Goal: Task Accomplishment & Management: Use online tool/utility

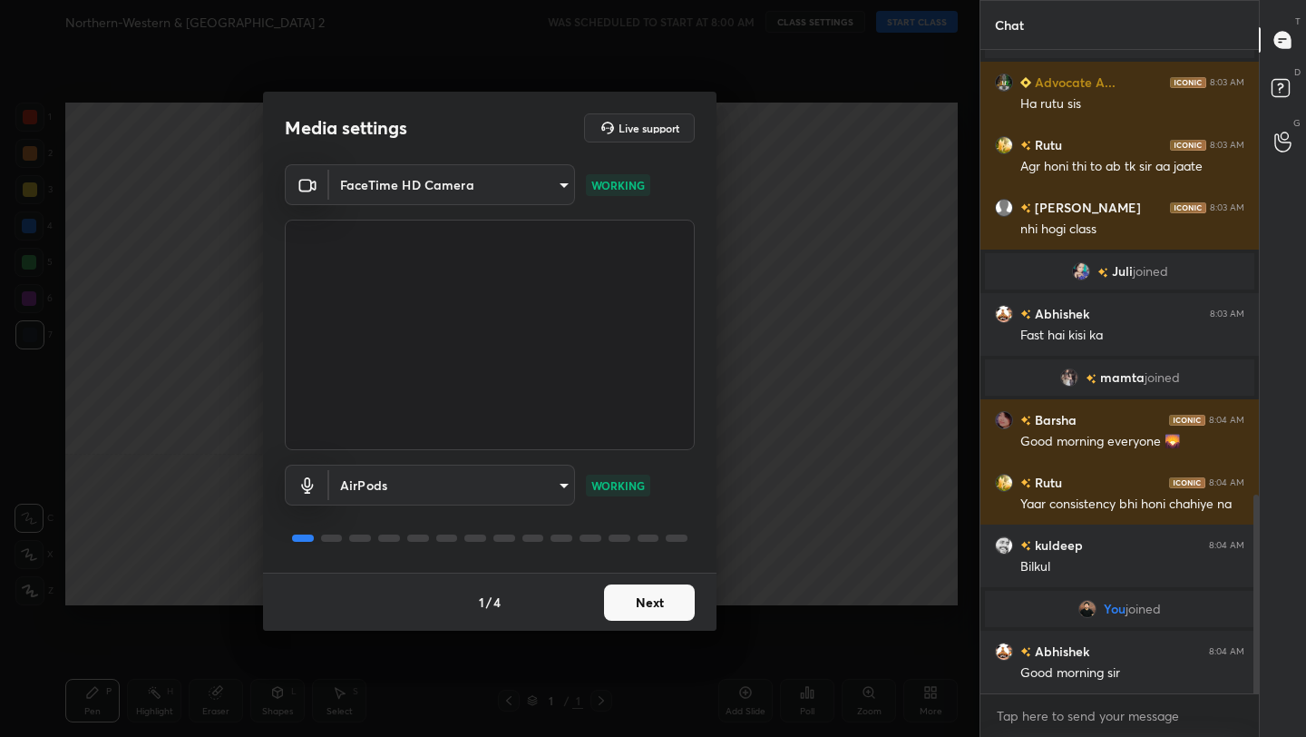
scroll to position [1436, 0]
click at [674, 594] on button "Next" at bounding box center [649, 602] width 91 height 36
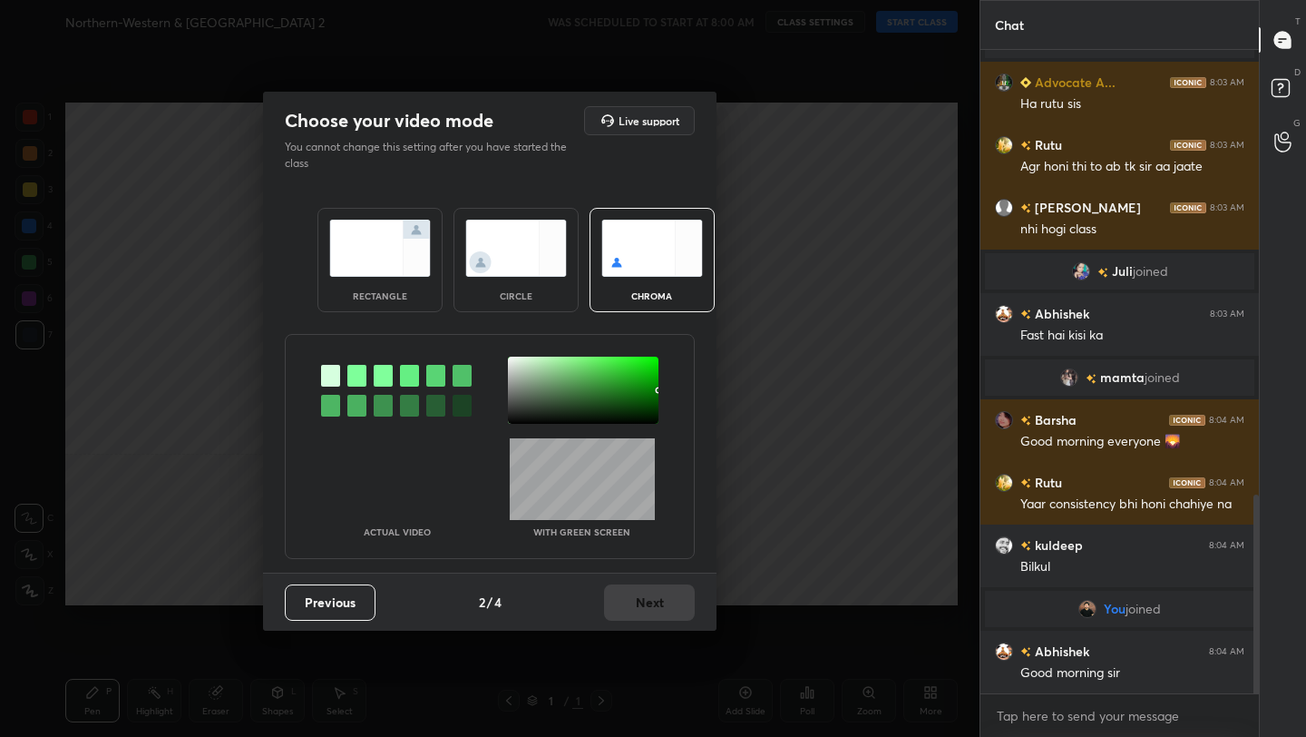
click at [425, 280] on div "rectangle" at bounding box center [380, 260] width 125 height 104
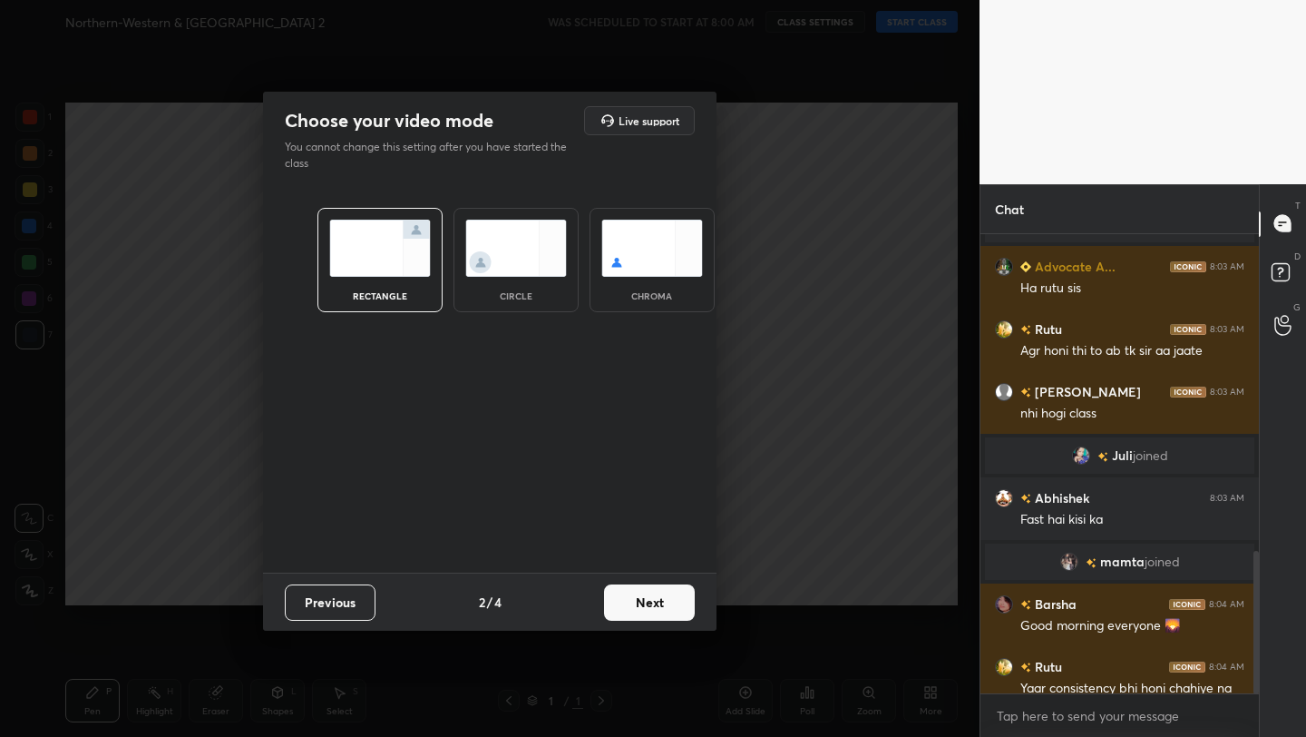
click at [645, 575] on div "Previous 2 / 4 Next" at bounding box center [490, 601] width 454 height 58
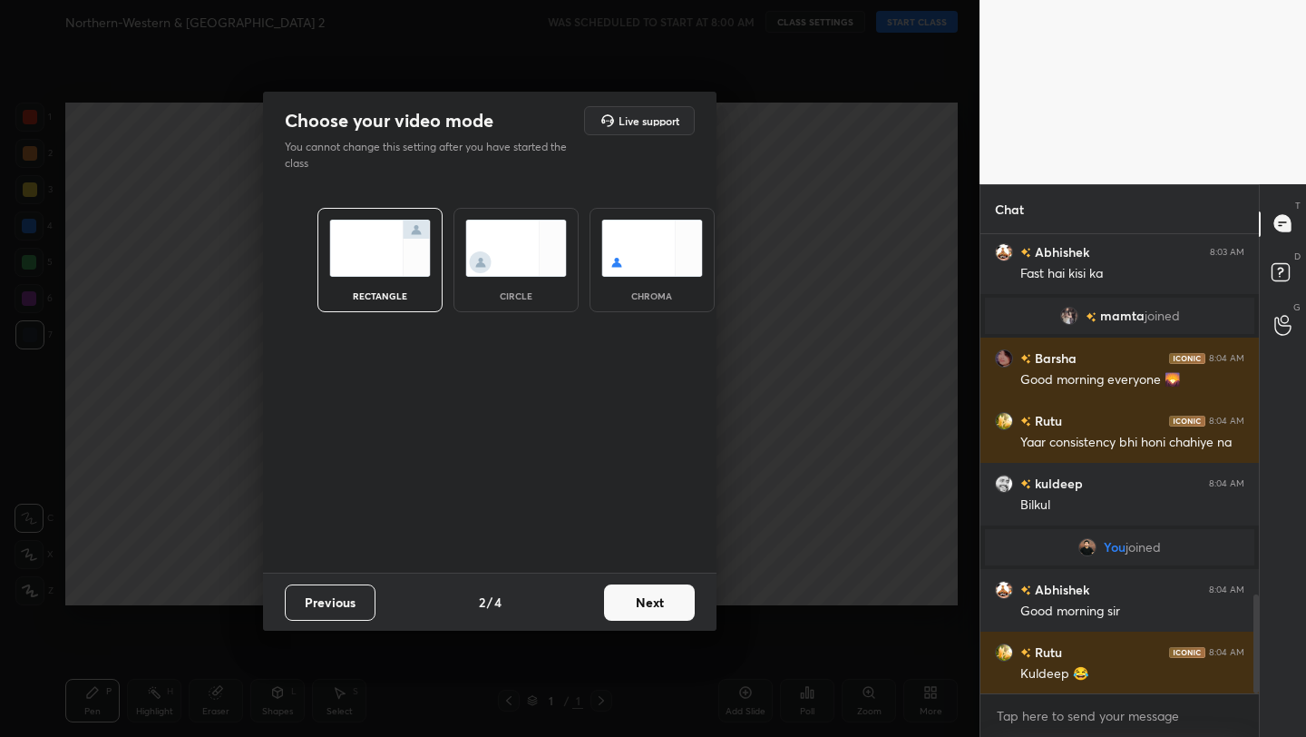
click at [651, 601] on button "Next" at bounding box center [649, 602] width 91 height 36
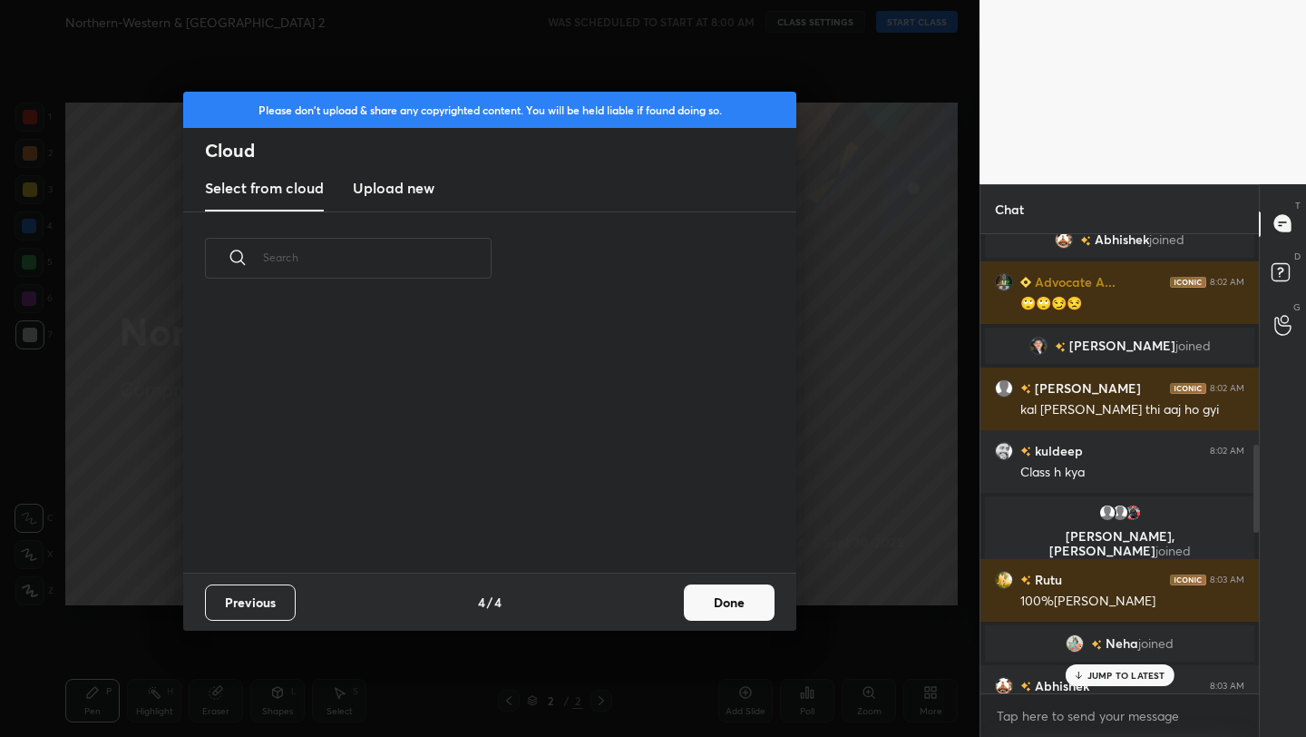
scroll to position [298, 0]
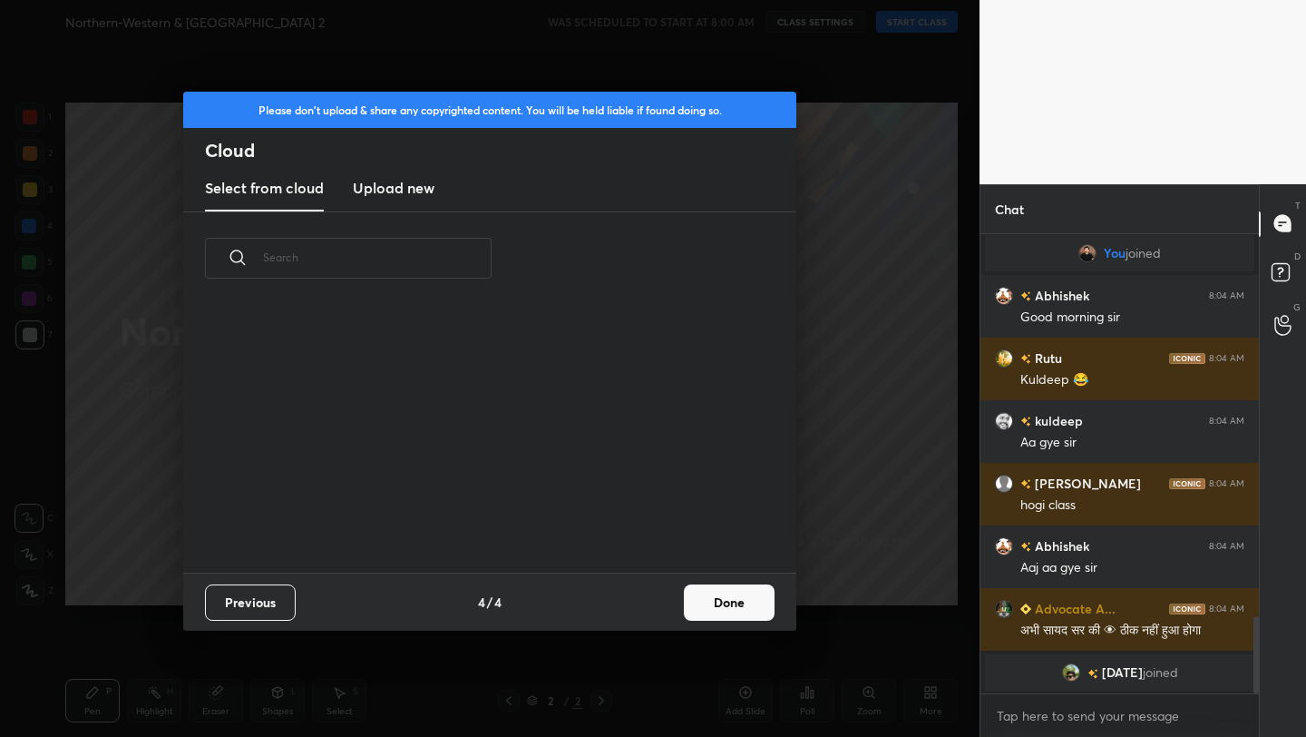
click at [745, 626] on div "Previous 4 / 4 Done" at bounding box center [489, 601] width 613 height 58
click at [737, 610] on button "Done" at bounding box center [729, 602] width 91 height 36
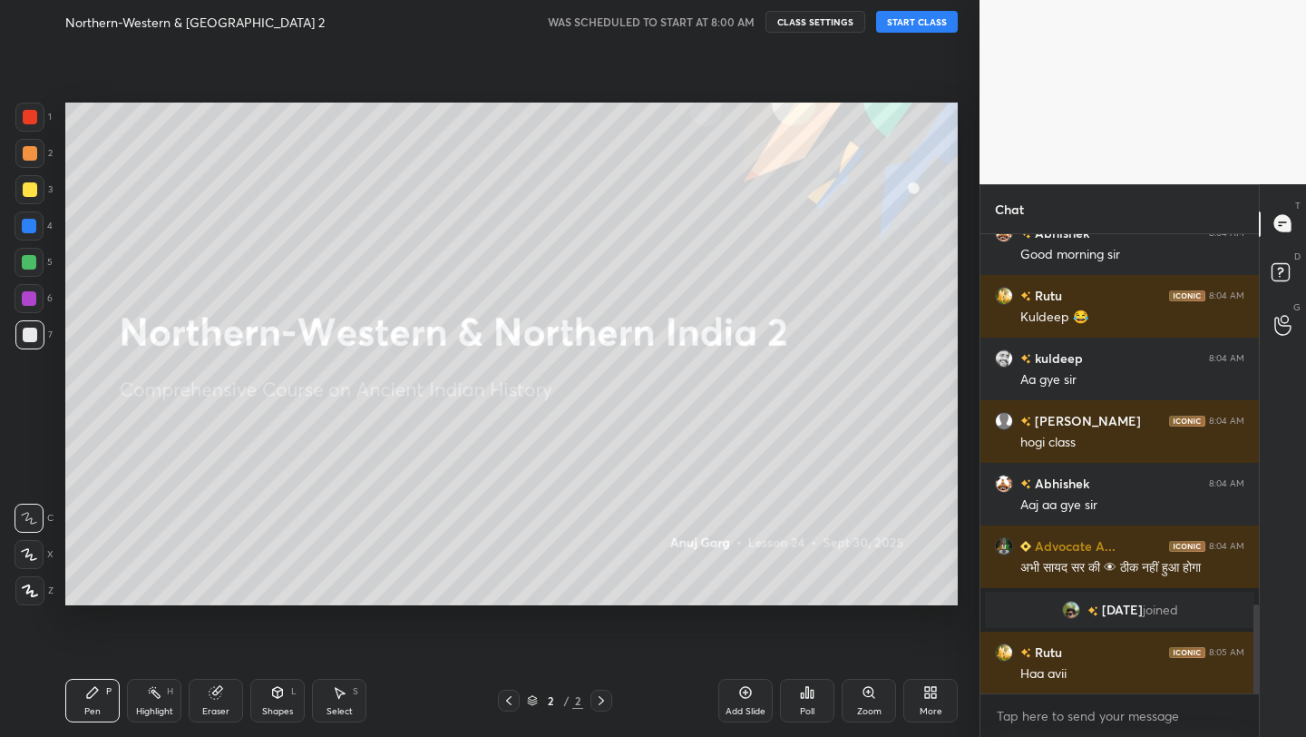
click at [924, 29] on button "START CLASS" at bounding box center [917, 22] width 82 height 22
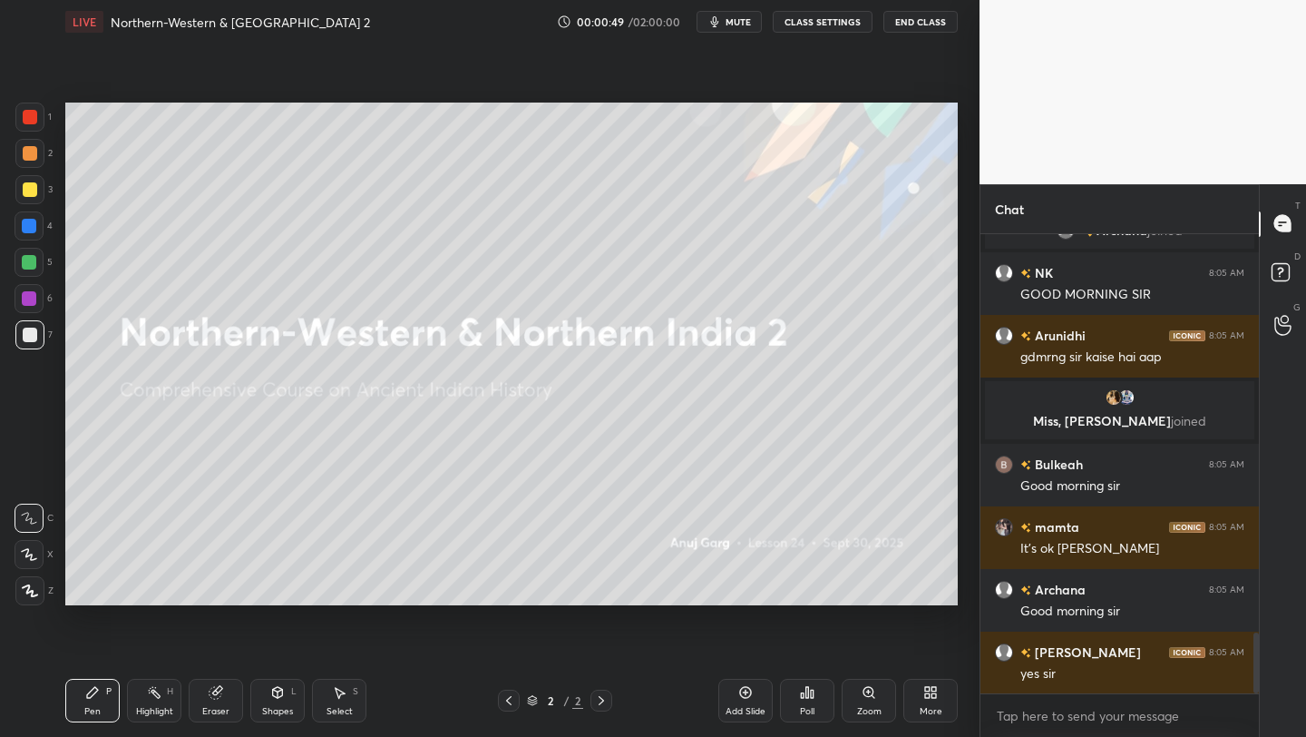
scroll to position [2992, 0]
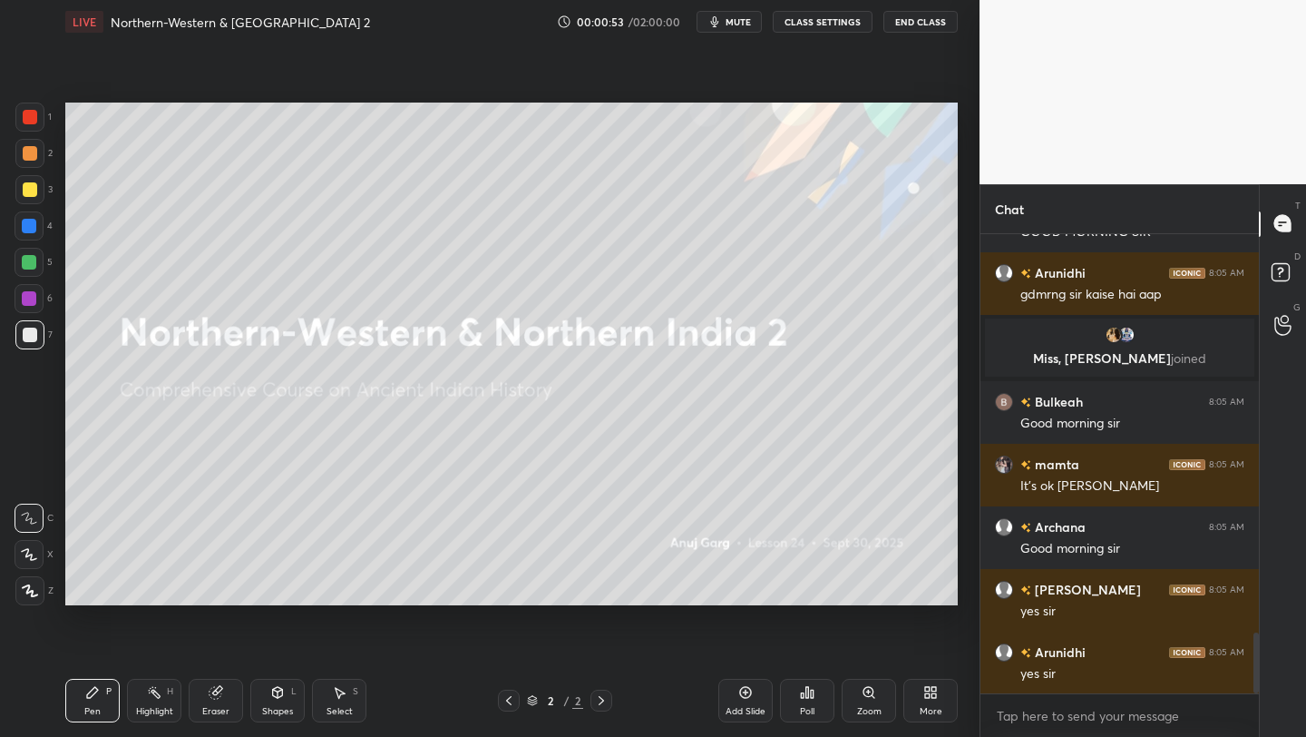
click at [912, 706] on div "More" at bounding box center [931, 701] width 54 height 44
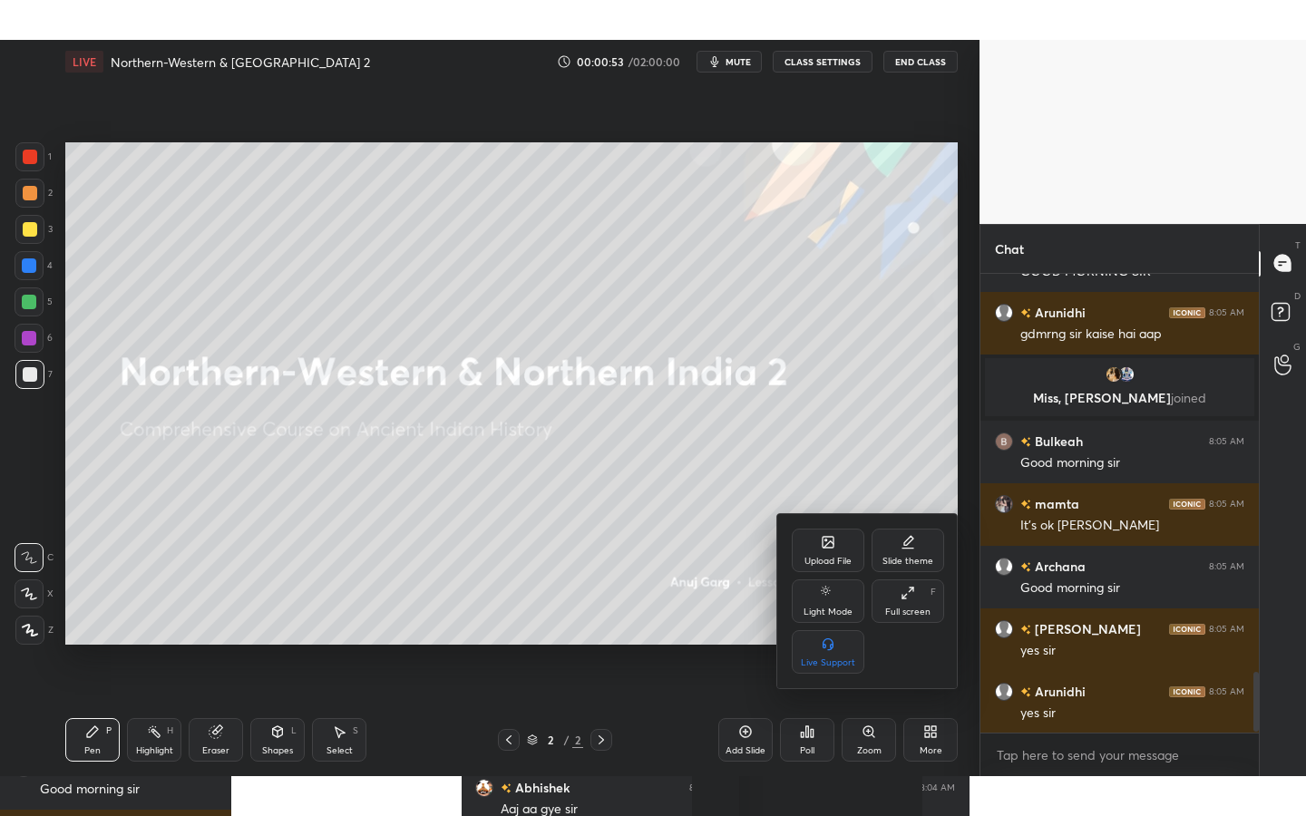
scroll to position [3054, 0]
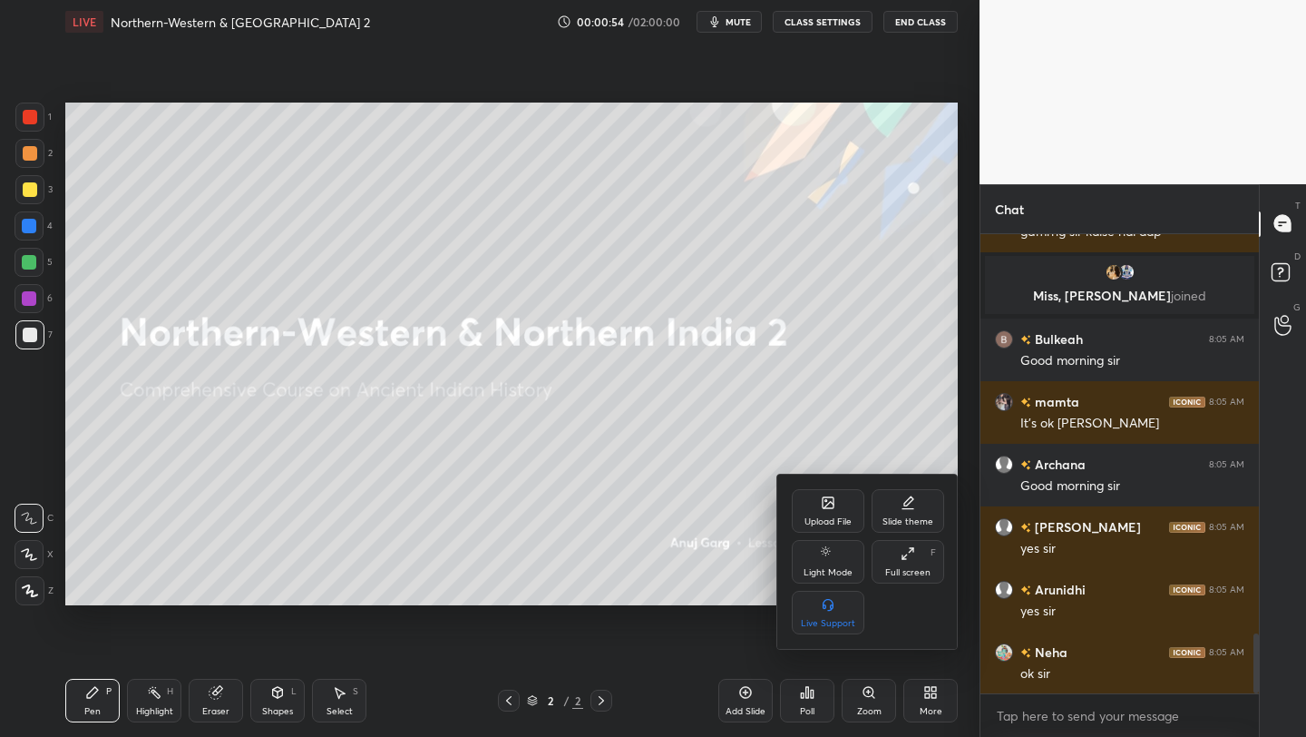
click at [917, 568] on div "Full screen" at bounding box center [907, 572] width 45 height 9
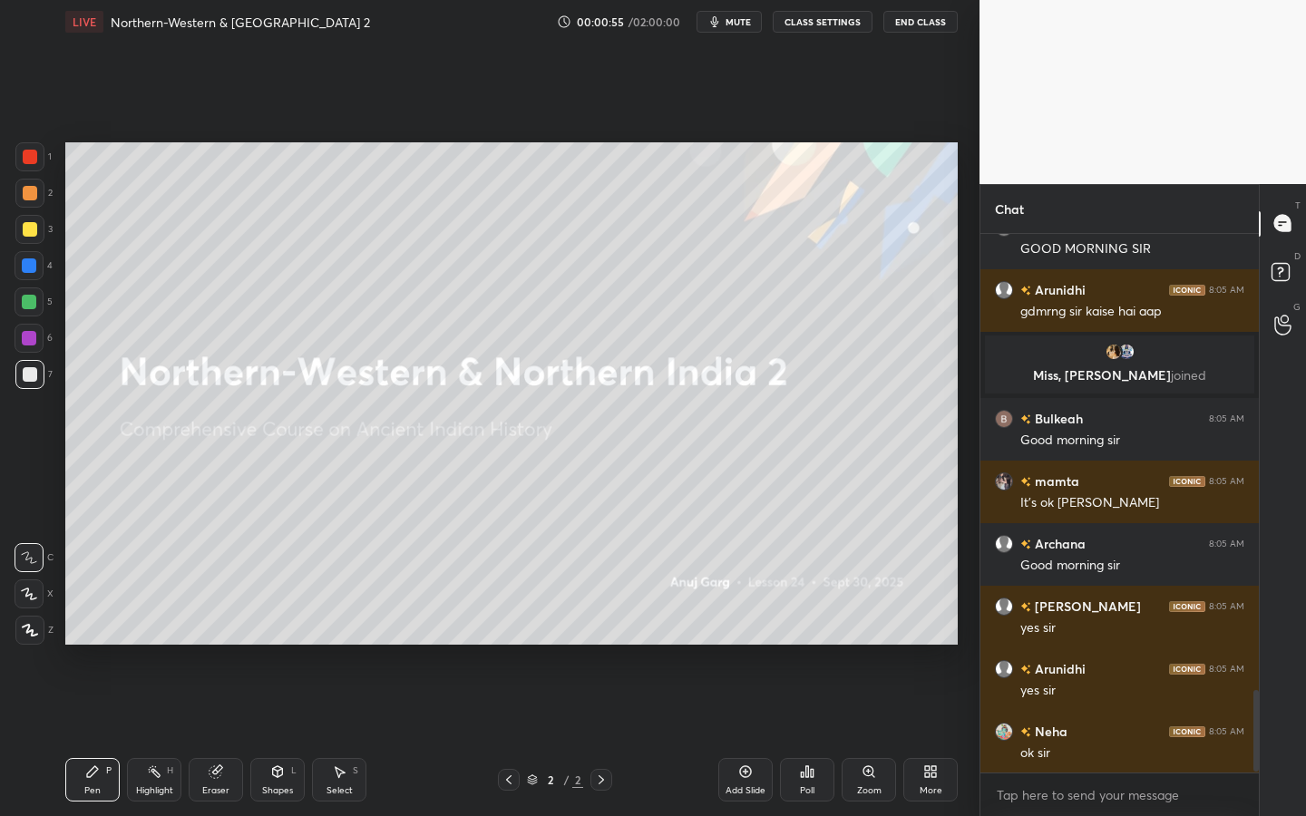
scroll to position [3054, 0]
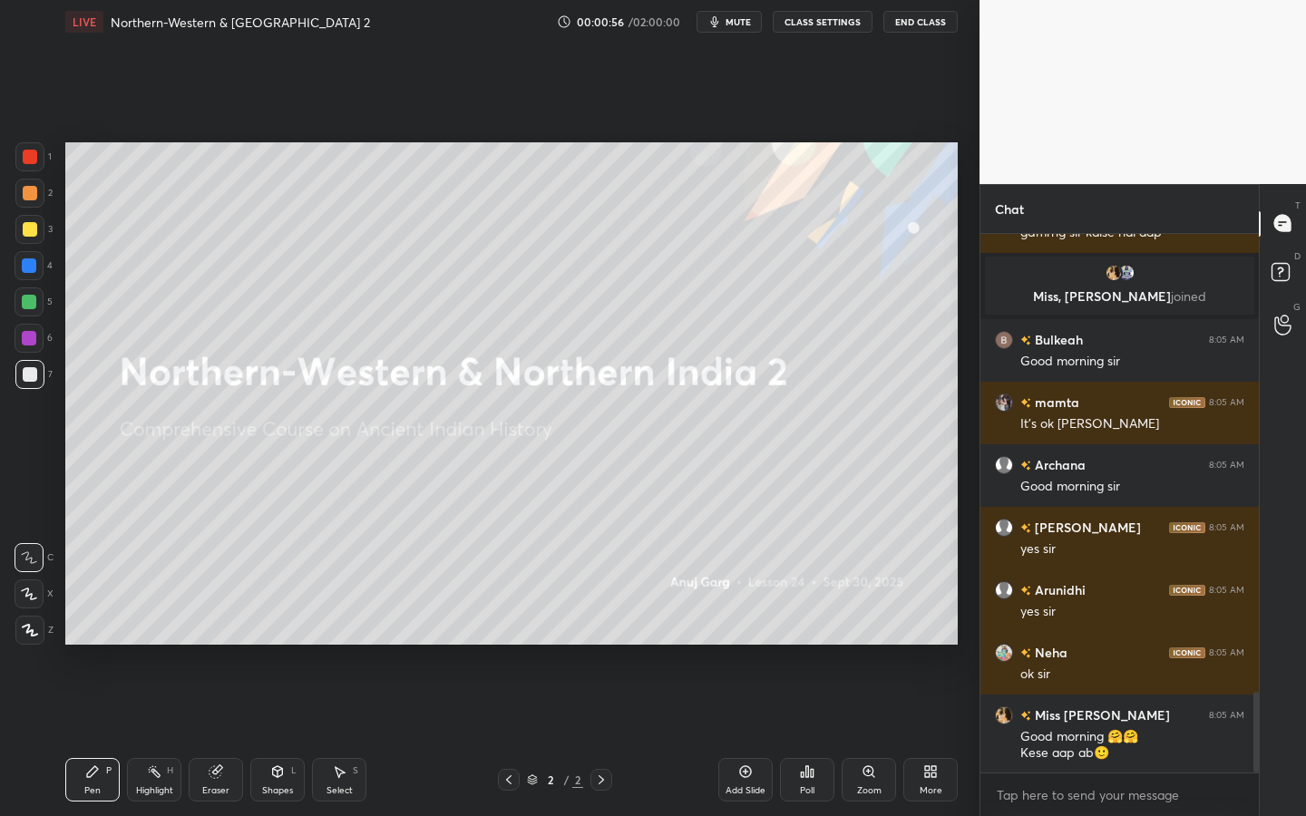
click at [744, 736] on icon at bounding box center [745, 772] width 15 height 15
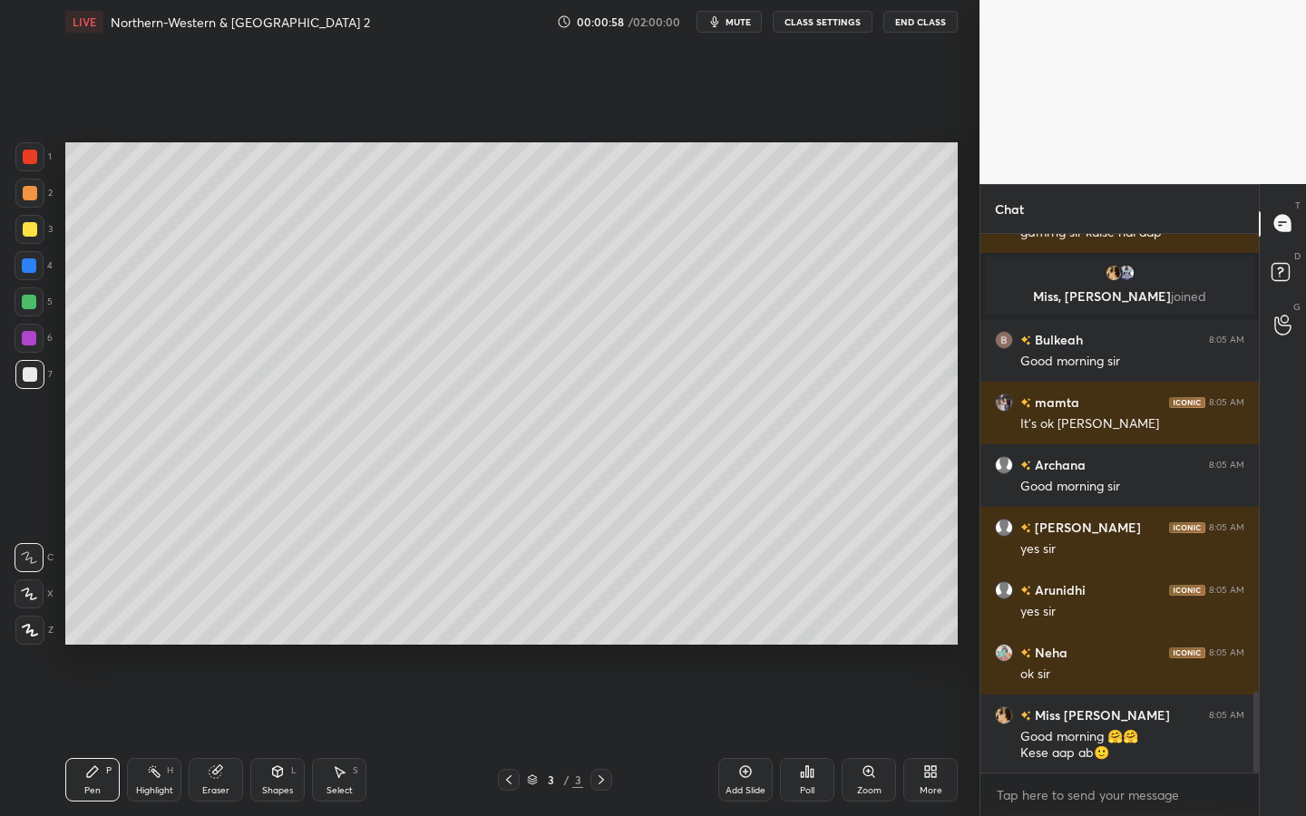
click at [30, 634] on icon at bounding box center [30, 630] width 16 height 13
click at [287, 736] on div "Shapes" at bounding box center [277, 791] width 31 height 9
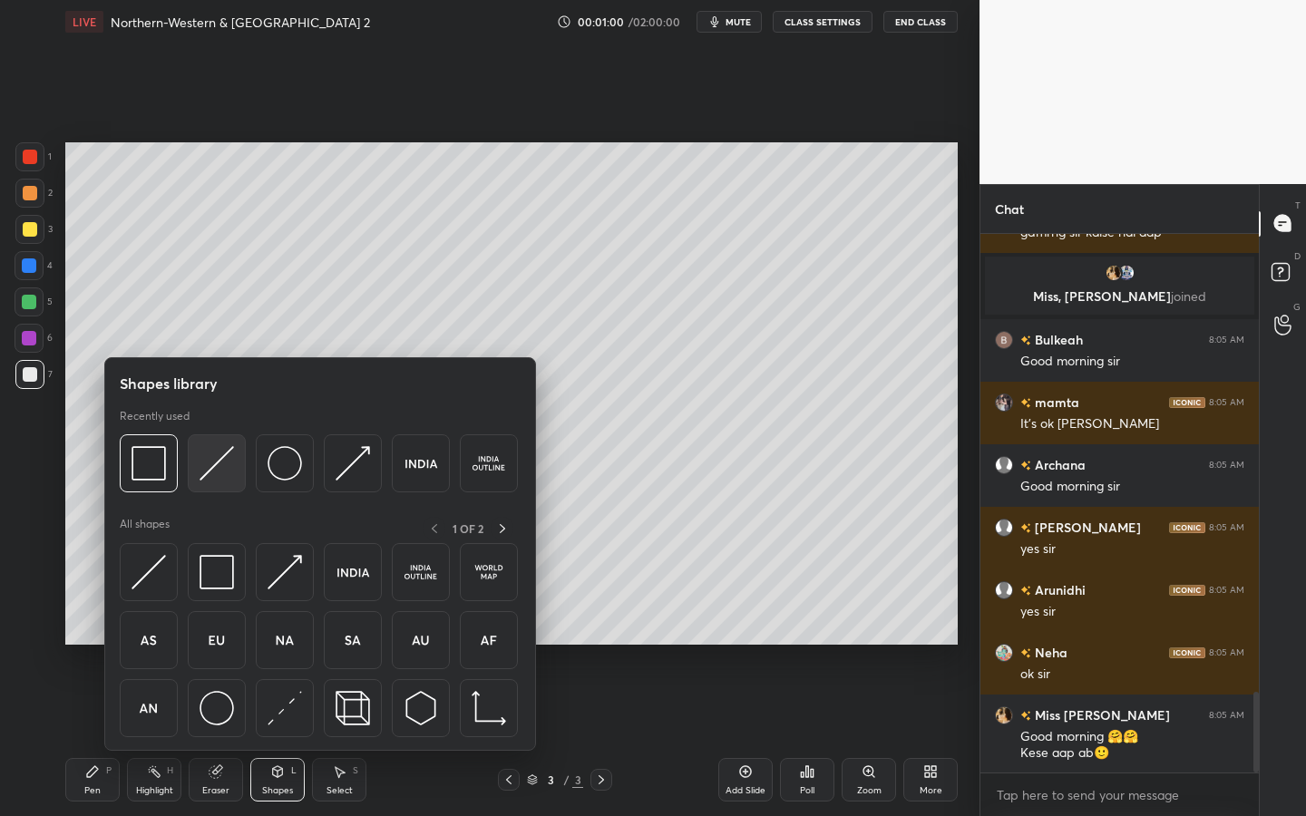
click at [238, 474] on div at bounding box center [217, 464] width 58 height 58
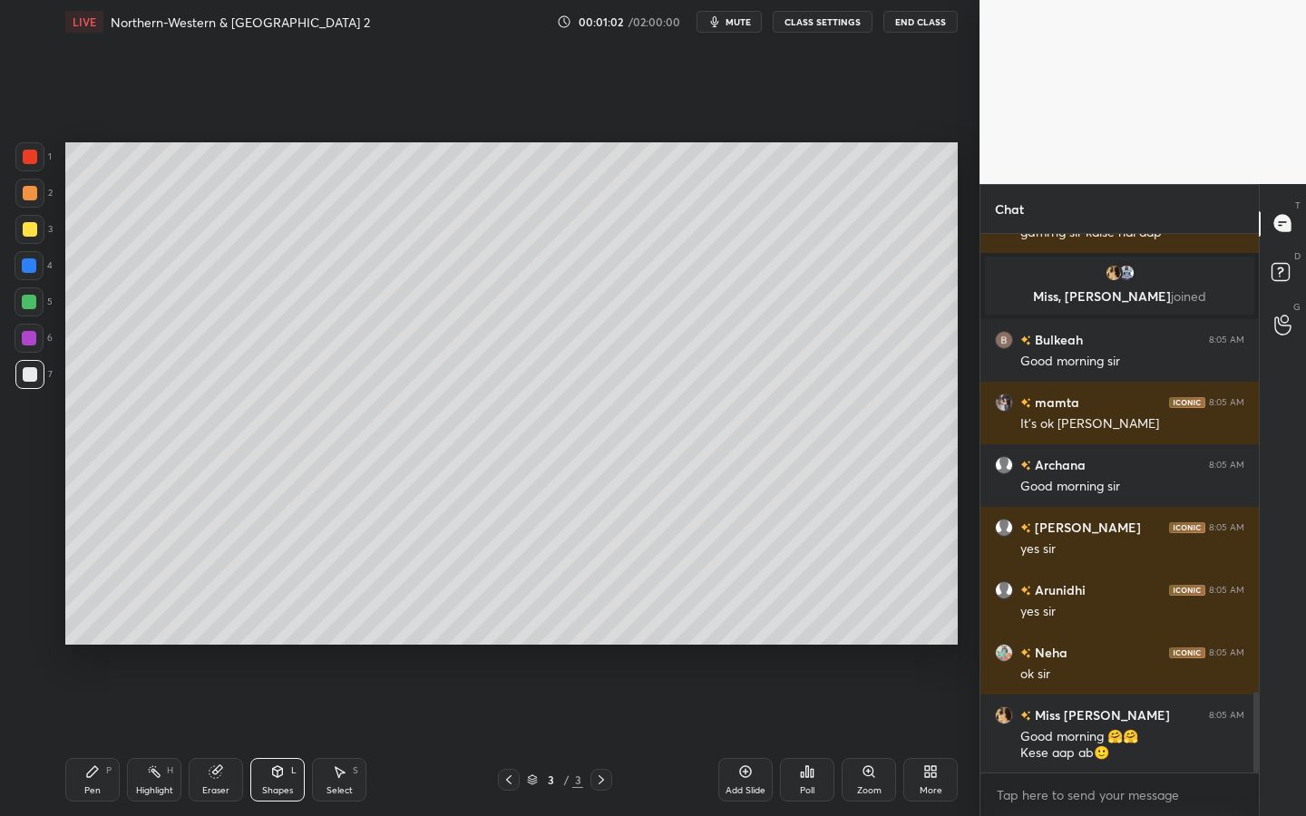
scroll to position [3116, 0]
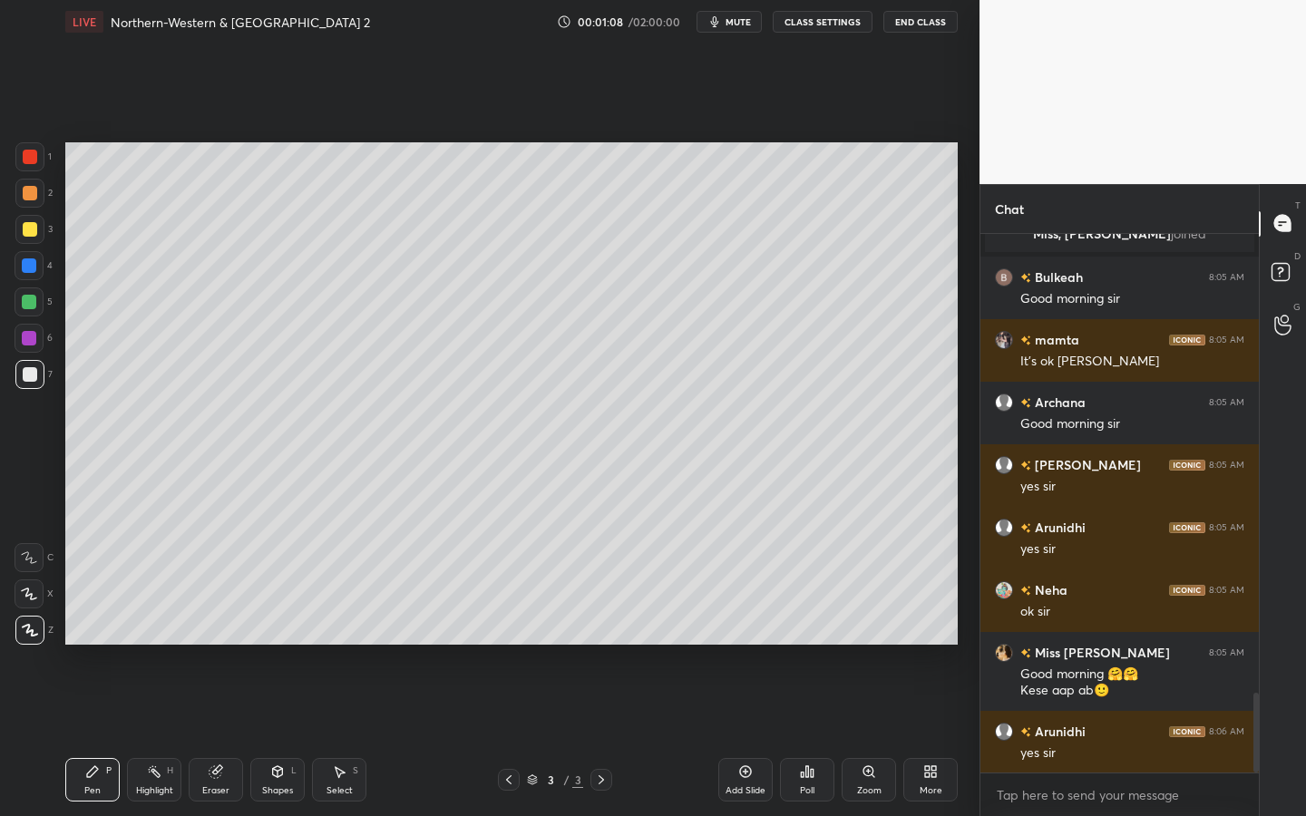
click at [28, 592] on icon at bounding box center [29, 594] width 16 height 13
click at [30, 241] on div at bounding box center [29, 229] width 29 height 29
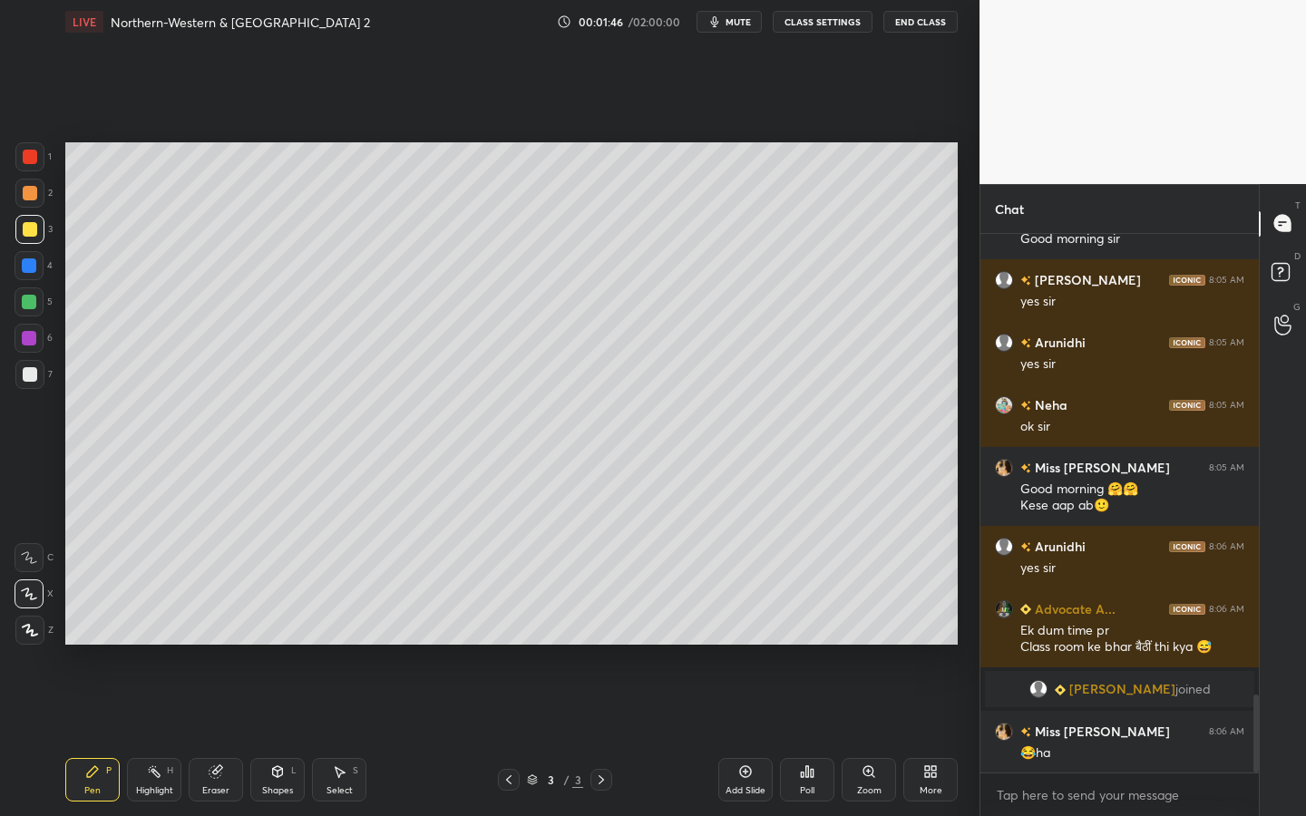
scroll to position [3175, 0]
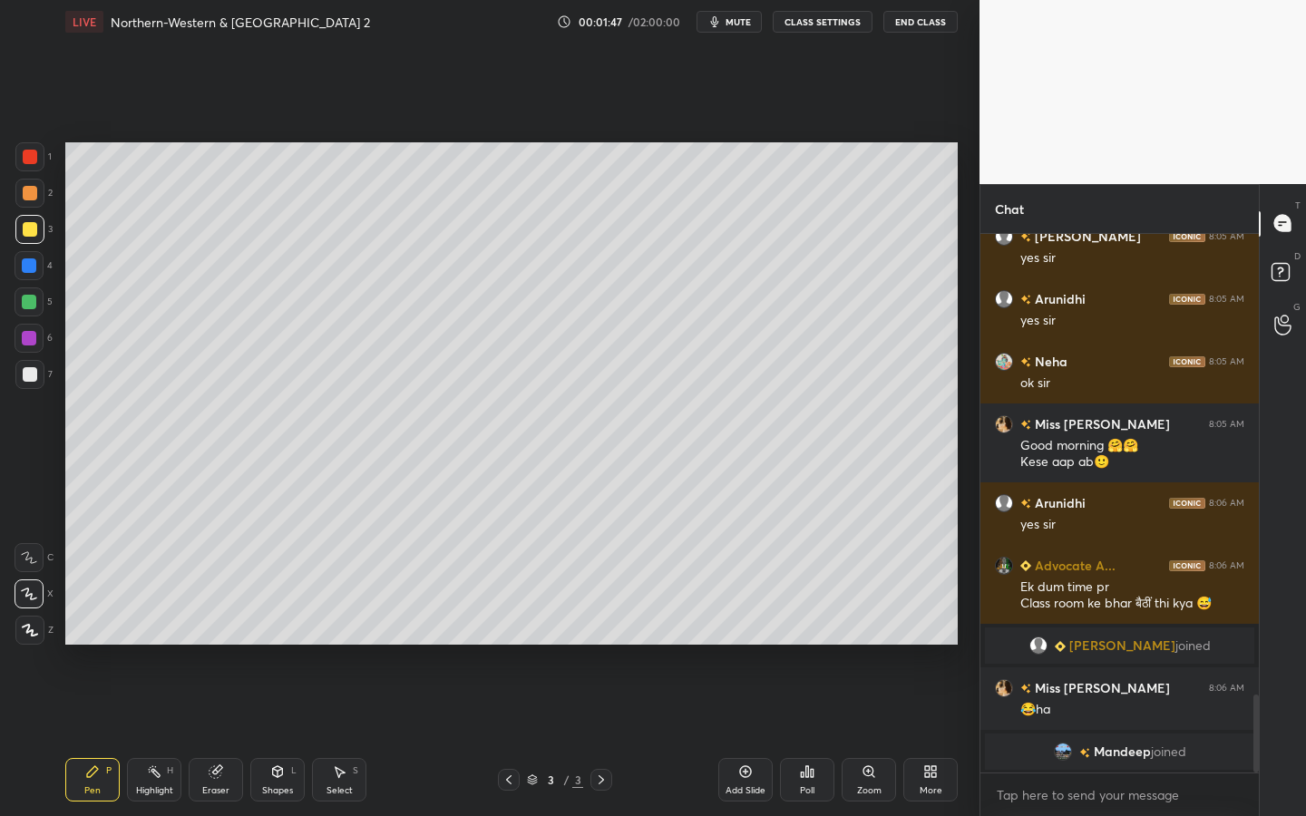
click at [30, 376] on div at bounding box center [30, 374] width 15 height 15
click at [263, 736] on div "Shapes L" at bounding box center [277, 780] width 54 height 44
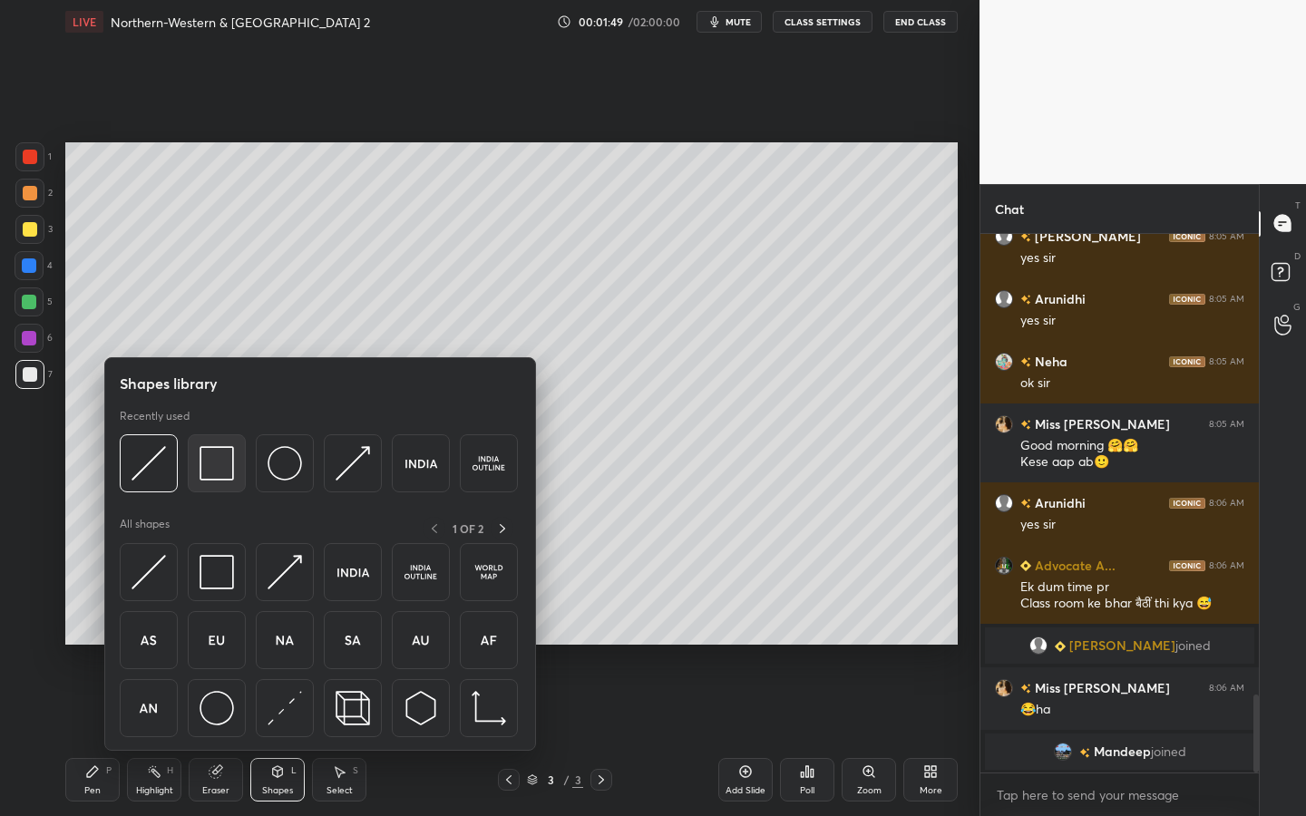
click at [213, 485] on div at bounding box center [217, 464] width 58 height 58
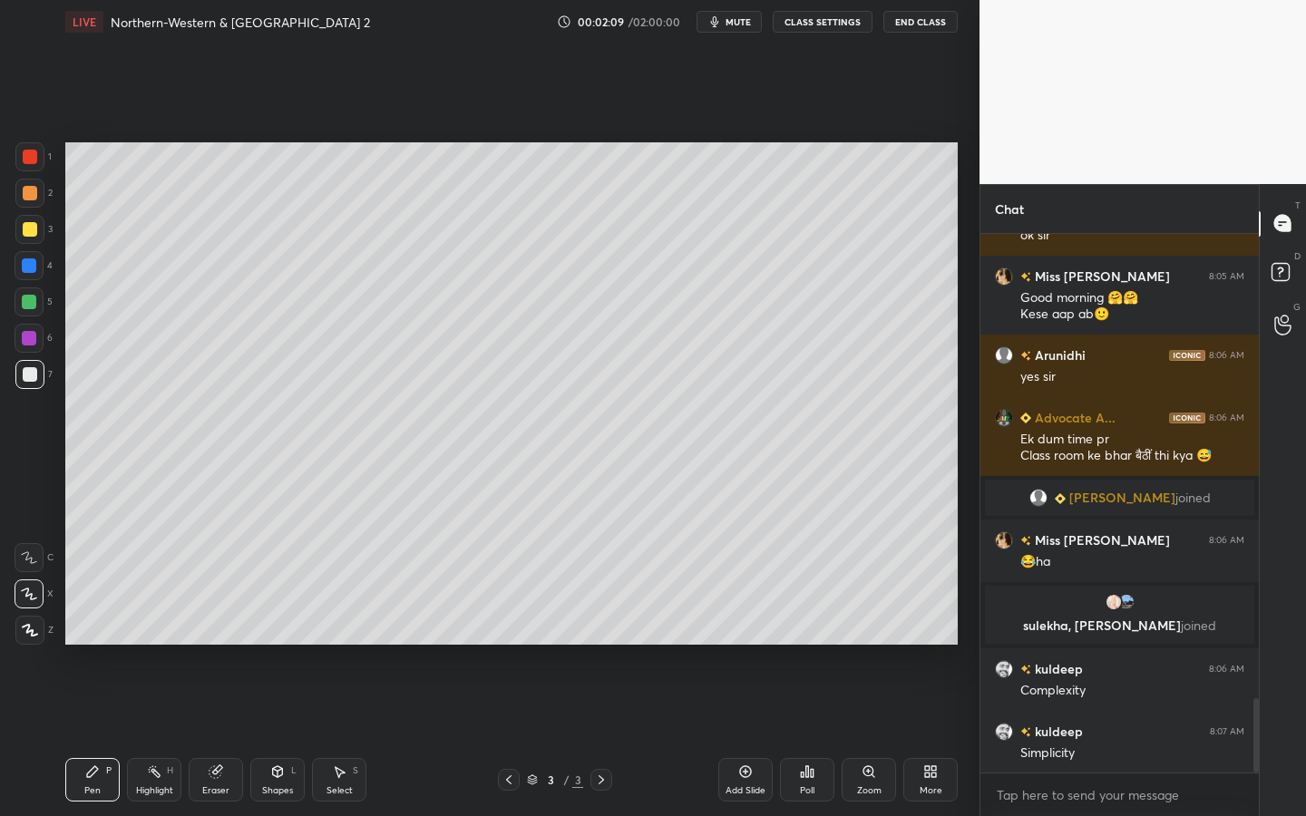
scroll to position [3351, 0]
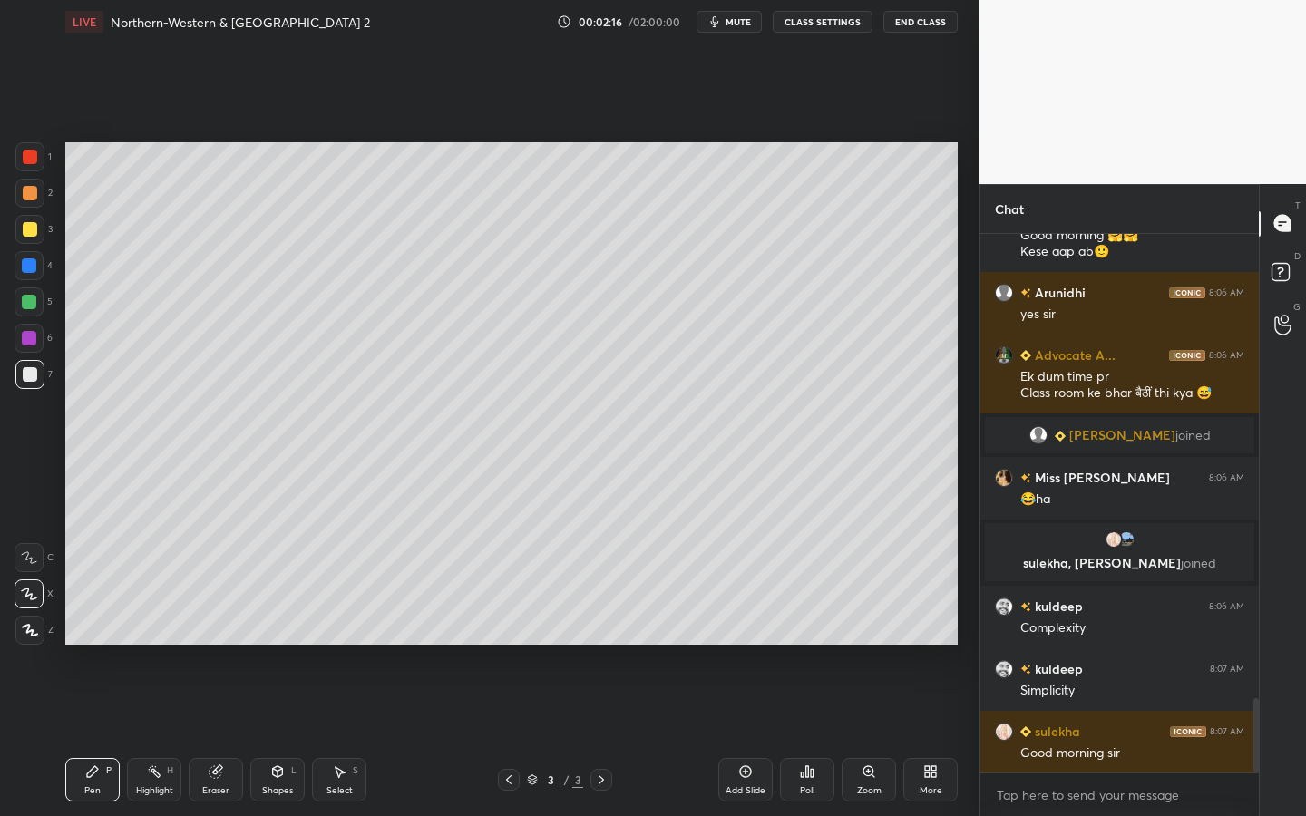
click at [38, 300] on div at bounding box center [29, 302] width 29 height 29
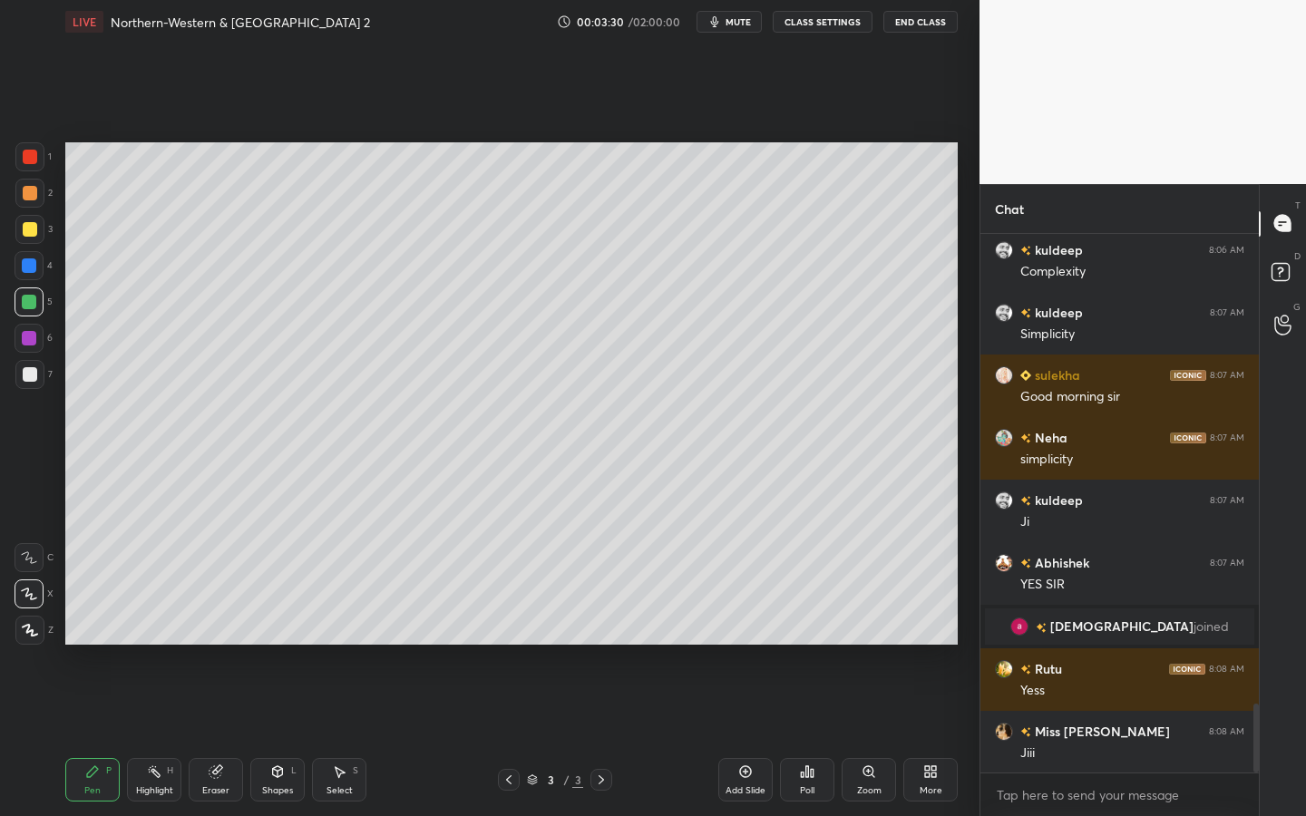
scroll to position [3667, 0]
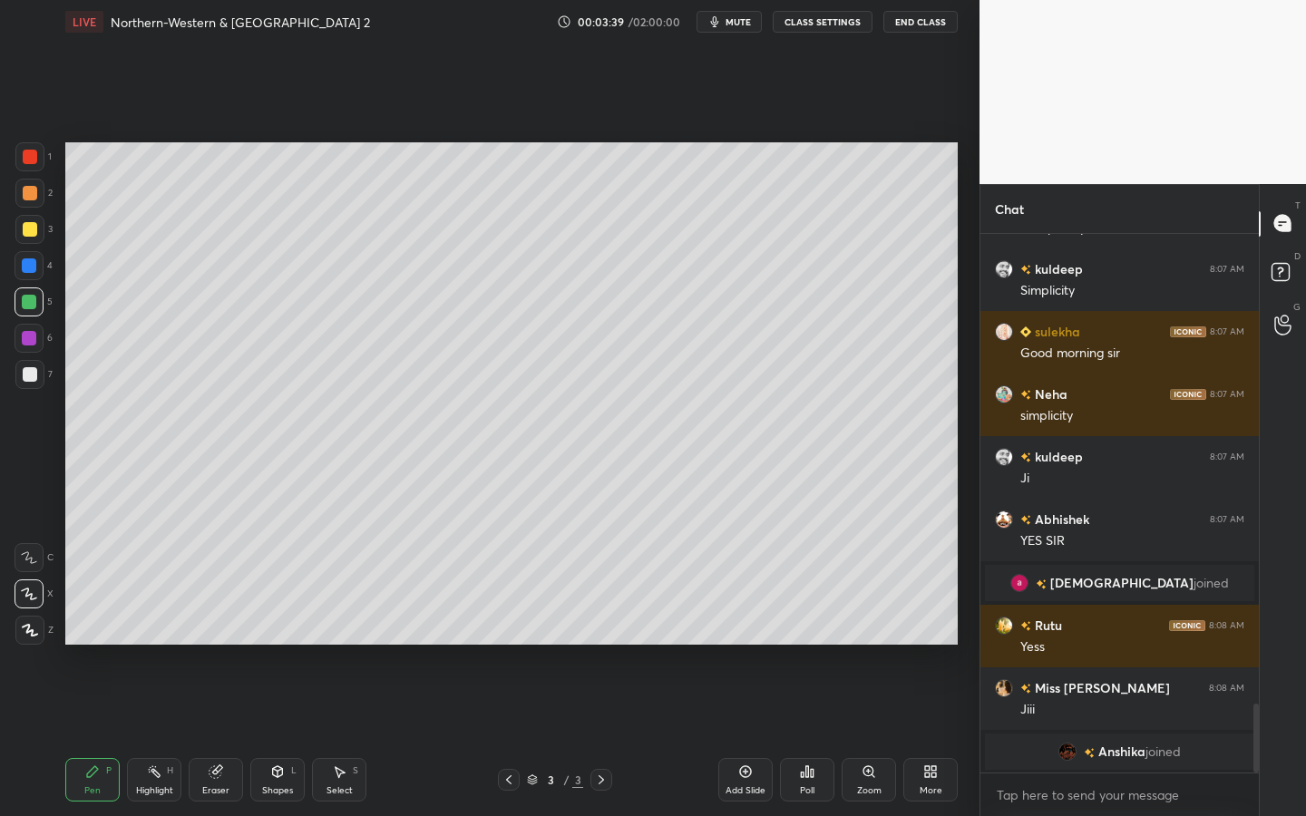
click at [753, 736] on div "Add Slide" at bounding box center [745, 780] width 54 height 44
click at [34, 630] on icon at bounding box center [30, 630] width 16 height 13
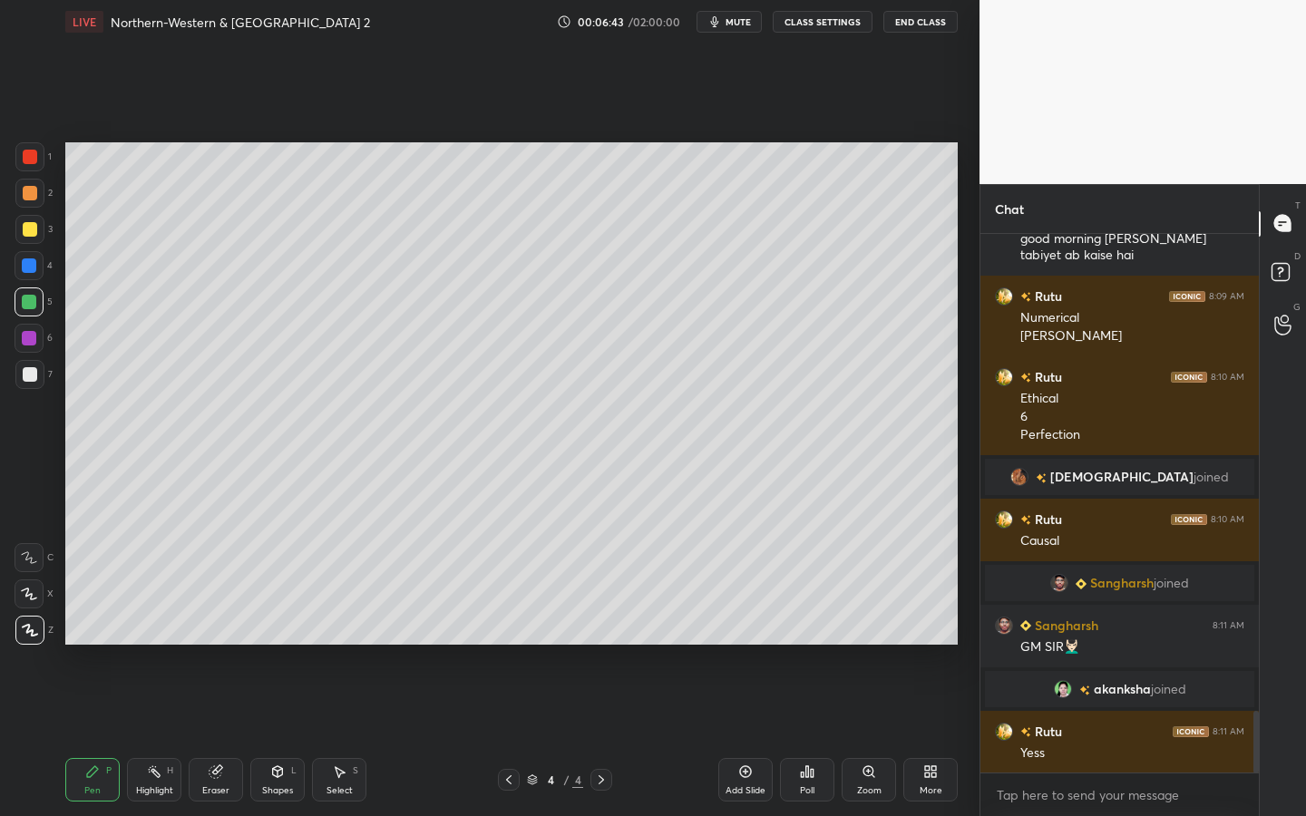
scroll to position [4228, 0]
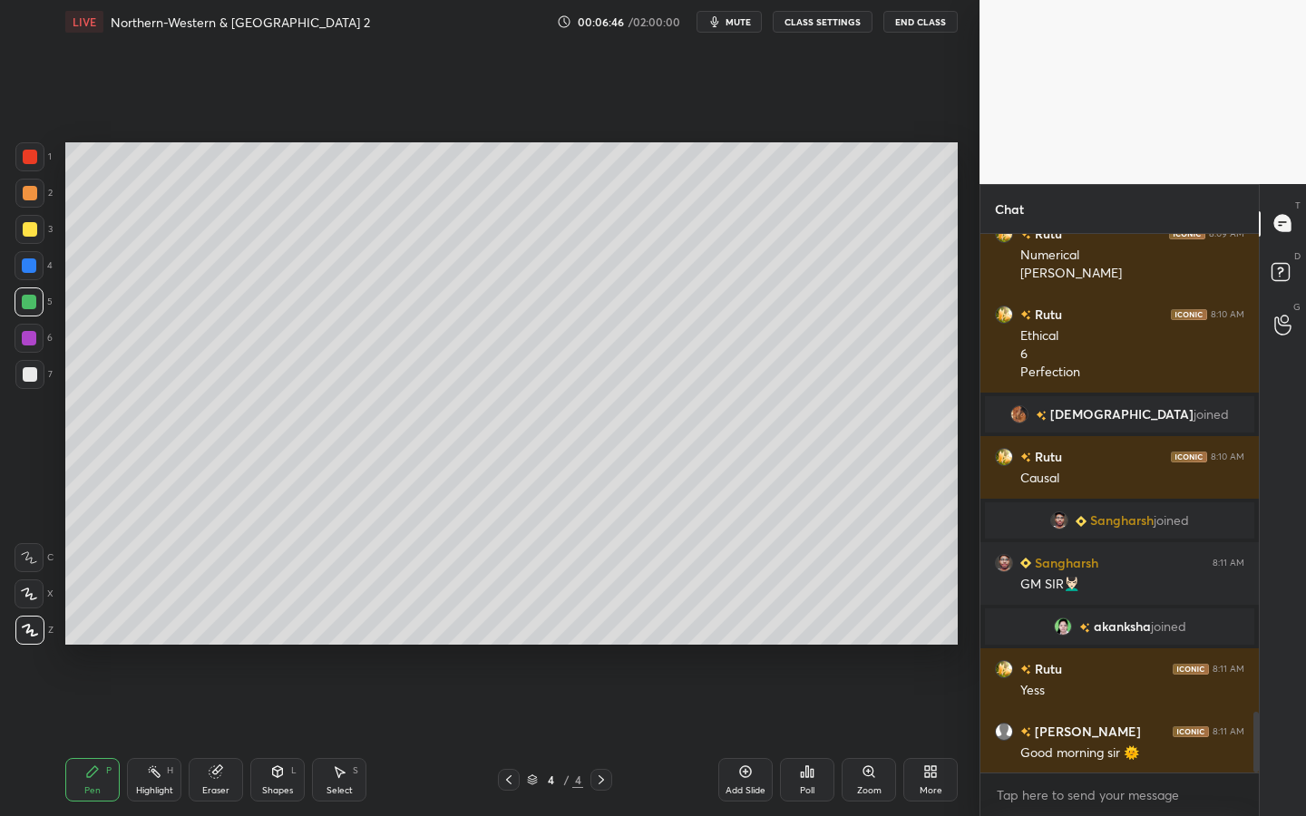
click at [750, 736] on div "Add Slide" at bounding box center [746, 791] width 40 height 9
click at [57, 230] on div "1 2 3 4 5 6 7 C X Z C X Z E E Erase all H H" at bounding box center [29, 393] width 58 height 503
click at [44, 231] on div "3" at bounding box center [33, 229] width 37 height 29
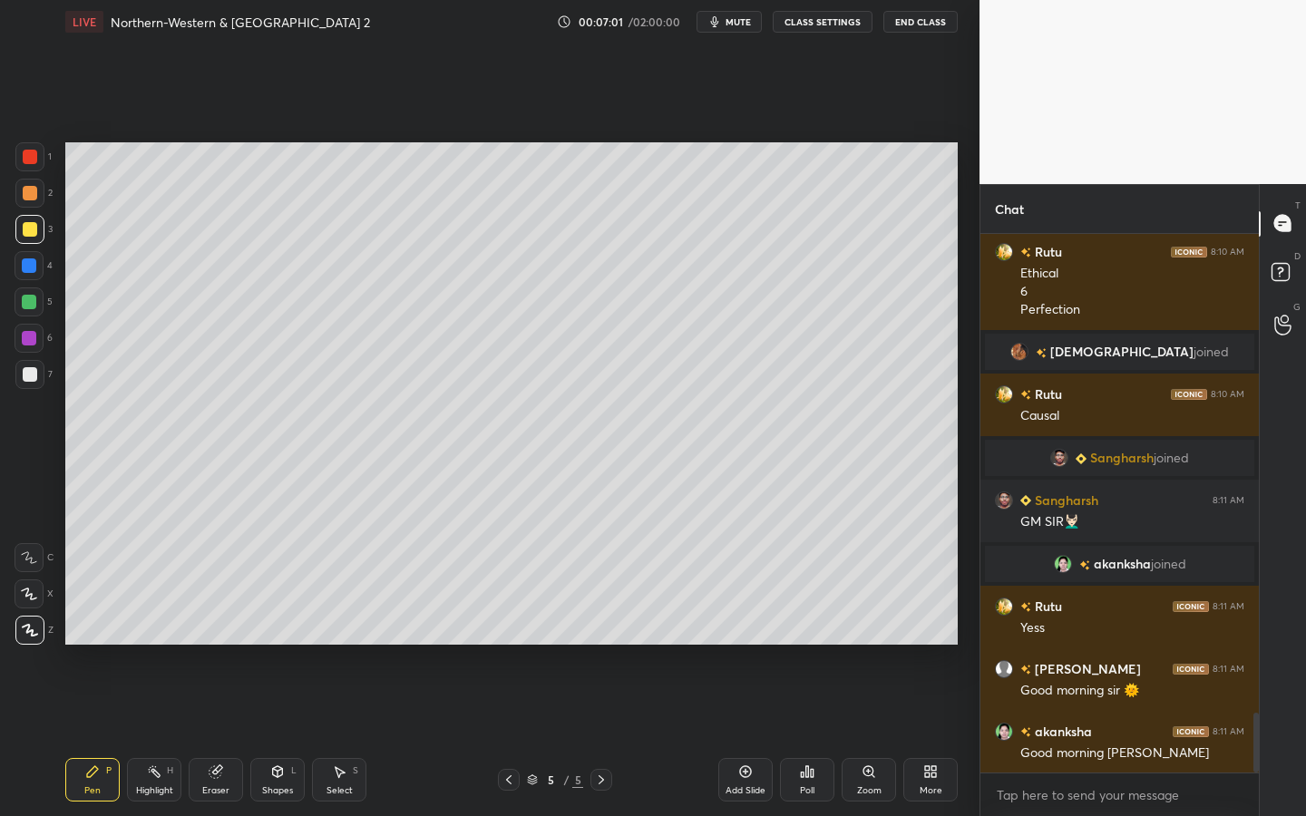
click at [279, 736] on div "Shapes" at bounding box center [277, 791] width 31 height 9
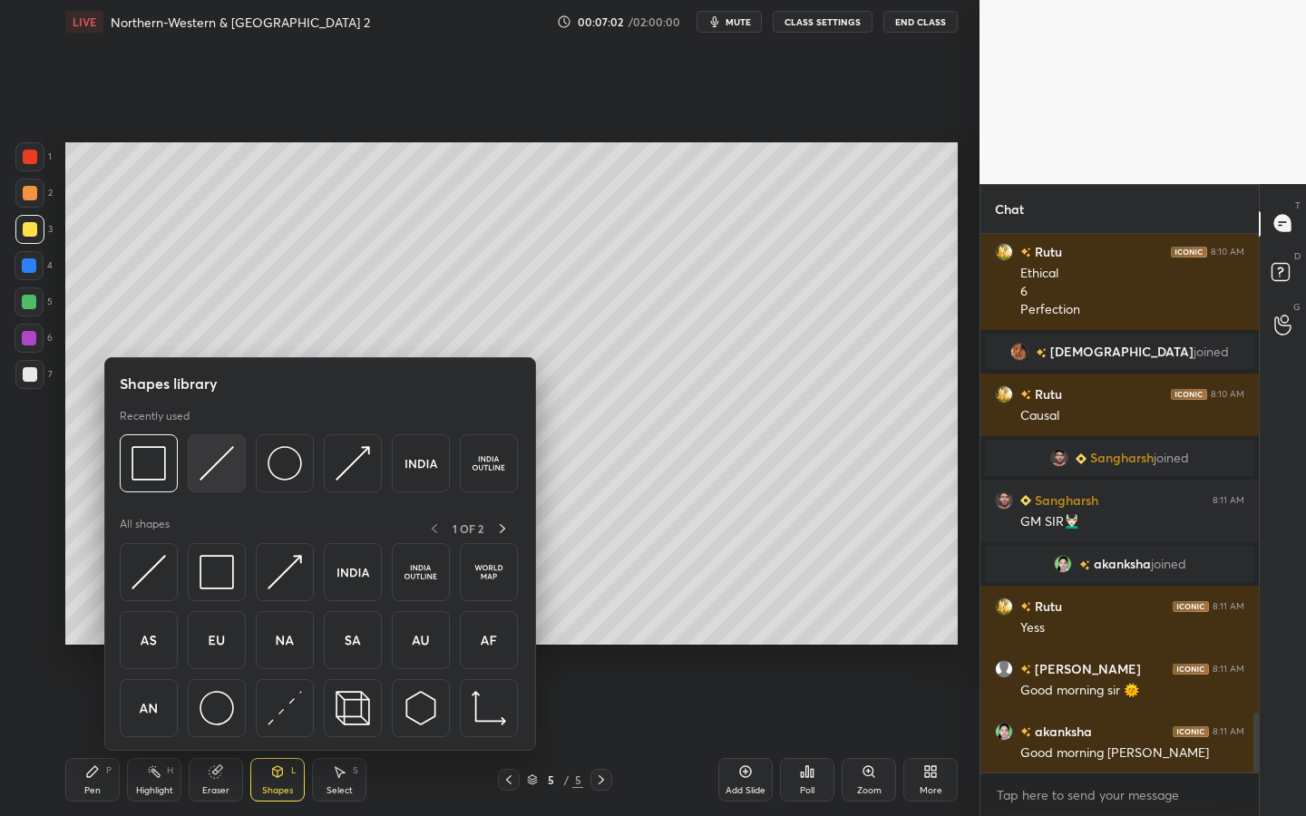
click at [218, 463] on img at bounding box center [217, 463] width 34 height 34
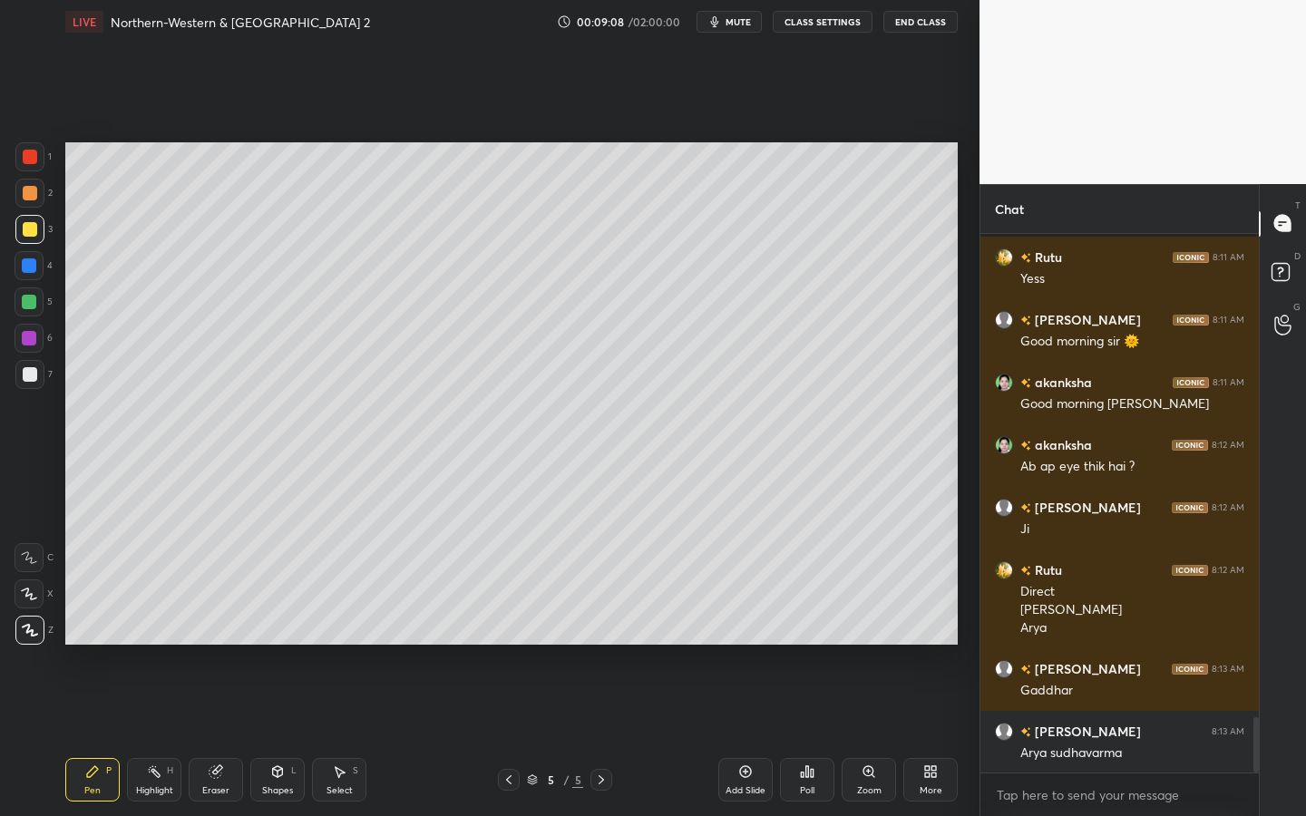
scroll to position [4703, 0]
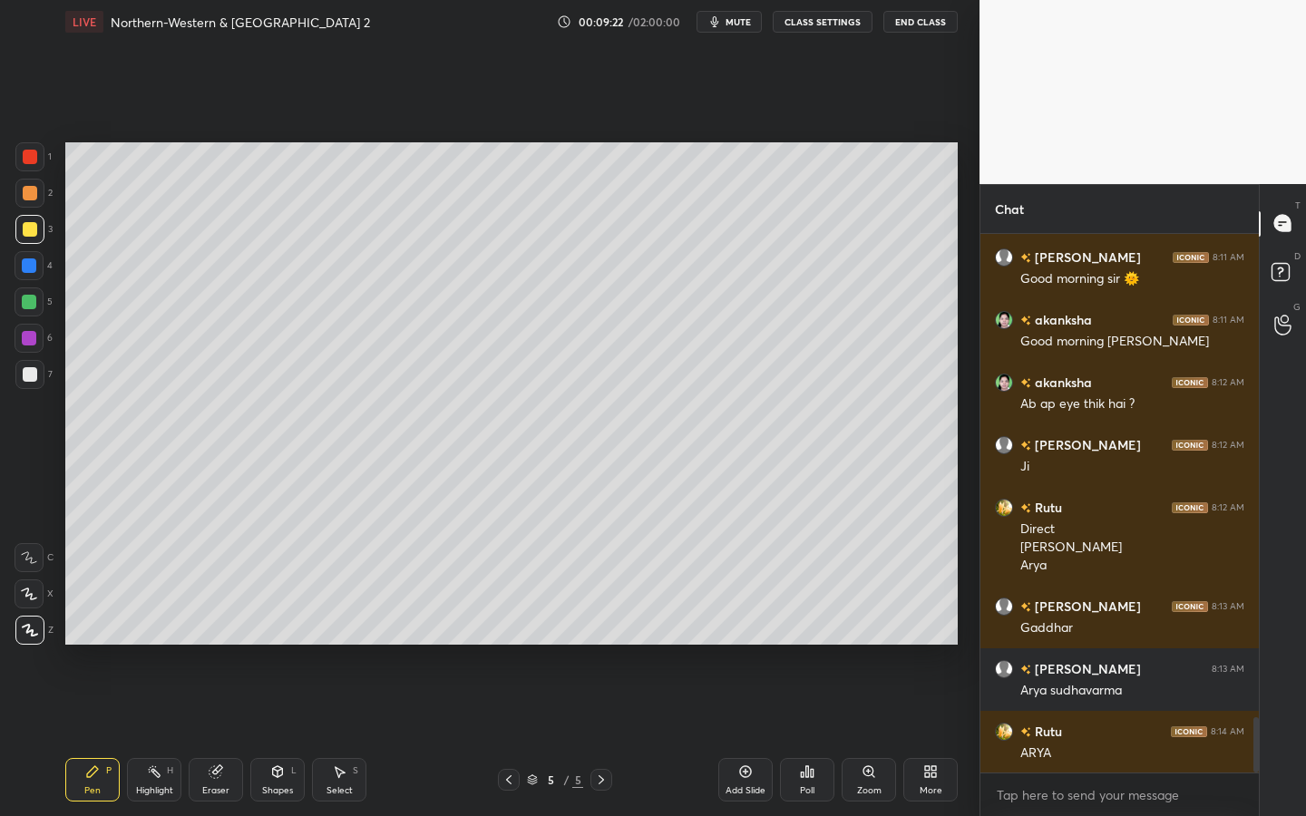
click at [900, 736] on div "Add Slide Poll Zoom More" at bounding box center [837, 780] width 239 height 102
click at [936, 736] on div "More" at bounding box center [931, 780] width 54 height 44
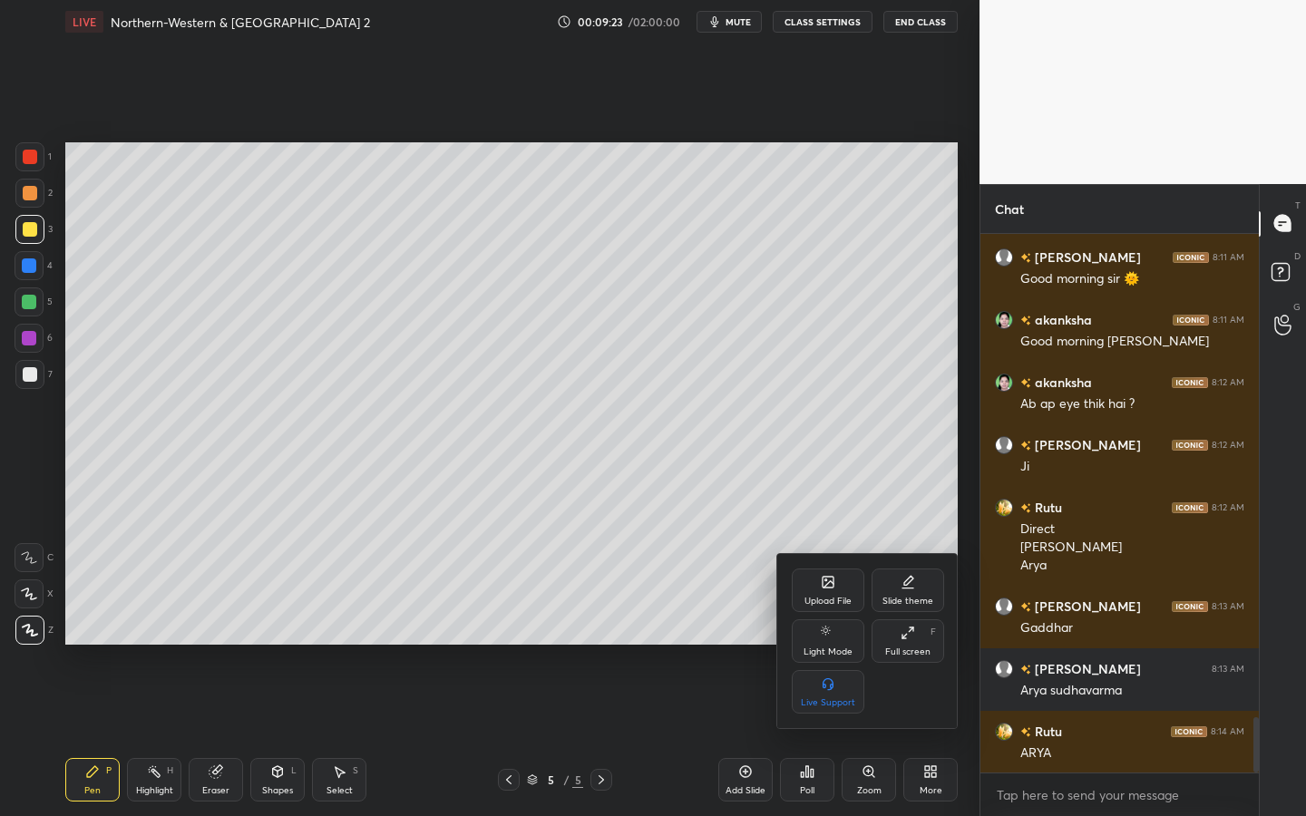
click at [813, 584] on div "Upload File" at bounding box center [828, 591] width 73 height 44
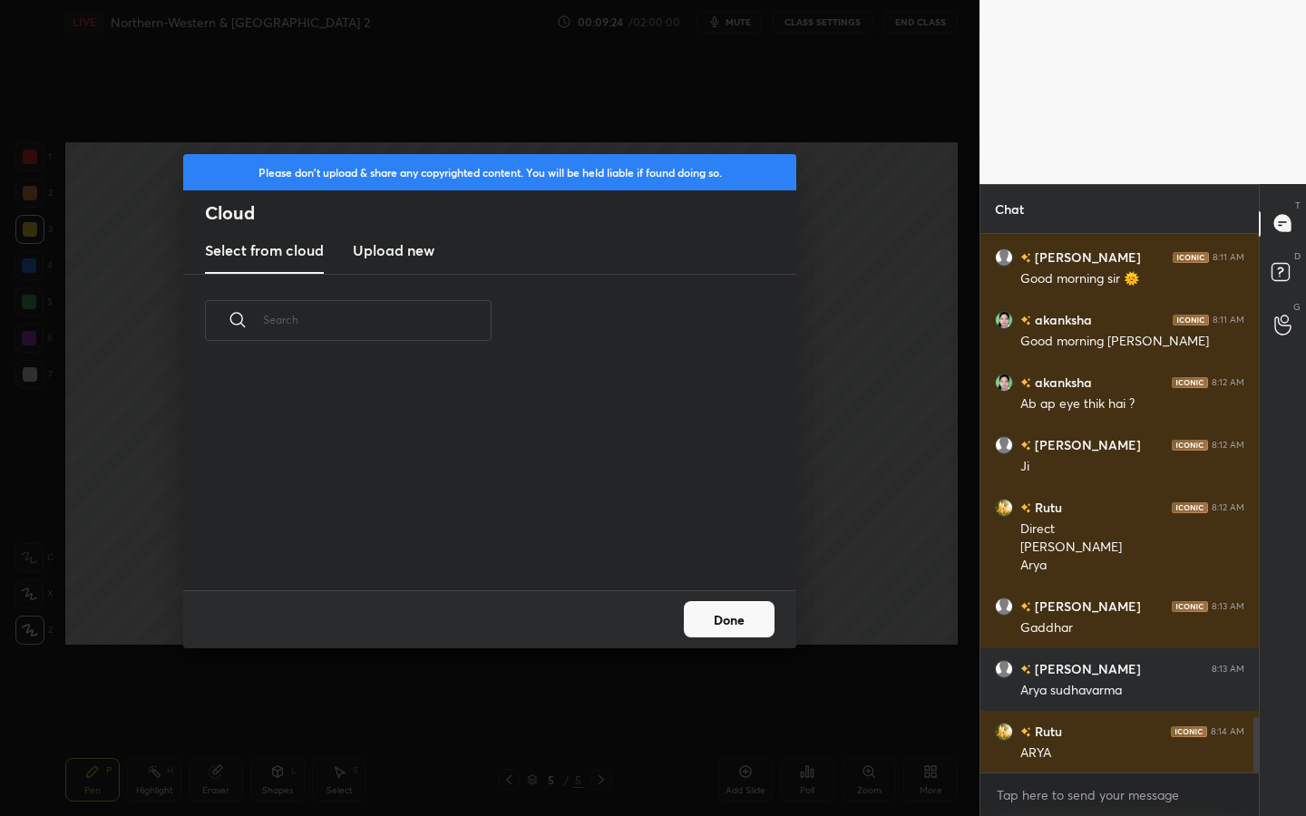
scroll to position [223, 582]
click at [399, 252] on h3 "Upload new" at bounding box center [394, 250] width 82 height 22
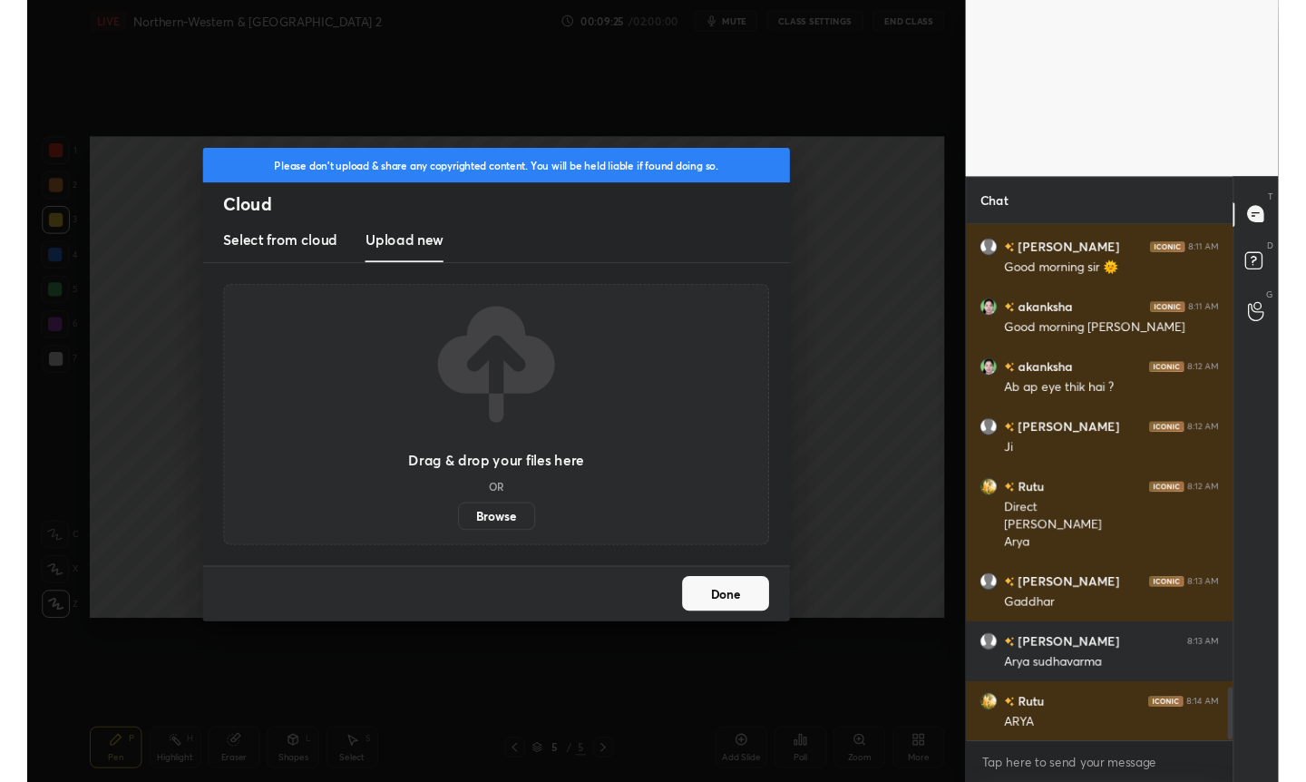
scroll to position [4746, 0]
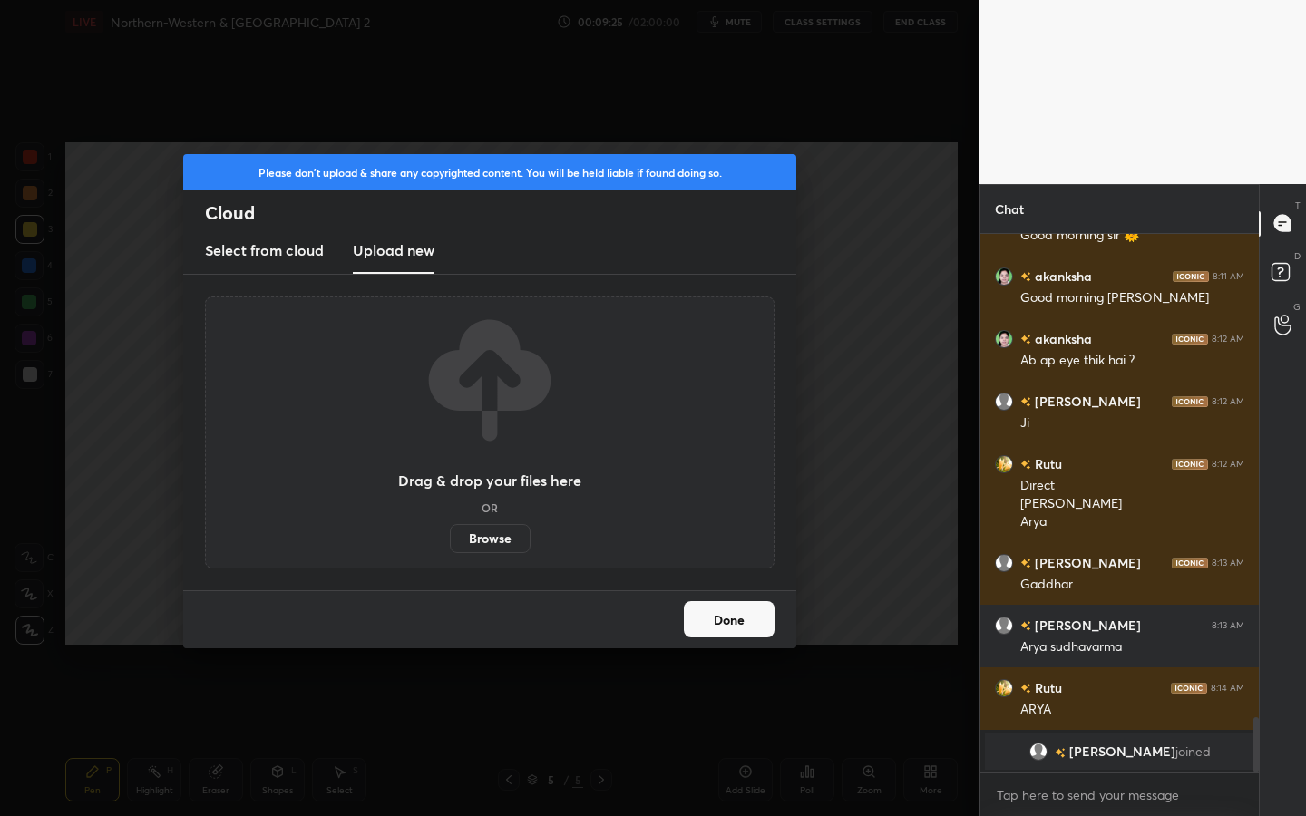
click at [497, 533] on label "Browse" at bounding box center [490, 538] width 81 height 29
click at [450, 533] on input "Browse" at bounding box center [450, 538] width 0 height 29
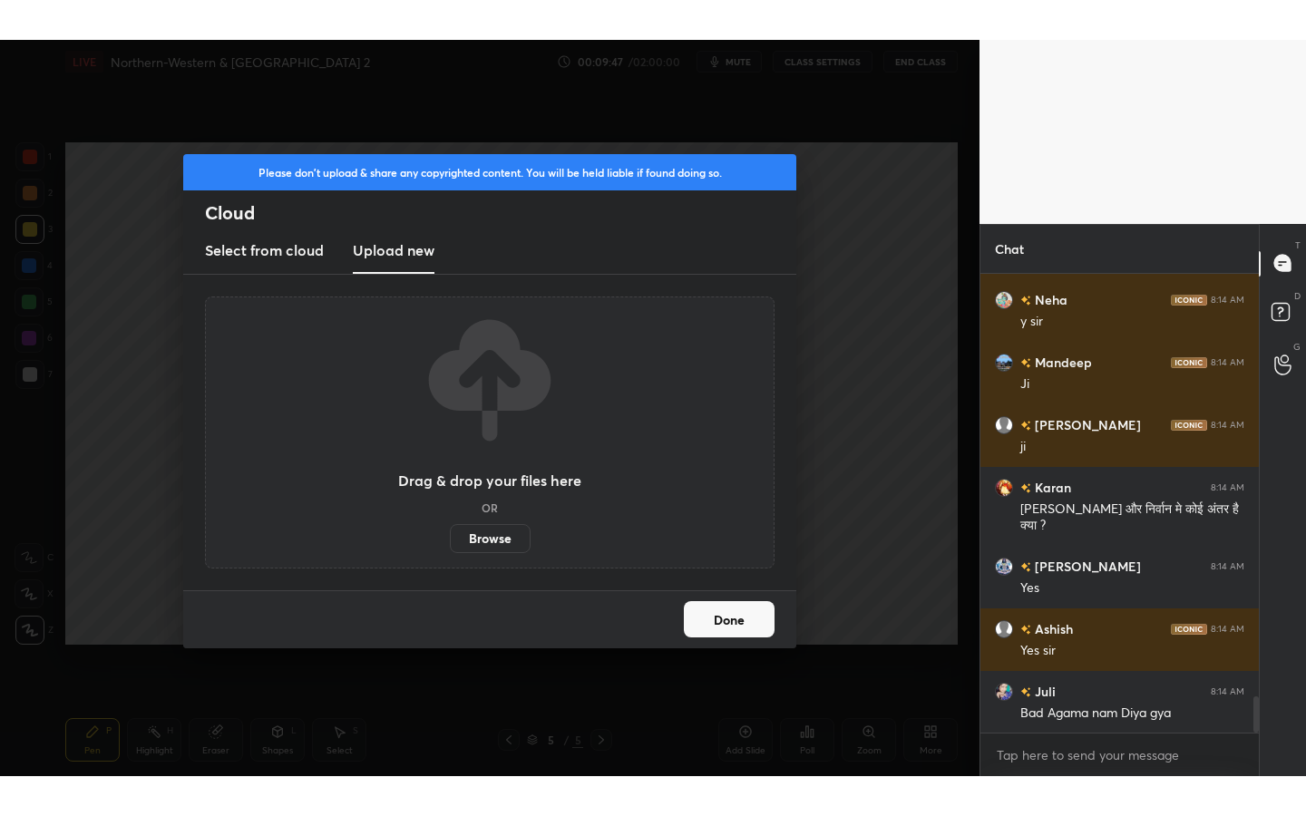
scroll to position [5437, 0]
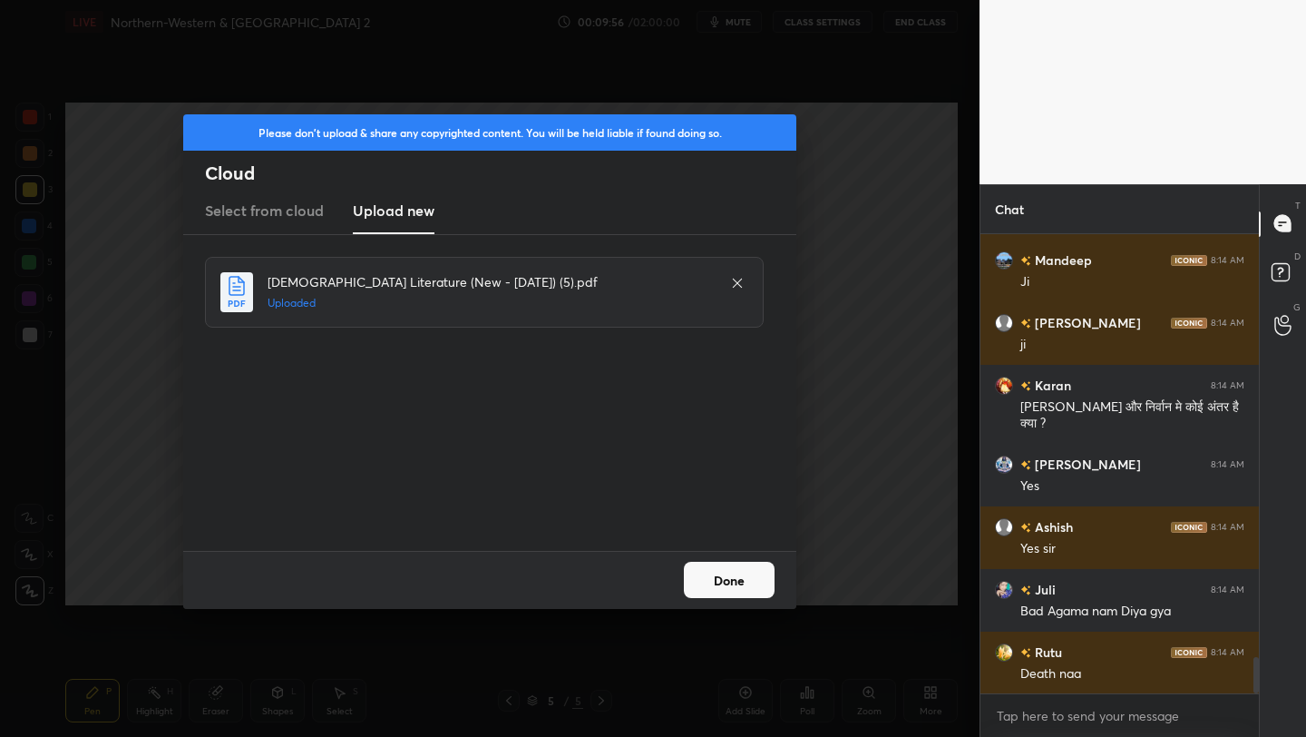
click at [773, 558] on div "Done" at bounding box center [489, 580] width 613 height 58
click at [772, 573] on button "Done" at bounding box center [729, 580] width 91 height 36
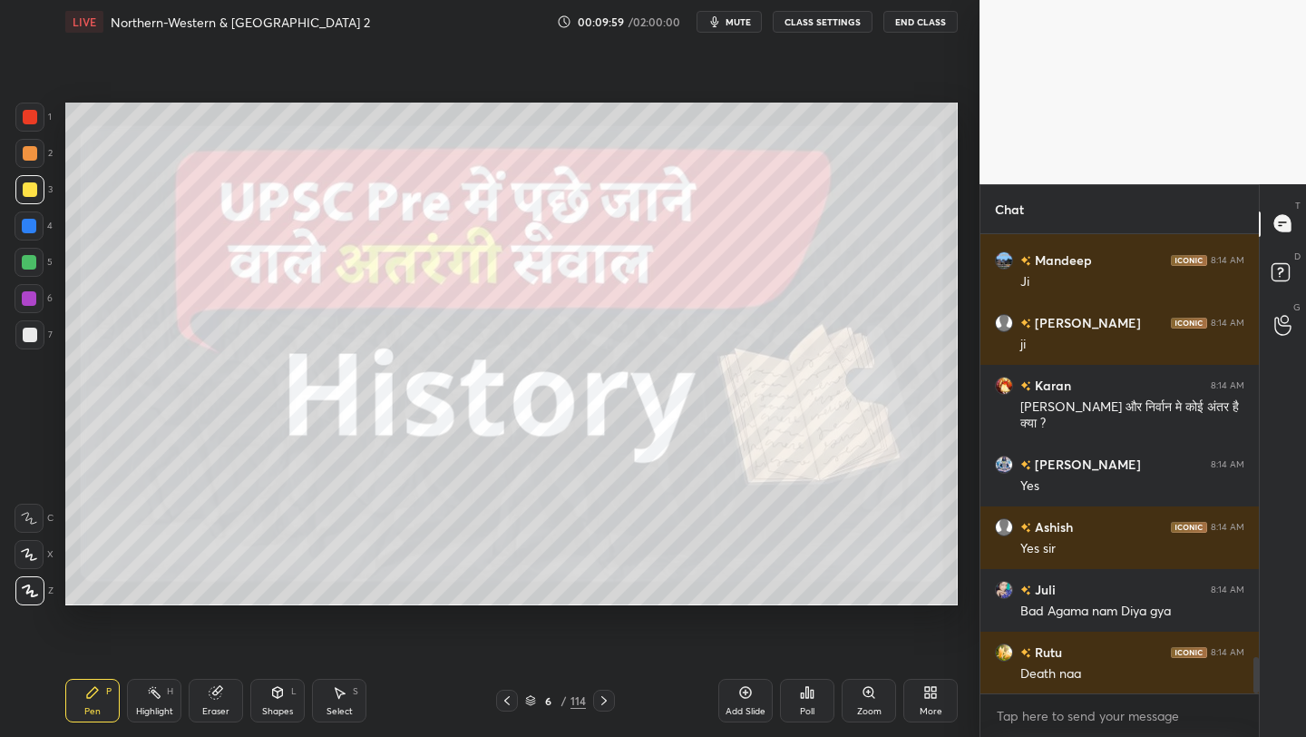
click at [920, 698] on div "More" at bounding box center [931, 701] width 54 height 44
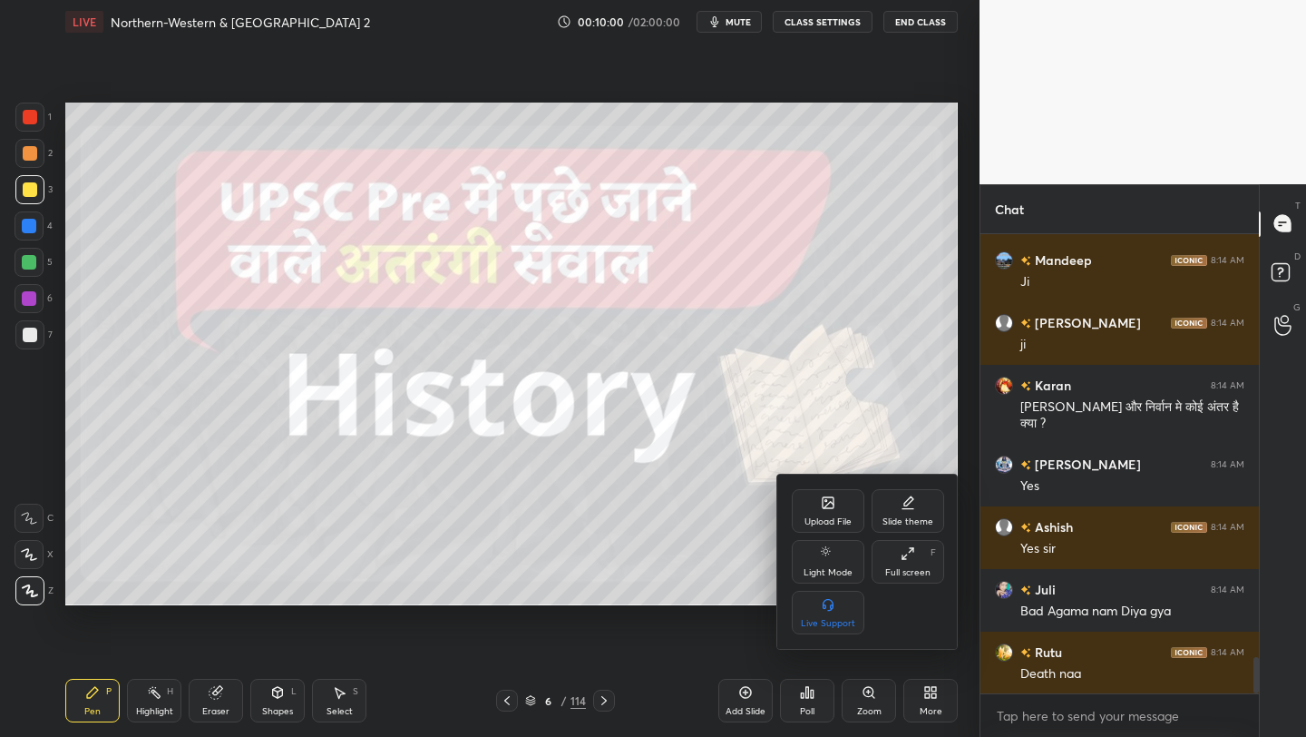
click at [910, 559] on icon at bounding box center [908, 553] width 15 height 15
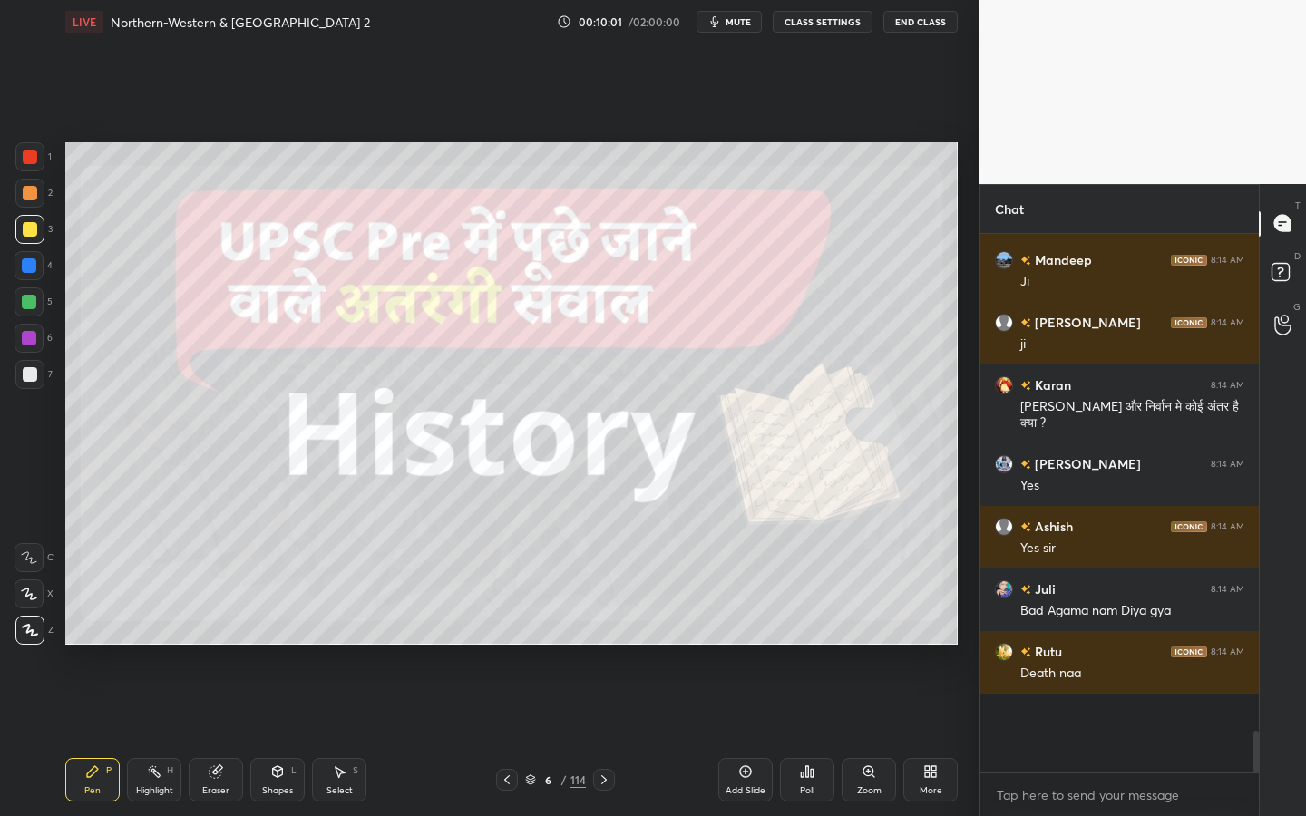
scroll to position [700, 907]
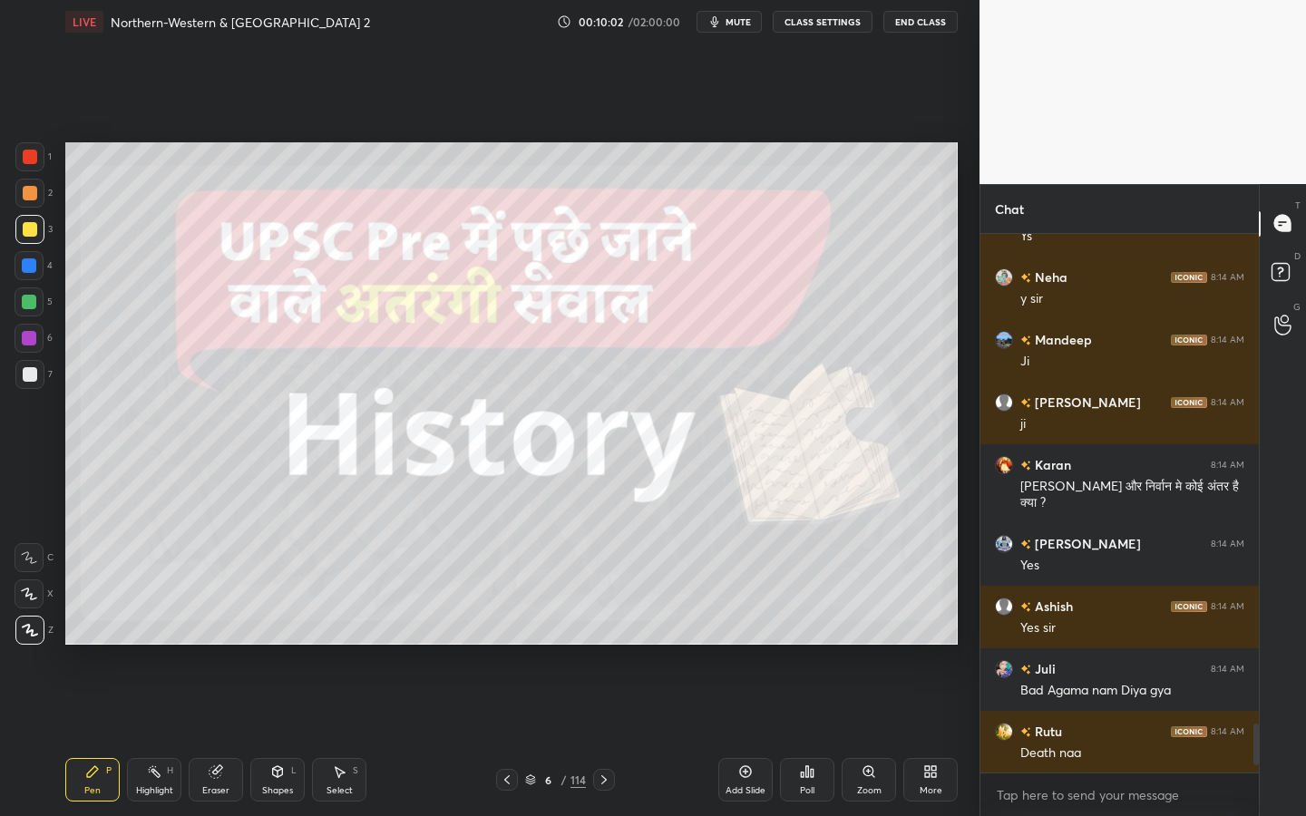
click at [558, 736] on div "6 / 114" at bounding box center [555, 780] width 61 height 16
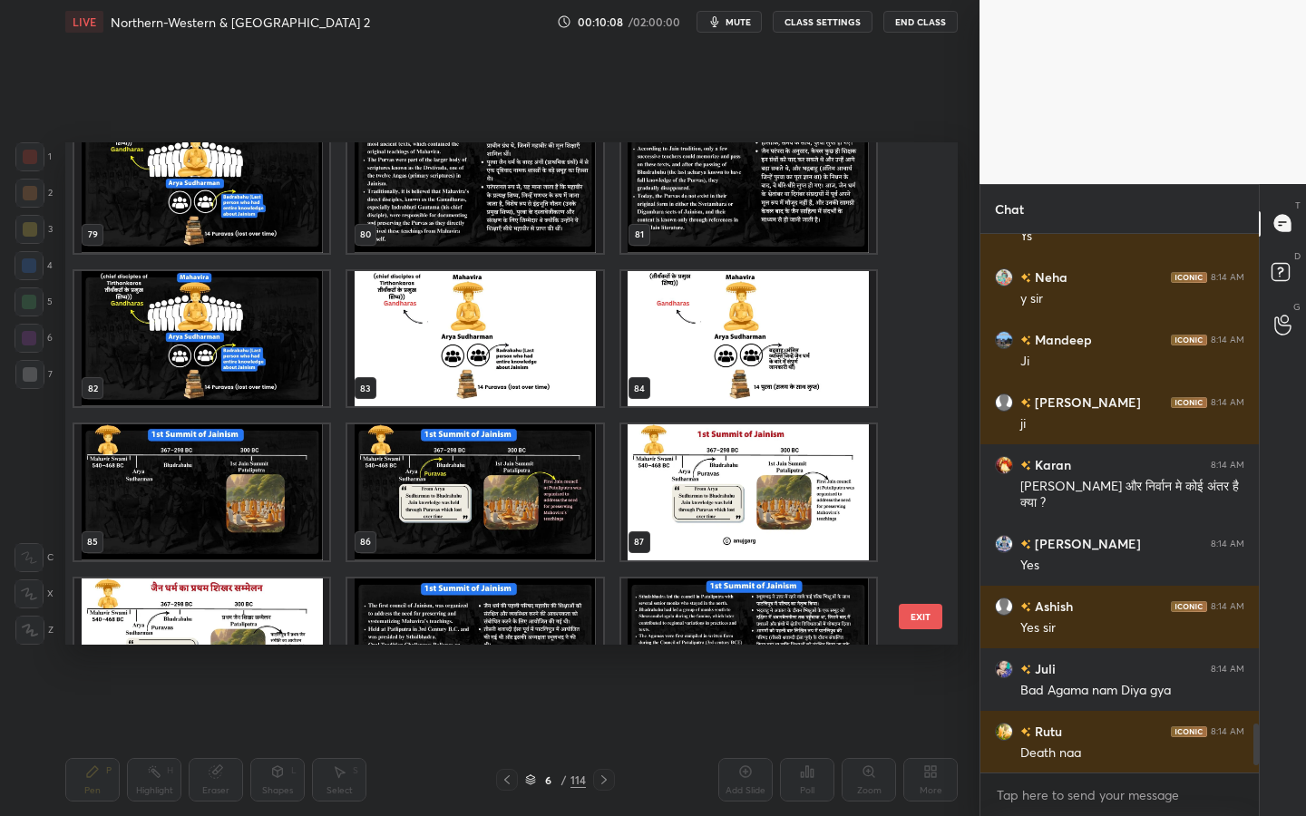
click at [175, 319] on img "grid" at bounding box center [201, 339] width 255 height 136
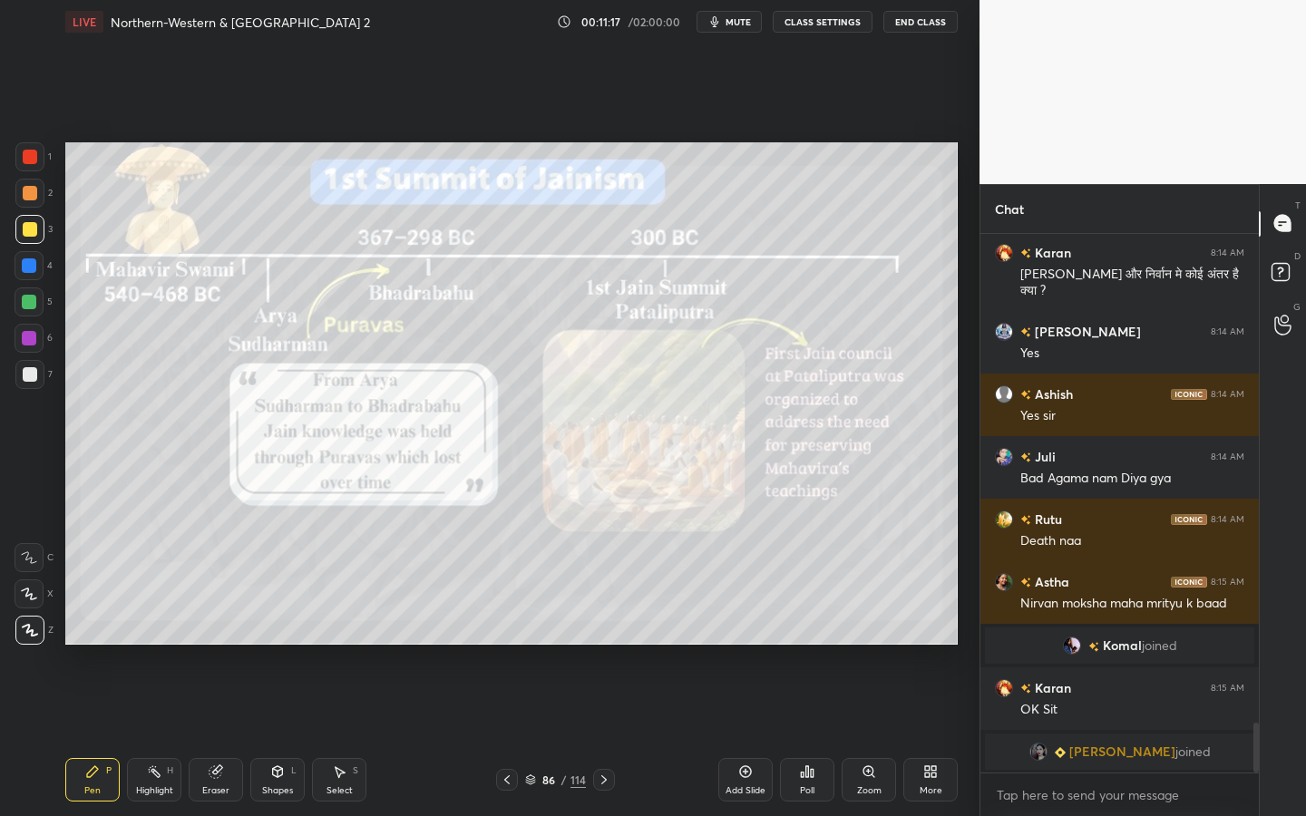
scroll to position [5318, 0]
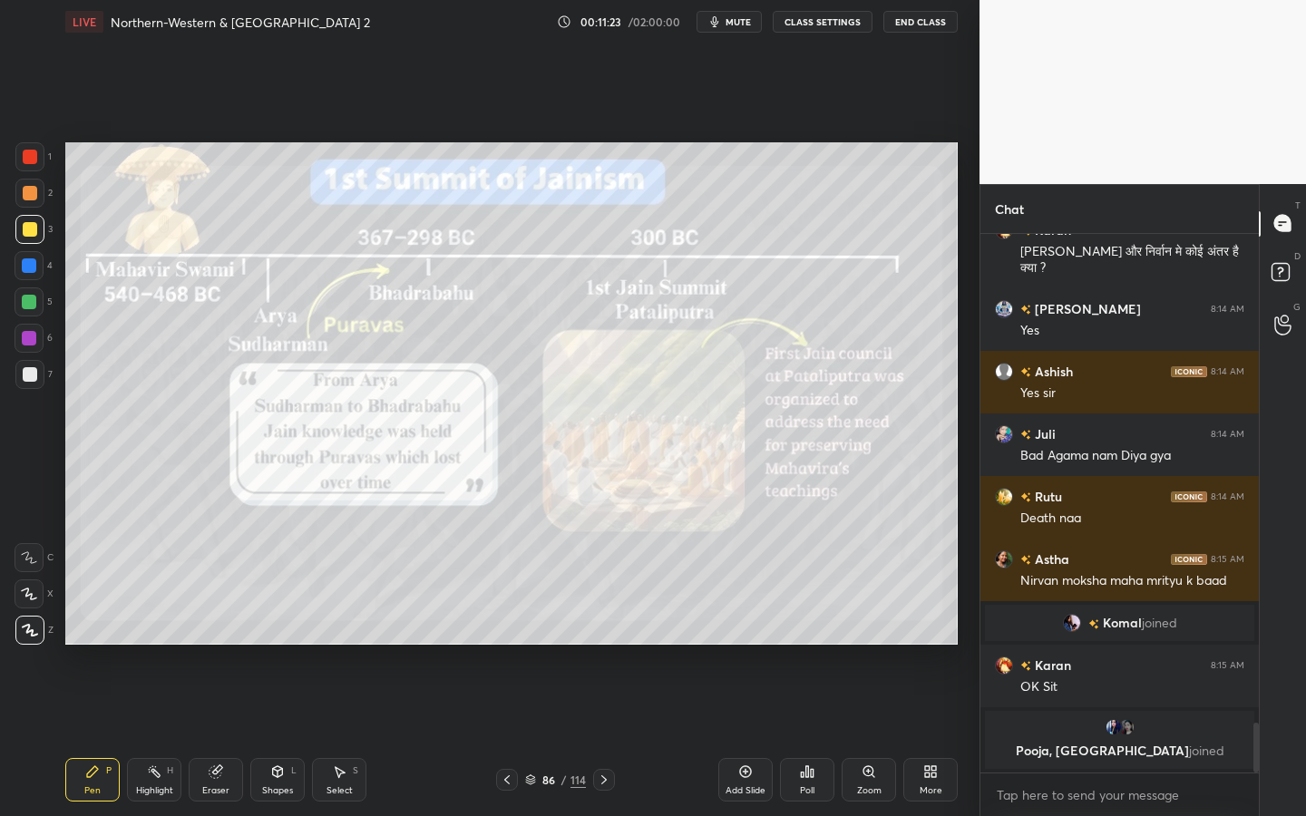
click at [34, 155] on div at bounding box center [30, 157] width 15 height 15
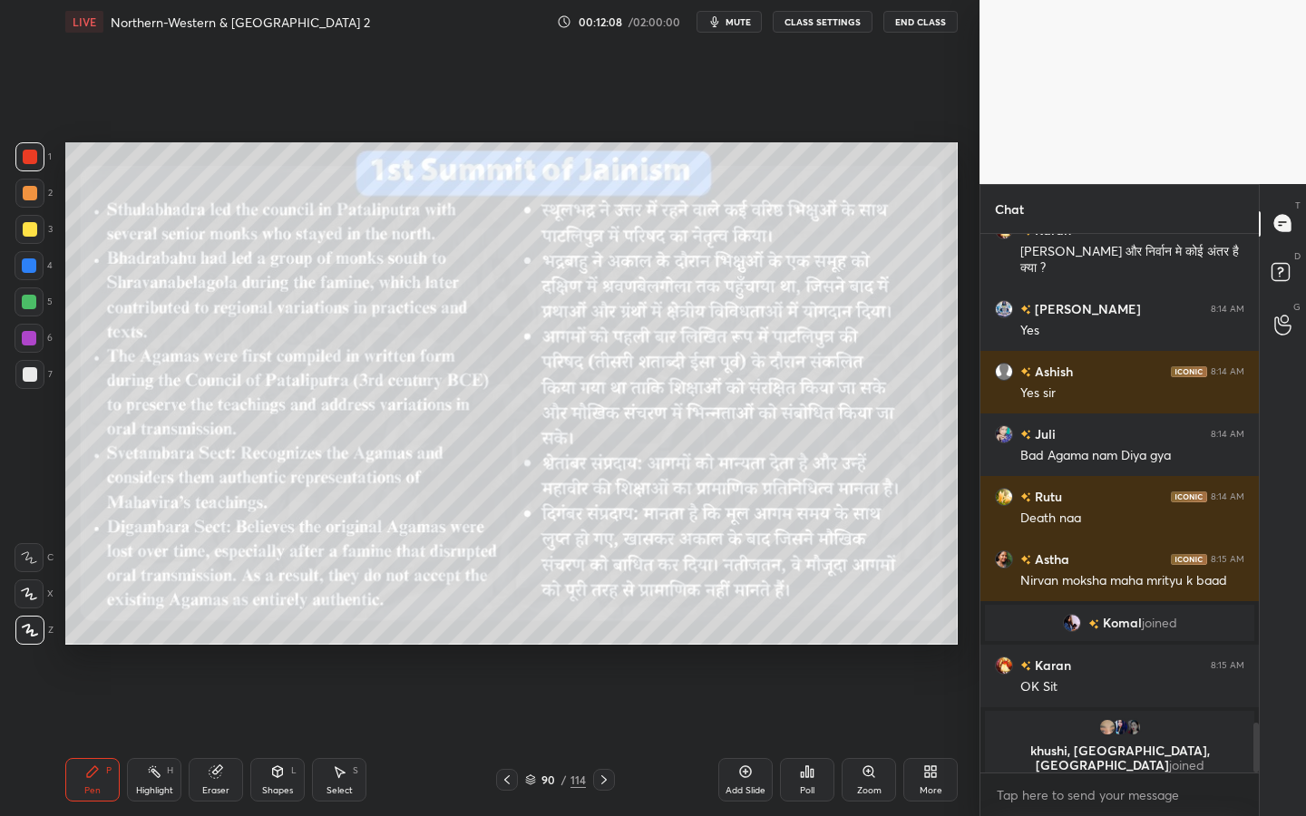
drag, startPoint x: 734, startPoint y: 780, endPoint x: 732, endPoint y: 767, distance: 12.8
click at [734, 736] on div "Add Slide" at bounding box center [745, 780] width 54 height 44
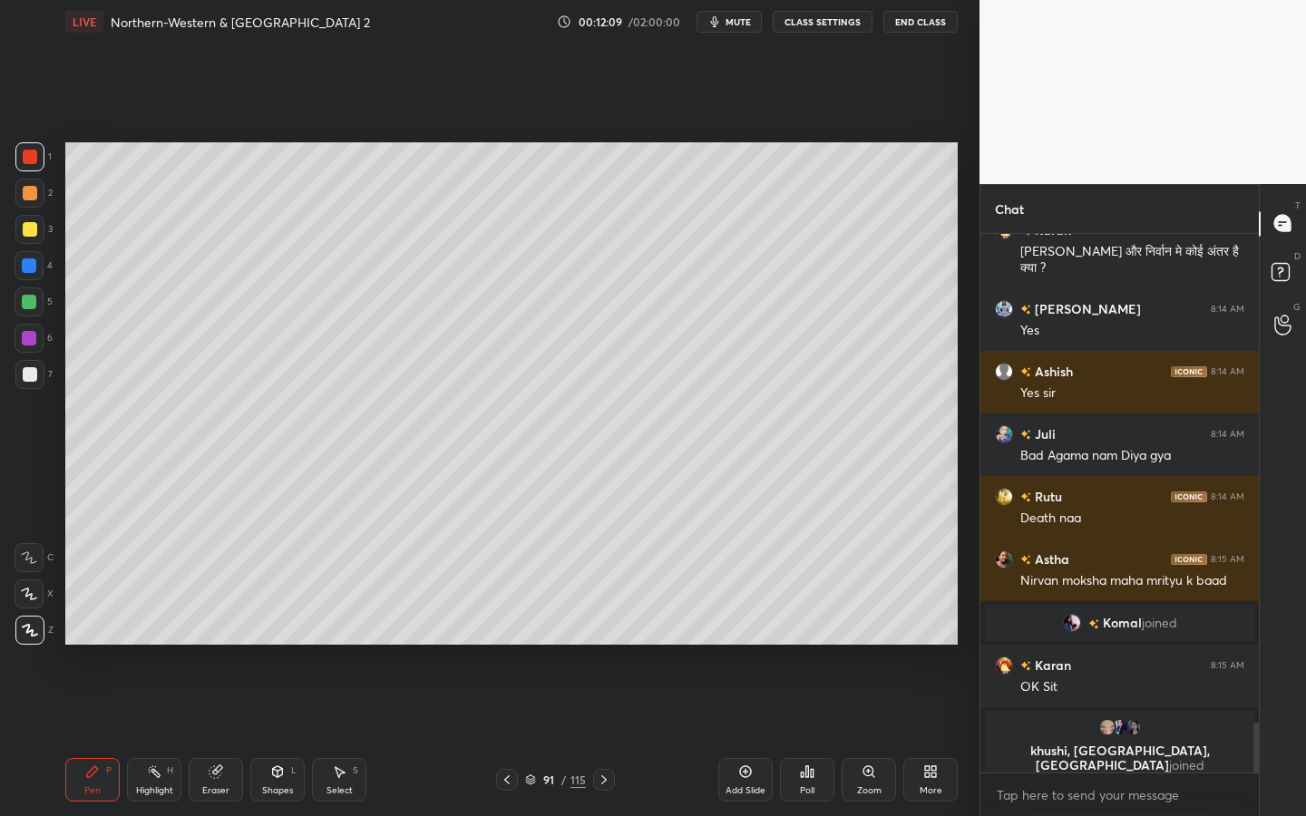
click at [19, 228] on div at bounding box center [29, 229] width 29 height 29
click at [37, 374] on div at bounding box center [29, 374] width 29 height 29
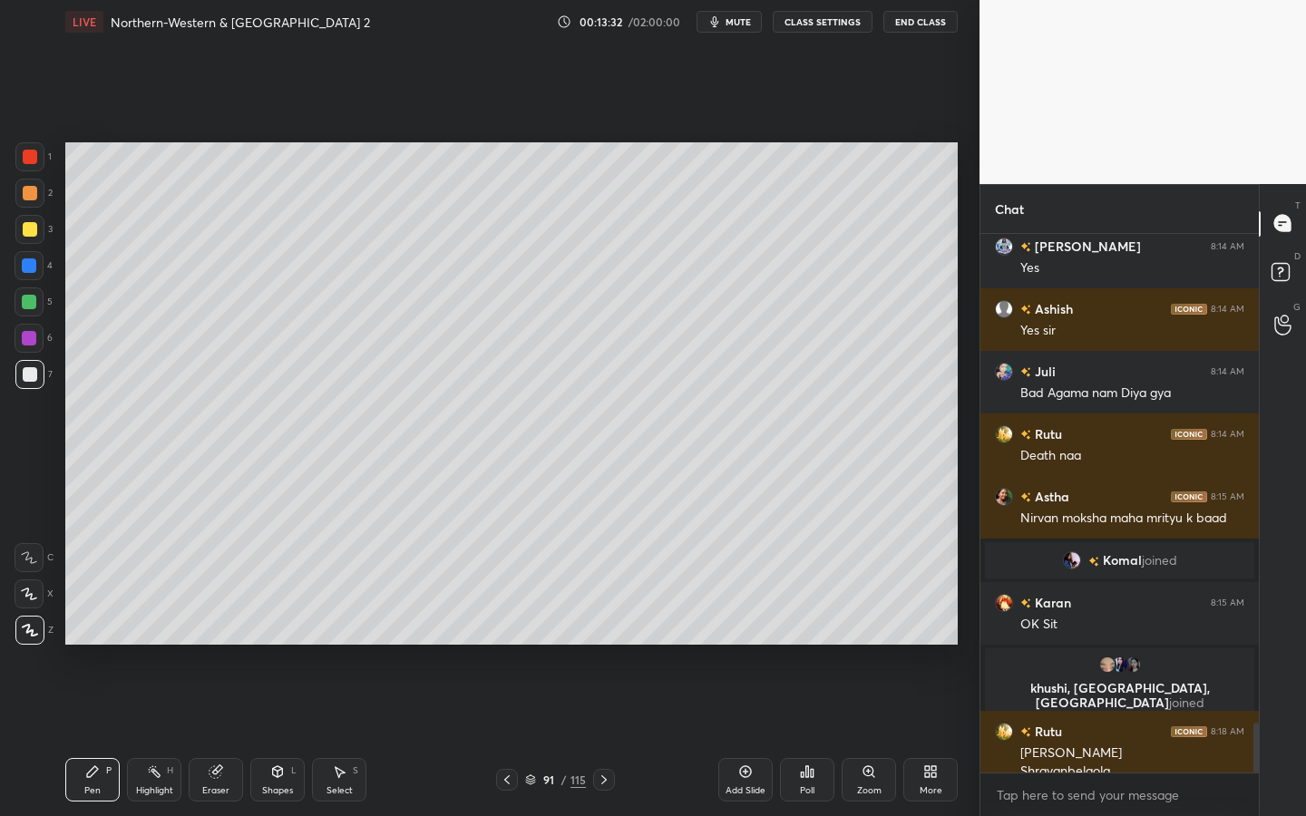
scroll to position [5364, 0]
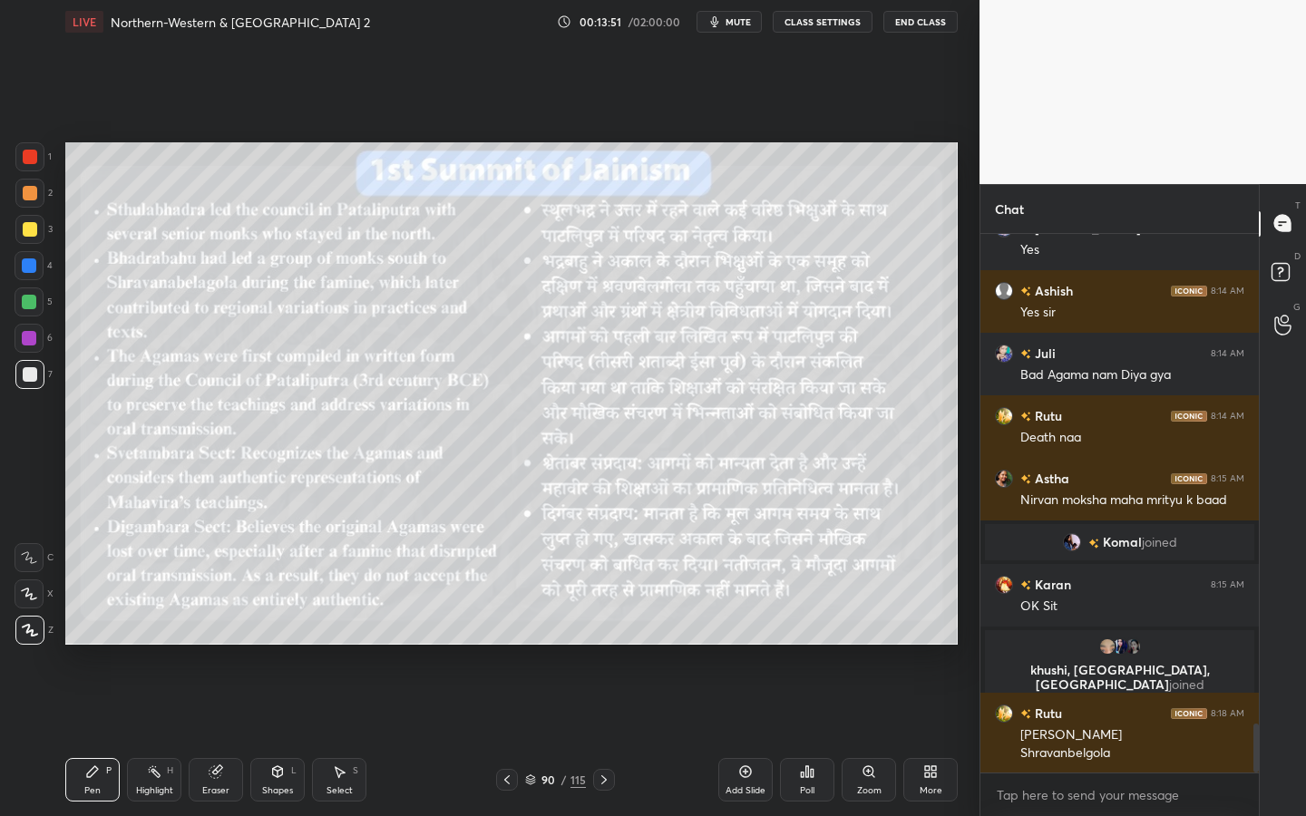
click at [27, 219] on div at bounding box center [29, 229] width 29 height 29
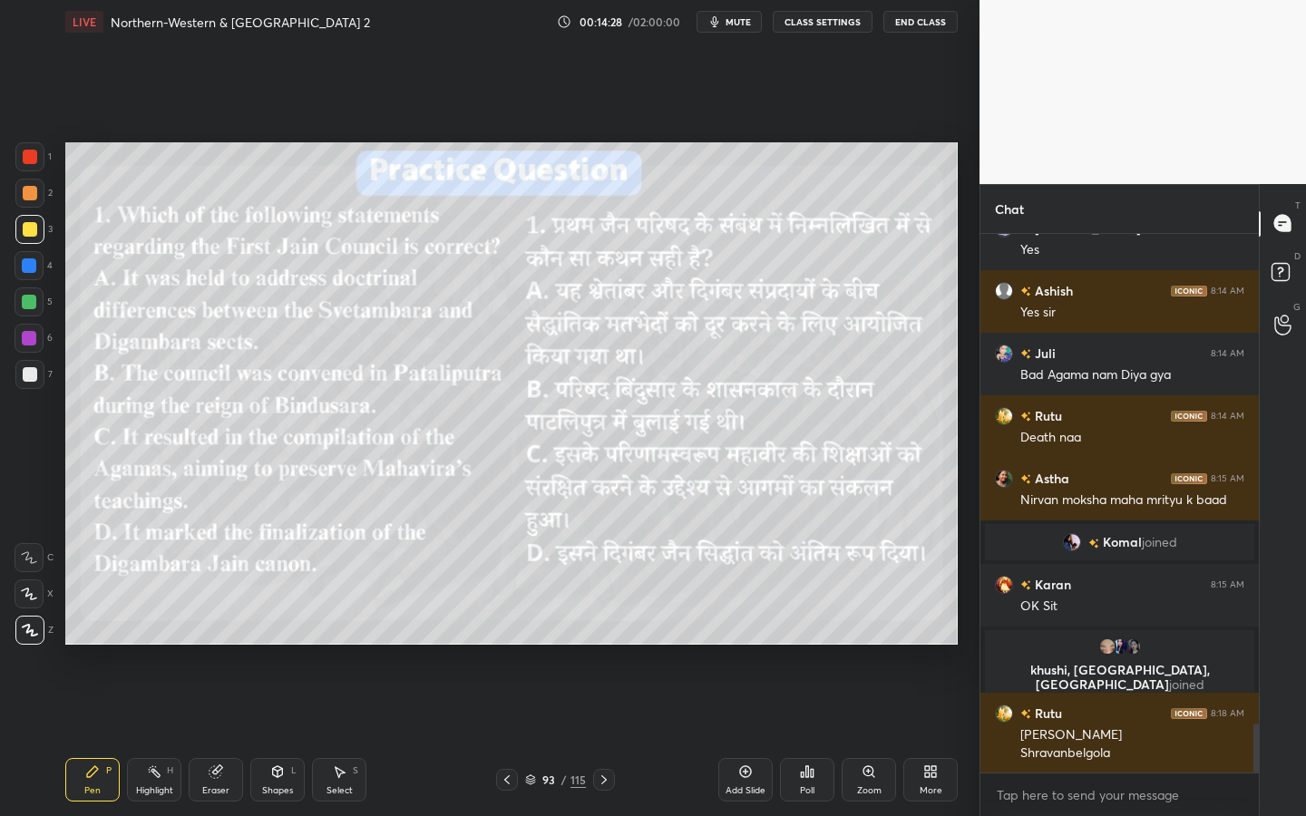
click at [59, 434] on div "Setting up your live class Poll for secs No correct answer Start poll" at bounding box center [511, 394] width 907 height 700
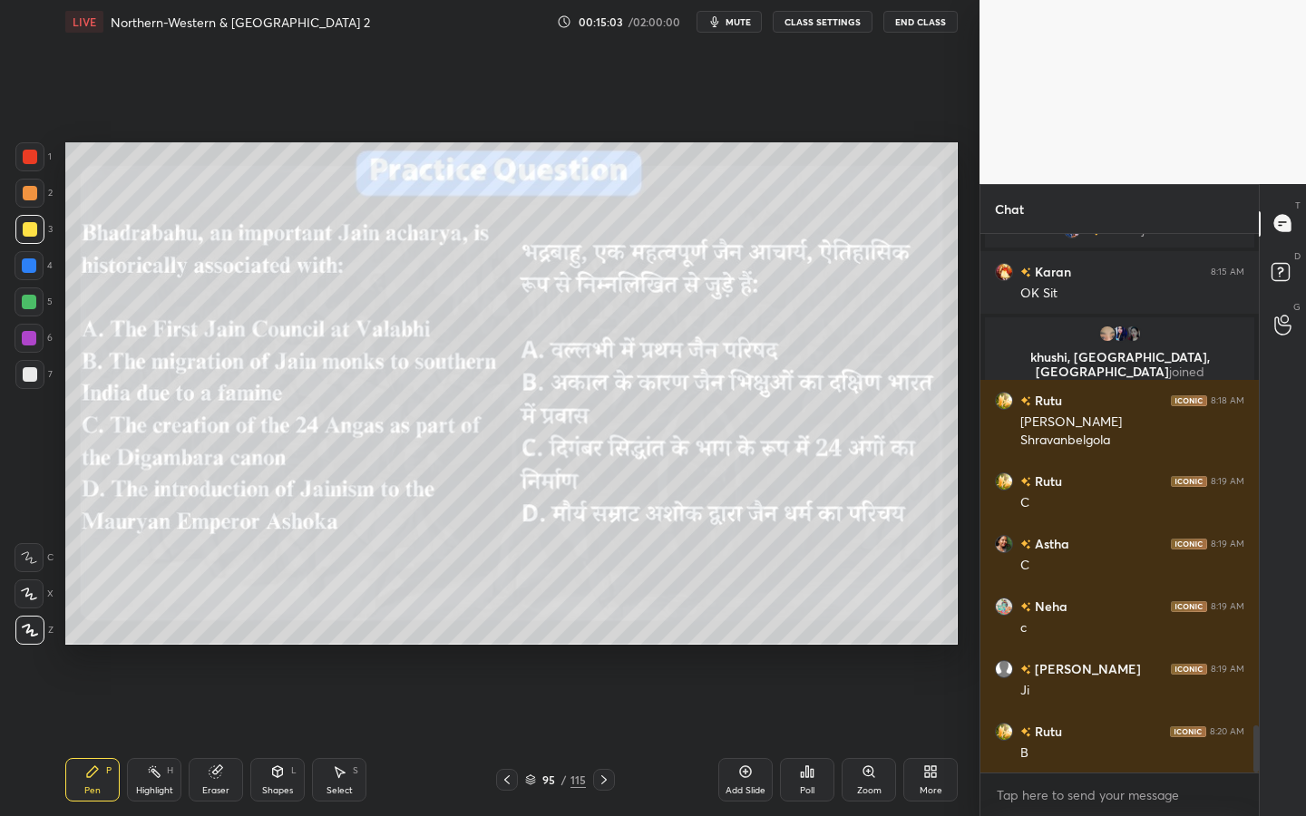
scroll to position [5740, 0]
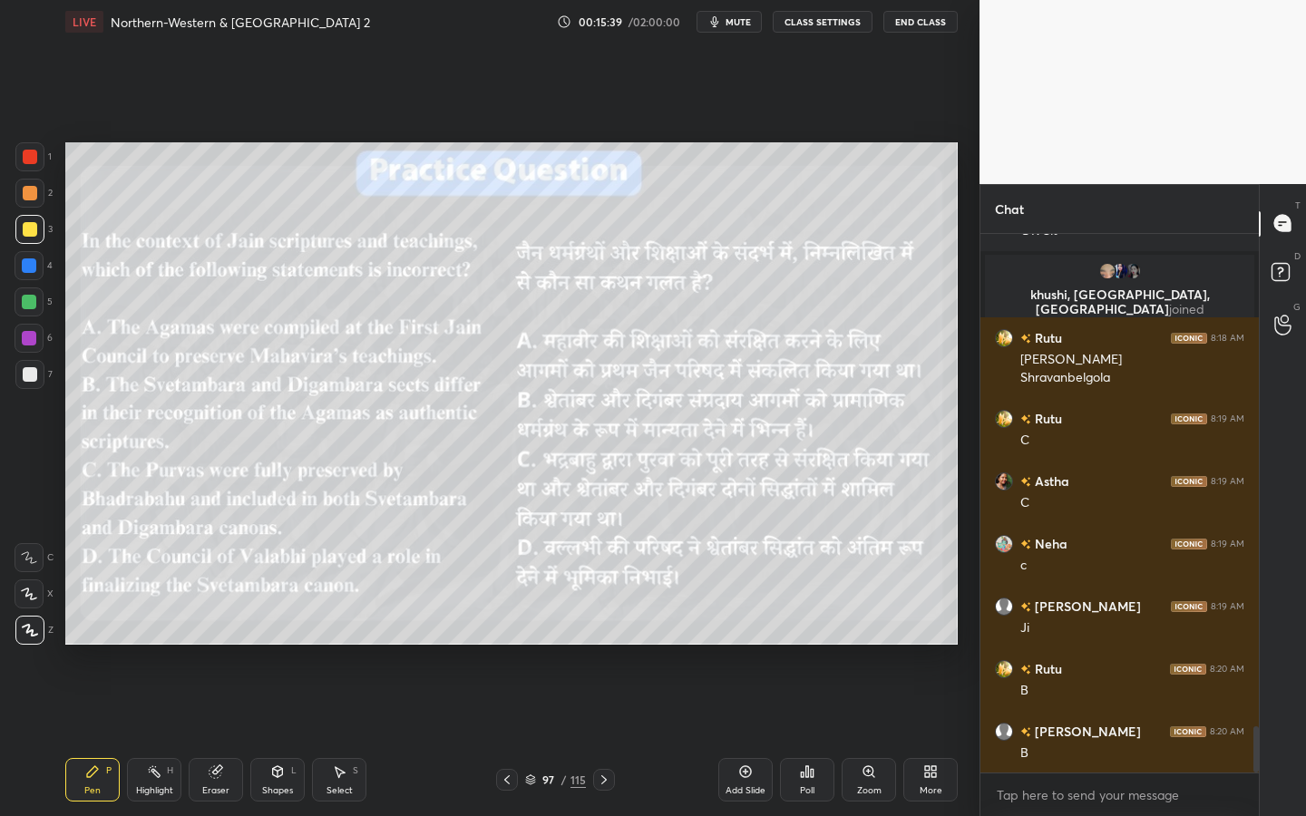
click at [267, 736] on div "Shapes L" at bounding box center [277, 780] width 54 height 44
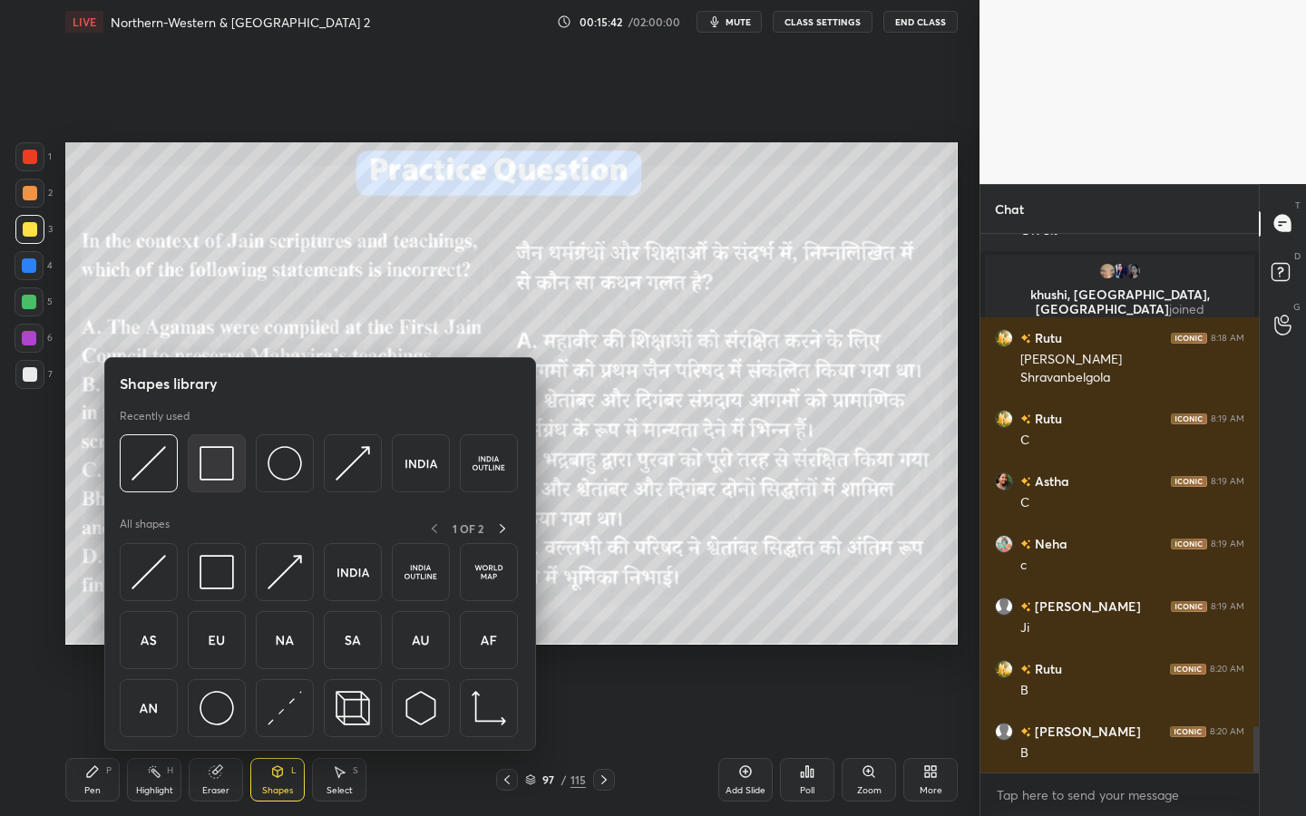
click at [226, 462] on img at bounding box center [217, 463] width 34 height 34
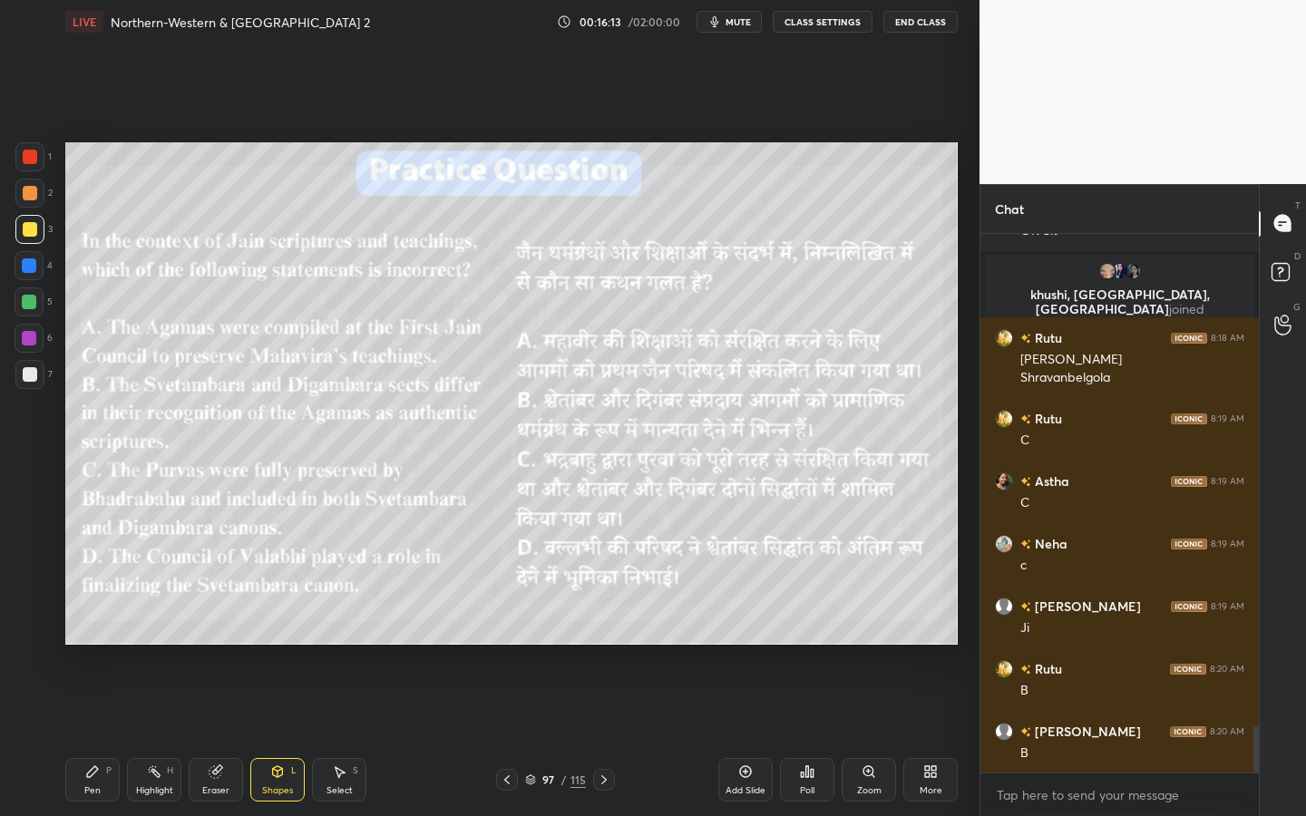
click at [808, 736] on icon at bounding box center [807, 772] width 3 height 11
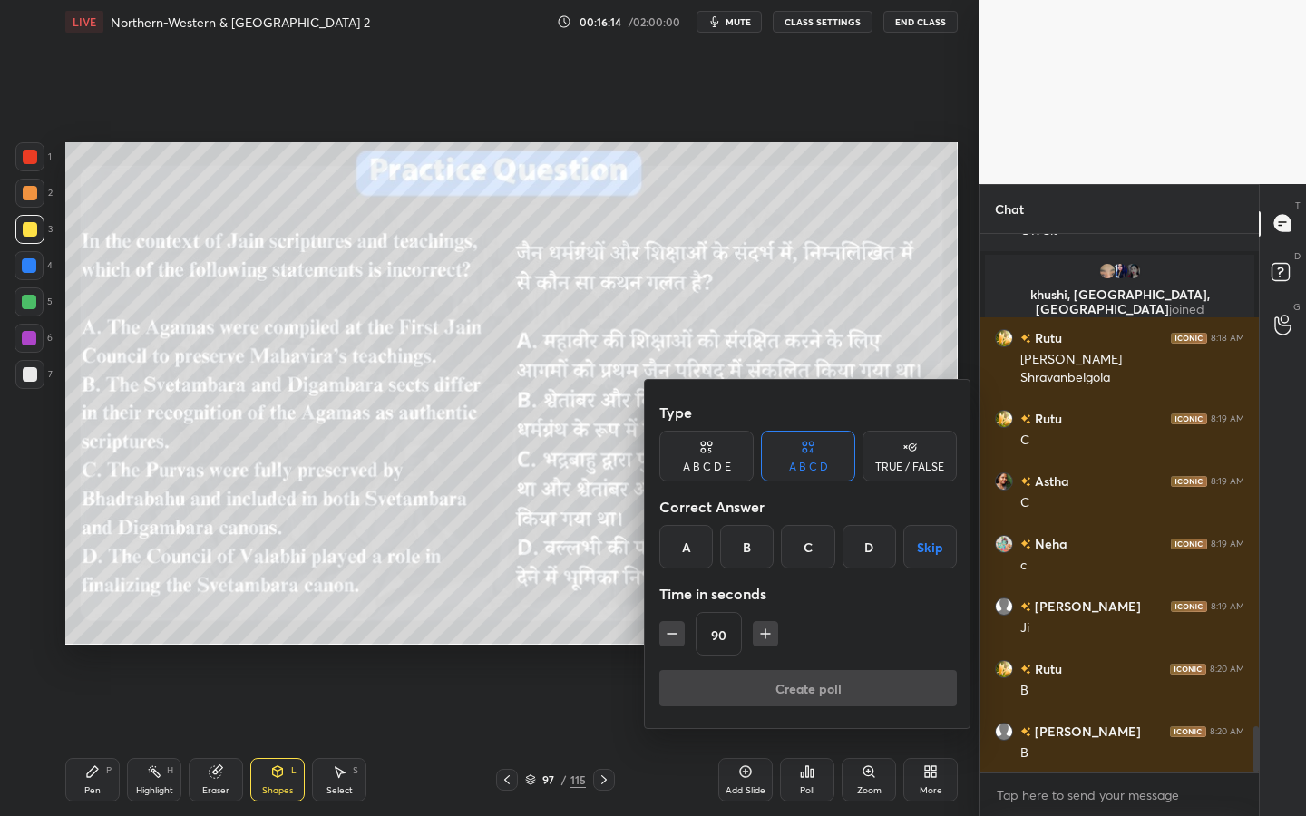
click at [797, 566] on div "C" at bounding box center [808, 547] width 54 height 44
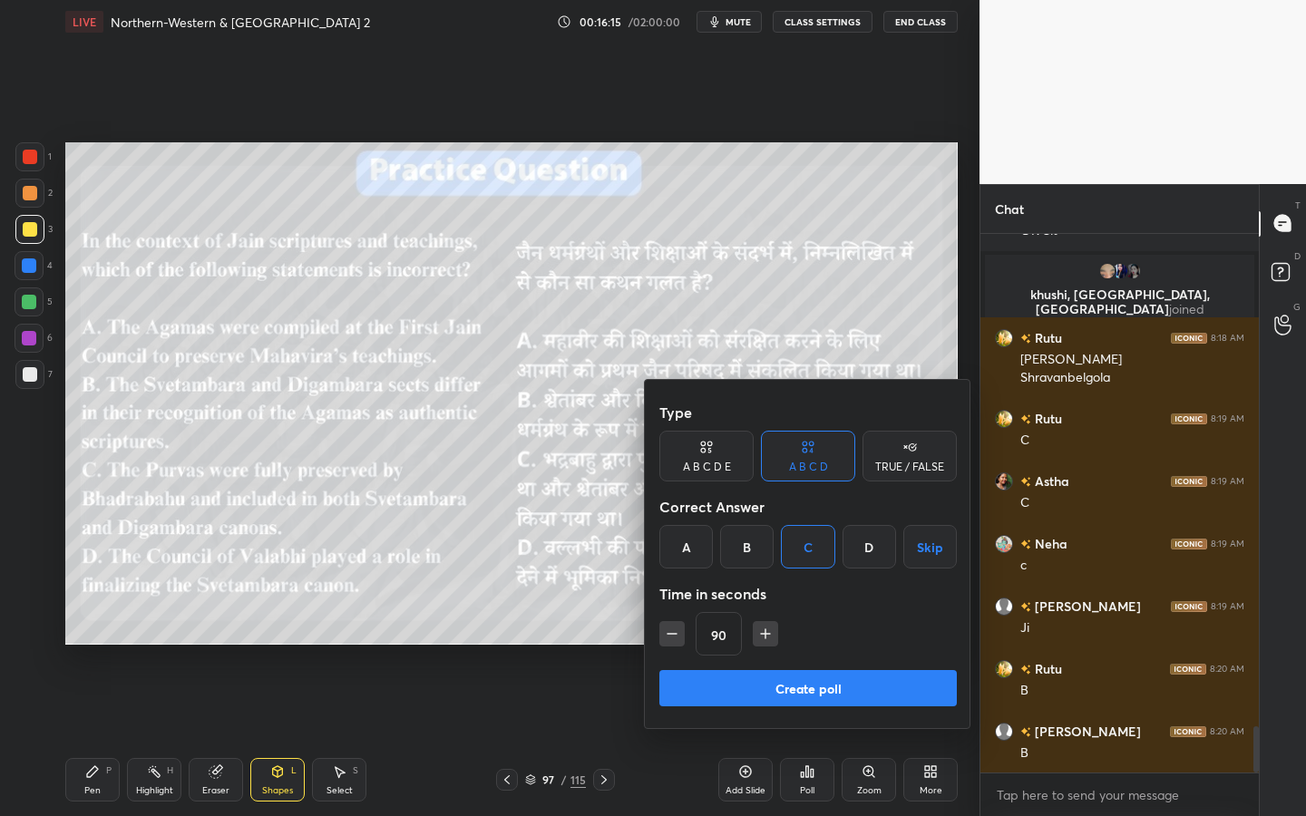
click at [741, 696] on button "Create poll" at bounding box center [809, 688] width 298 height 36
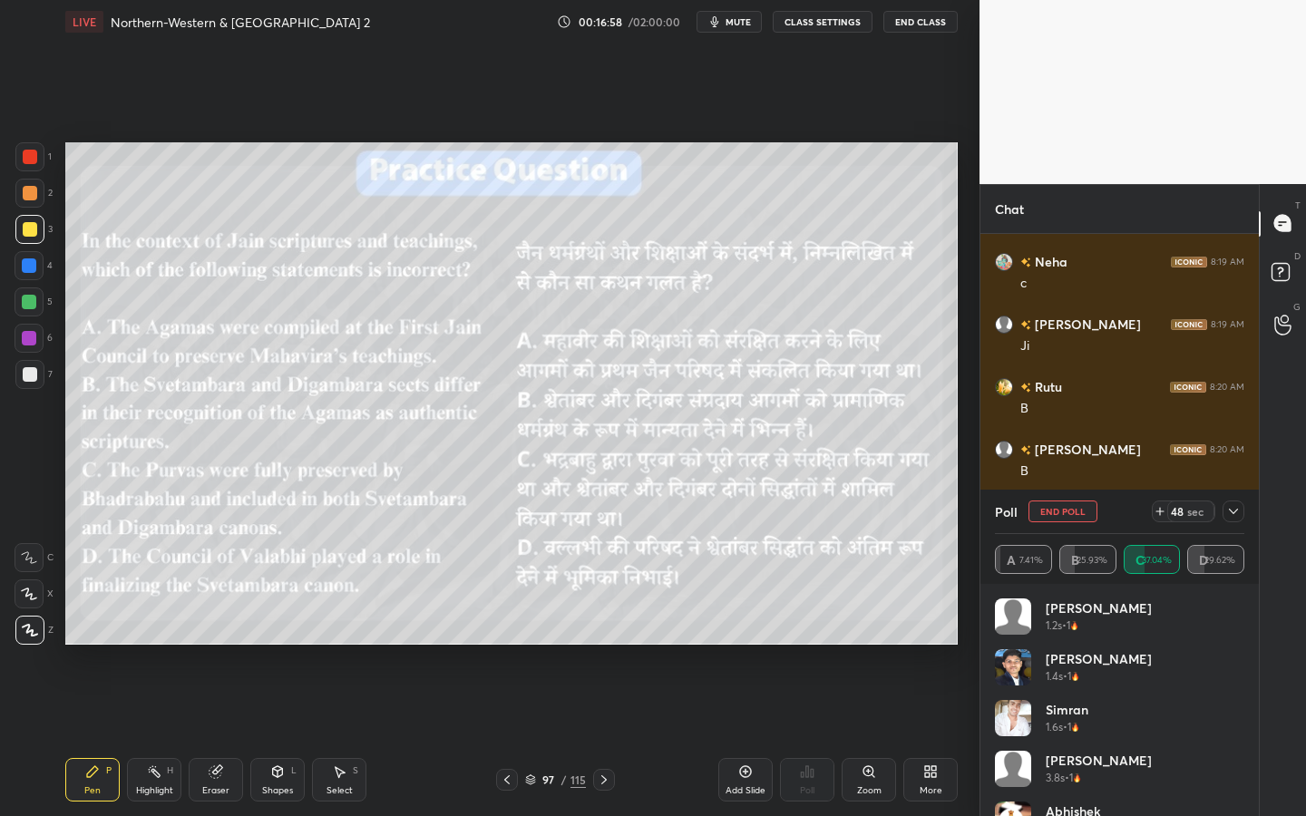
scroll to position [6084, 0]
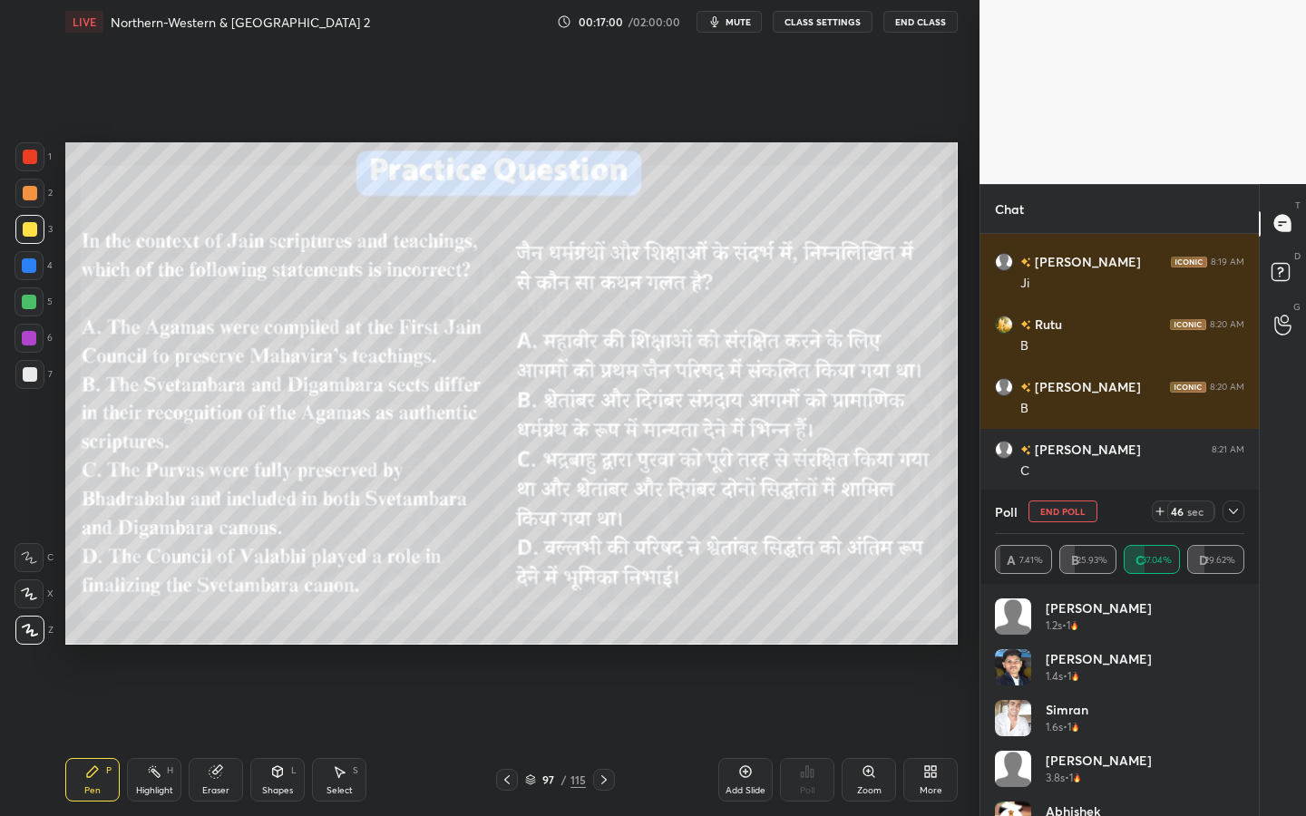
click at [1238, 512] on icon at bounding box center [1233, 511] width 15 height 15
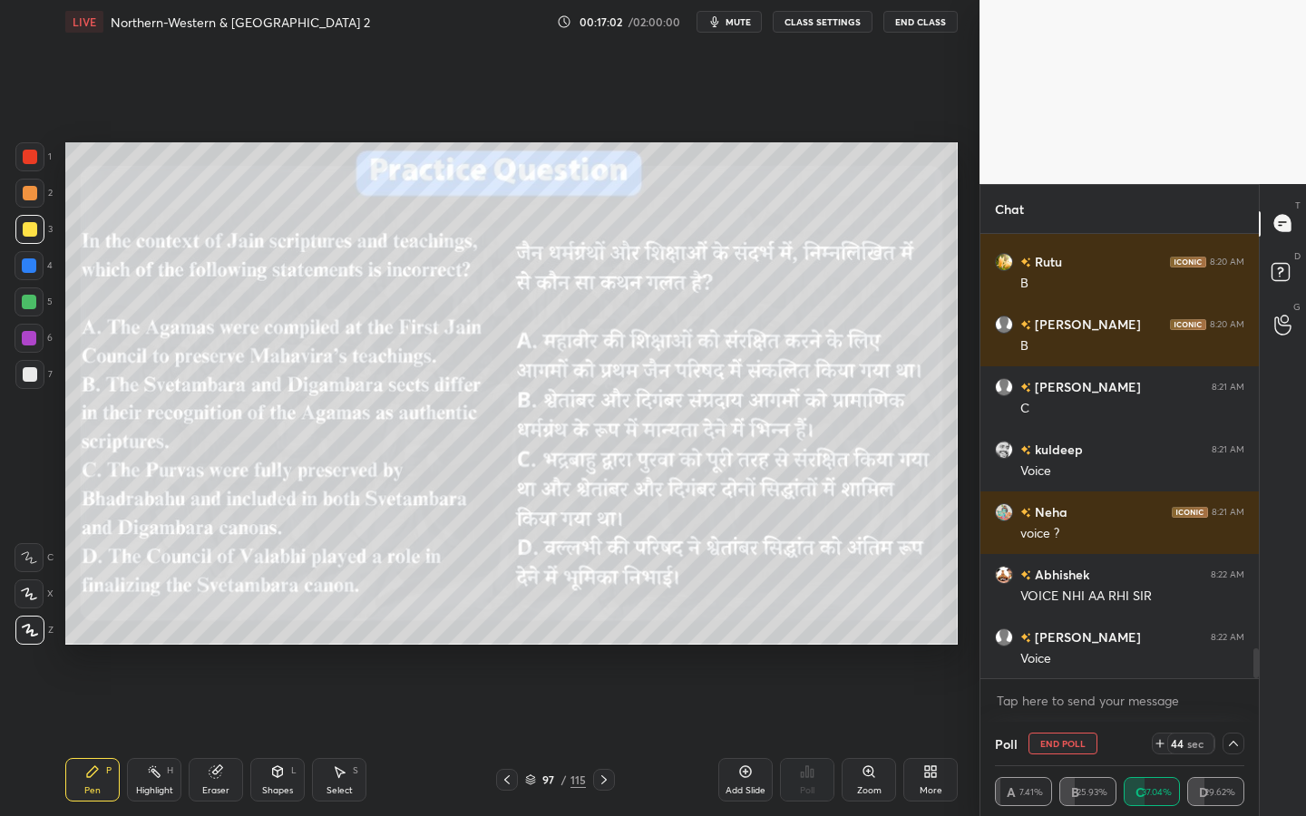
scroll to position [6210, 0]
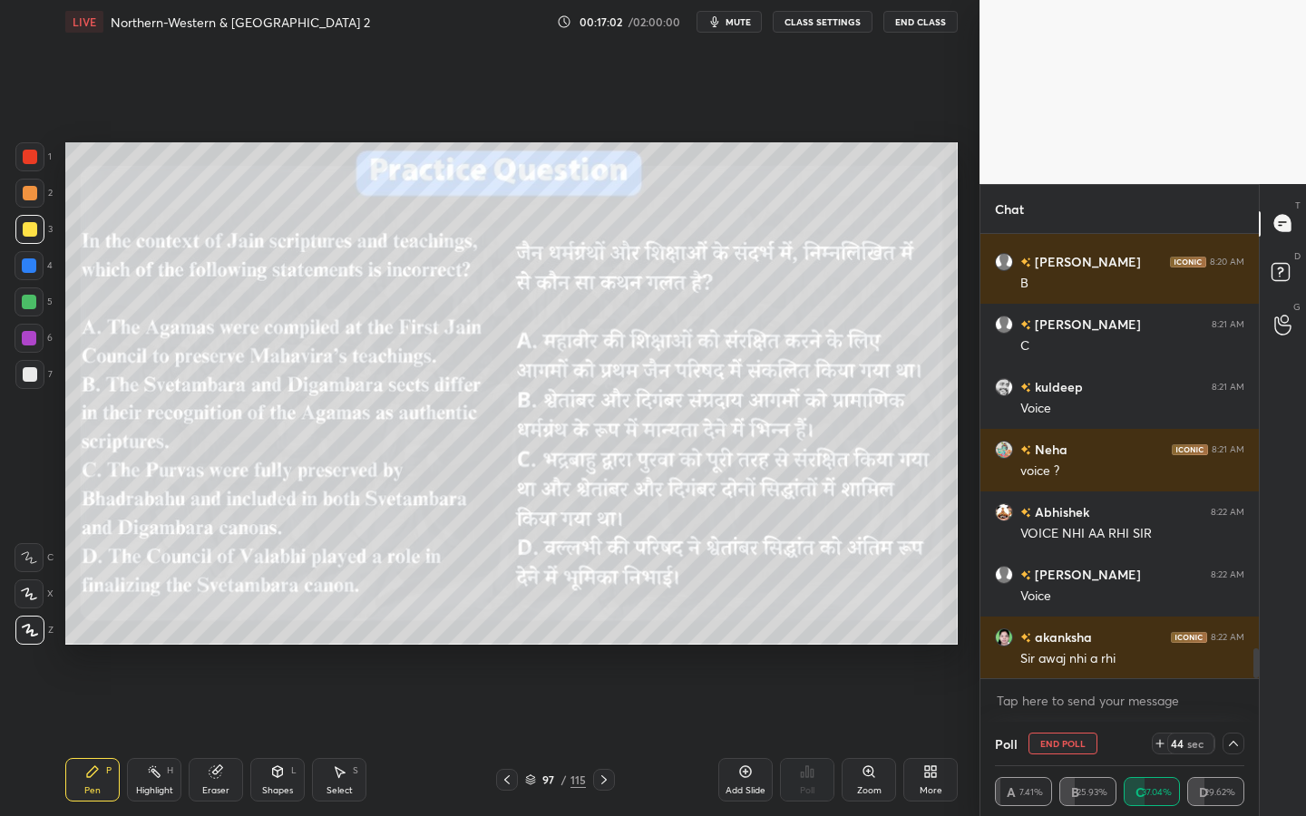
click at [932, 736] on icon at bounding box center [930, 772] width 15 height 15
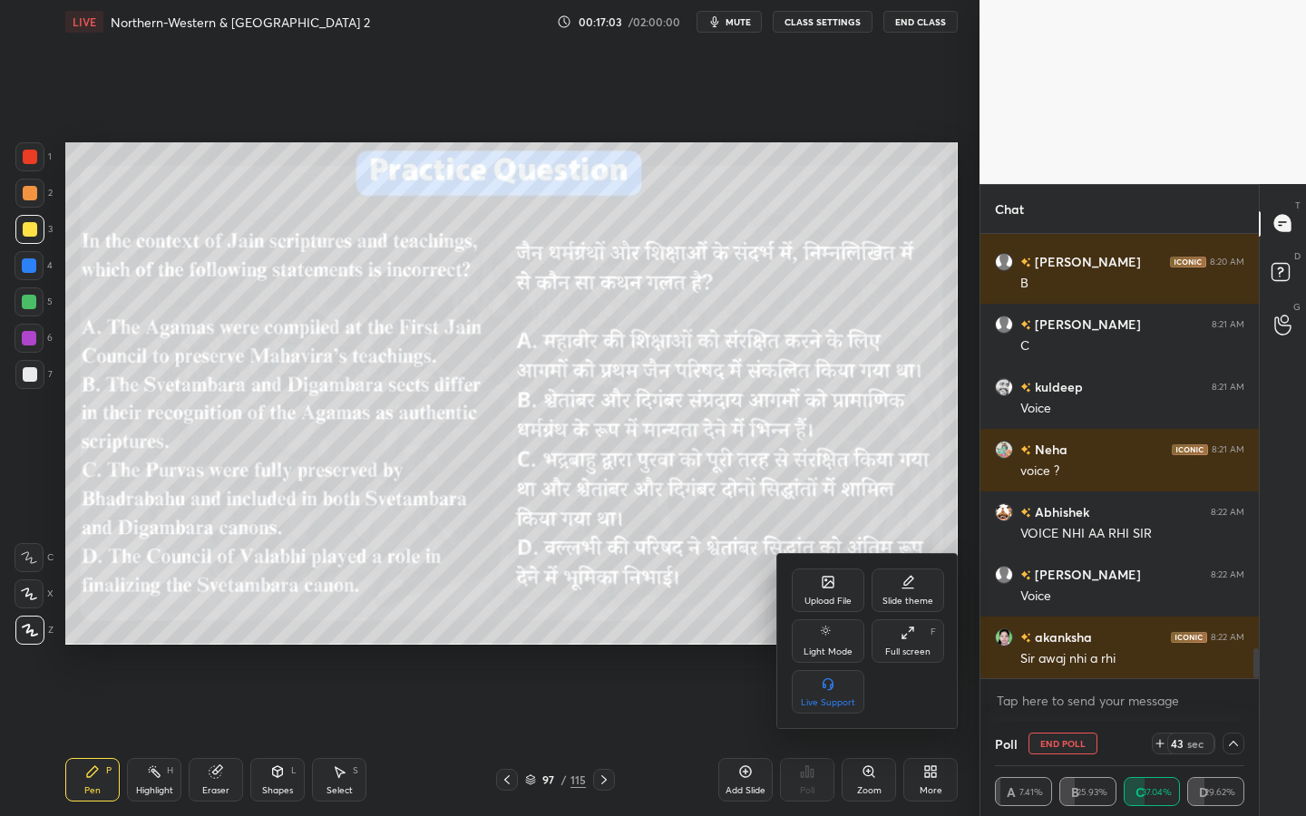
click at [908, 635] on icon at bounding box center [908, 633] width 15 height 15
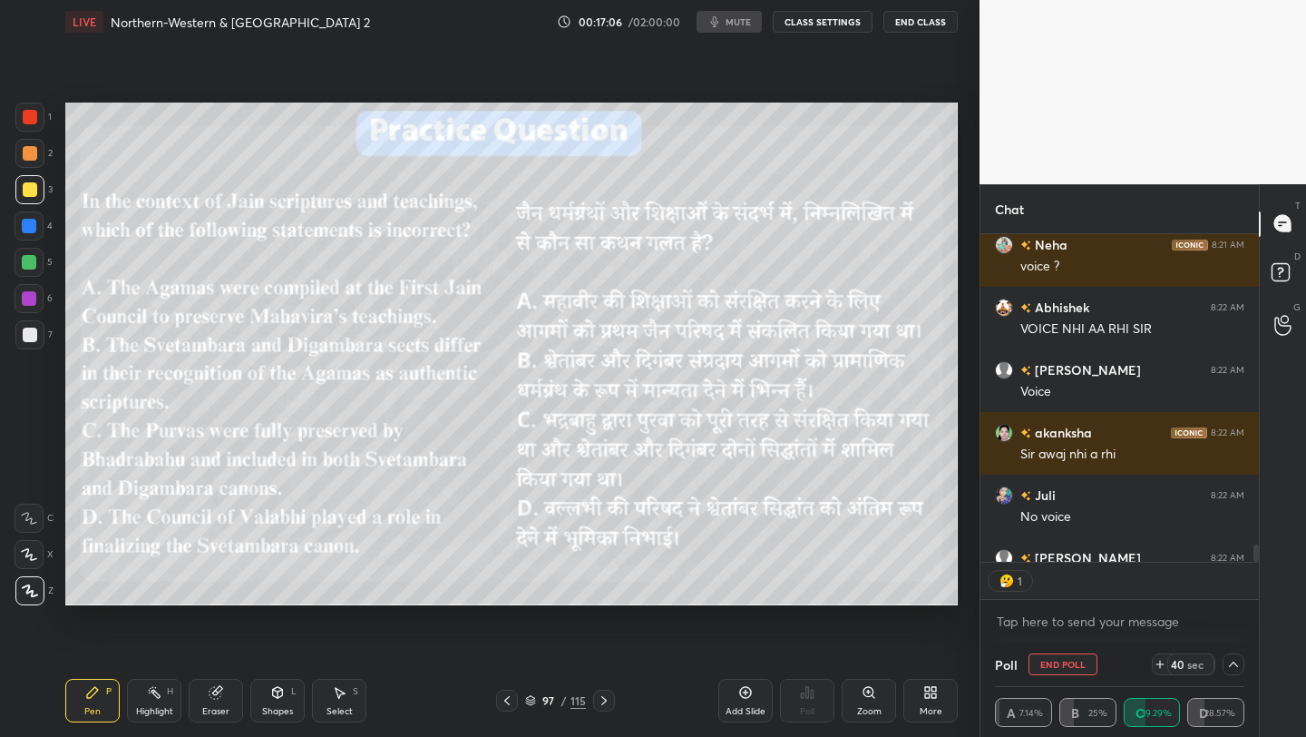
scroll to position [6, 6]
type textarea "x"
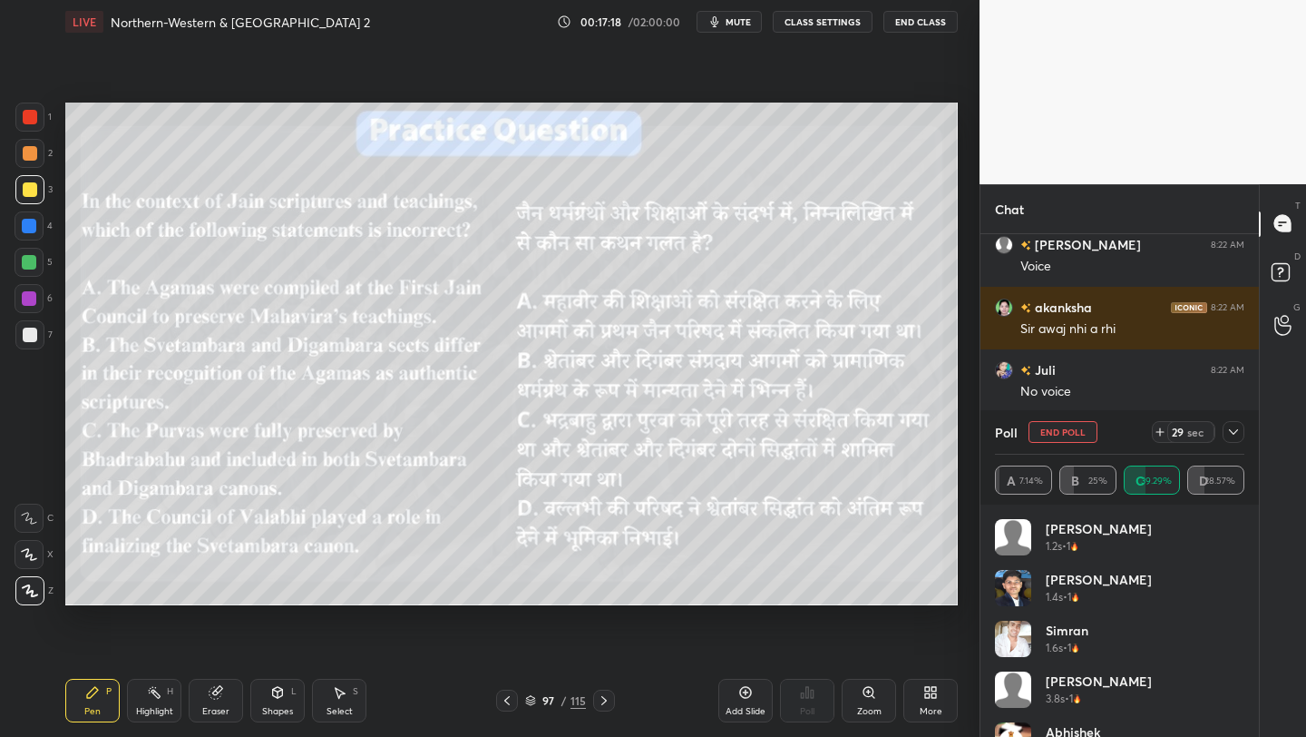
scroll to position [322, 273]
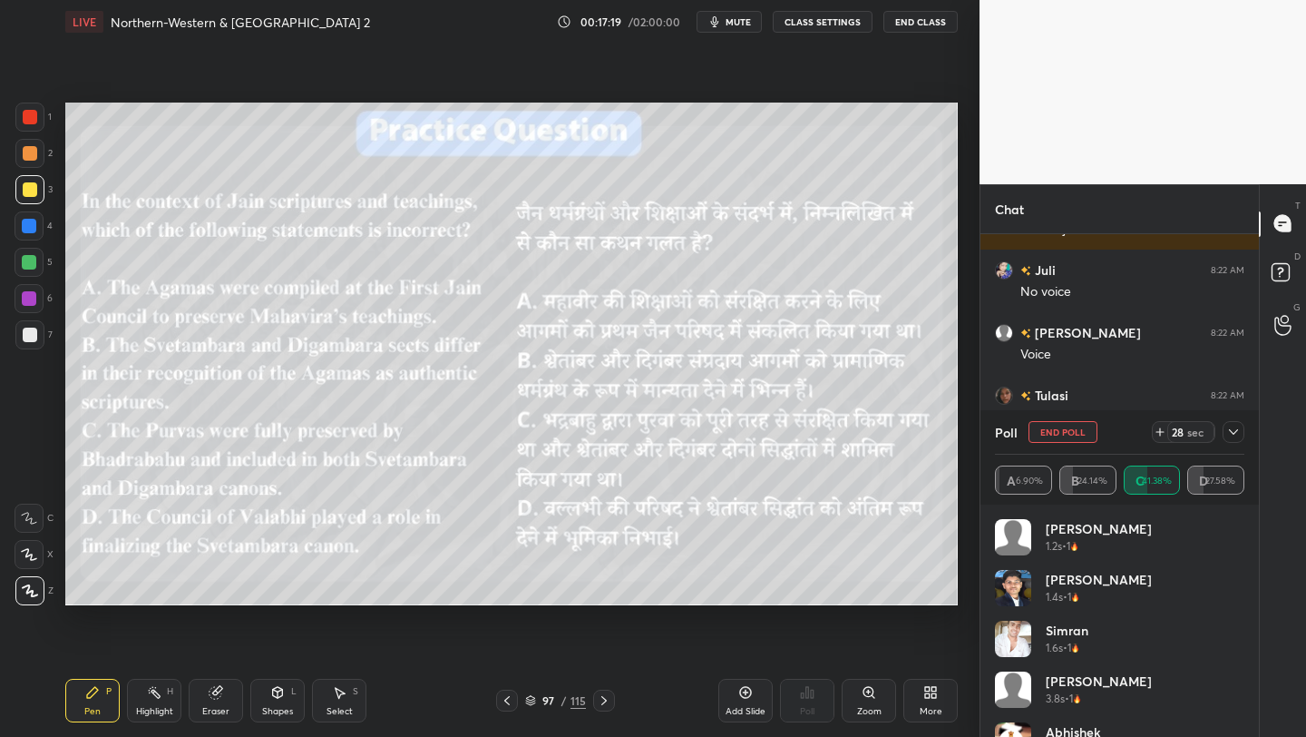
type textarea "x"
click at [836, 23] on button "CLASS SETTINGS" at bounding box center [823, 22] width 100 height 22
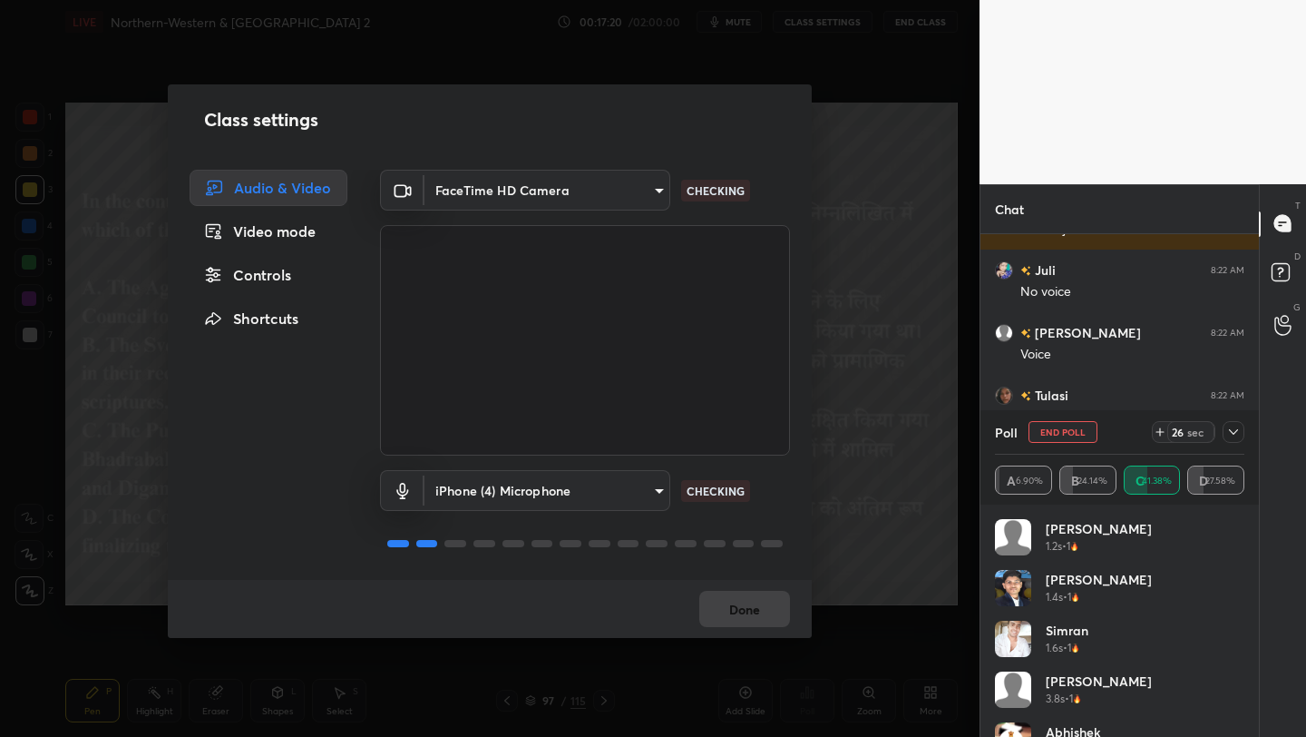
click at [549, 487] on body "1 2 3 4 5 6 7 C X Z C X Z E E Erase all H H LIVE Northern-Western & Northern In…" at bounding box center [653, 368] width 1306 height 737
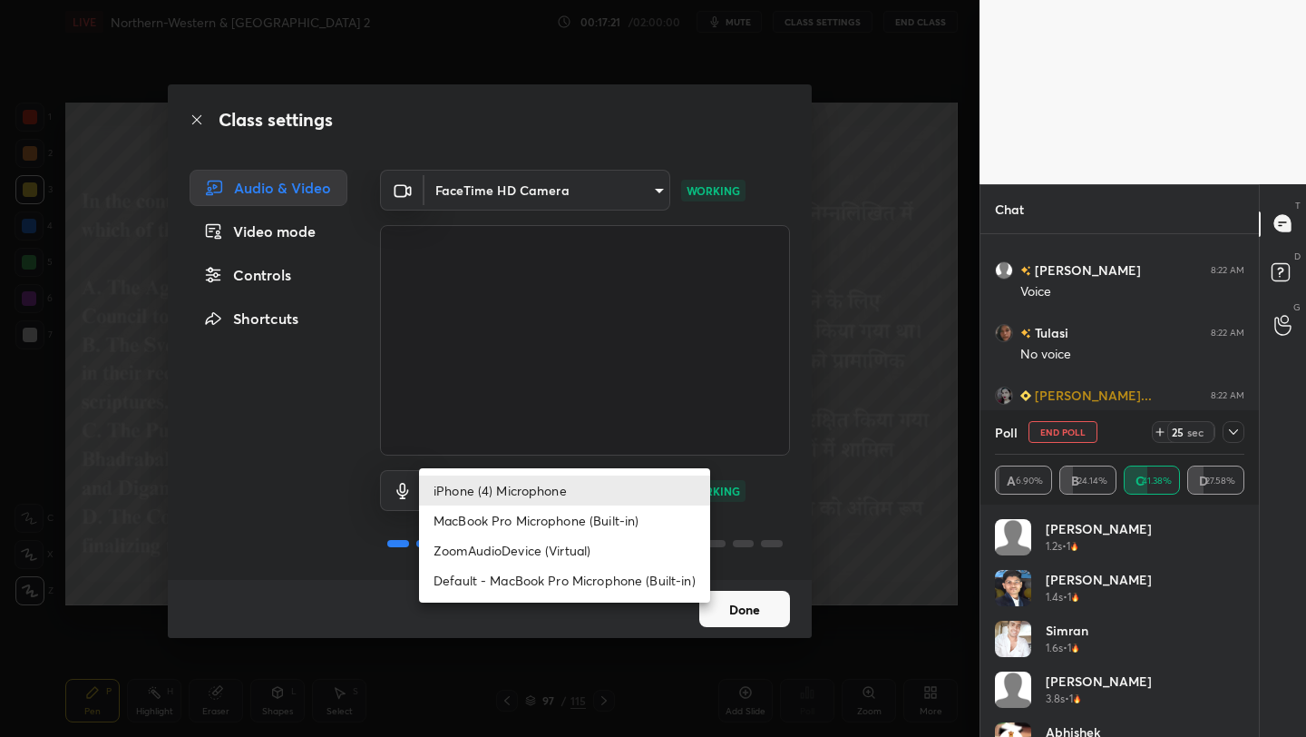
click at [758, 611] on div at bounding box center [653, 368] width 1306 height 737
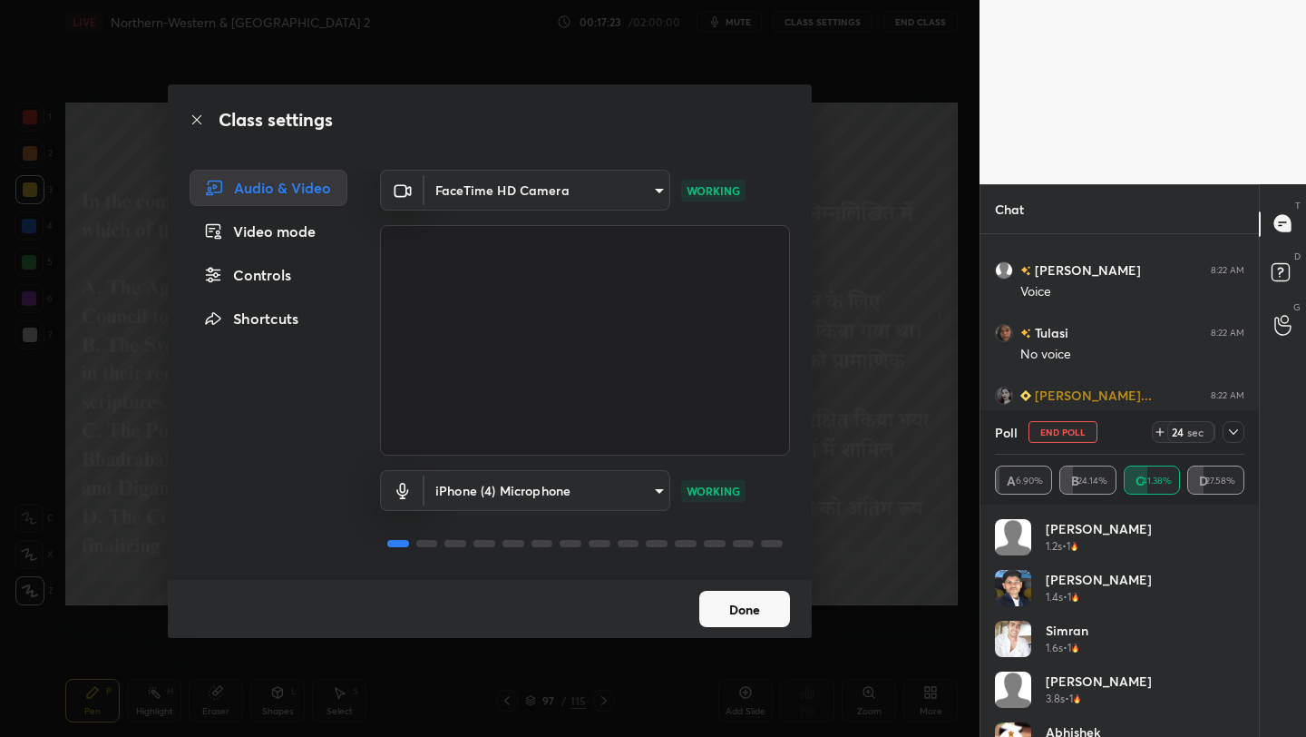
click at [547, 497] on body "1 2 3 4 5 6 7 C X Z C X Z E E Erase all H H LIVE Northern-Western & Northern In…" at bounding box center [653, 368] width 1306 height 737
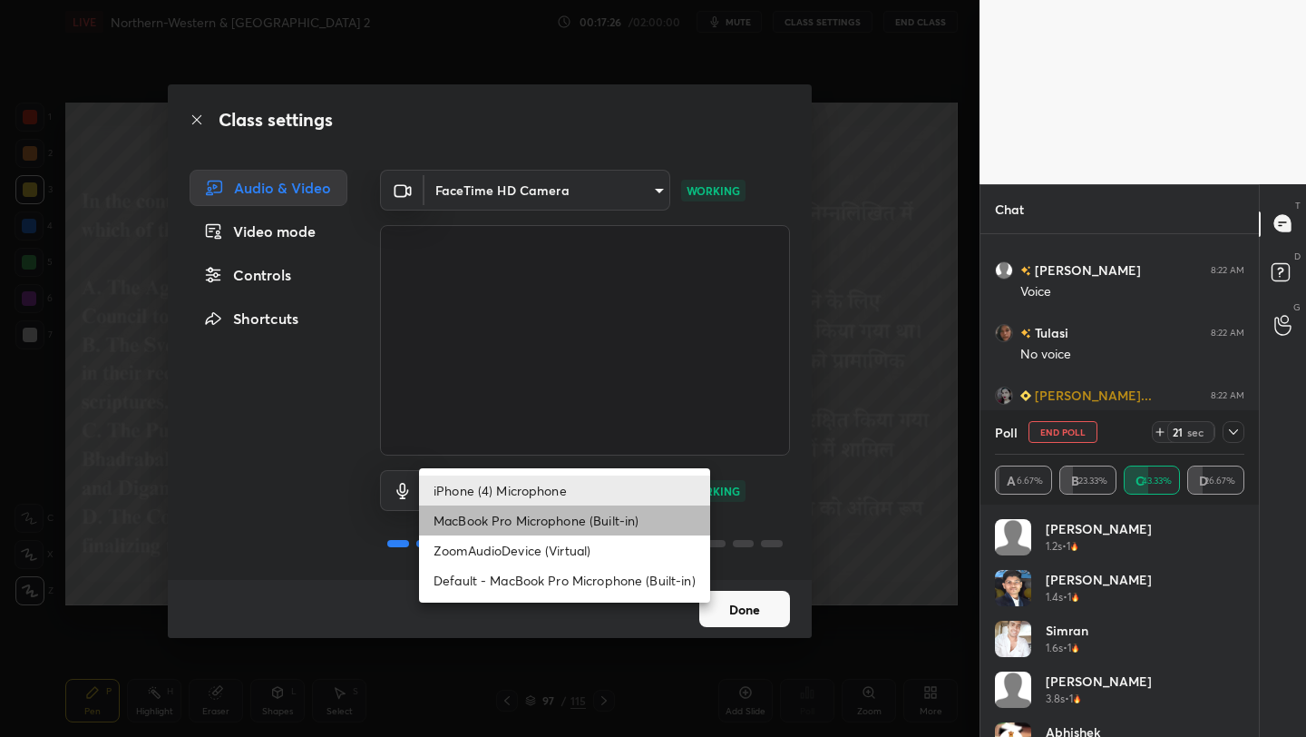
click at [547, 516] on li "MacBook Pro Microphone (Built-in)" at bounding box center [564, 520] width 291 height 30
type input "b2d50515325029674f29a10e2bda37783762aaeb8b2e8a1df7f799a83ca9019c"
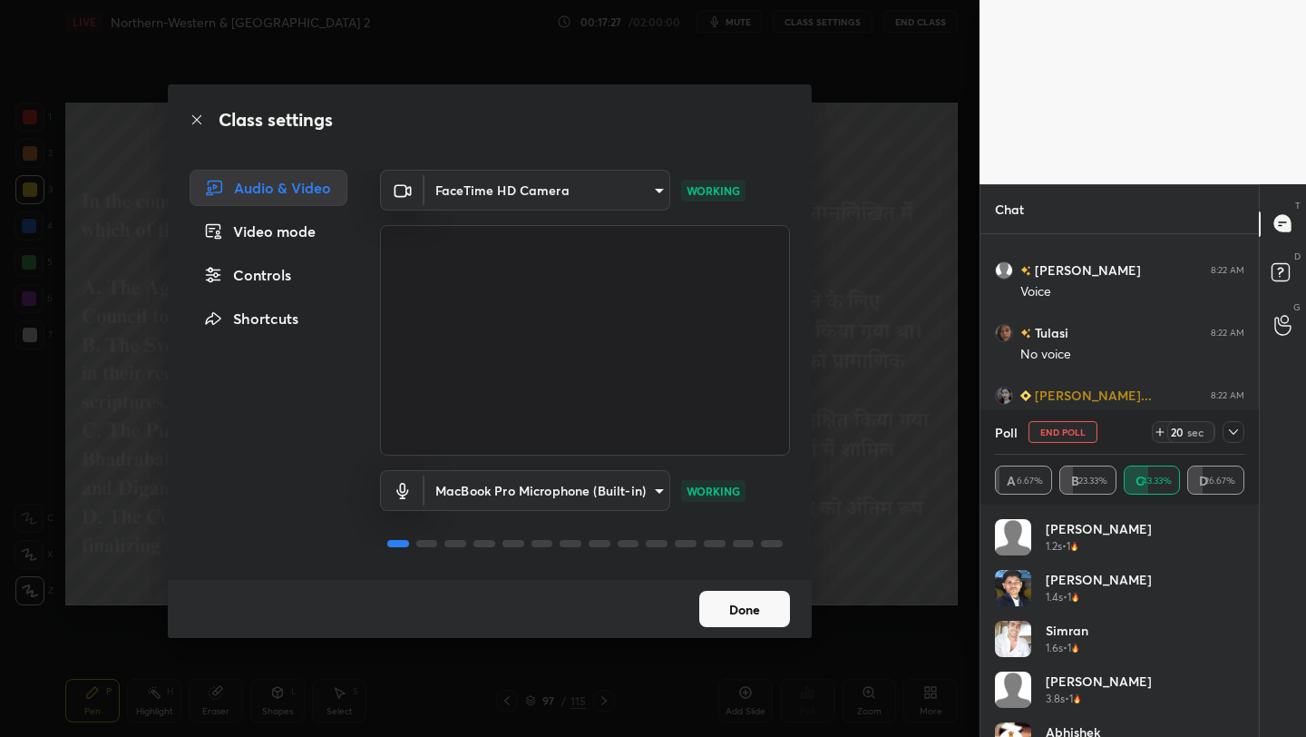
click at [764, 606] on button "Done" at bounding box center [744, 609] width 91 height 36
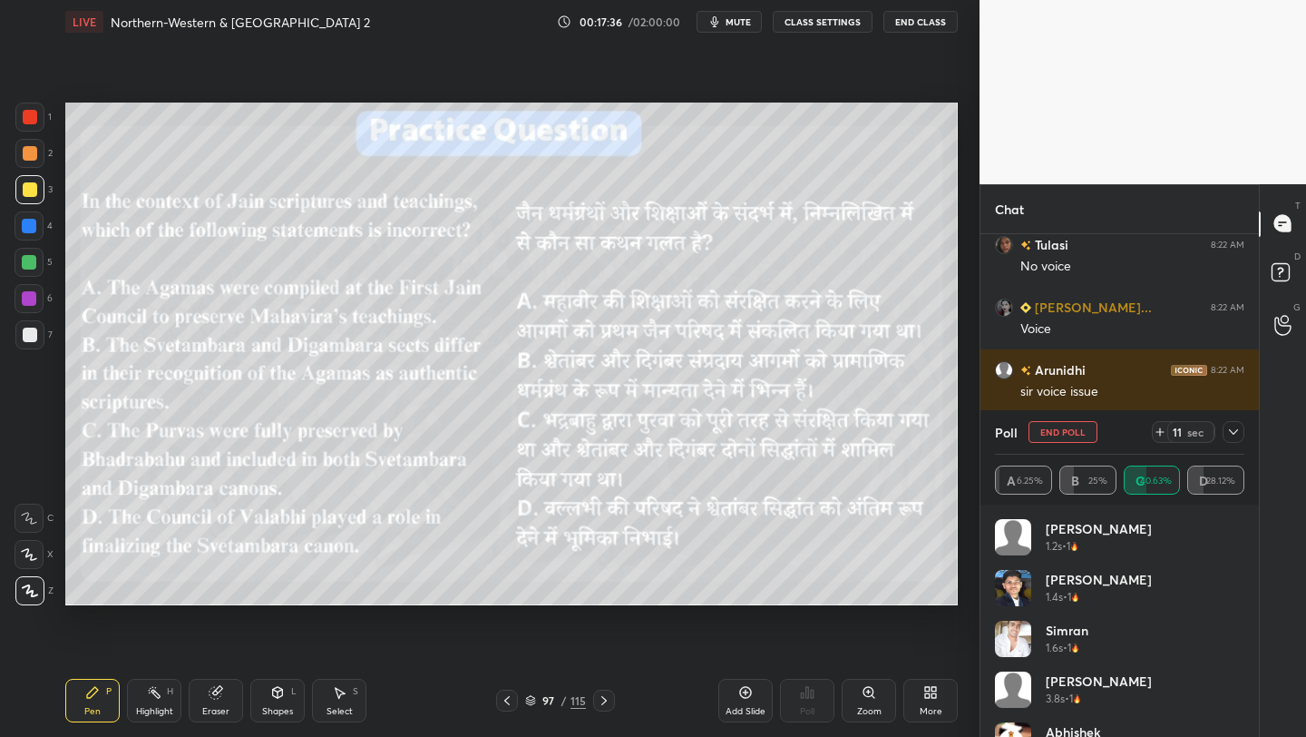
click at [1236, 436] on icon at bounding box center [1233, 432] width 15 height 15
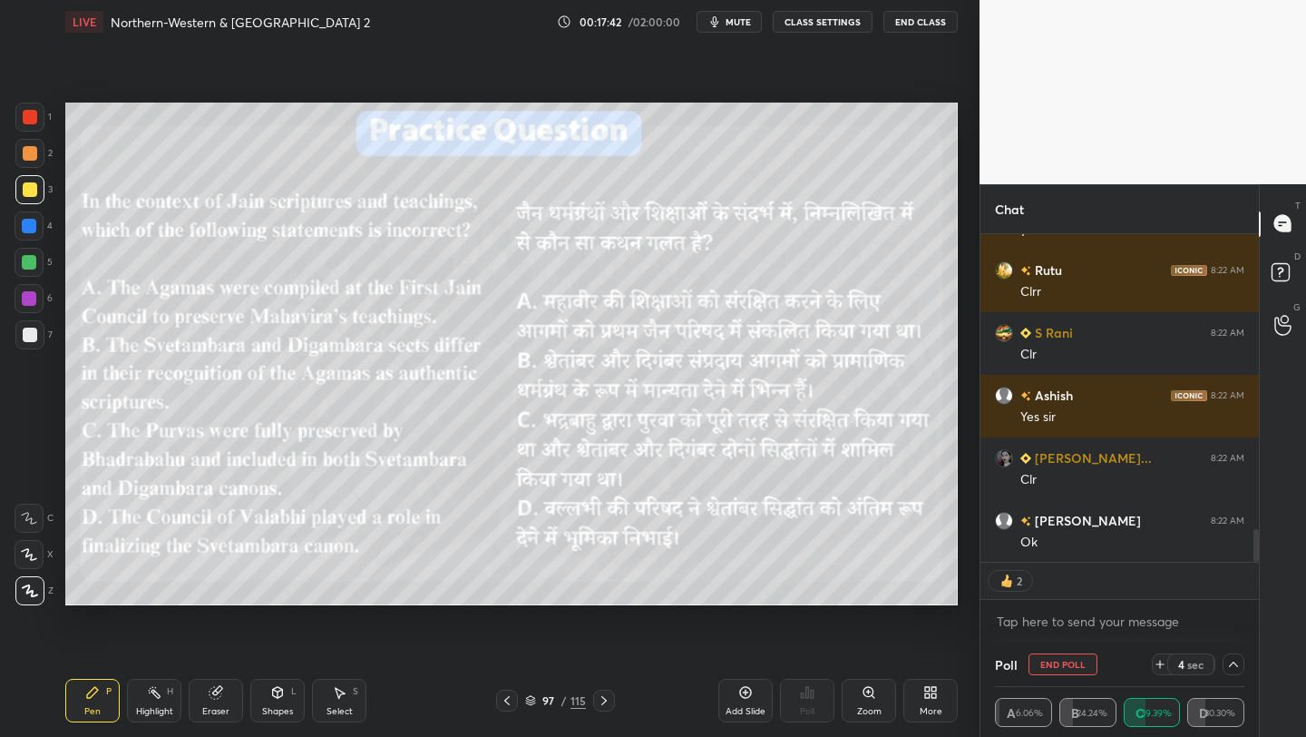
click at [937, 696] on icon at bounding box center [930, 692] width 15 height 15
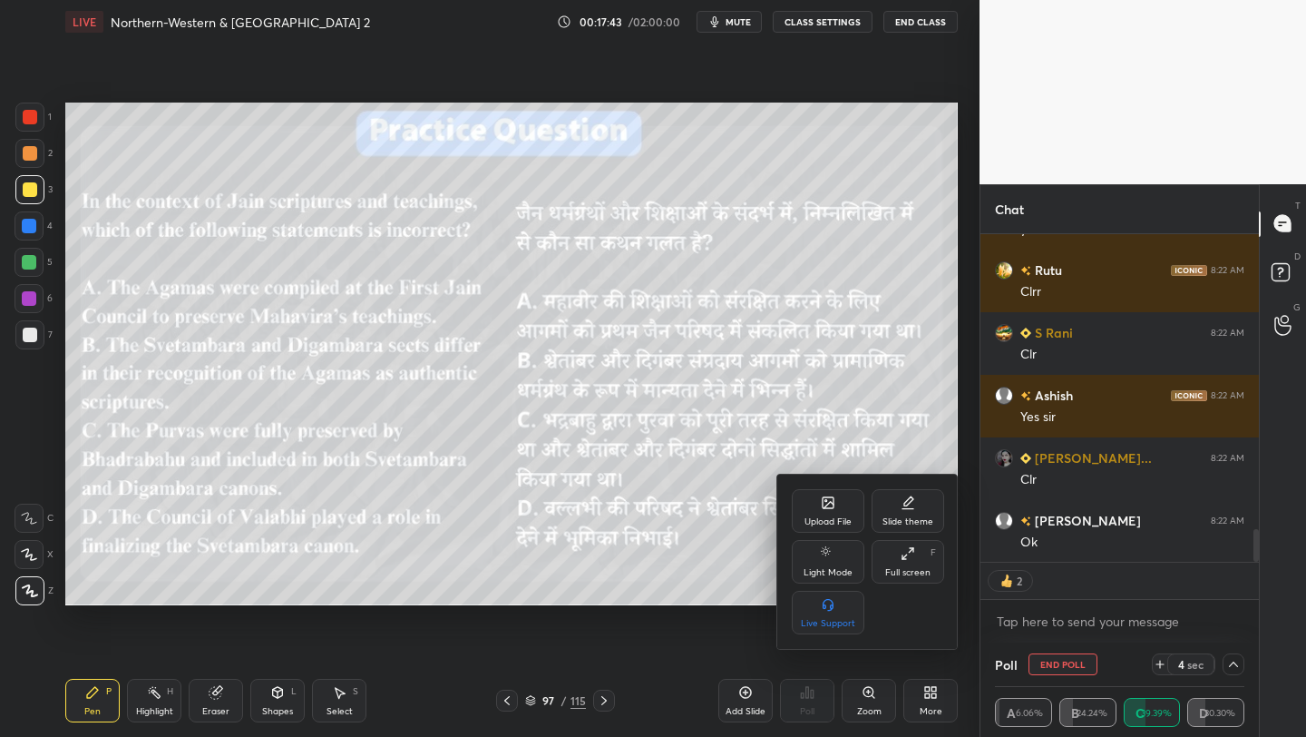
click at [915, 571] on div "Full screen" at bounding box center [907, 572] width 45 height 9
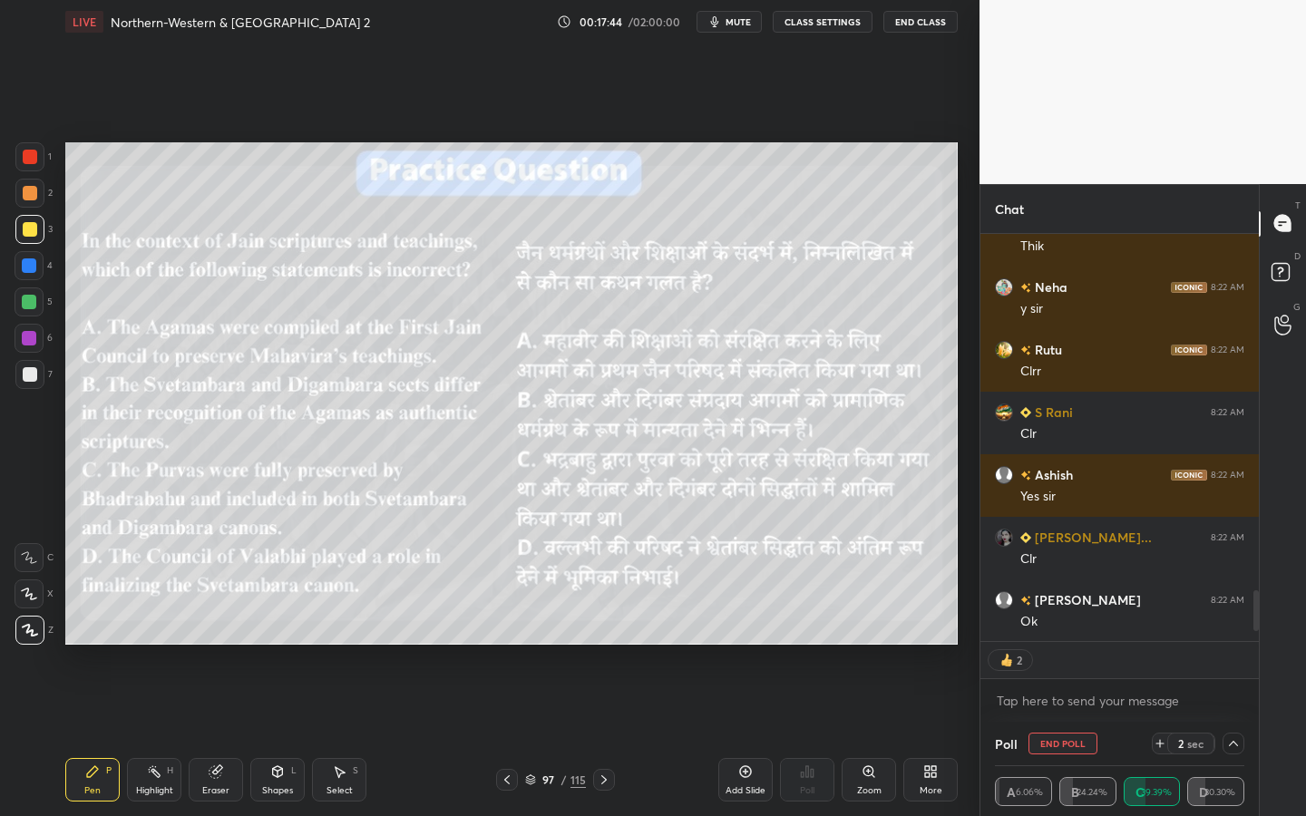
drag, startPoint x: 217, startPoint y: 776, endPoint x: 217, endPoint y: 719, distance: 56.2
click at [217, 736] on icon at bounding box center [216, 773] width 12 height 12
click at [30, 624] on span "Erase all" at bounding box center [28, 630] width 27 height 13
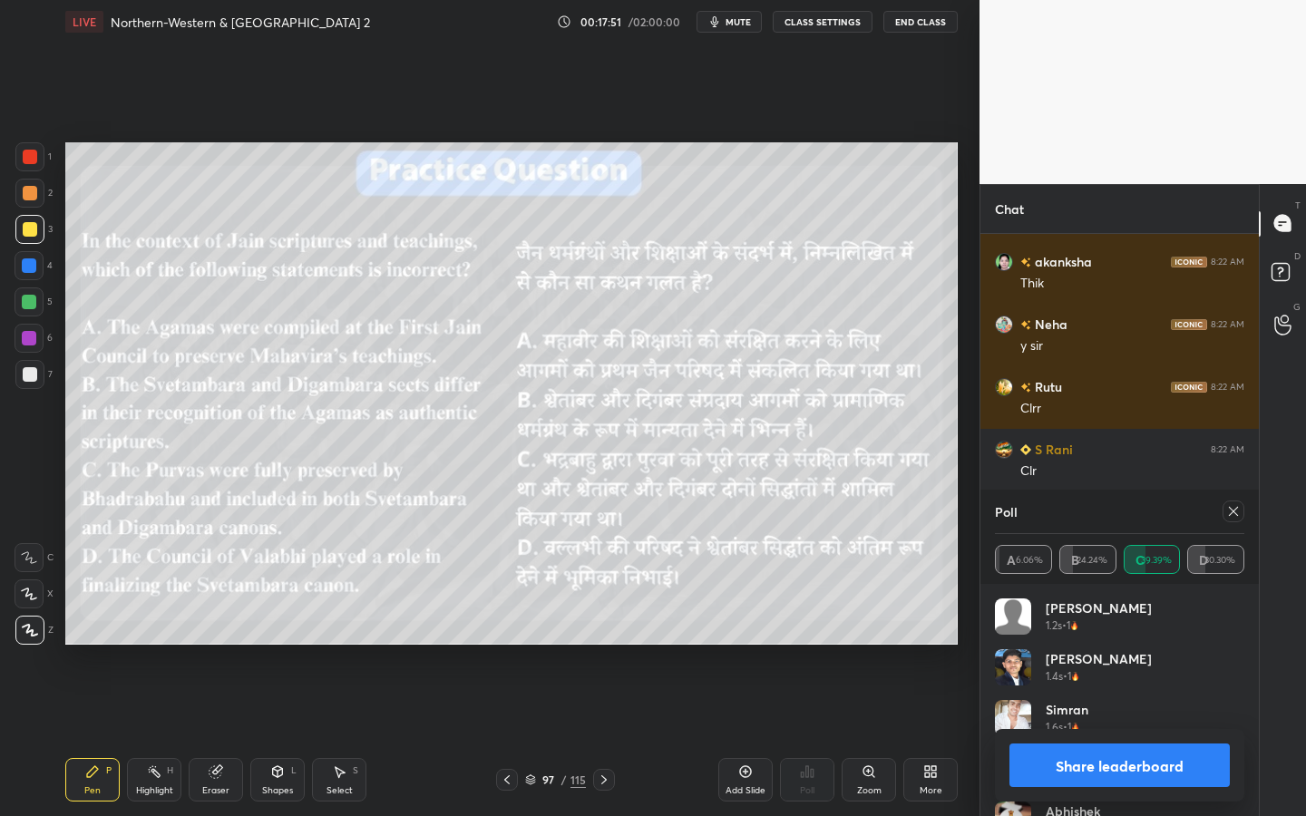
click at [1238, 517] on icon at bounding box center [1233, 511] width 15 height 15
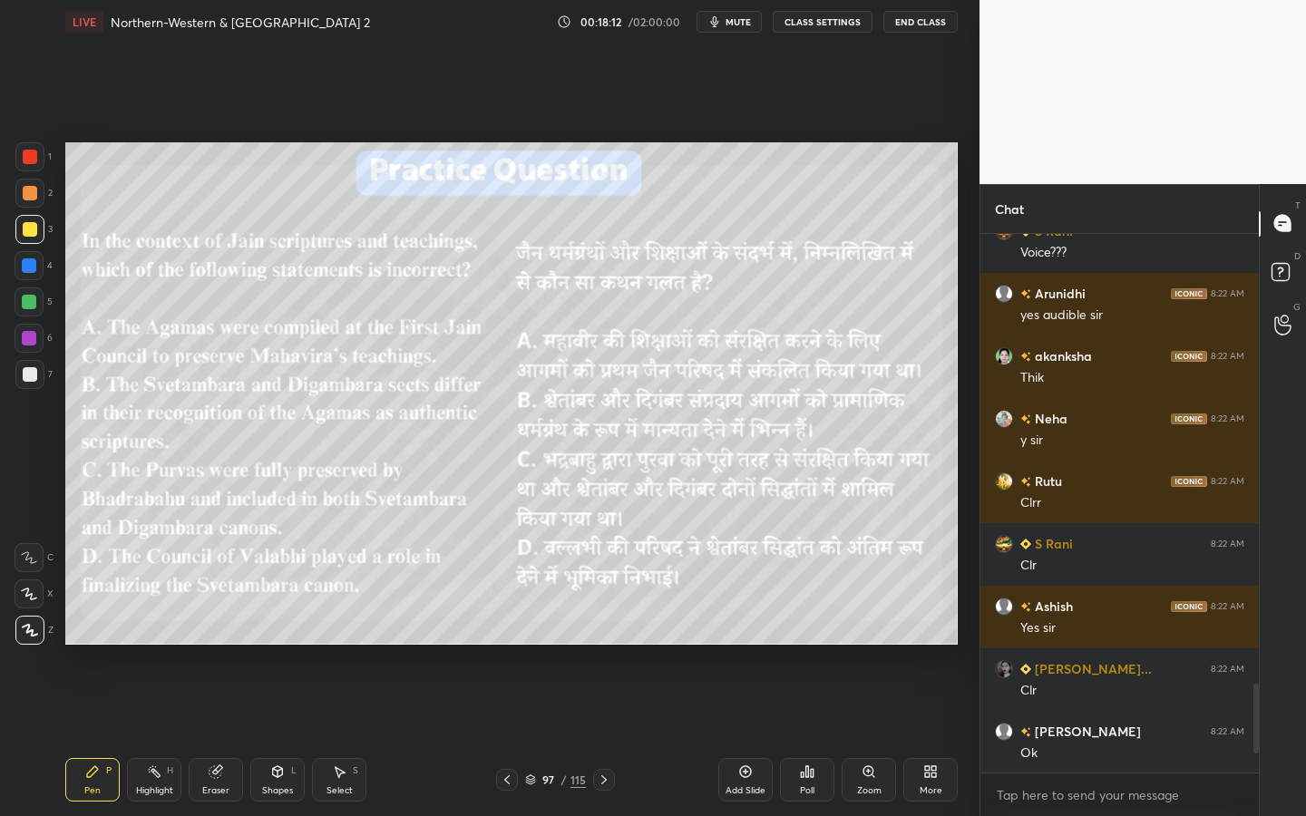
click at [749, 736] on div "Add Slide" at bounding box center [746, 791] width 40 height 9
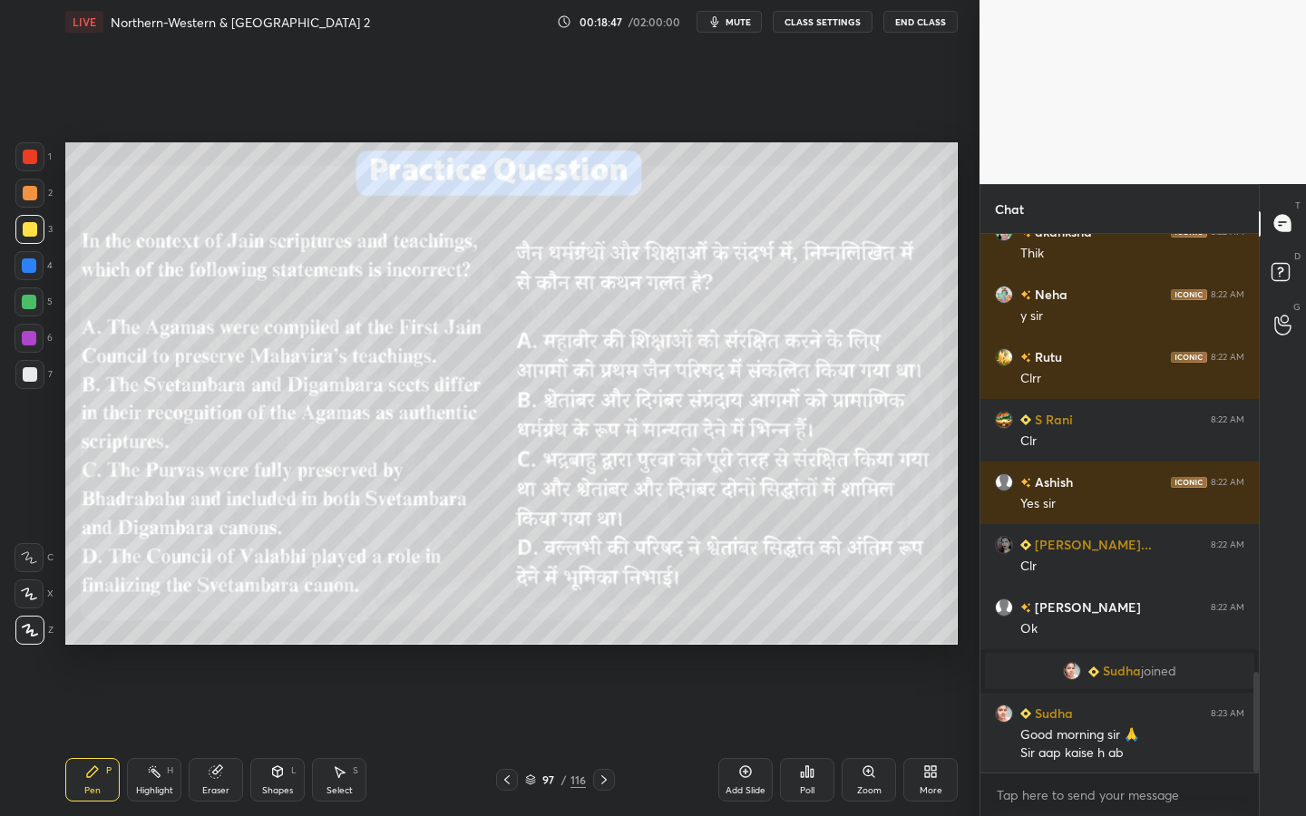
scroll to position [6, 6]
click at [64, 537] on div "Setting up your live class Poll for secs No correct answer Start poll" at bounding box center [511, 394] width 907 height 700
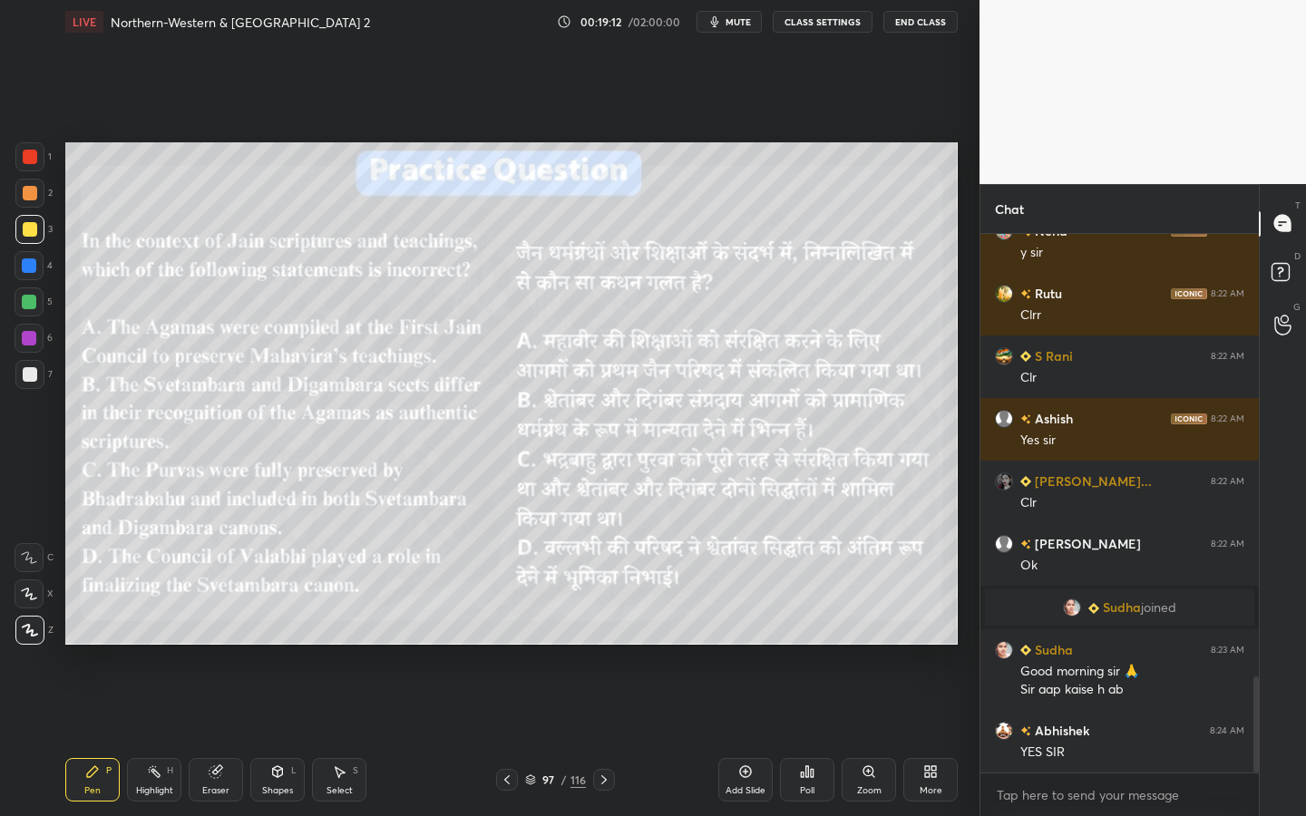
scroll to position [2487, 0]
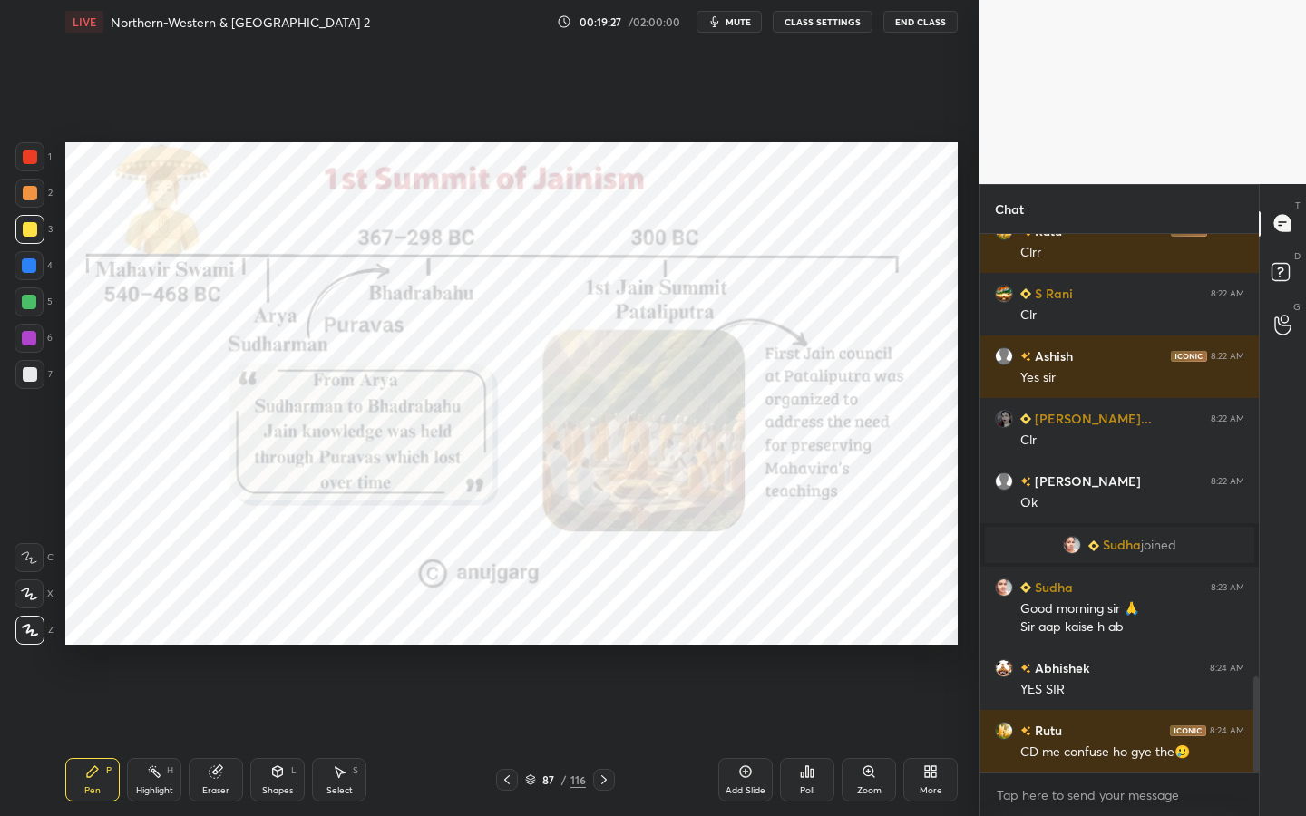
click at [34, 164] on div at bounding box center [29, 156] width 29 height 29
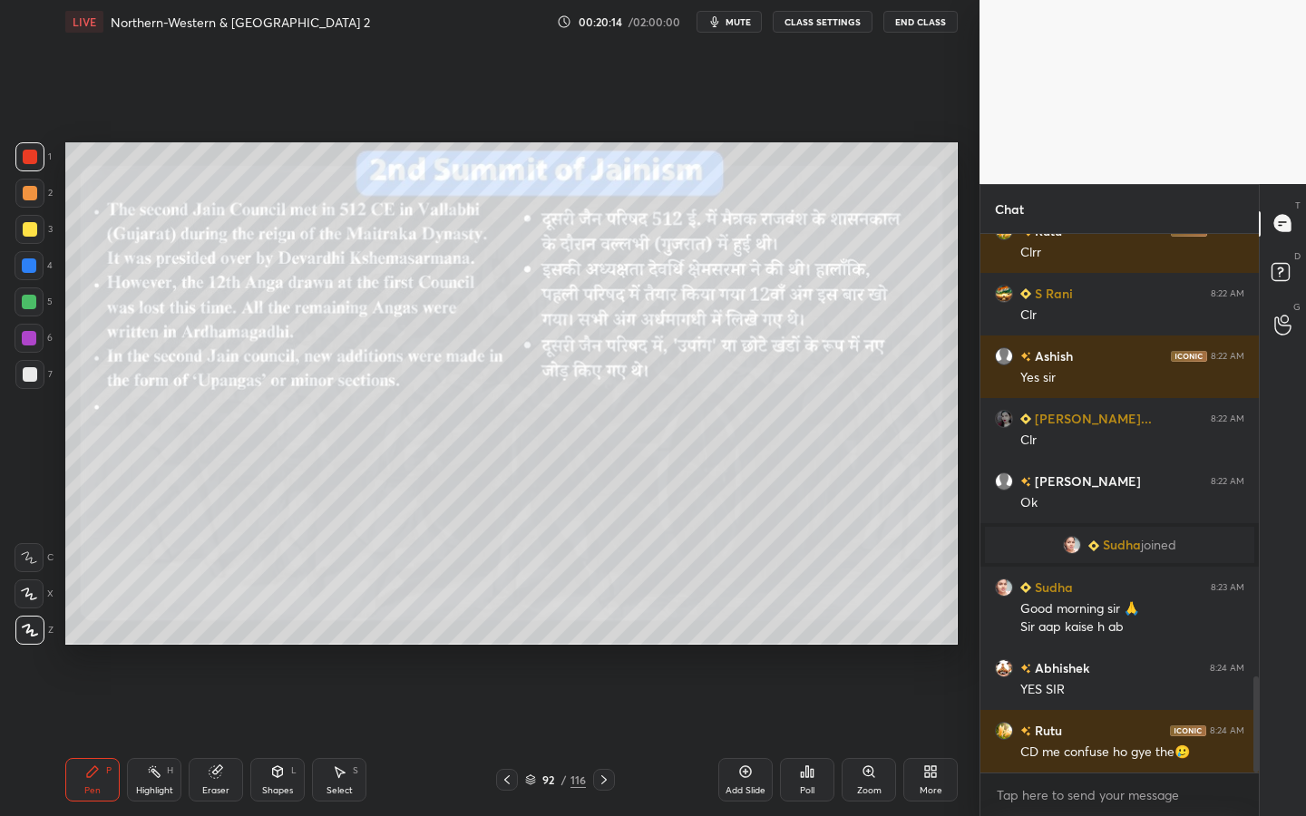
drag, startPoint x: 216, startPoint y: 765, endPoint x: 156, endPoint y: 684, distance: 100.5
click at [216, 736] on icon at bounding box center [216, 772] width 15 height 15
click at [163, 691] on div "Setting up your live class Poll for secs No correct answer Start poll" at bounding box center [511, 394] width 907 height 700
click at [43, 629] on div "Erase all" at bounding box center [29, 630] width 29 height 29
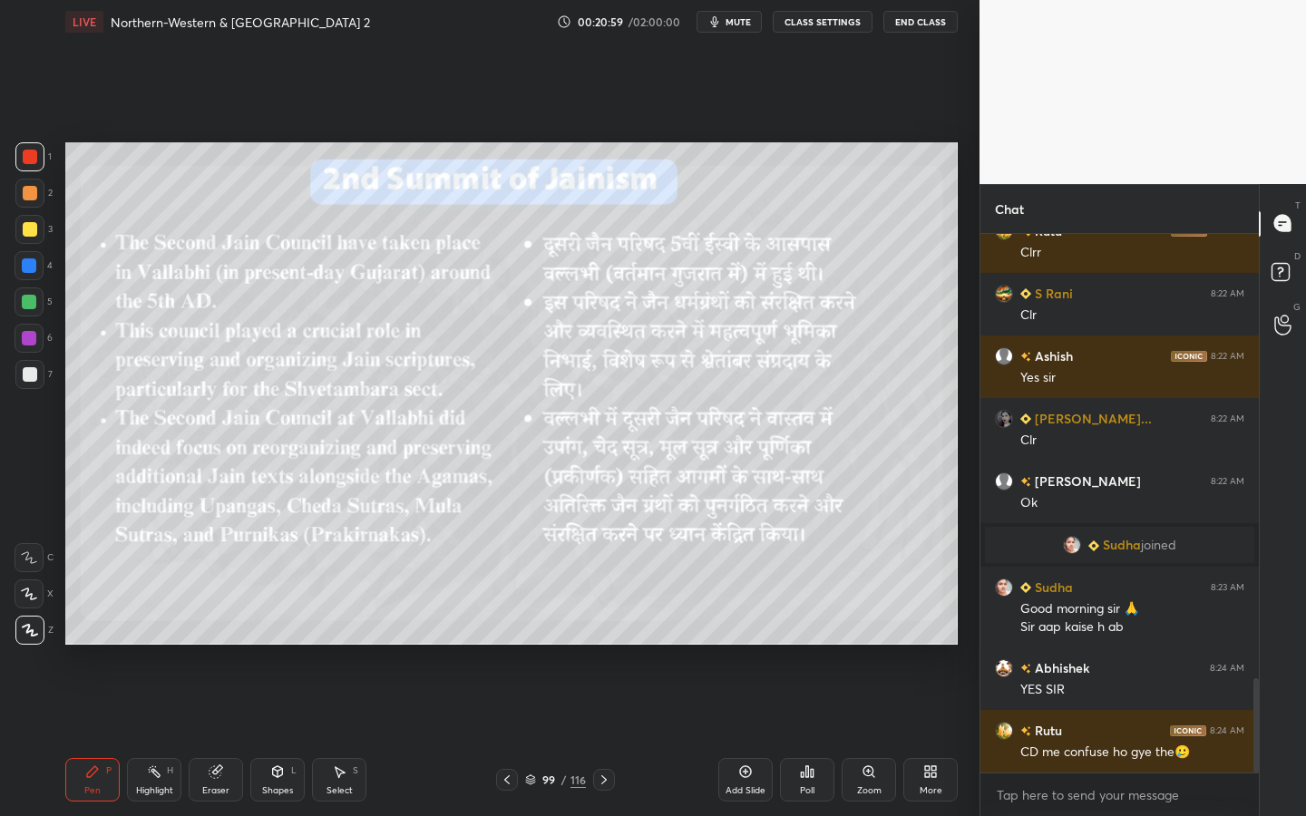
scroll to position [2550, 0]
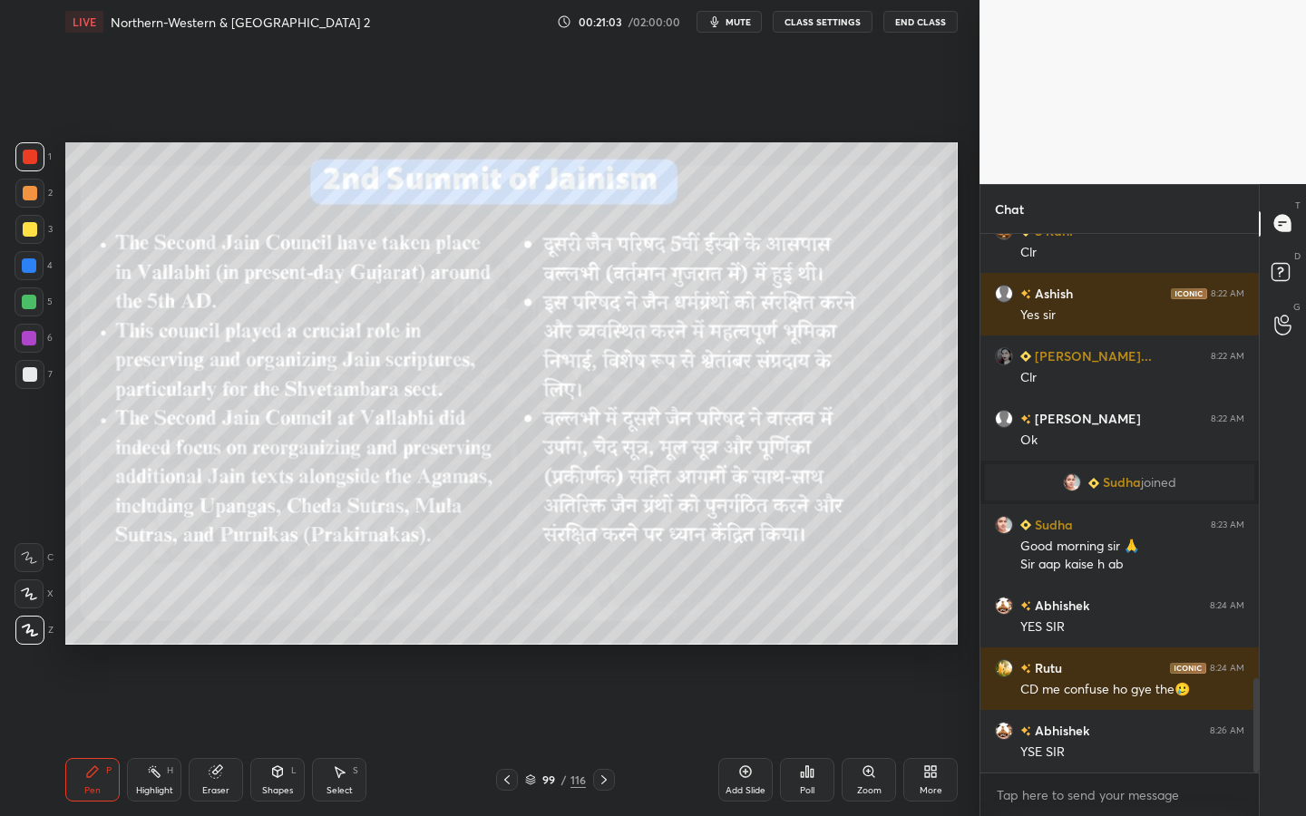
click at [204, 736] on div "Eraser" at bounding box center [216, 780] width 54 height 44
click at [40, 631] on span "Erase all" at bounding box center [28, 630] width 27 height 13
click at [30, 230] on div at bounding box center [30, 229] width 15 height 15
click at [230, 736] on div "Eraser" at bounding box center [216, 780] width 54 height 44
click at [42, 618] on div "Erase all" at bounding box center [31, 630] width 33 height 29
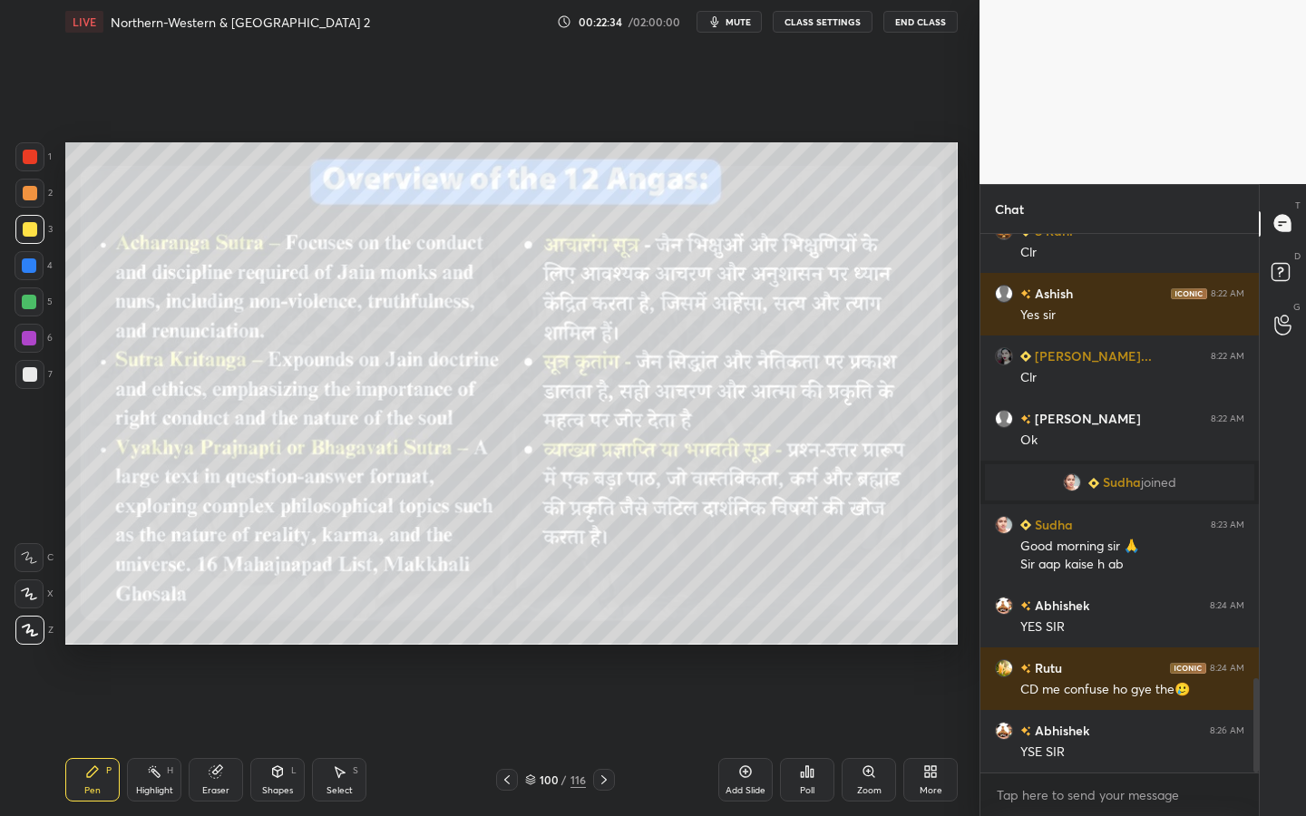
drag, startPoint x: 219, startPoint y: 788, endPoint x: 204, endPoint y: 758, distance: 33.3
click at [219, 736] on div "Eraser" at bounding box center [215, 791] width 27 height 9
click at [24, 622] on div "Erase all" at bounding box center [29, 630] width 29 height 29
click at [288, 736] on div "Shapes L" at bounding box center [277, 780] width 54 height 44
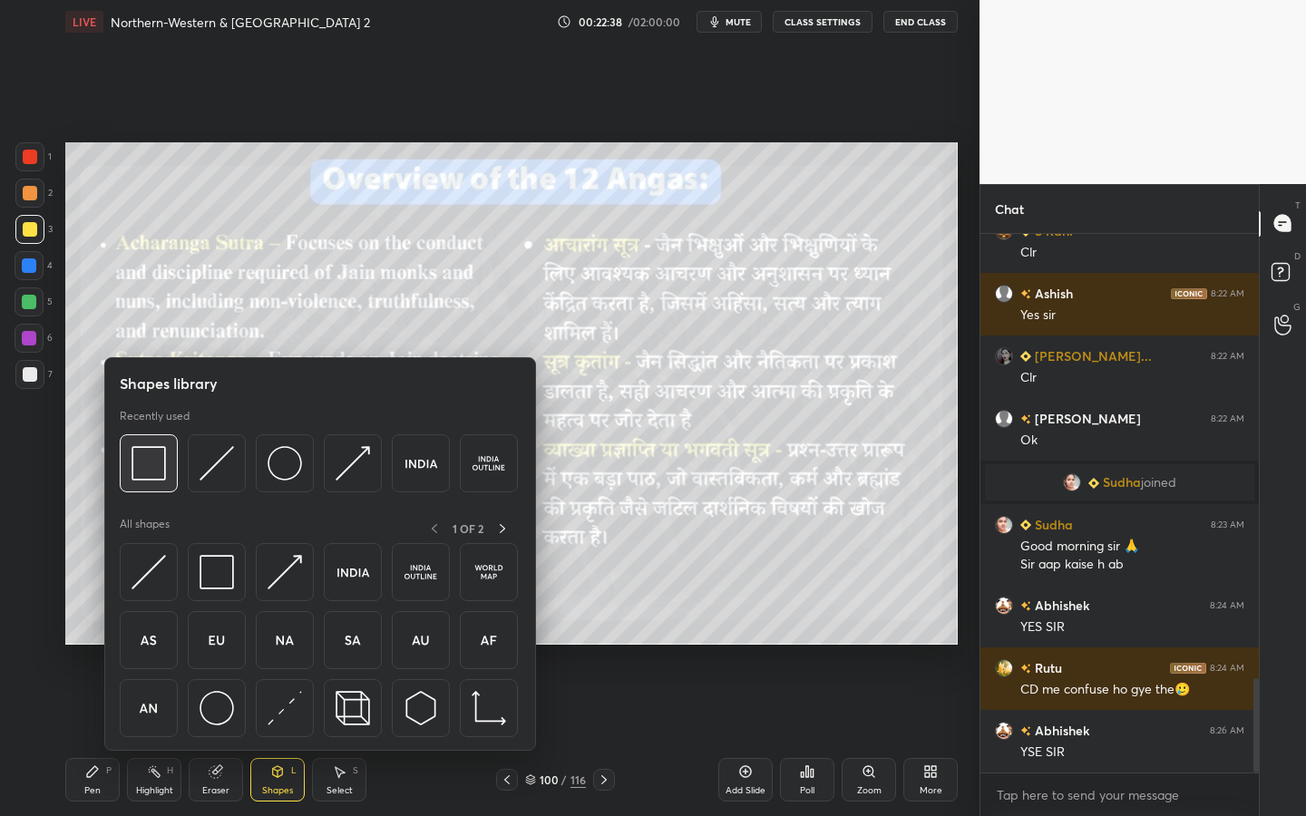
click at [156, 484] on div at bounding box center [149, 464] width 58 height 58
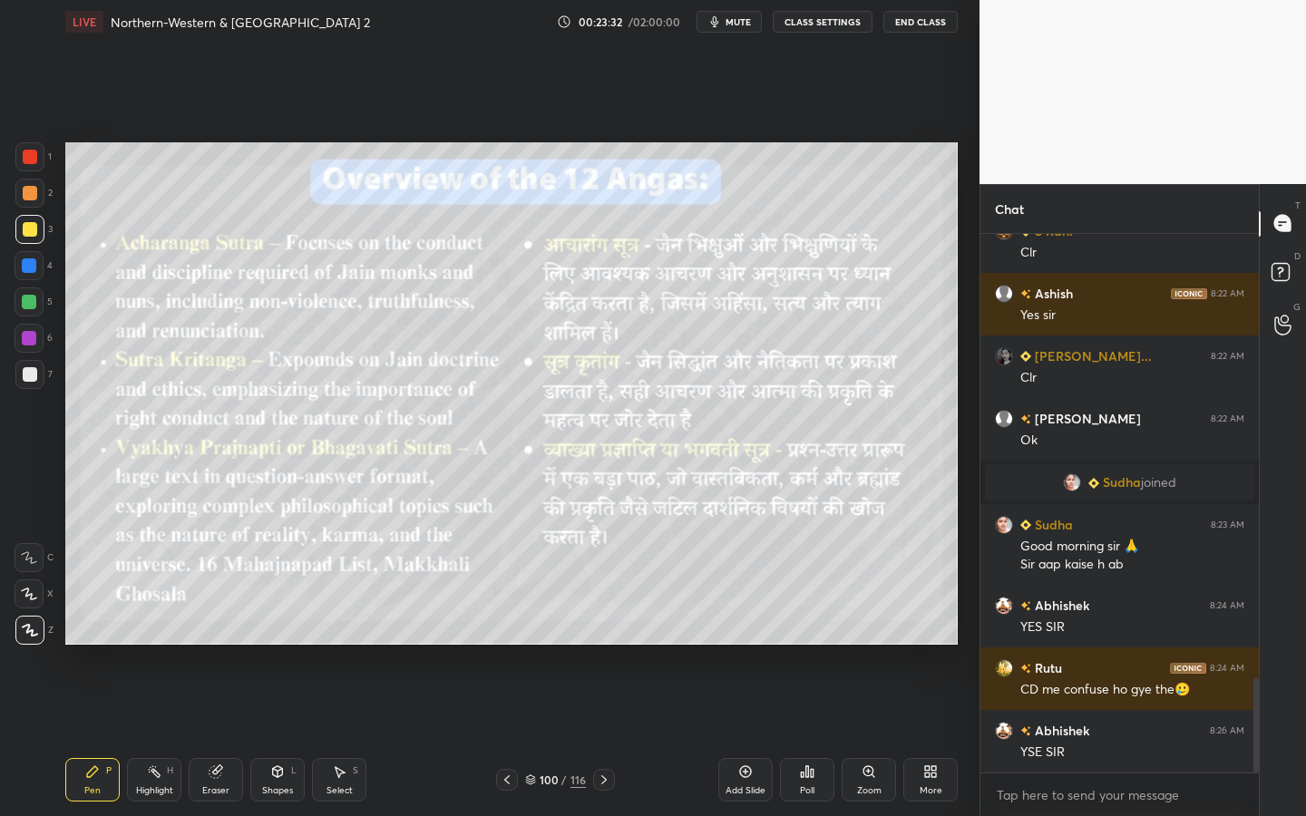
click at [752, 736] on icon at bounding box center [745, 772] width 15 height 15
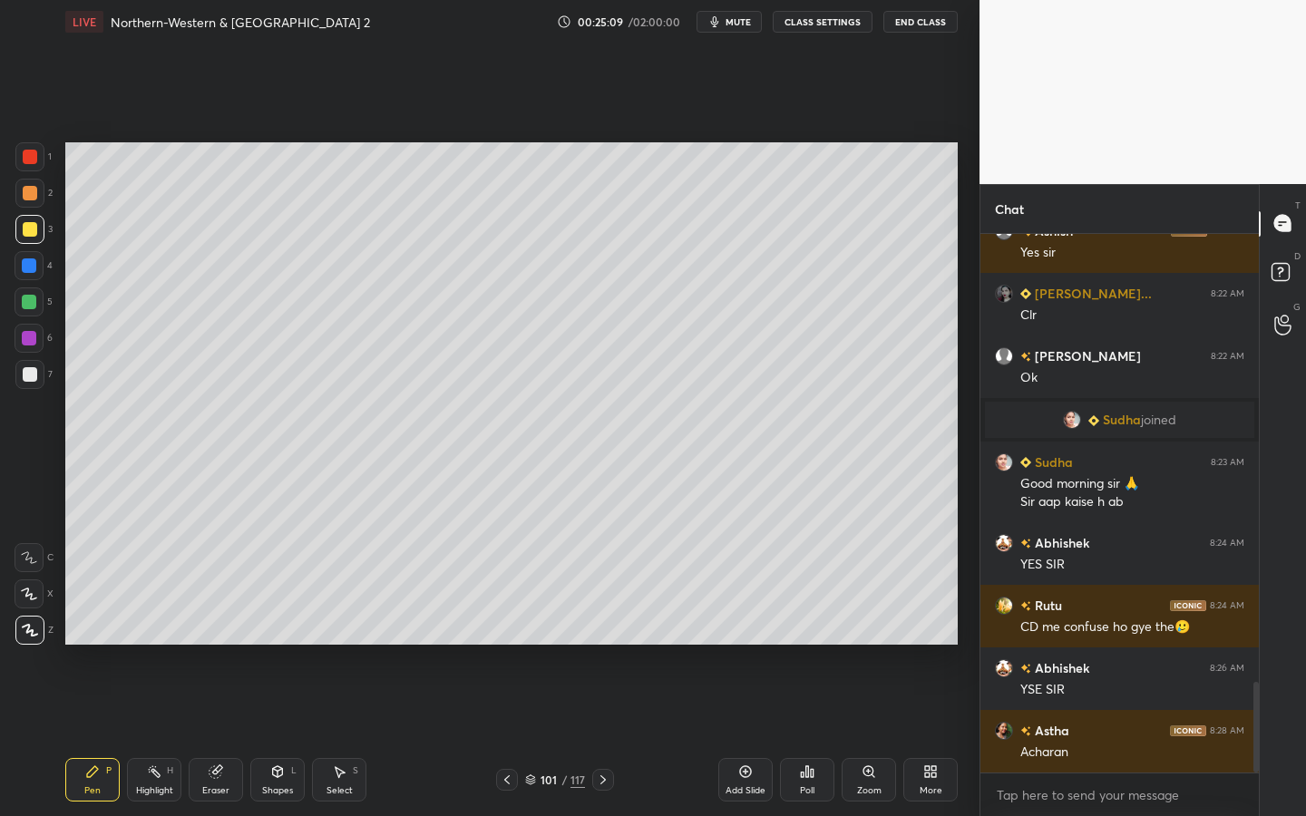
scroll to position [2675, 0]
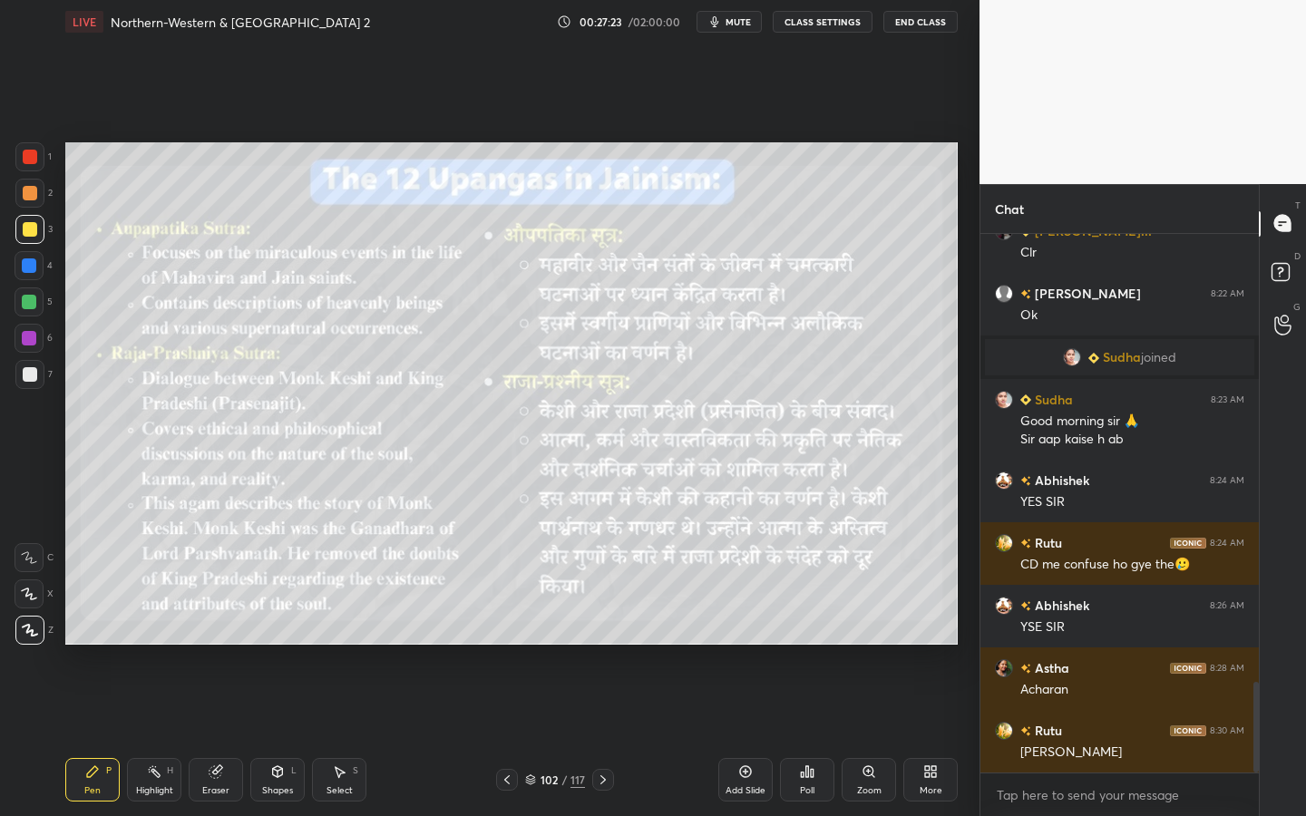
click at [757, 736] on div "Add Slide" at bounding box center [745, 780] width 54 height 44
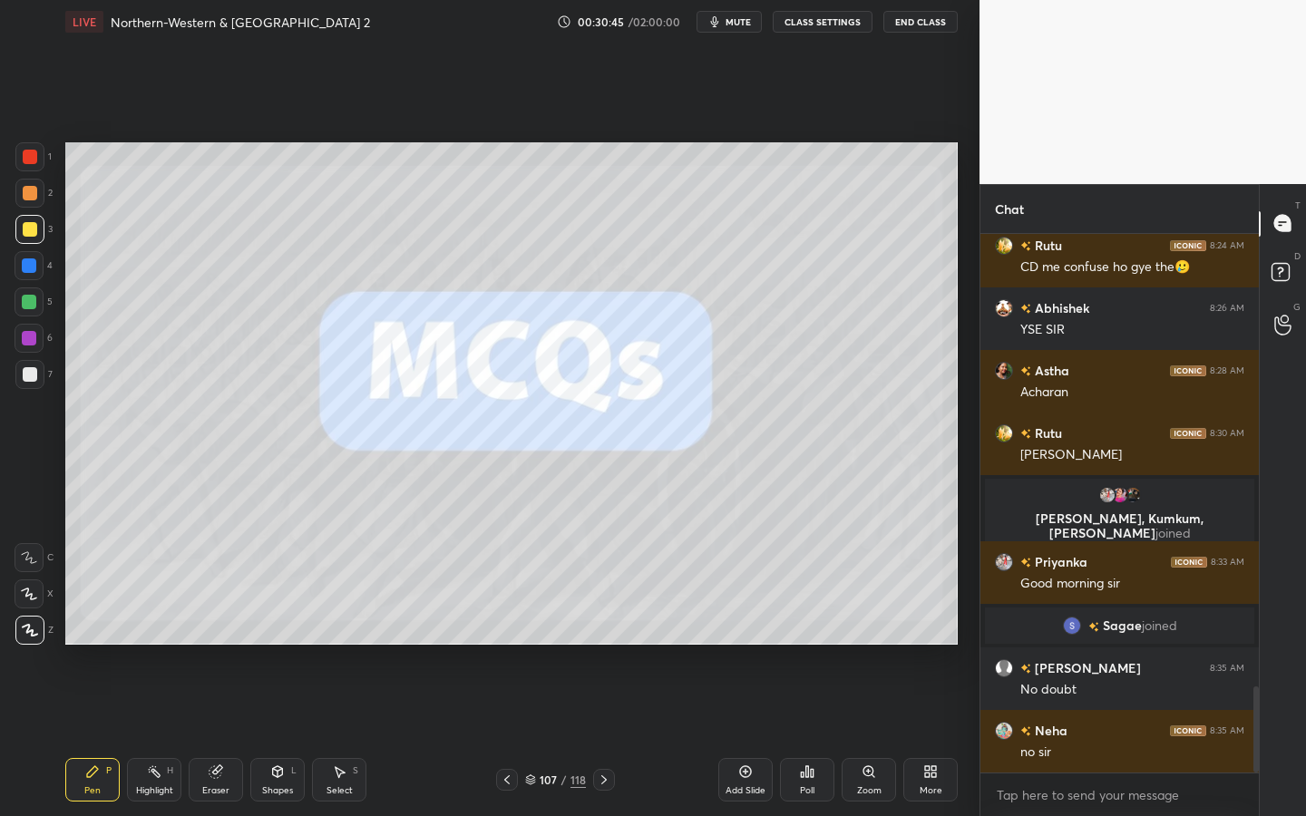
scroll to position [2897, 0]
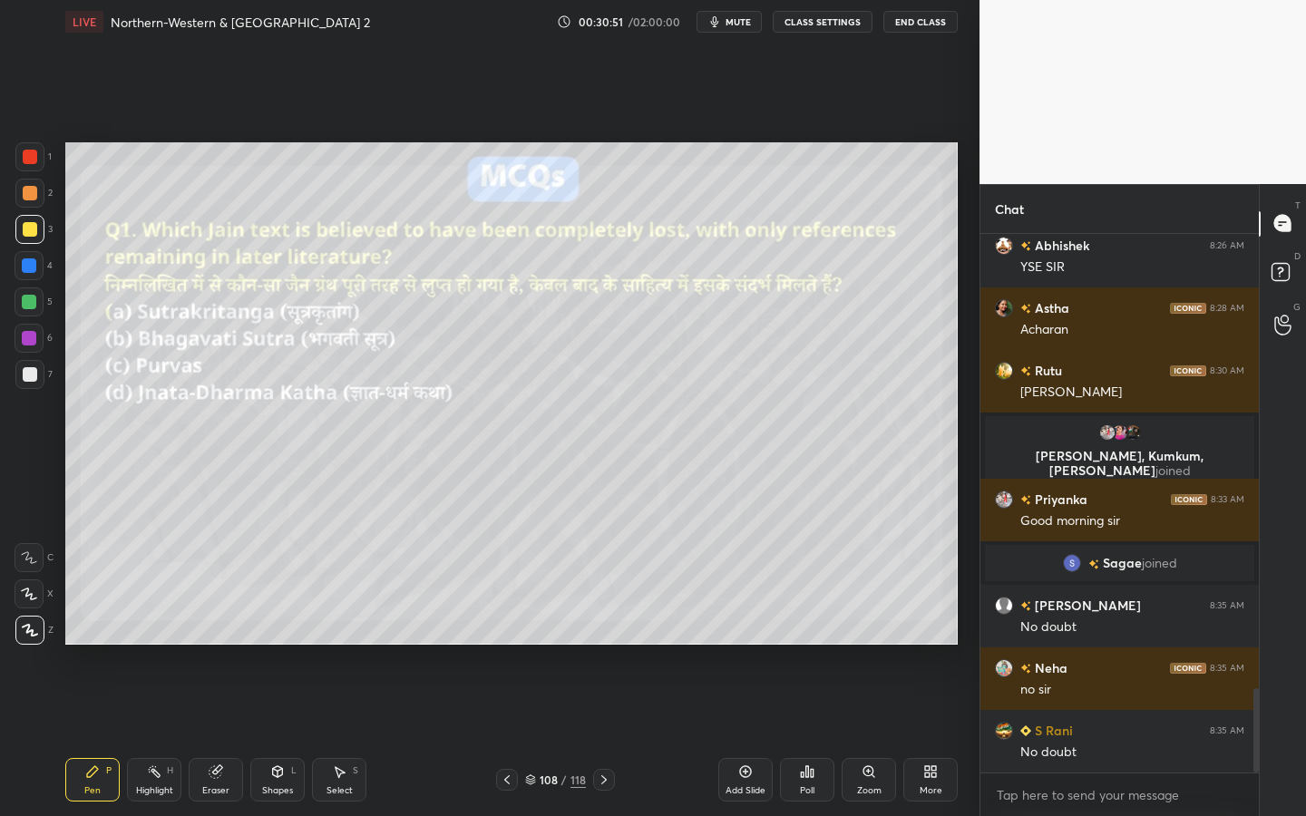
click at [816, 736] on div "Poll" at bounding box center [807, 780] width 54 height 44
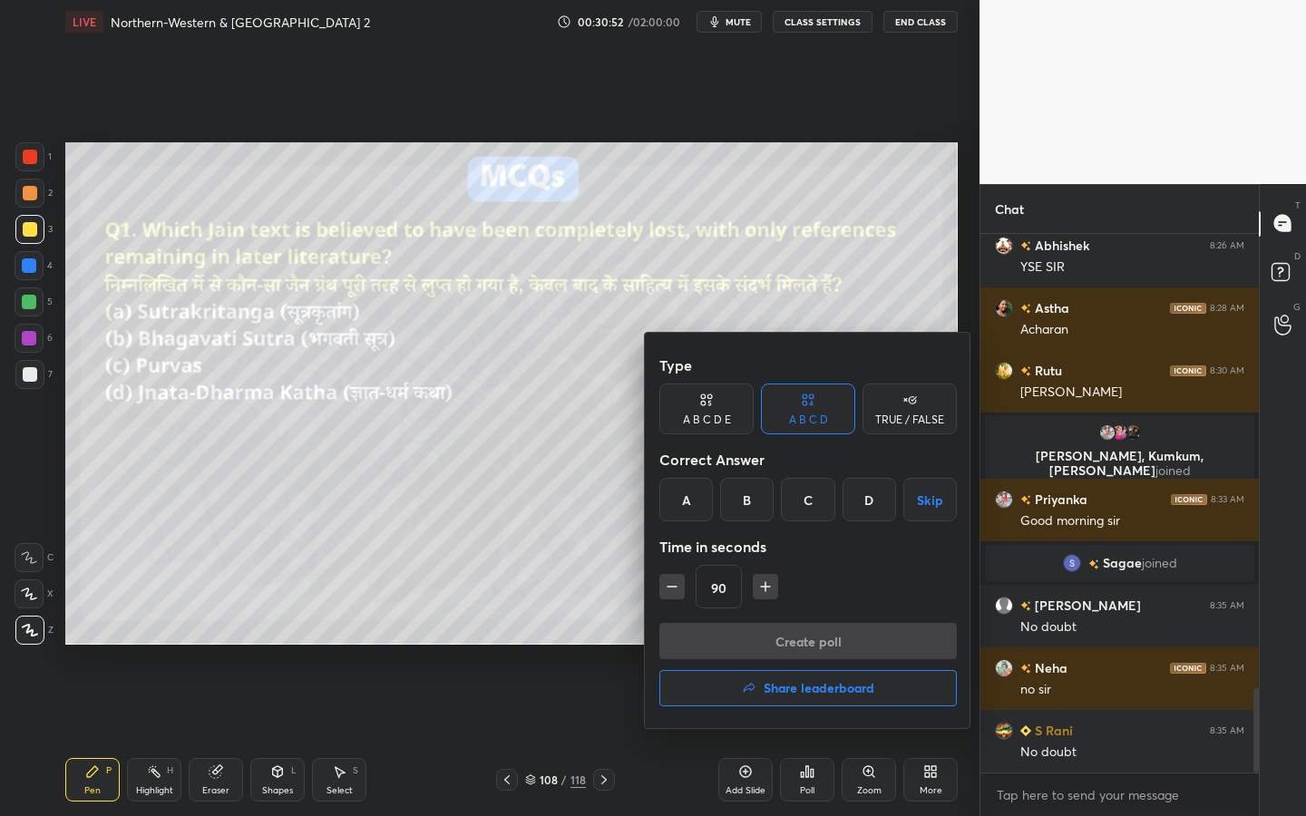
click at [822, 495] on div "C" at bounding box center [808, 500] width 54 height 44
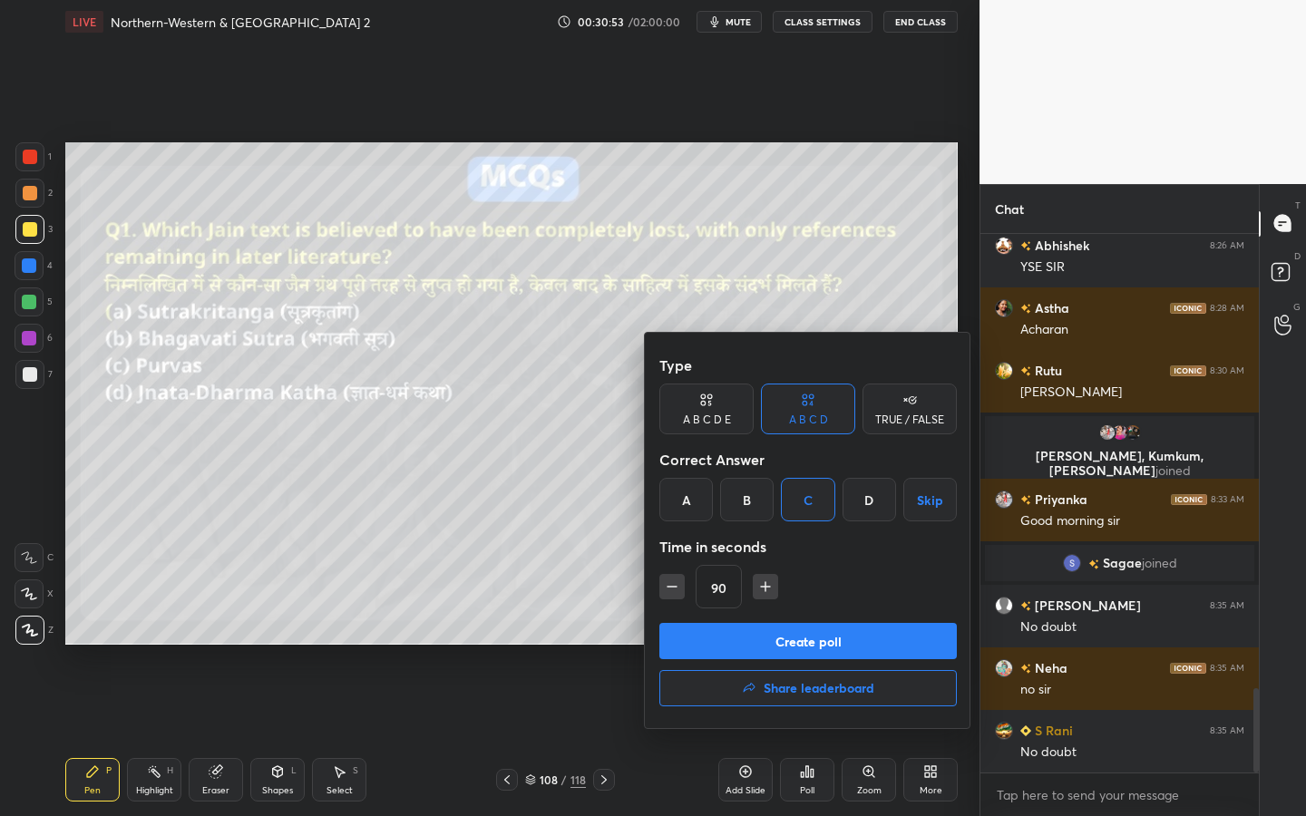
click at [774, 626] on button "Create poll" at bounding box center [809, 641] width 298 height 36
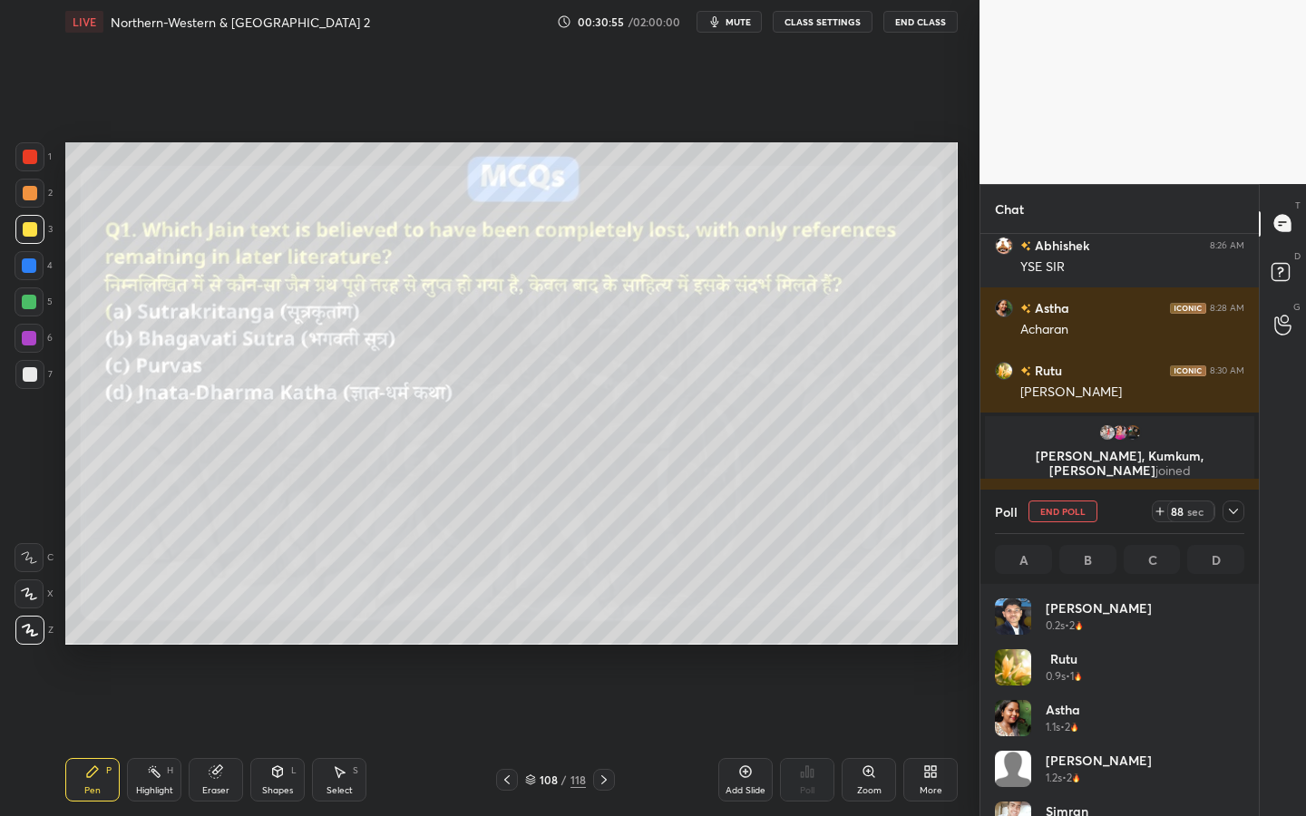
scroll to position [212, 244]
click at [1241, 521] on div "34 sec" at bounding box center [1198, 512] width 93 height 22
click at [1237, 515] on icon at bounding box center [1233, 511] width 15 height 15
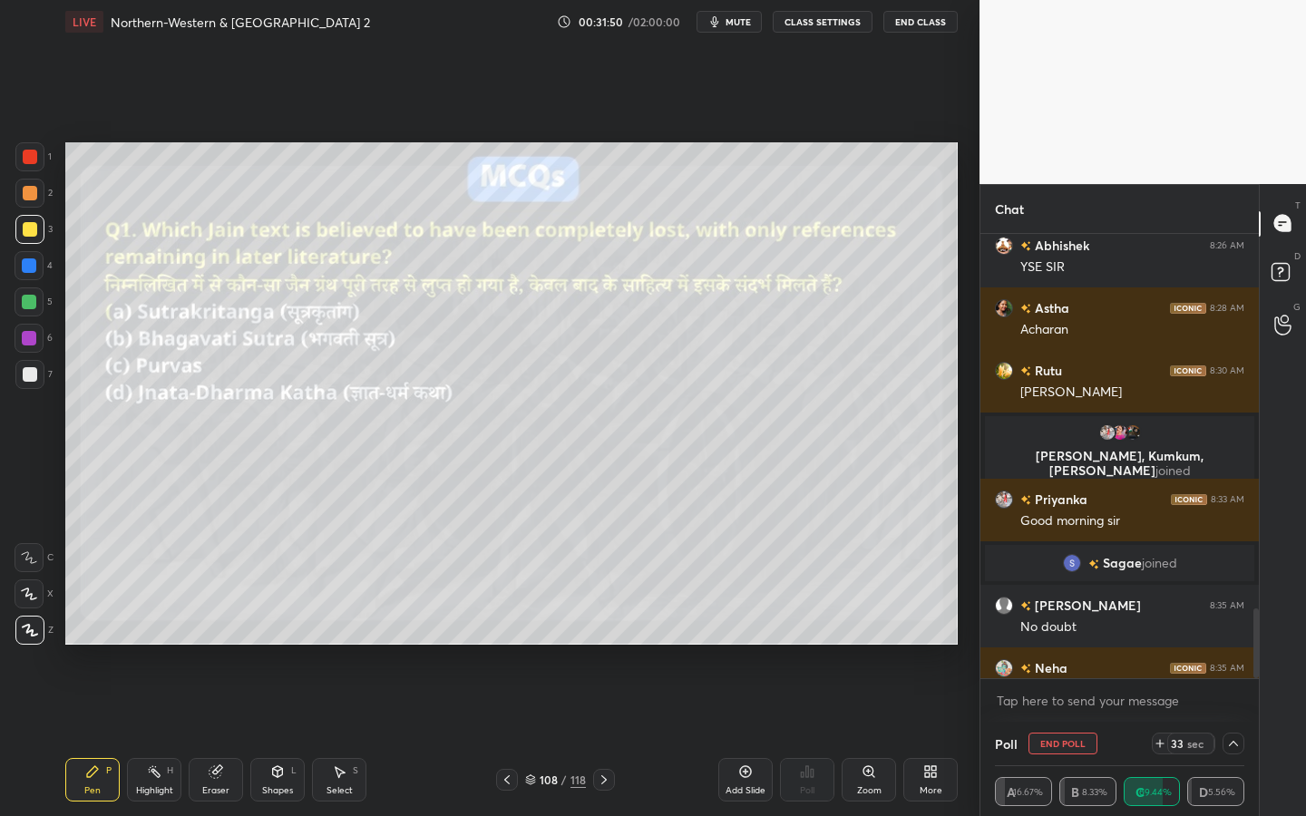
scroll to position [0, 0]
drag, startPoint x: 198, startPoint y: 773, endPoint x: 193, endPoint y: 749, distance: 24.0
click at [198, 736] on div "Eraser" at bounding box center [216, 780] width 54 height 44
click at [46, 616] on div "Erase all" at bounding box center [31, 630] width 33 height 29
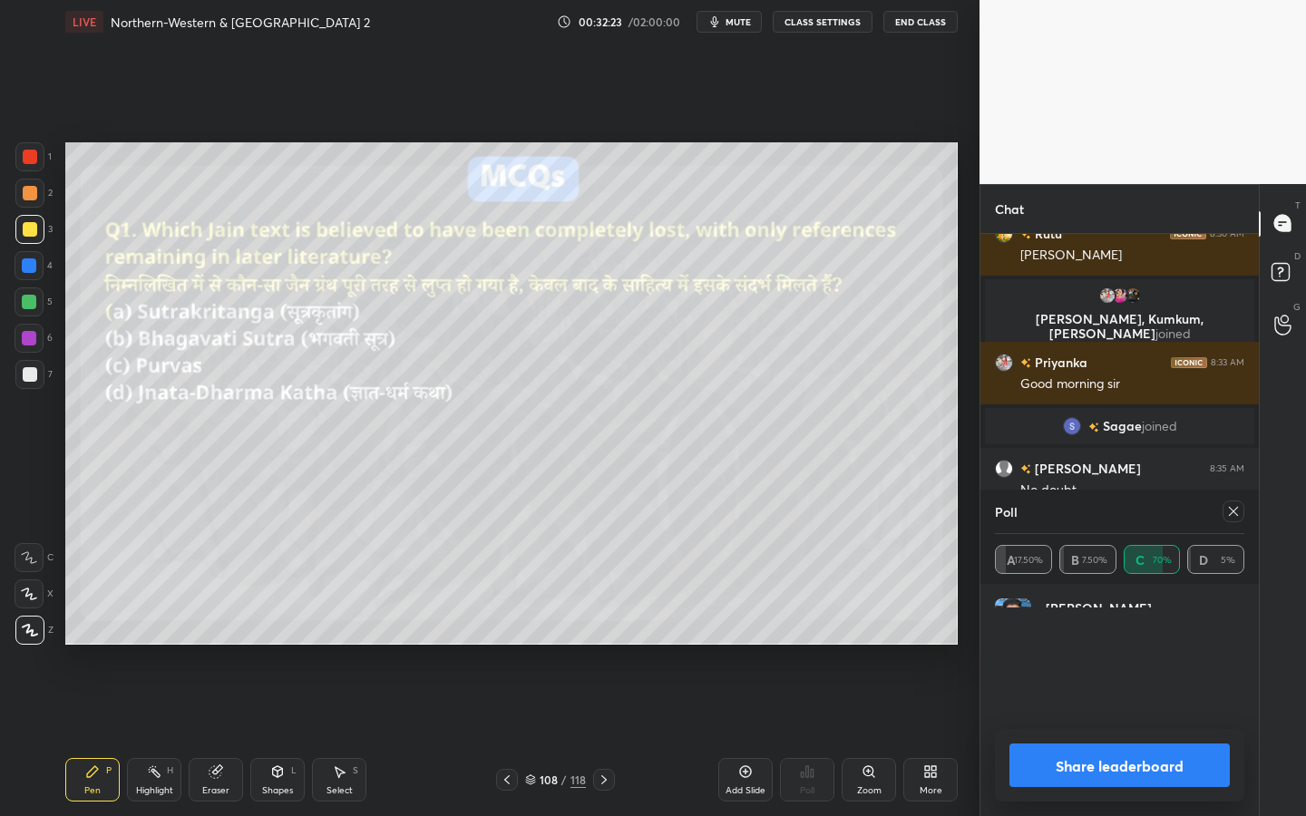
scroll to position [212, 244]
click at [1234, 516] on icon at bounding box center [1233, 511] width 15 height 15
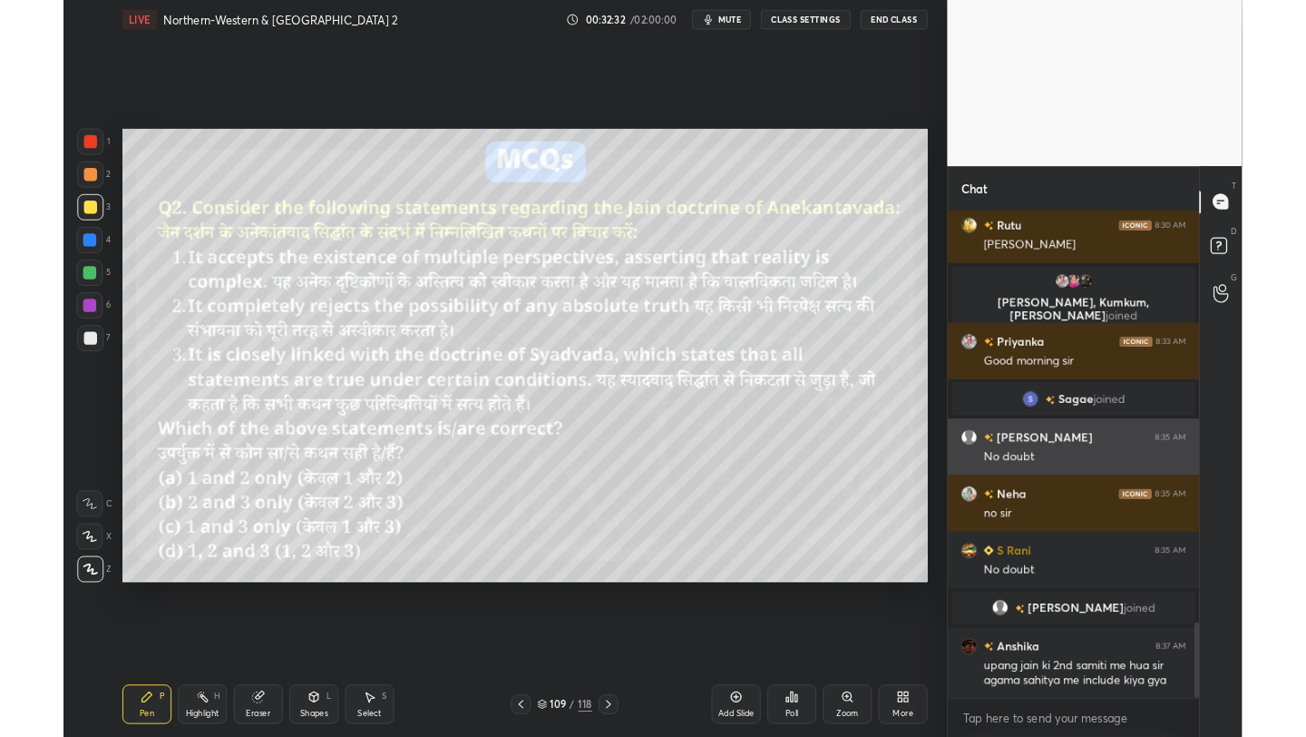
scroll to position [2933, 0]
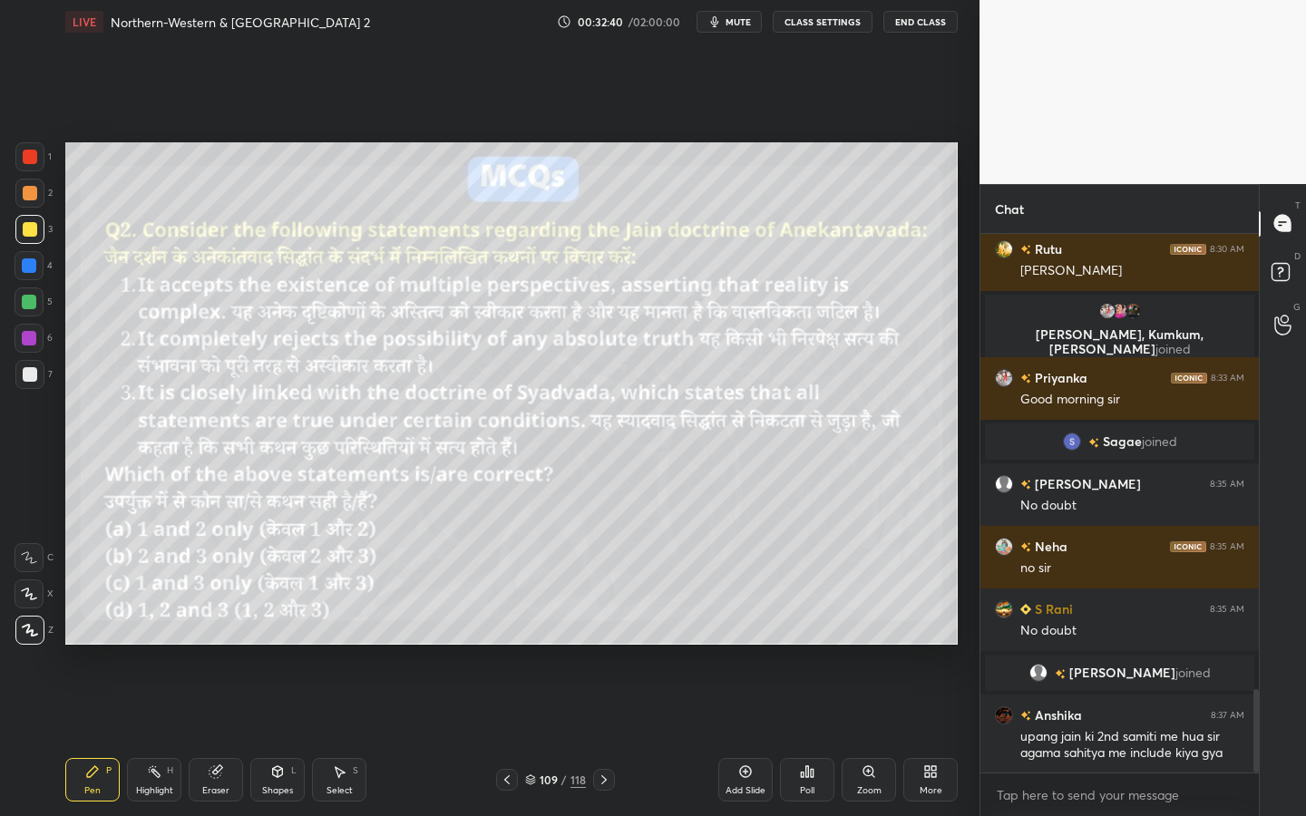
click at [269, 736] on div "Shapes L" at bounding box center [277, 780] width 54 height 44
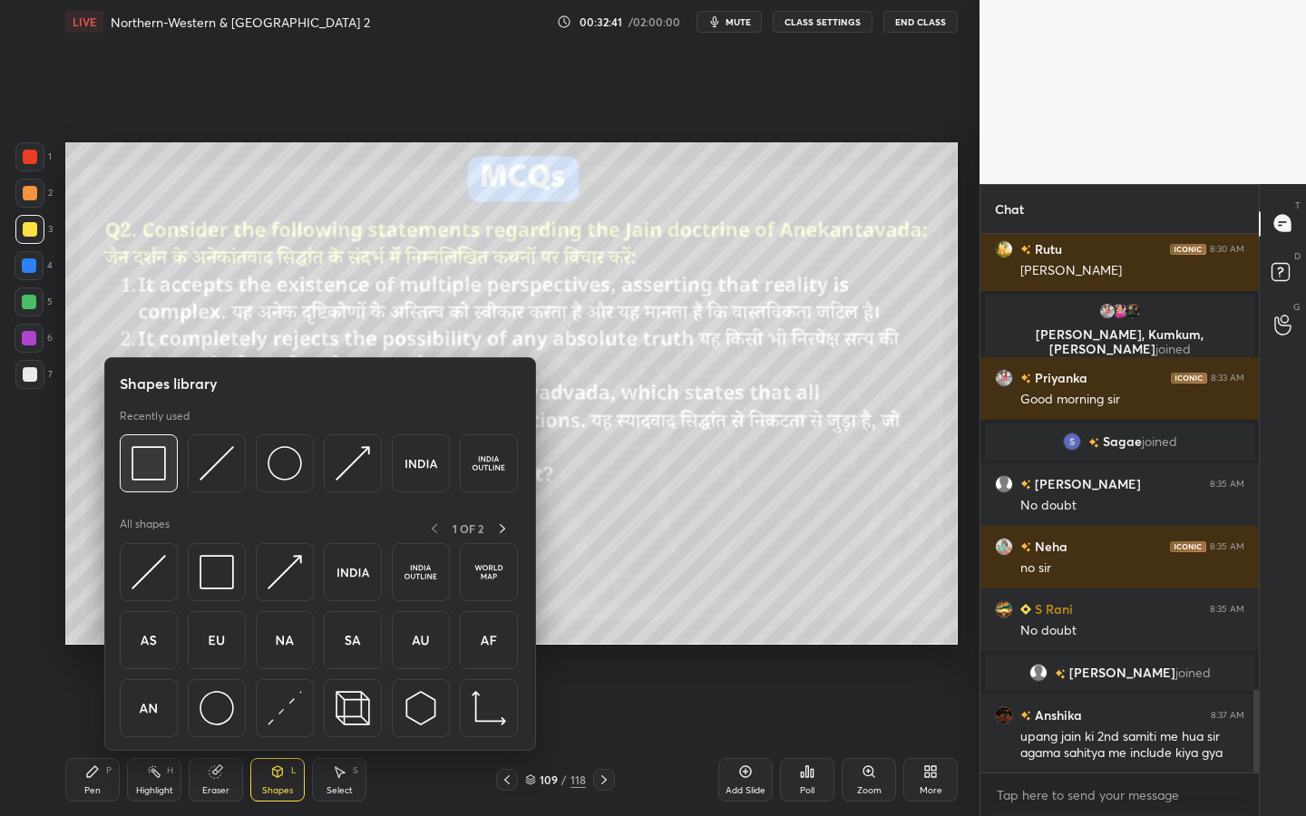
click at [171, 467] on div at bounding box center [149, 464] width 58 height 58
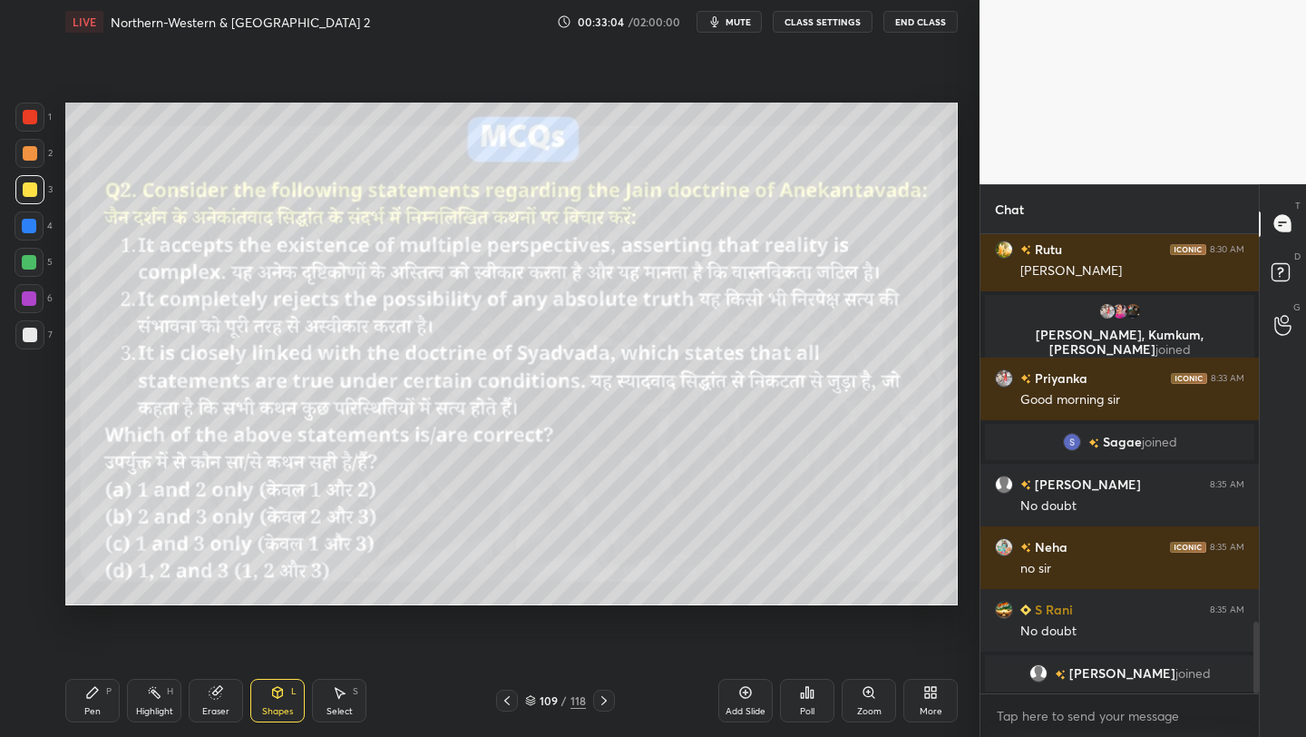
scroll to position [90096, 89809]
type textarea "x"
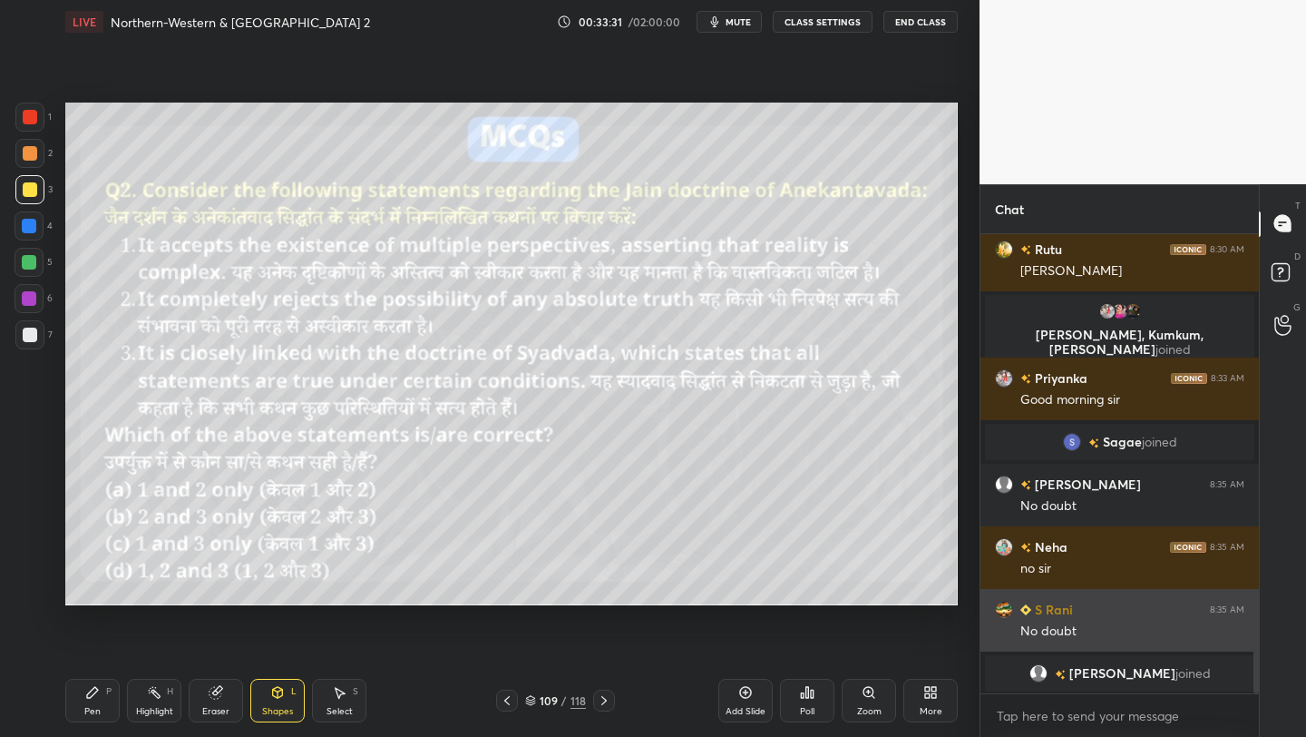
click at [981, 617] on div "1 2 3 4 5 6 7 C X Z C X Z E E Erase all H H LIVE Northern-Western & Northern In…" at bounding box center [653, 368] width 1306 height 737
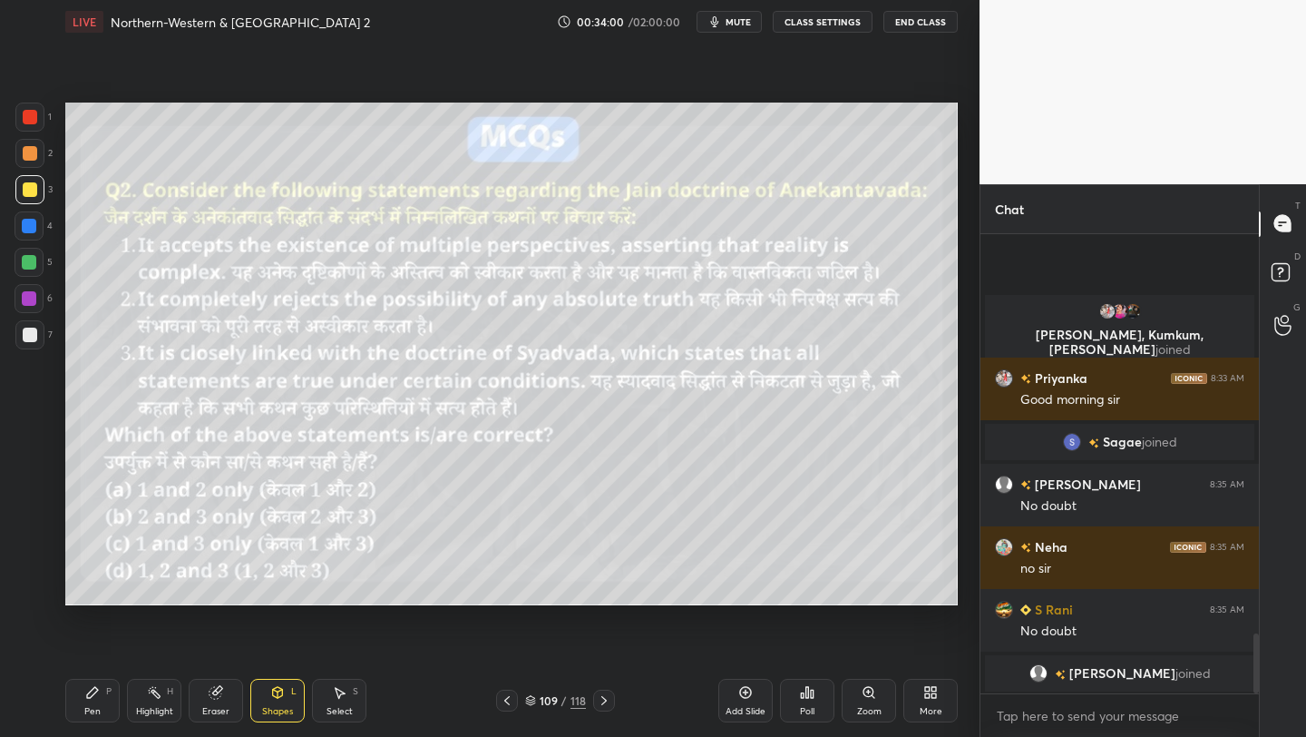
scroll to position [3075, 0]
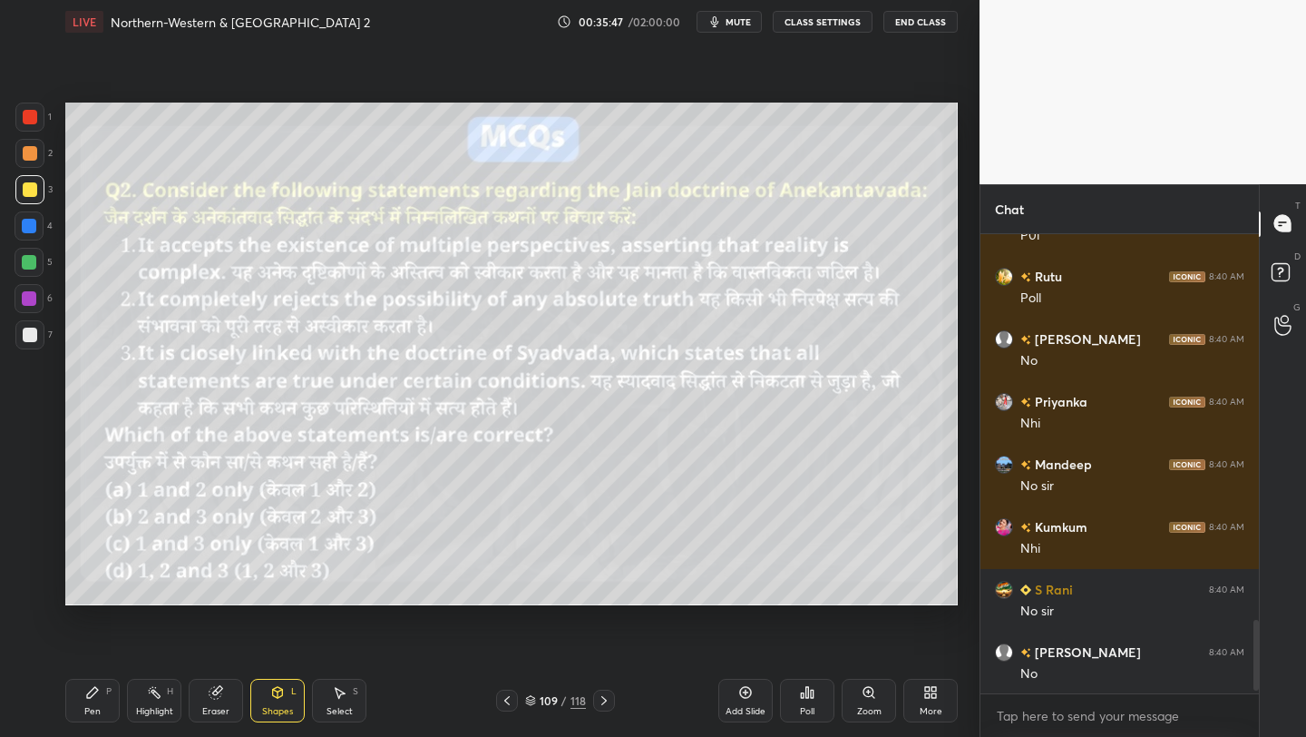
scroll to position [2548, 0]
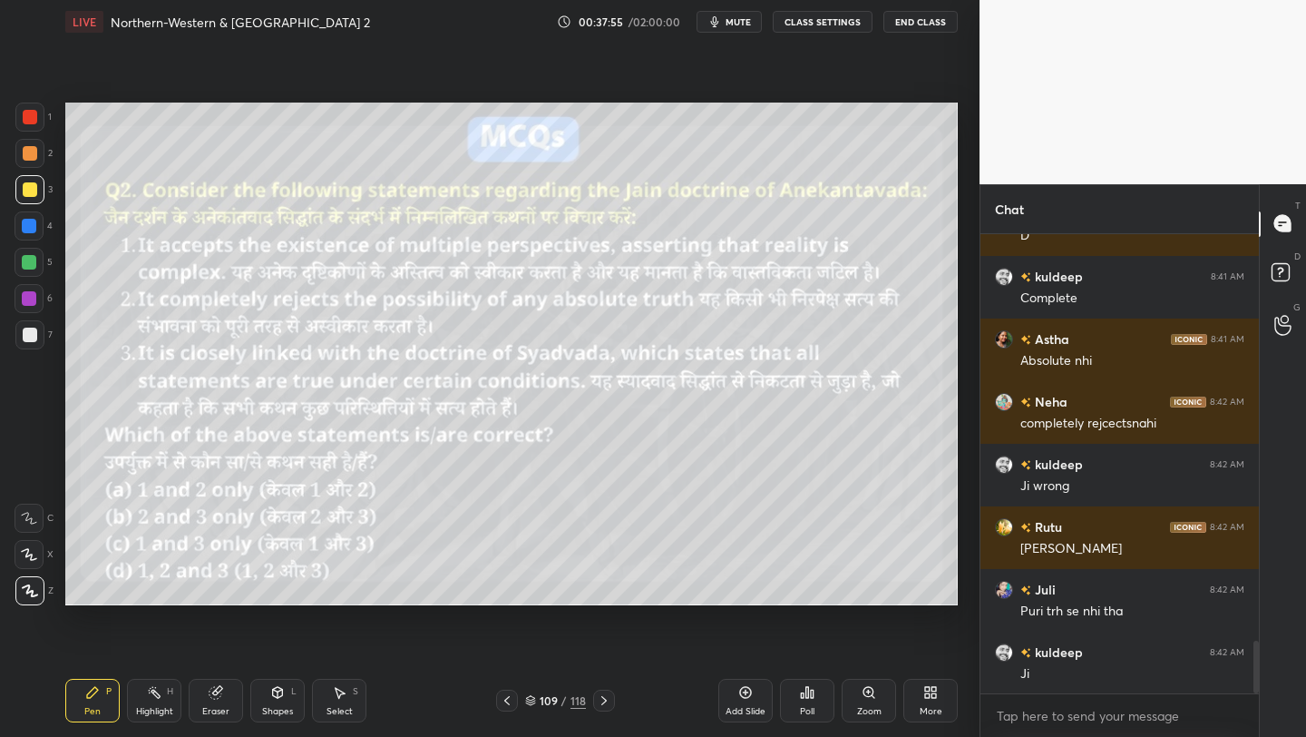
scroll to position [3530, 0]
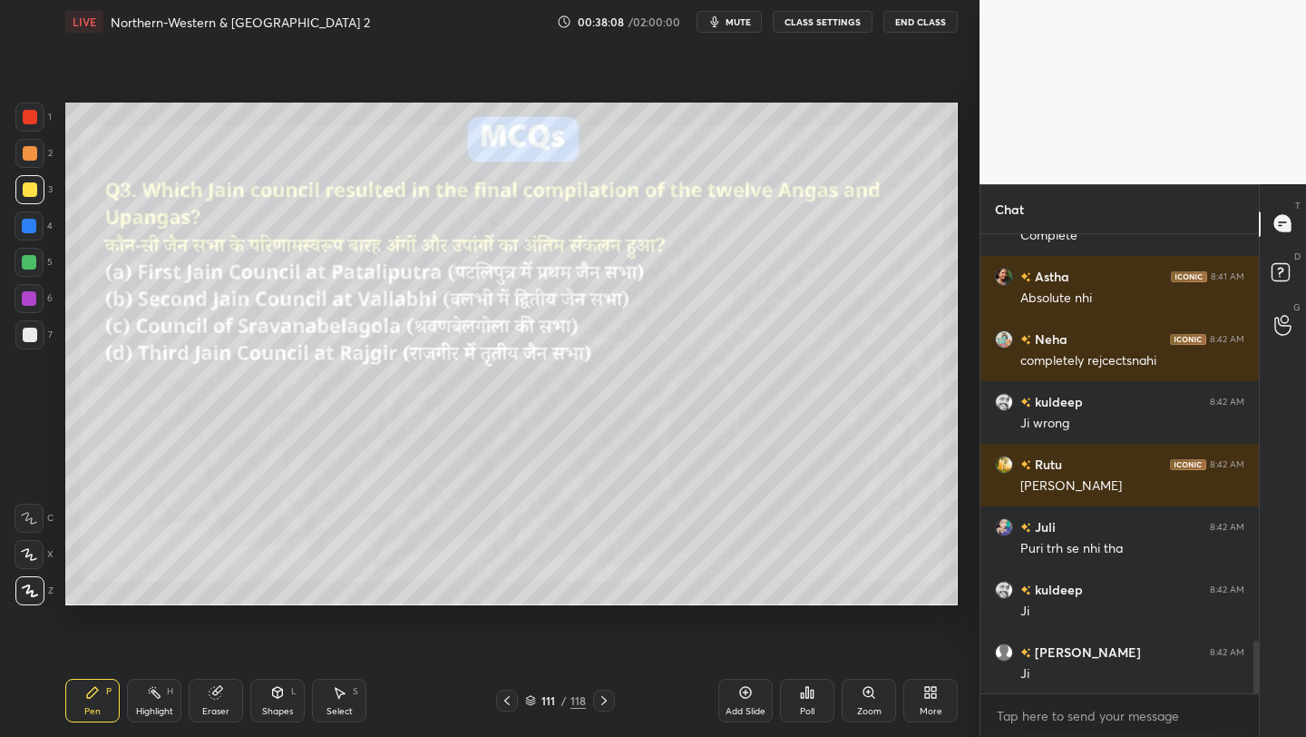
click at [796, 703] on div "Poll" at bounding box center [807, 701] width 54 height 44
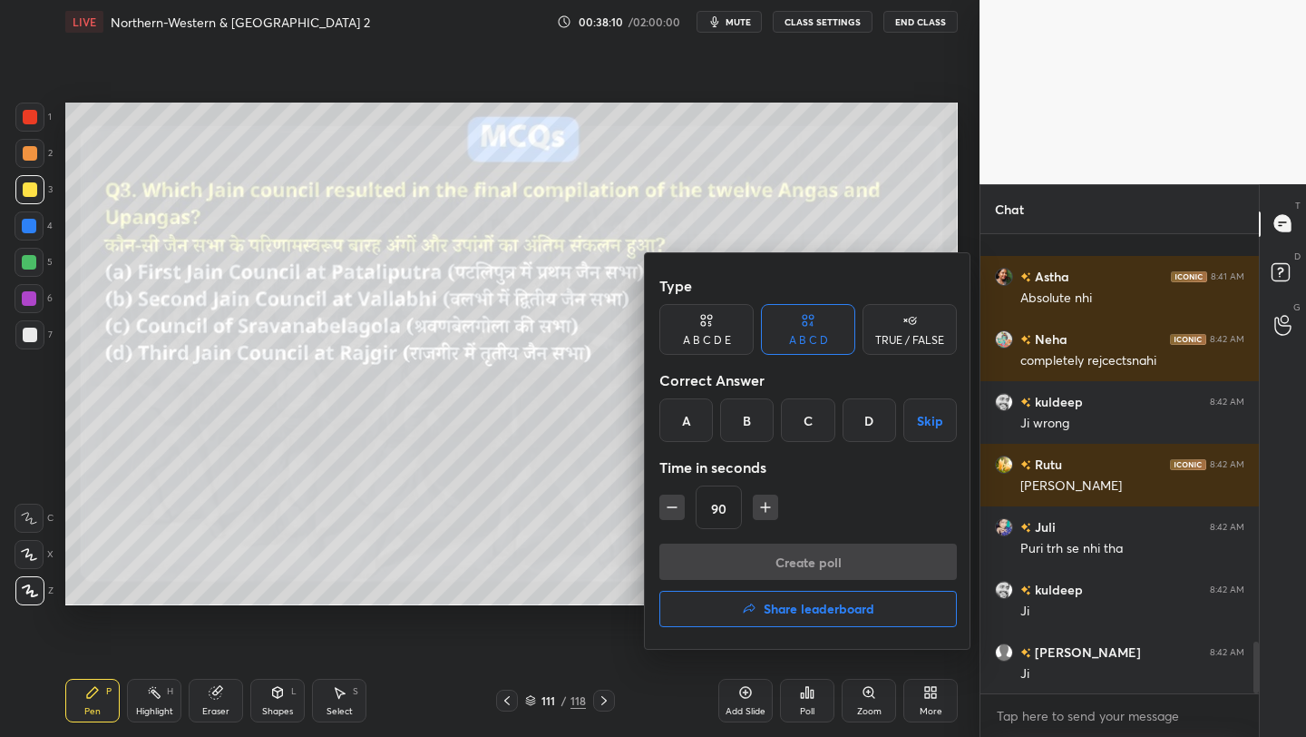
drag, startPoint x: 764, startPoint y: 435, endPoint x: 760, endPoint y: 470, distance: 35.6
click at [766, 435] on div "B" at bounding box center [747, 420] width 54 height 44
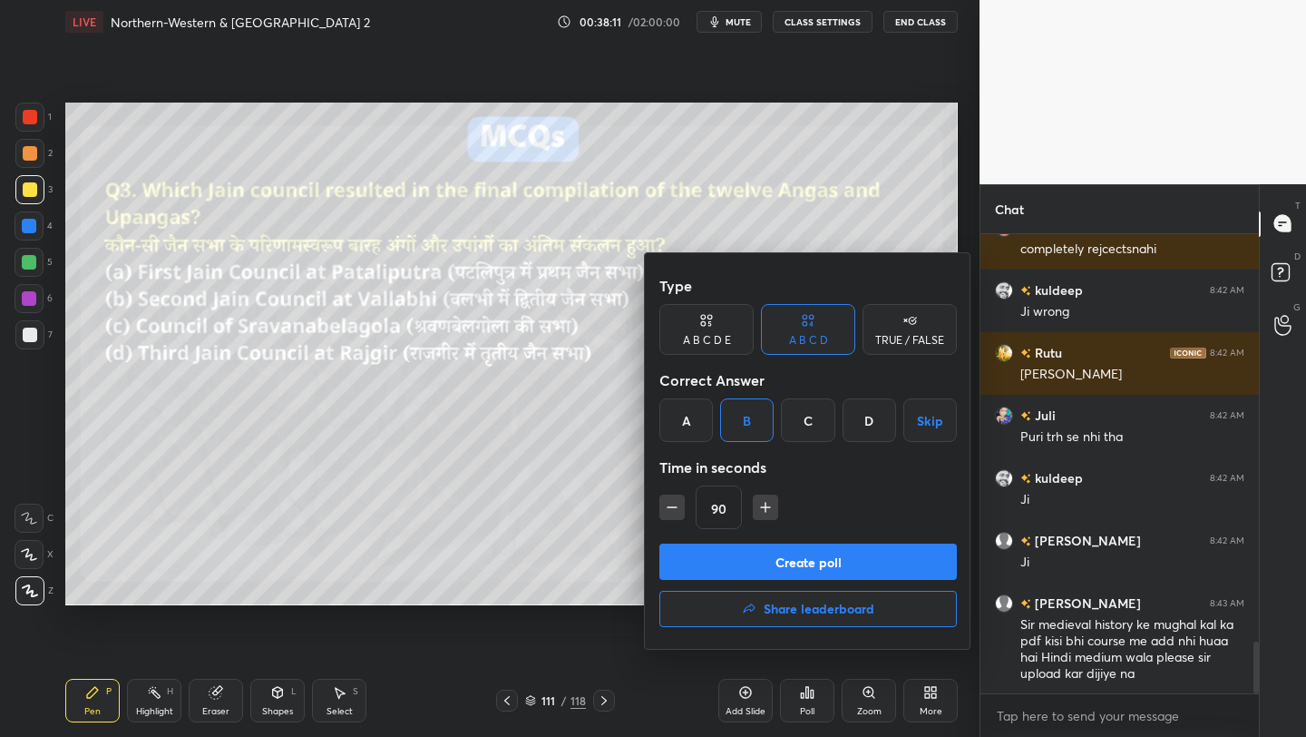
click at [685, 507] on div "90" at bounding box center [809, 507] width 298 height 44
click at [722, 555] on button "Create poll" at bounding box center [809, 561] width 298 height 36
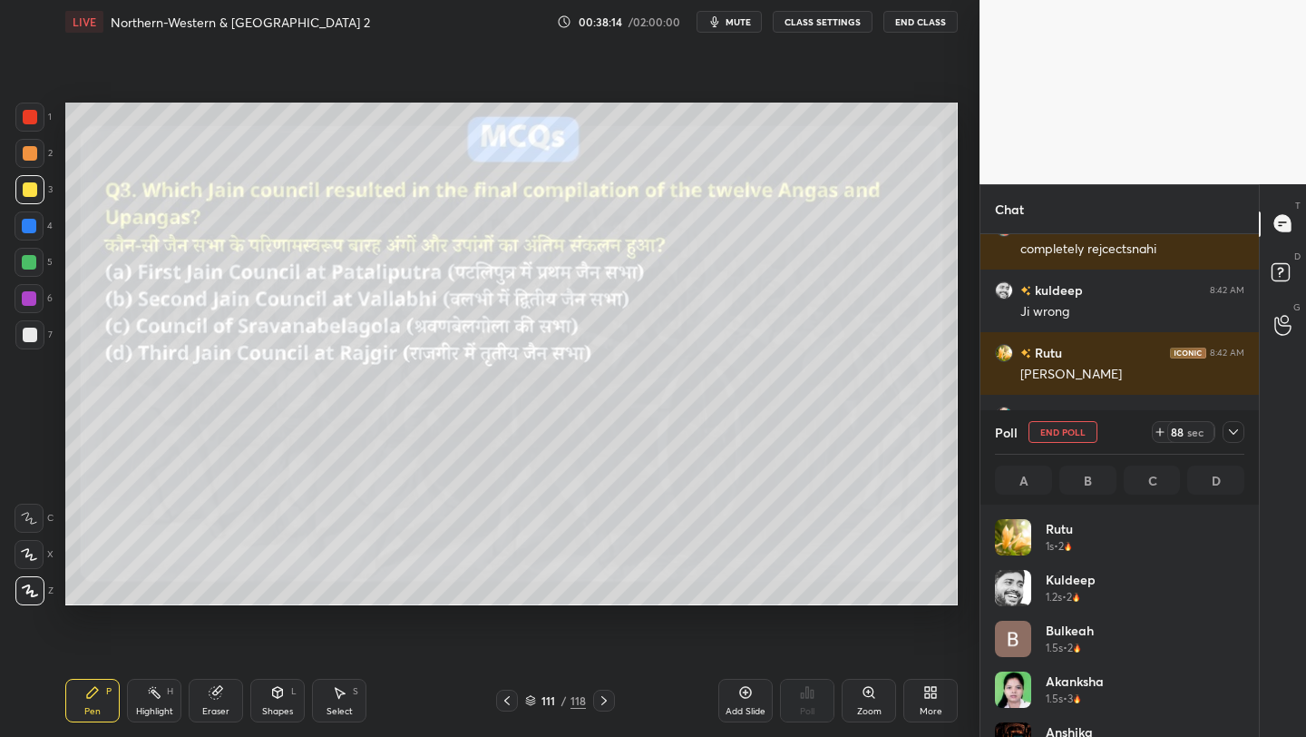
scroll to position [6, 6]
click at [1233, 427] on icon at bounding box center [1233, 432] width 15 height 15
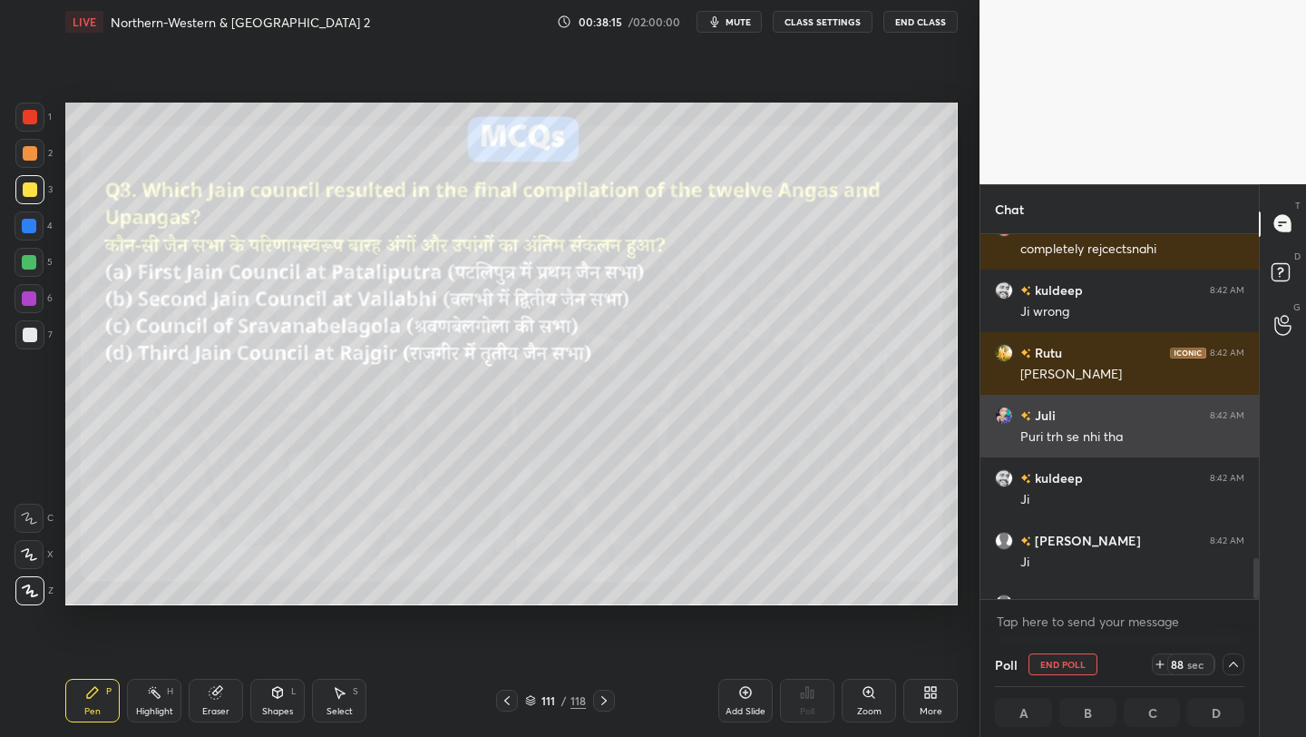
scroll to position [3736, 0]
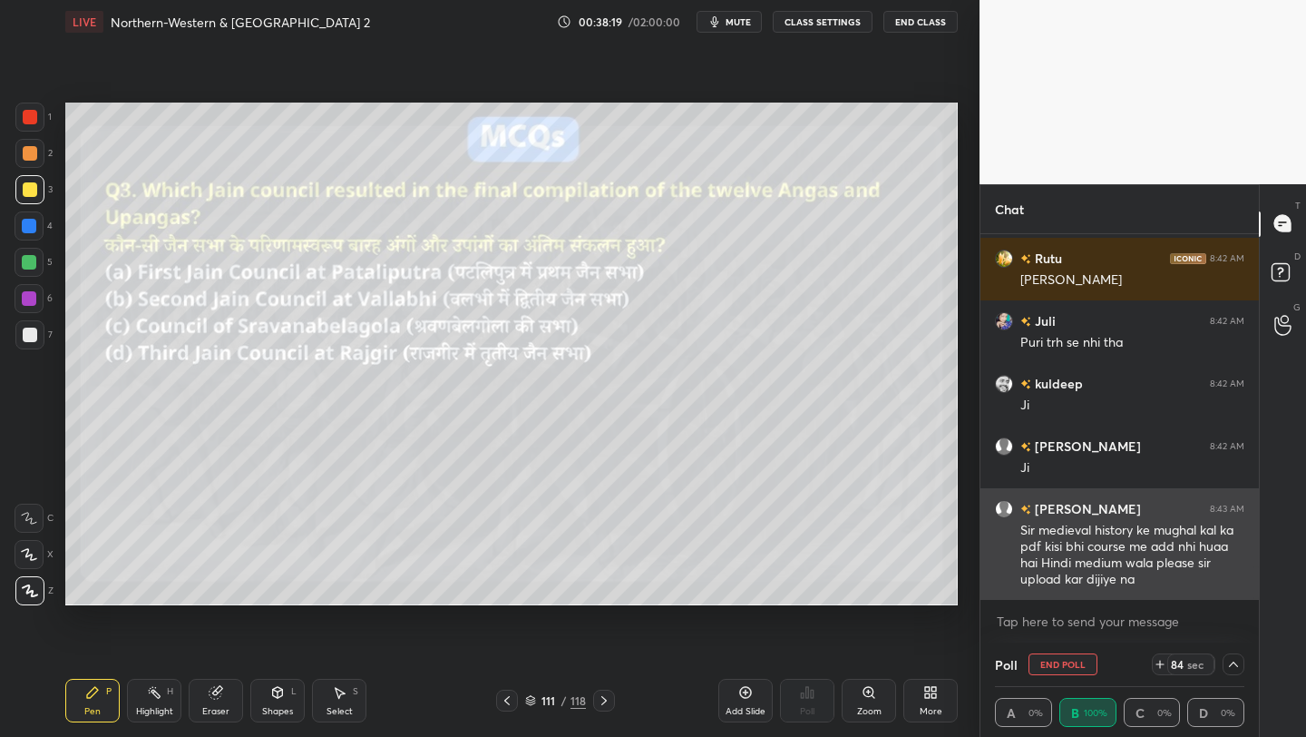
click at [1161, 583] on div "Sir medieval history ke mughal kal ka pdf kisi bhi course me add nhi huaa hai H…" at bounding box center [1133, 555] width 224 height 67
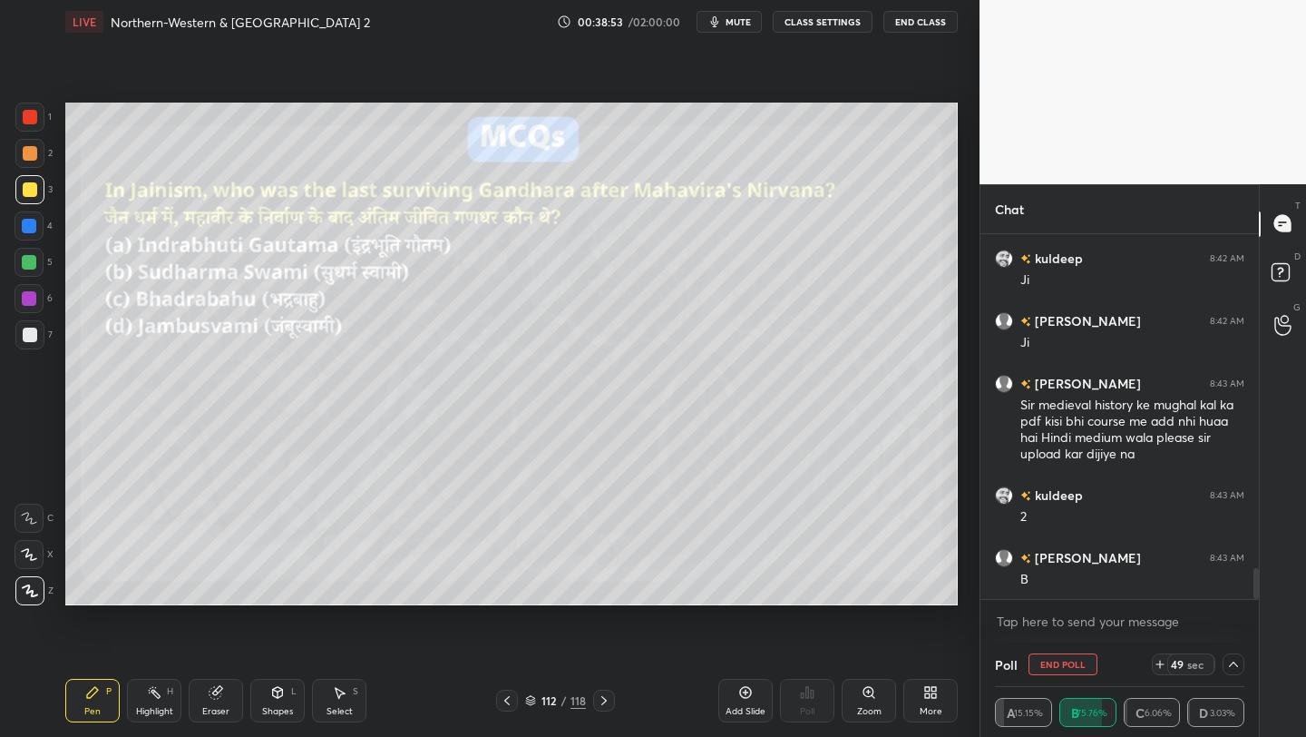
scroll to position [3904, 0]
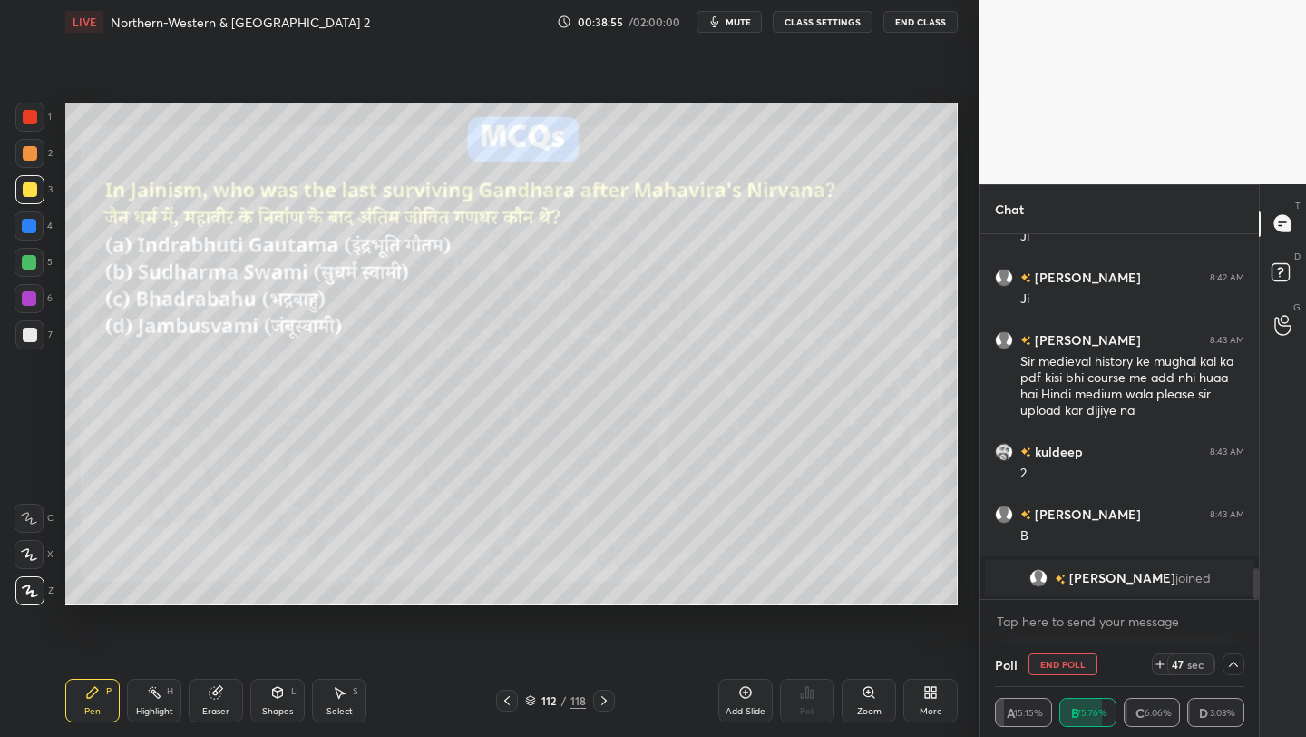
click at [1092, 664] on button "End Poll" at bounding box center [1063, 664] width 69 height 22
type textarea "x"
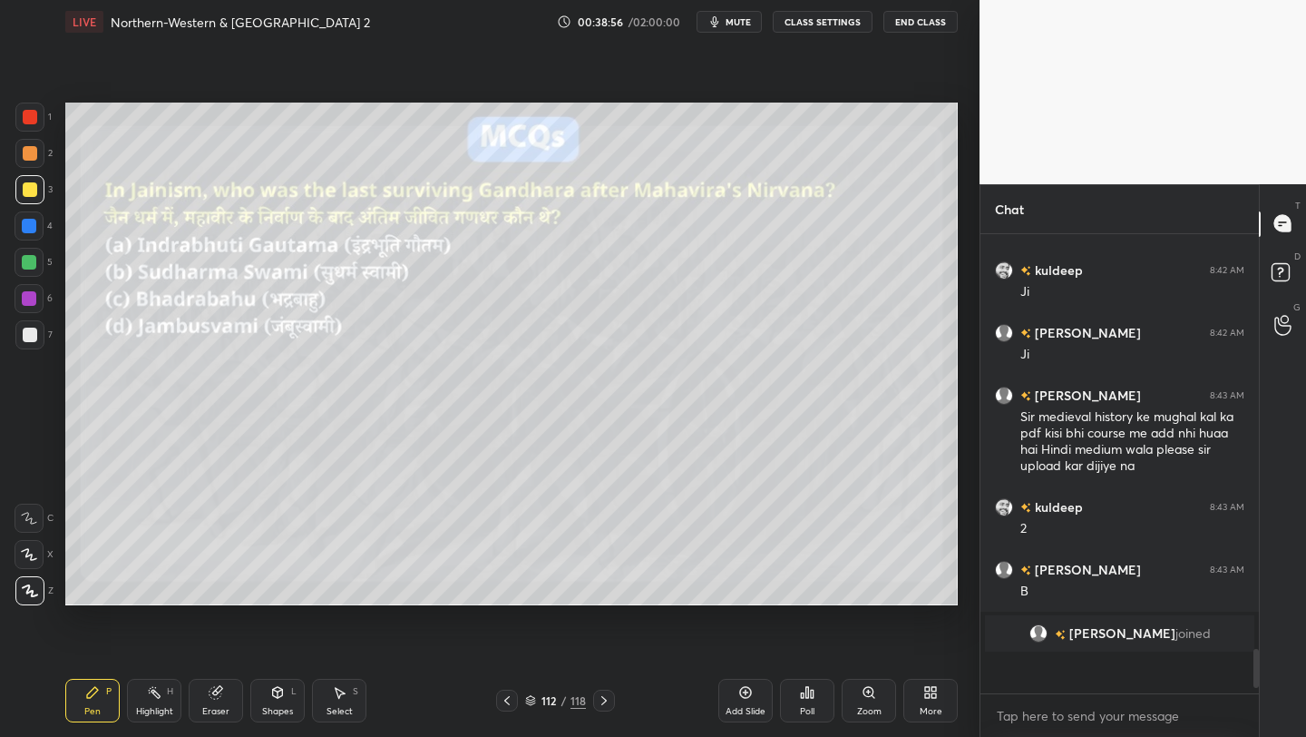
scroll to position [6, 6]
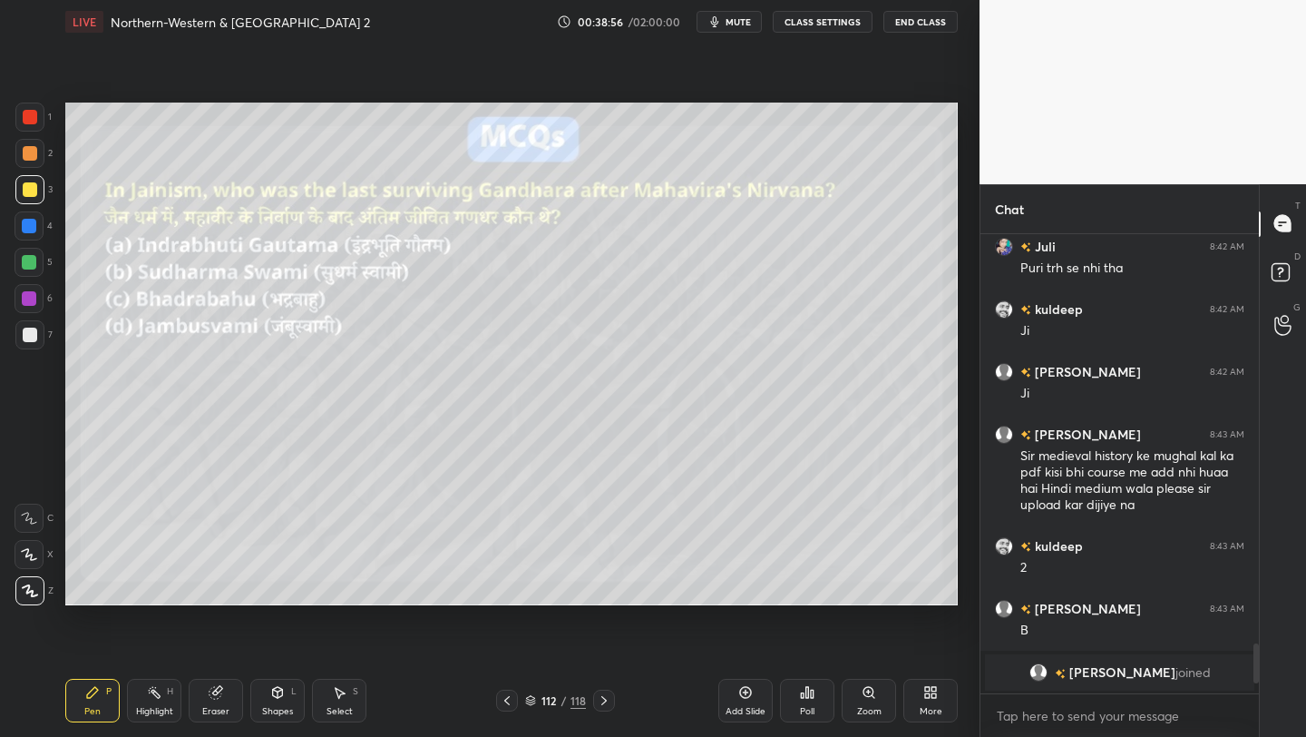
click at [815, 692] on div "Poll" at bounding box center [807, 701] width 54 height 44
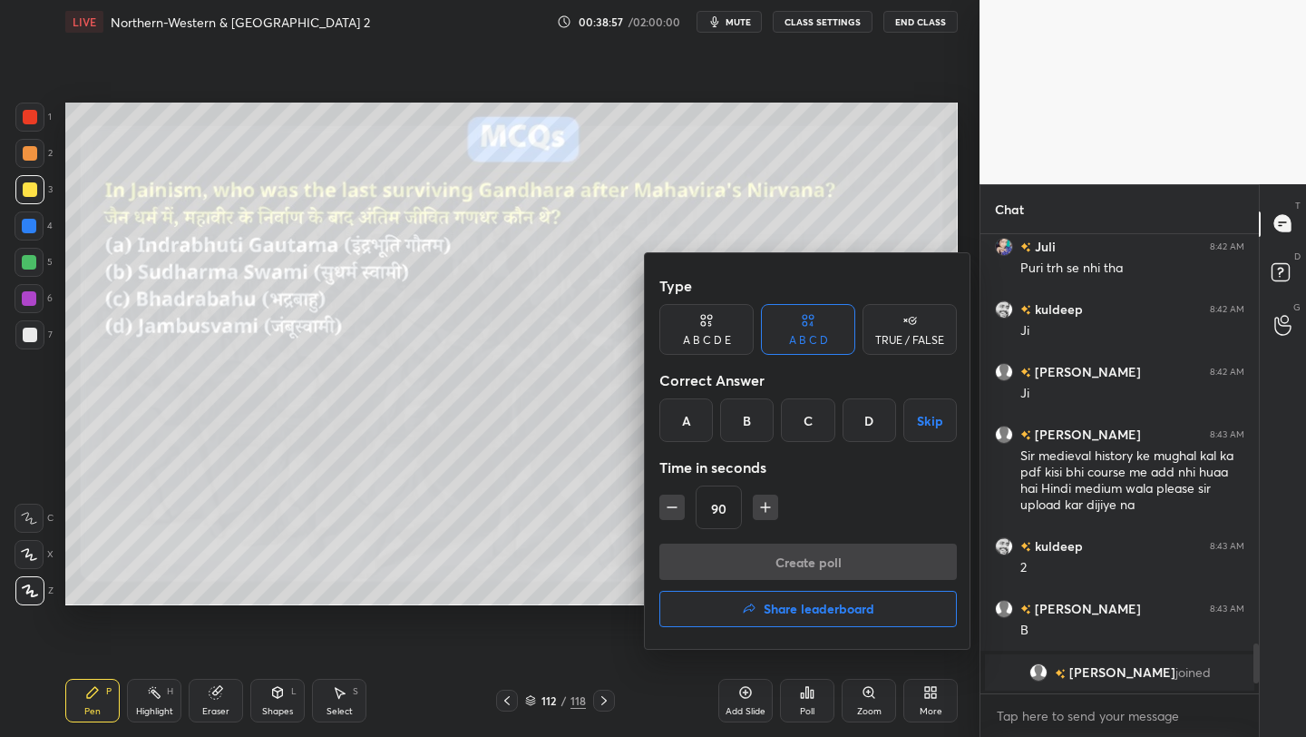
click at [756, 407] on div "B" at bounding box center [747, 420] width 54 height 44
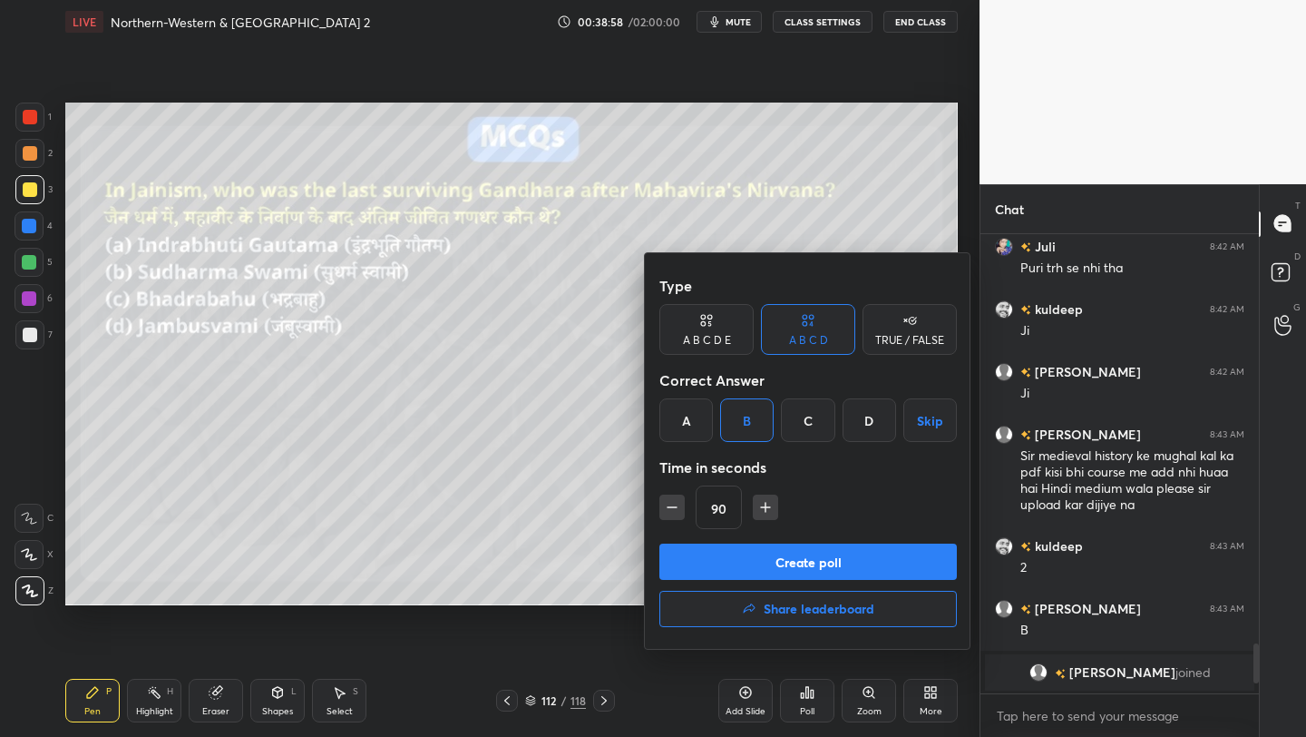
click at [682, 499] on button "button" at bounding box center [672, 506] width 25 height 25
type input "75"
click at [730, 568] on button "Create poll" at bounding box center [809, 561] width 298 height 36
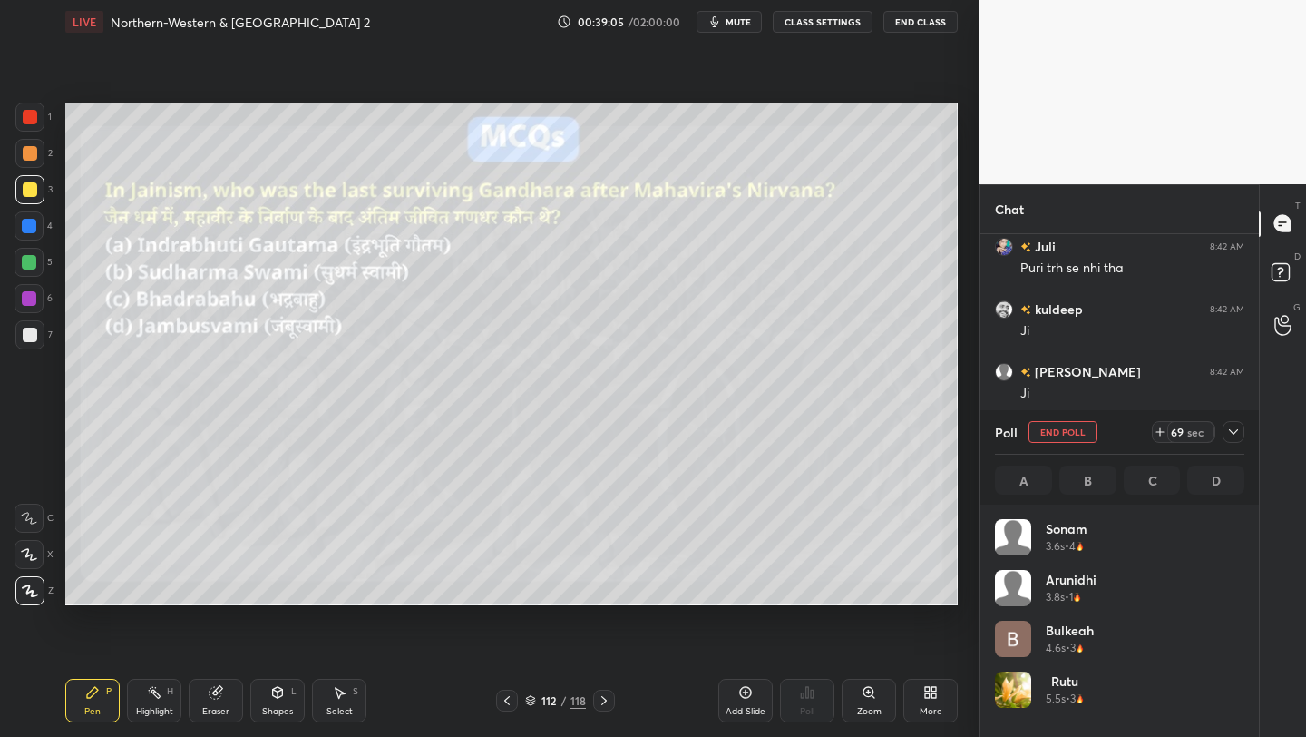
click at [643, 138] on div "LIVE Northern-Western & Northern India 2 00:39:05 / 02:00:00 mute CLASS SETTING…" at bounding box center [511, 368] width 907 height 737
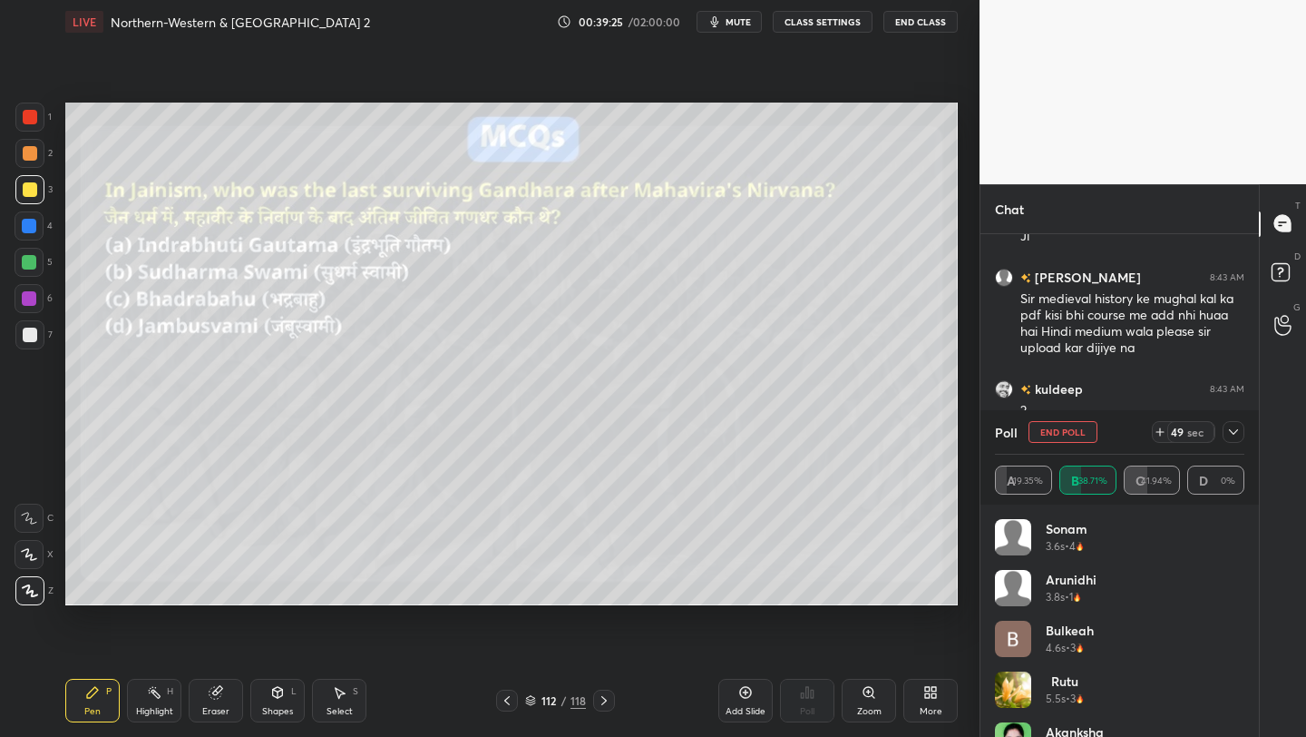
click at [1240, 431] on icon at bounding box center [1233, 432] width 15 height 15
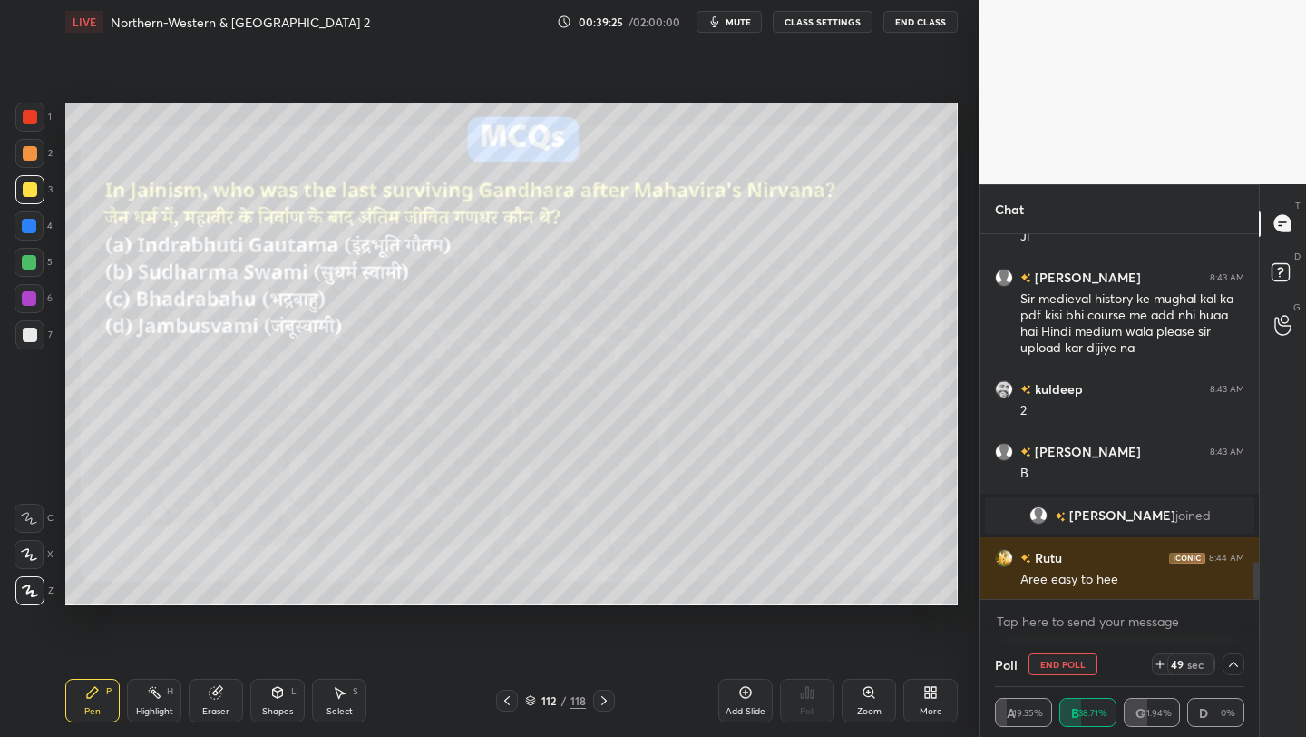
scroll to position [5, 244]
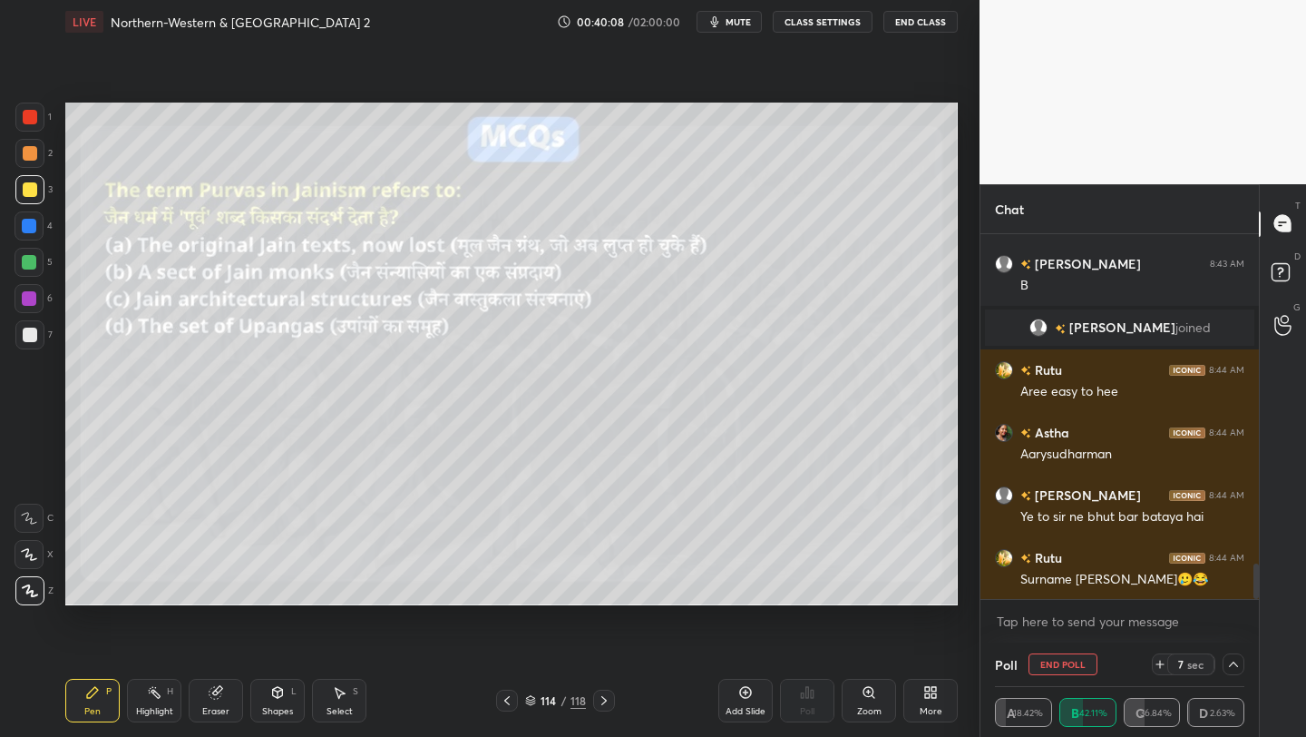
click at [1070, 660] on button "End Poll" at bounding box center [1063, 664] width 69 height 22
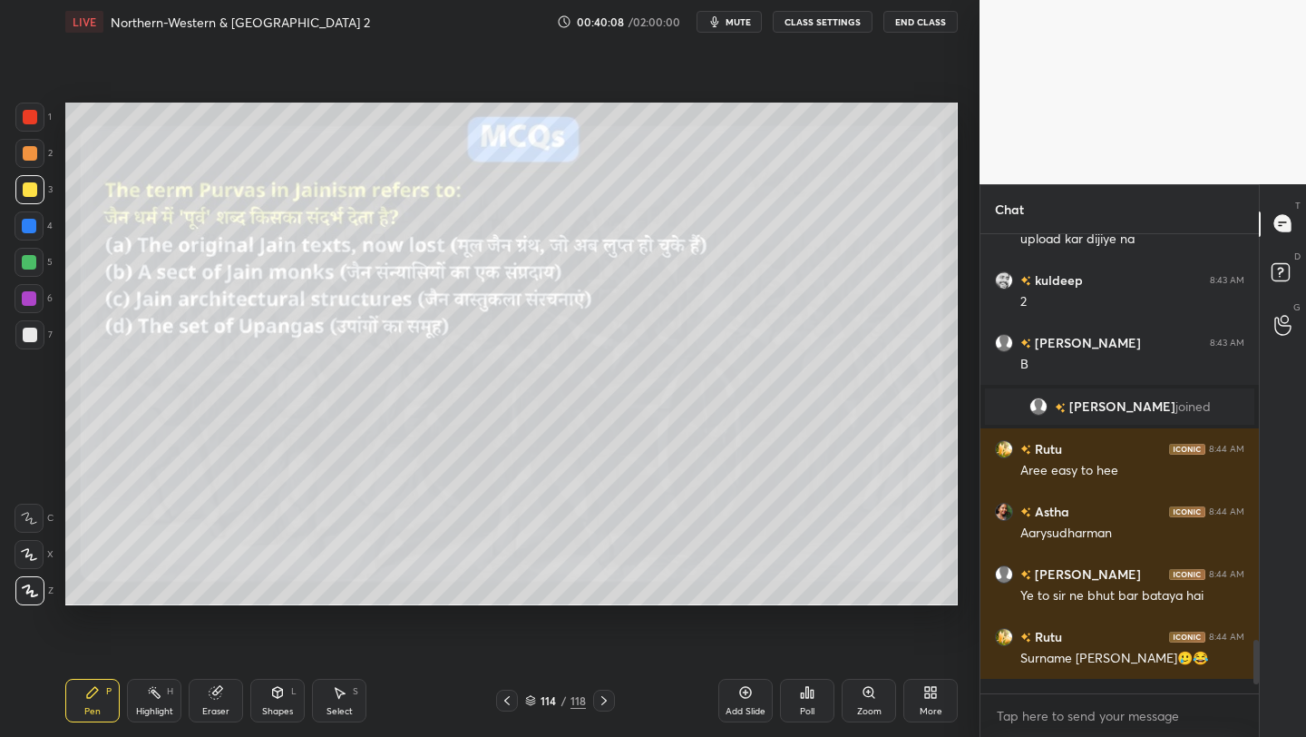
scroll to position [6, 6]
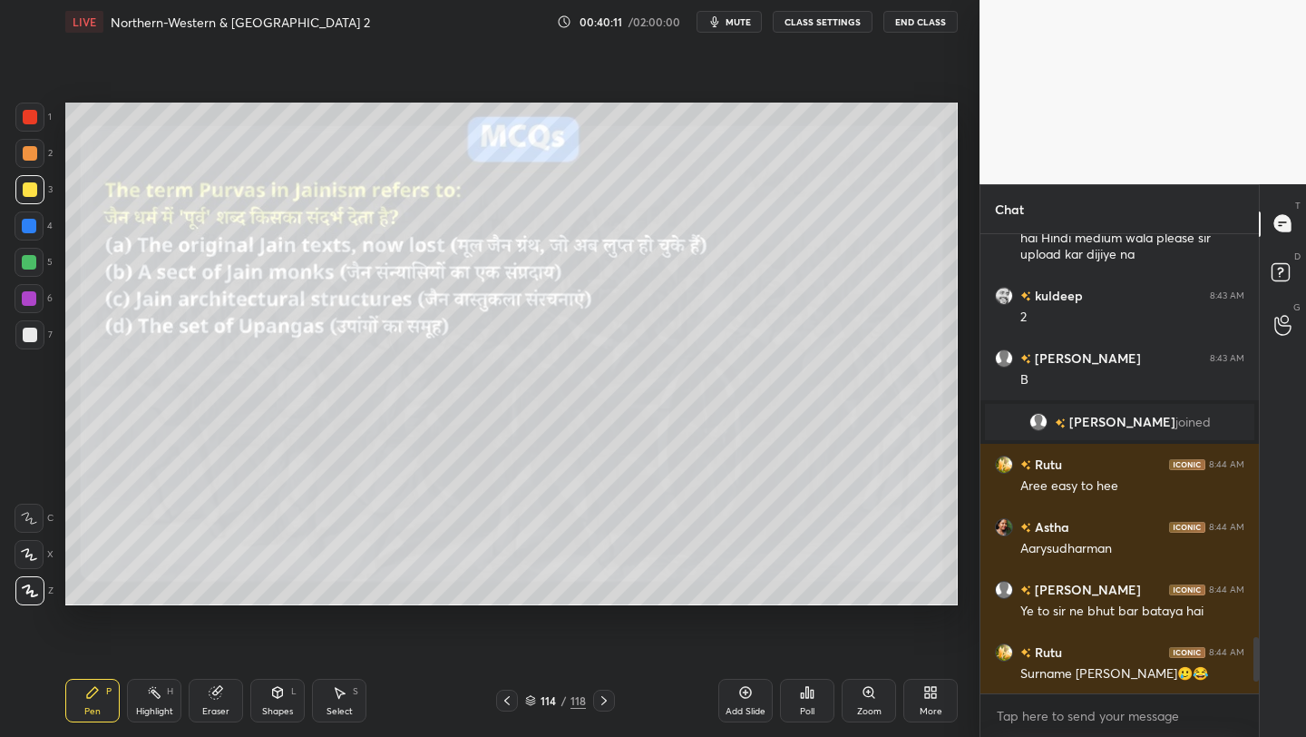
click at [284, 692] on icon at bounding box center [277, 692] width 15 height 15
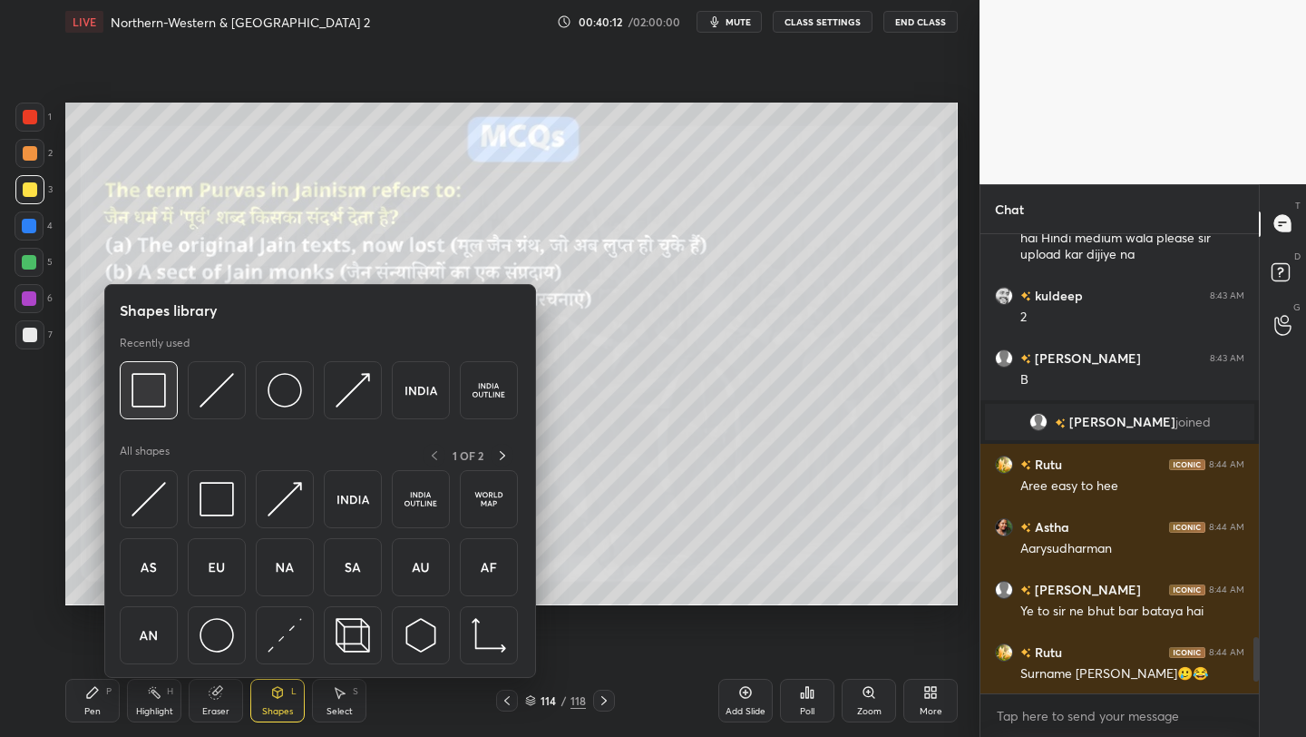
click at [144, 392] on img at bounding box center [149, 390] width 34 height 34
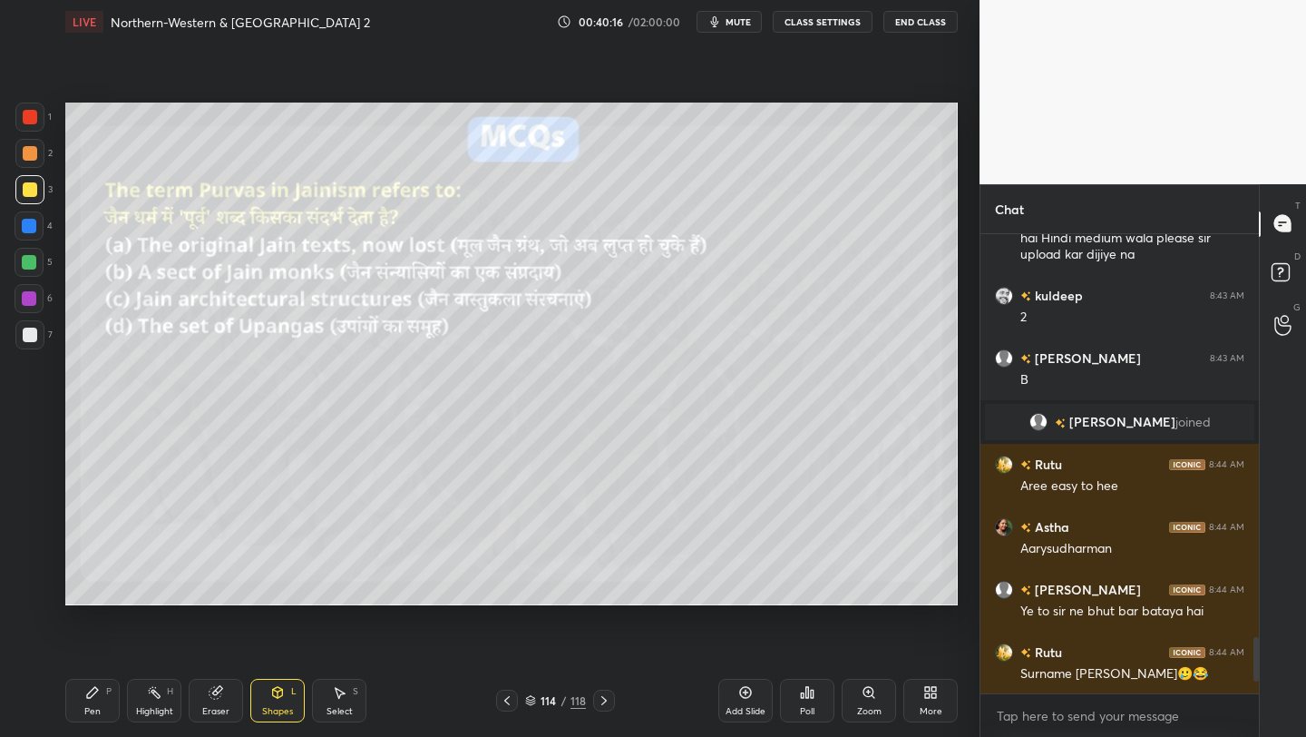
scroll to position [3351, 0]
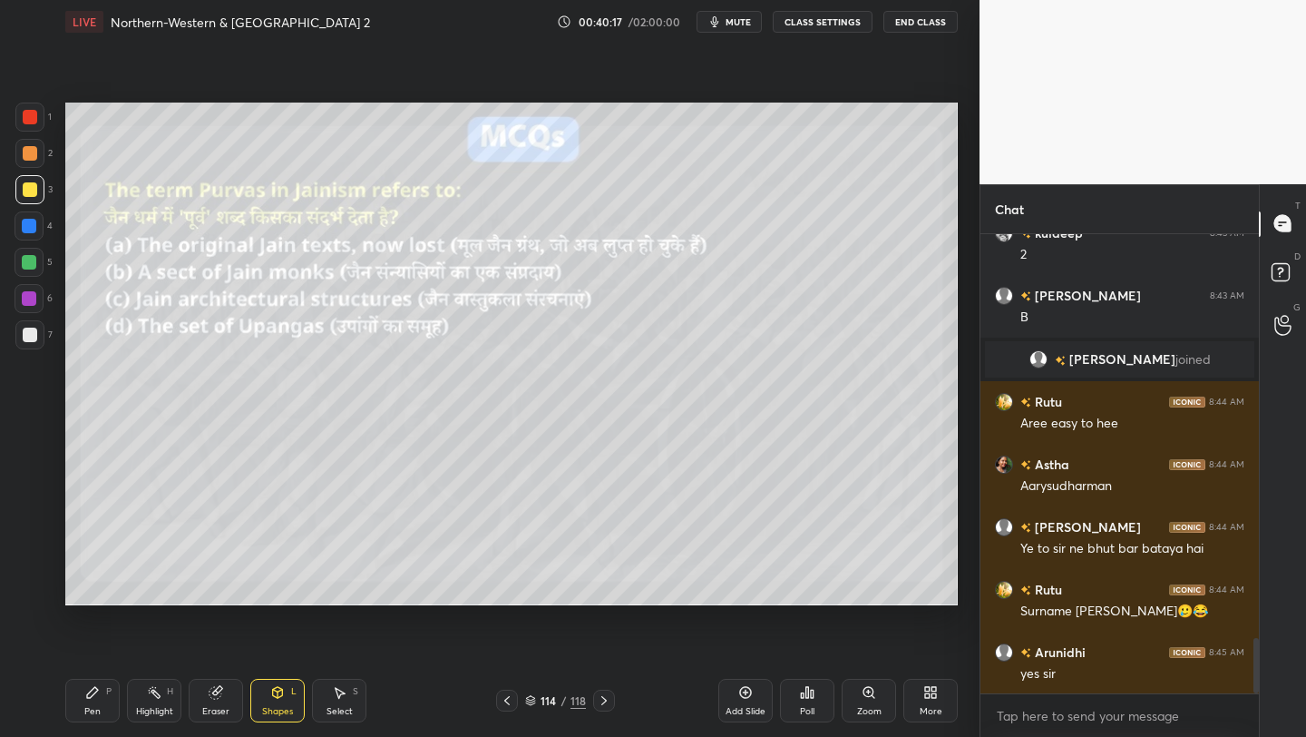
click at [813, 691] on icon at bounding box center [812, 693] width 3 height 8
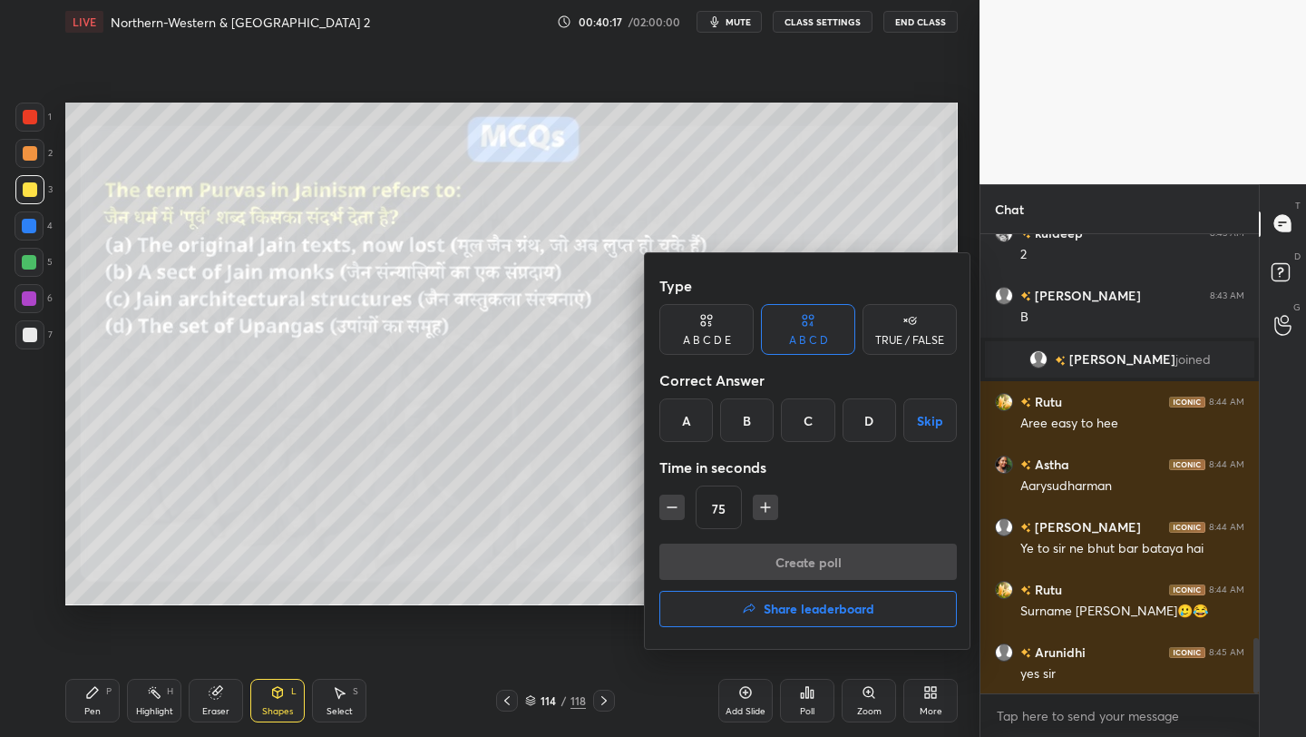
click at [693, 432] on div "A" at bounding box center [687, 420] width 54 height 44
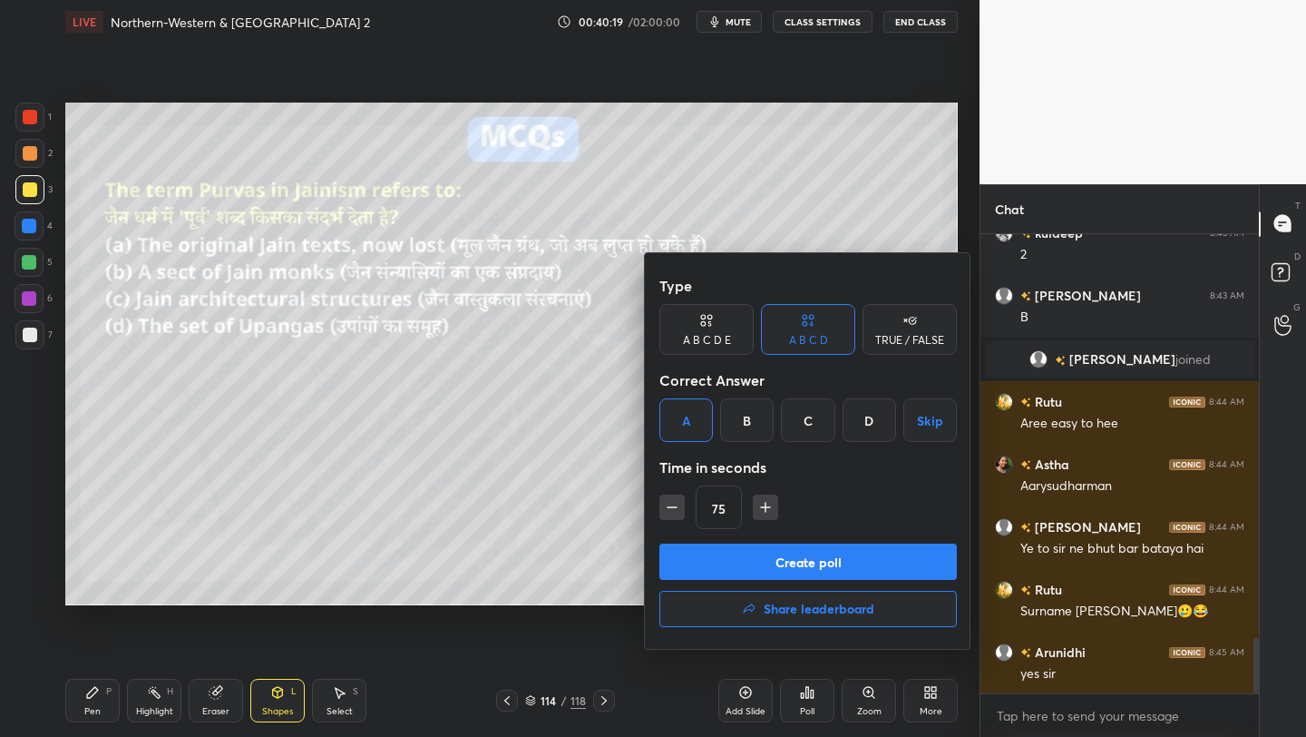
click at [822, 552] on button "Create poll" at bounding box center [809, 561] width 298 height 36
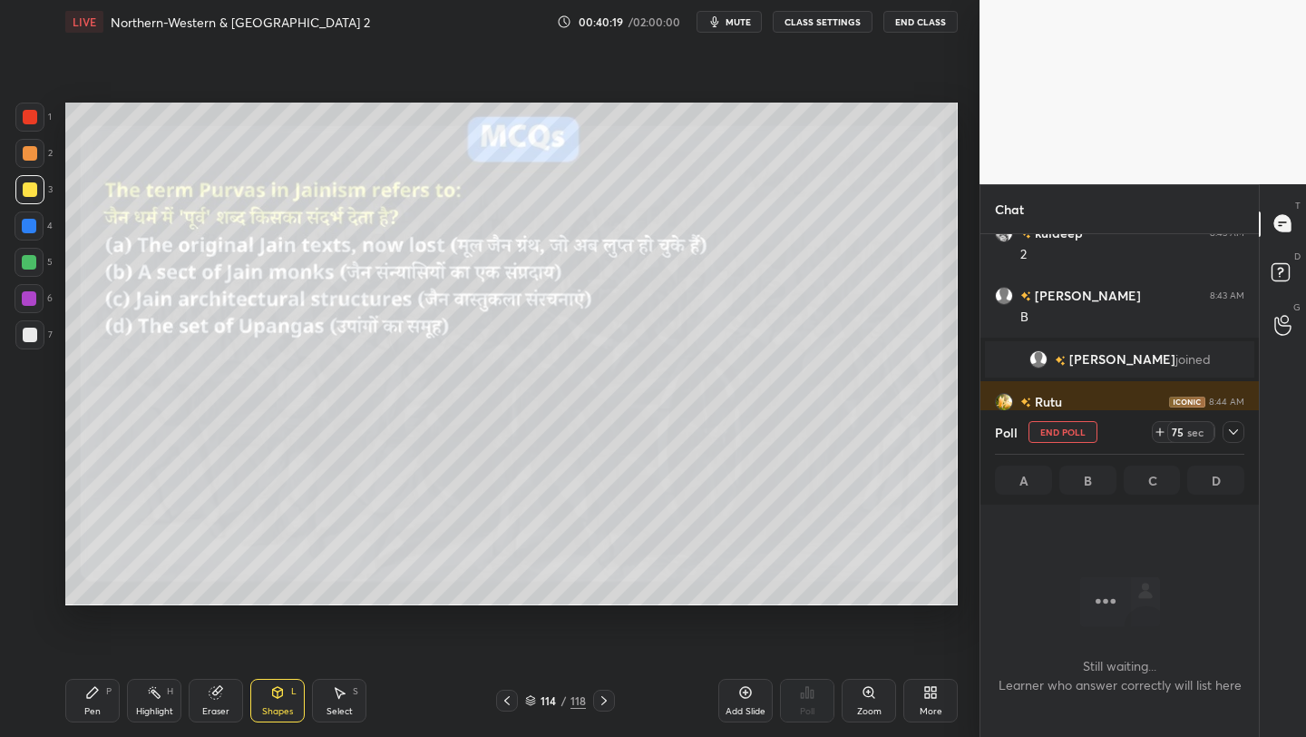
scroll to position [6, 6]
click at [935, 700] on div "More" at bounding box center [931, 701] width 54 height 44
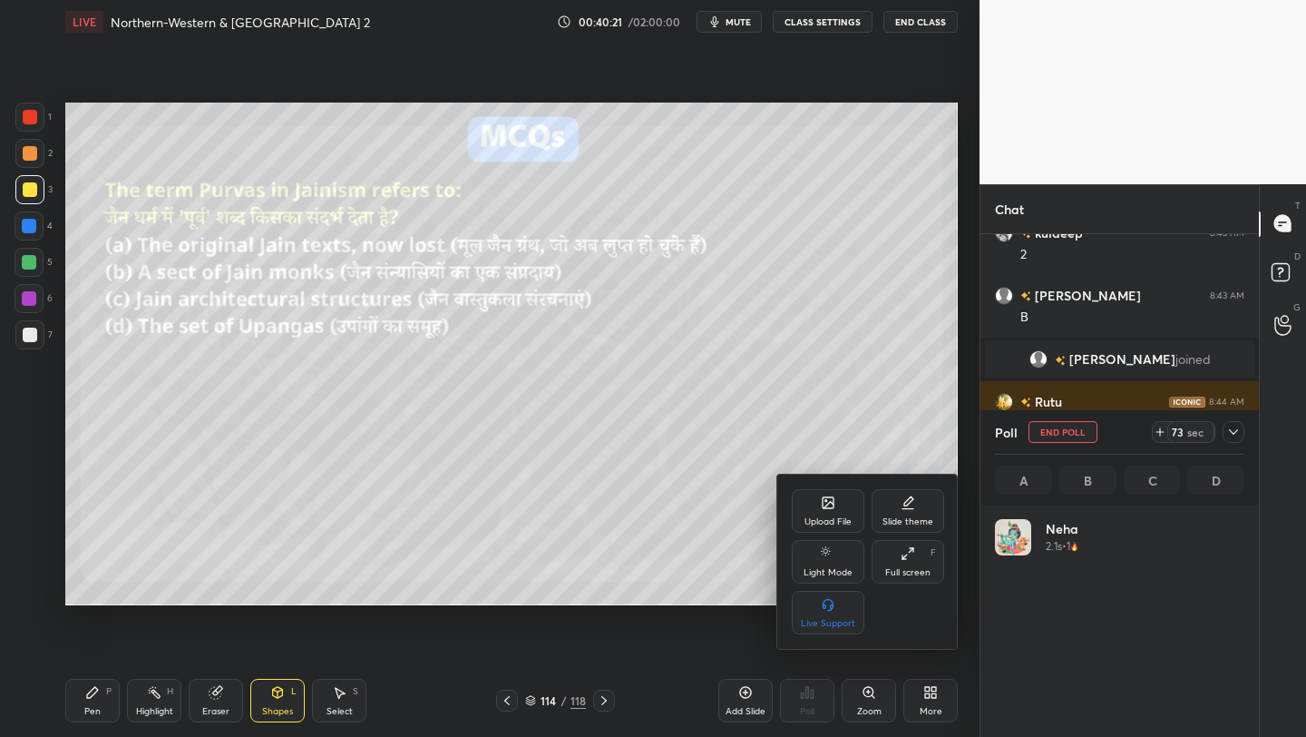
click at [915, 572] on div "Full screen" at bounding box center [907, 572] width 45 height 9
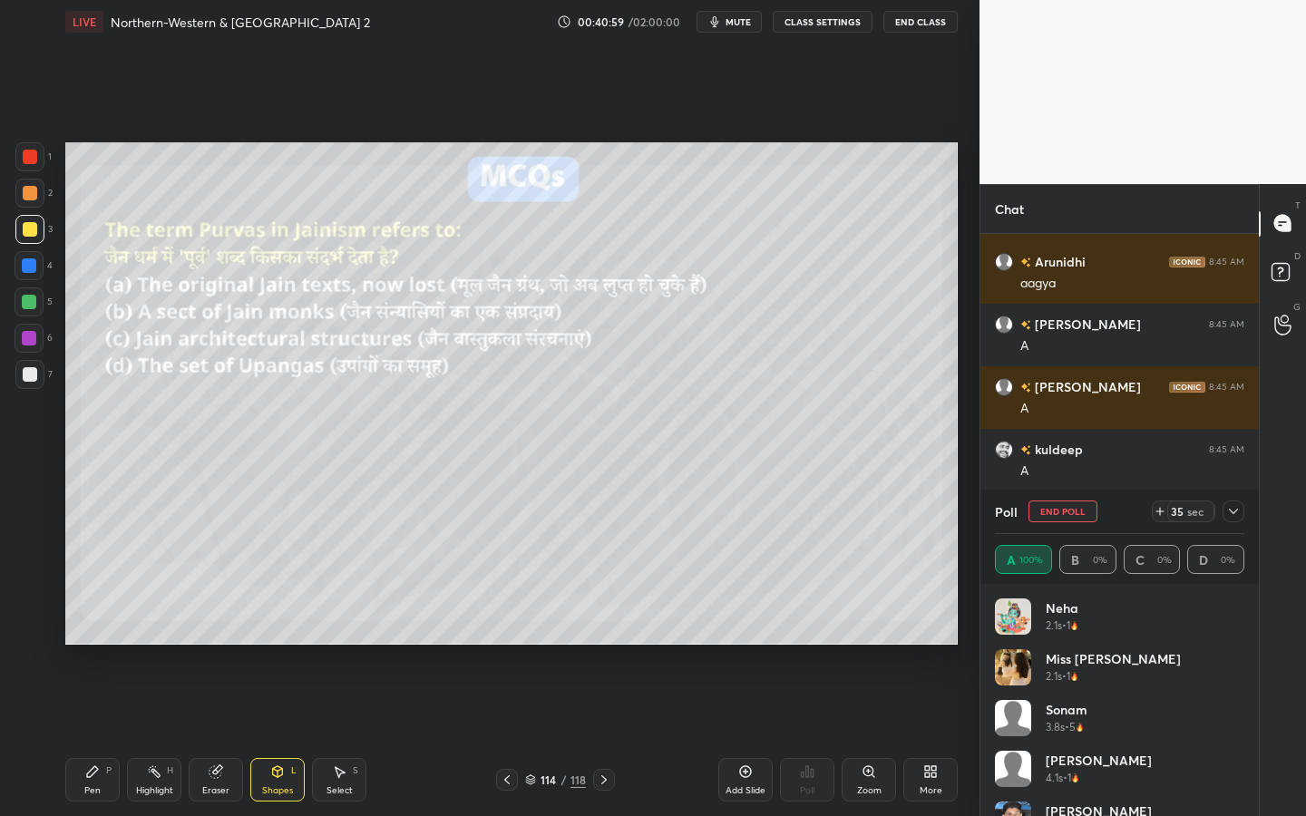
drag, startPoint x: 295, startPoint y: 781, endPoint x: 295, endPoint y: 767, distance: 13.6
click at [295, 736] on div "Shapes L" at bounding box center [277, 780] width 54 height 44
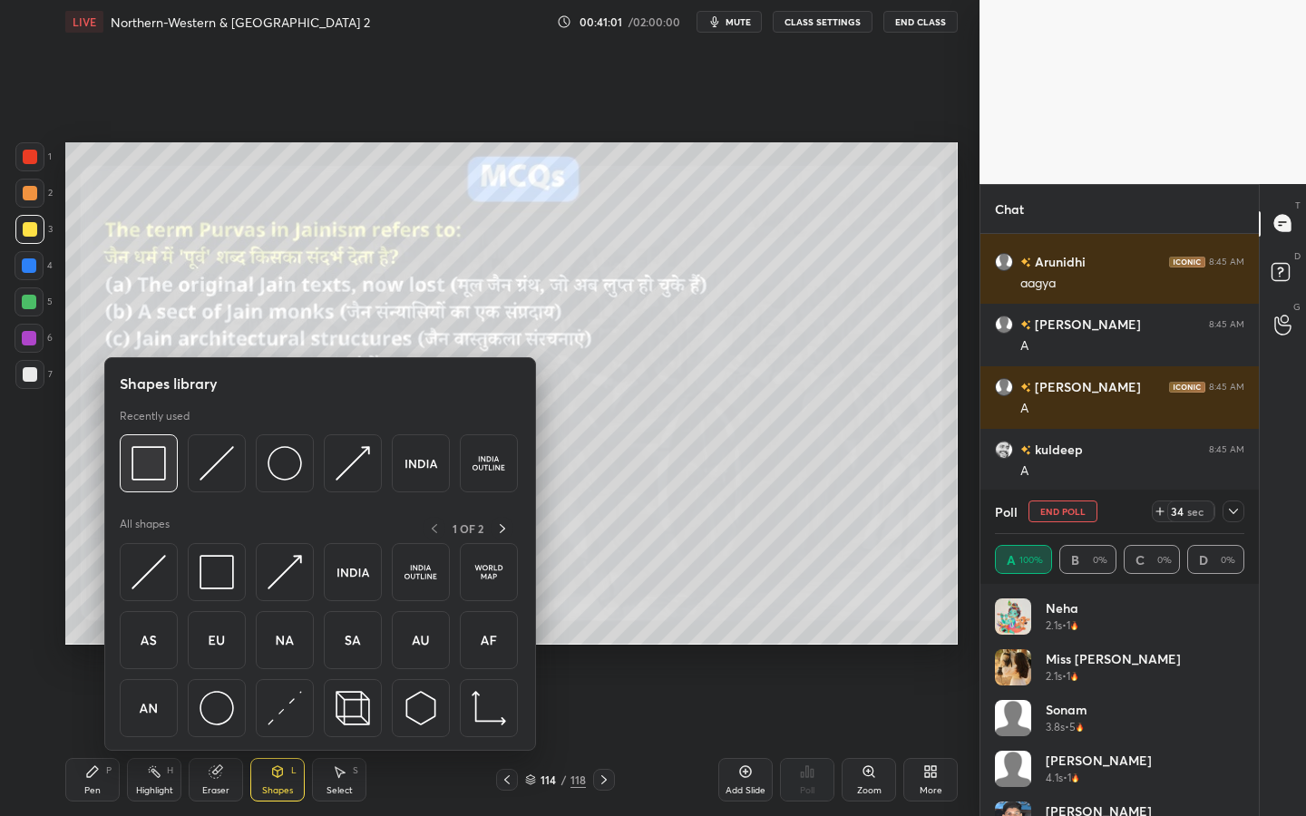
click at [170, 455] on div at bounding box center [149, 464] width 58 height 58
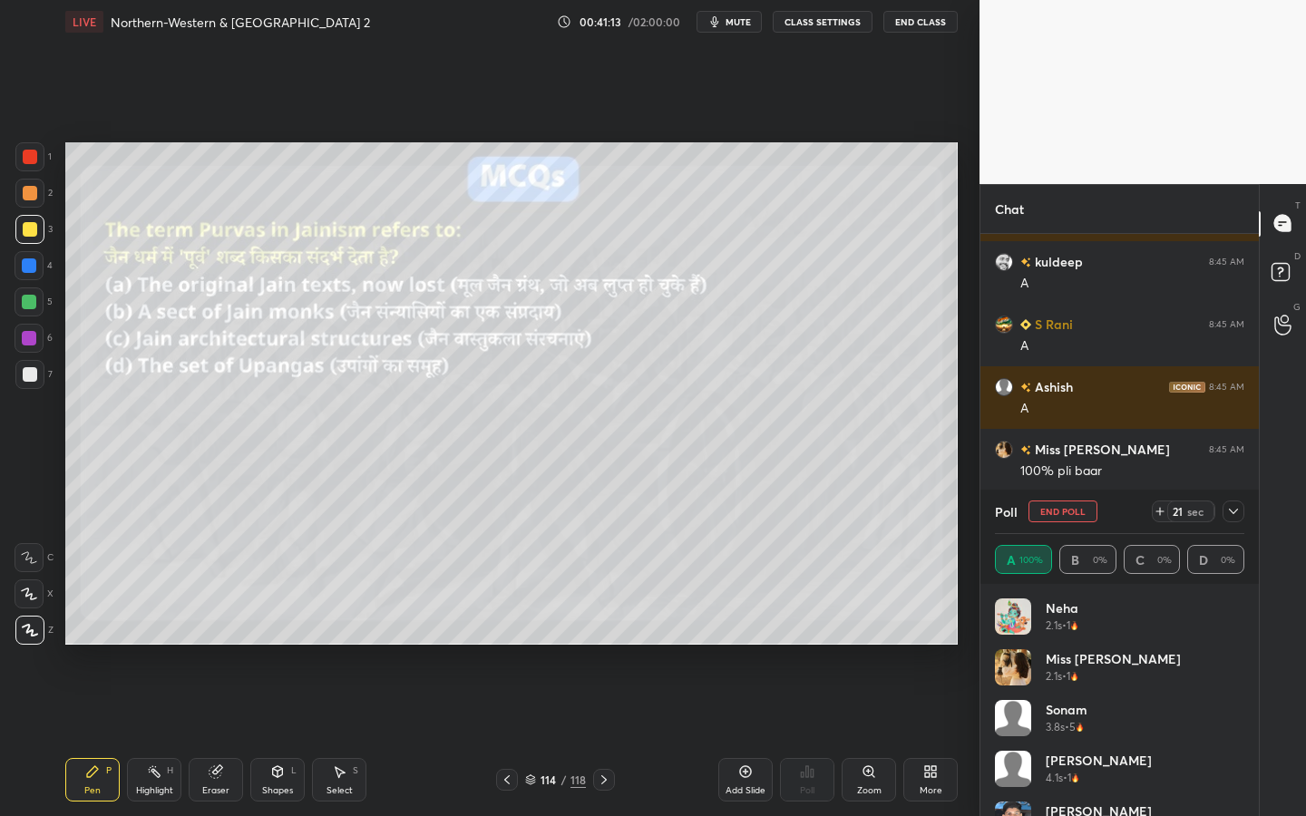
click at [1234, 508] on icon at bounding box center [1233, 511] width 15 height 15
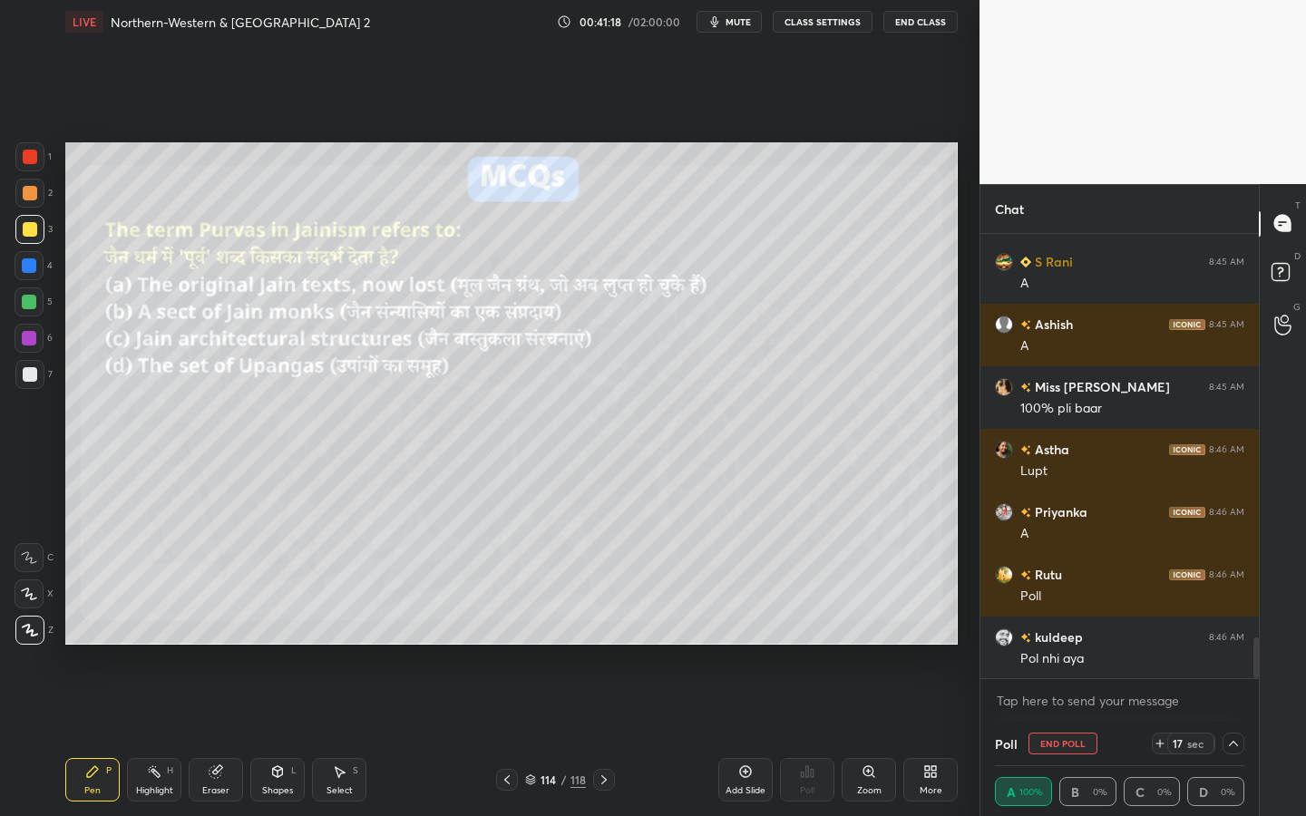
click at [1236, 736] on icon at bounding box center [1233, 744] width 15 height 15
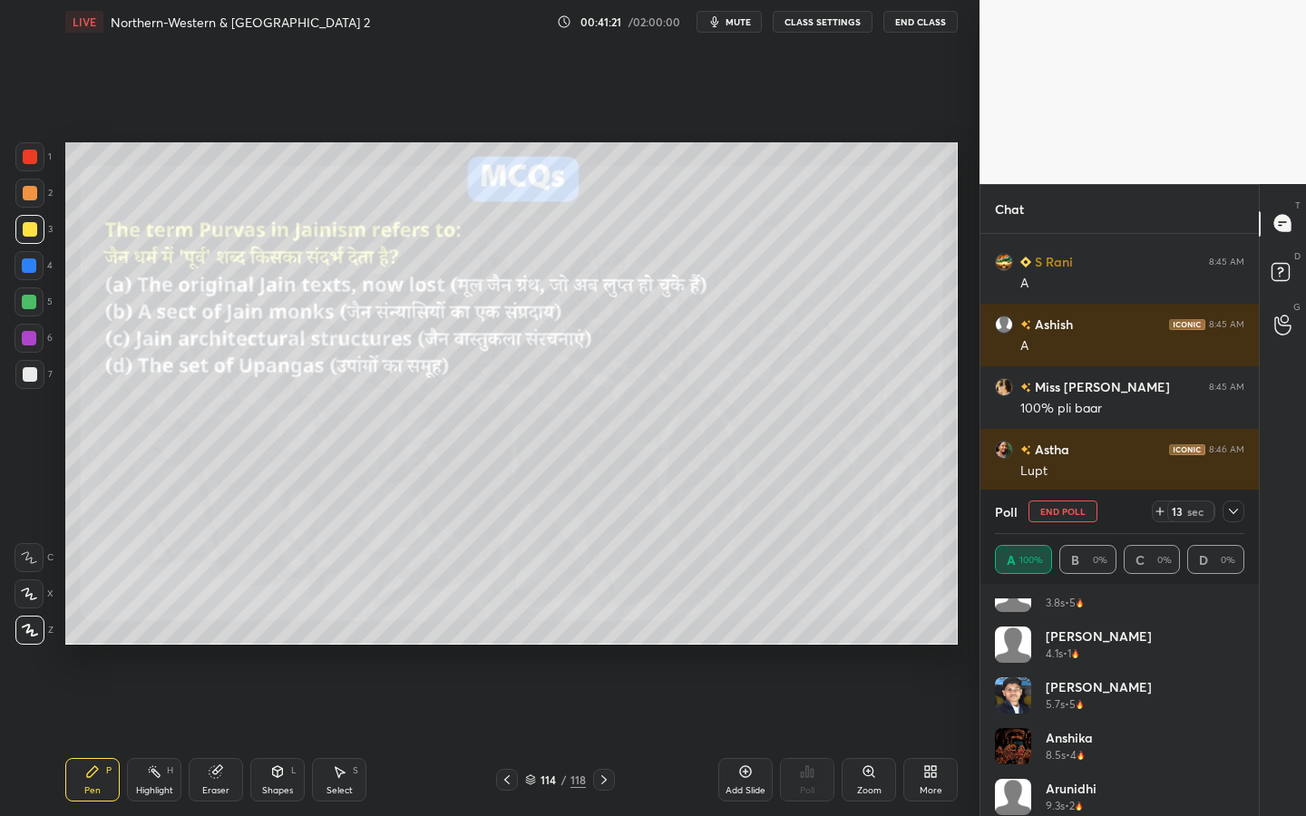
scroll to position [144, 0]
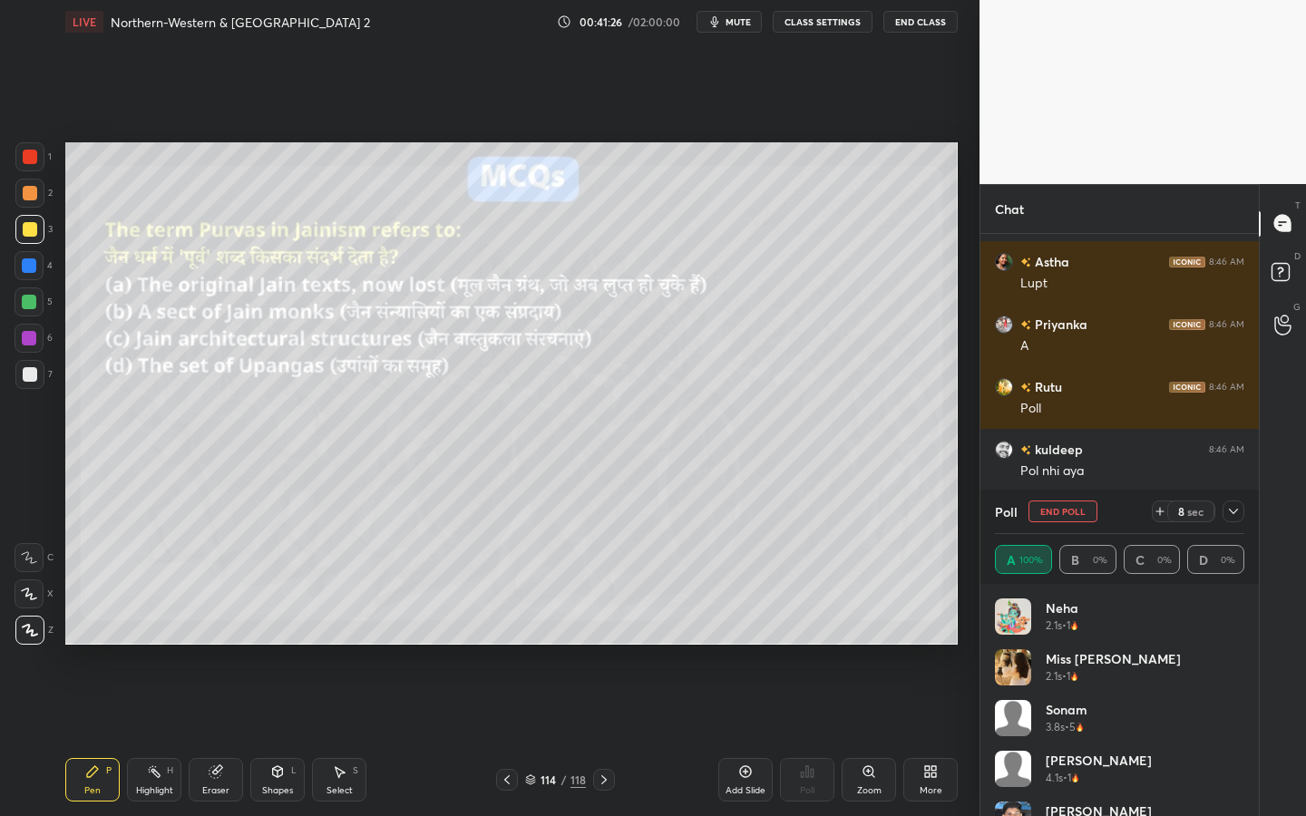
click at [1232, 506] on icon at bounding box center [1233, 511] width 15 height 15
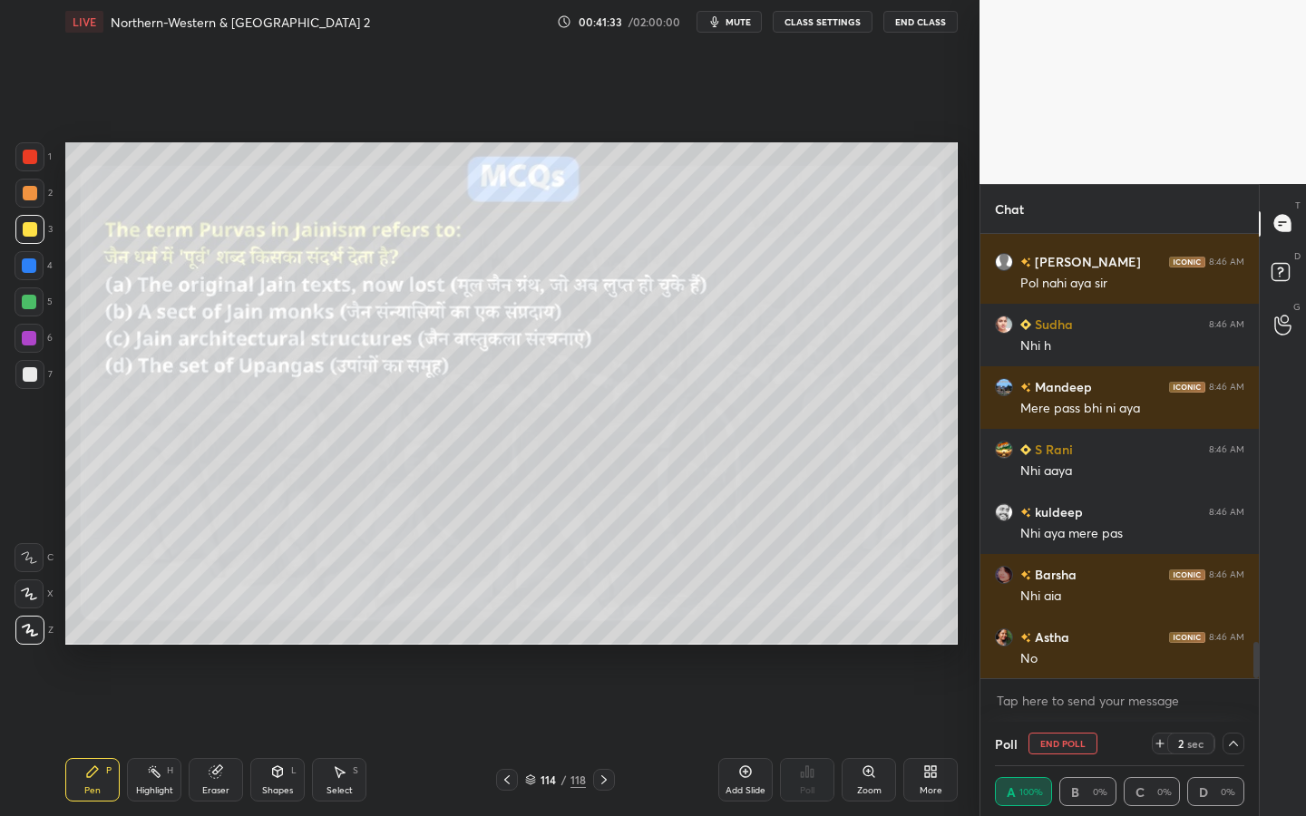
click at [1224, 736] on div at bounding box center [1234, 744] width 22 height 22
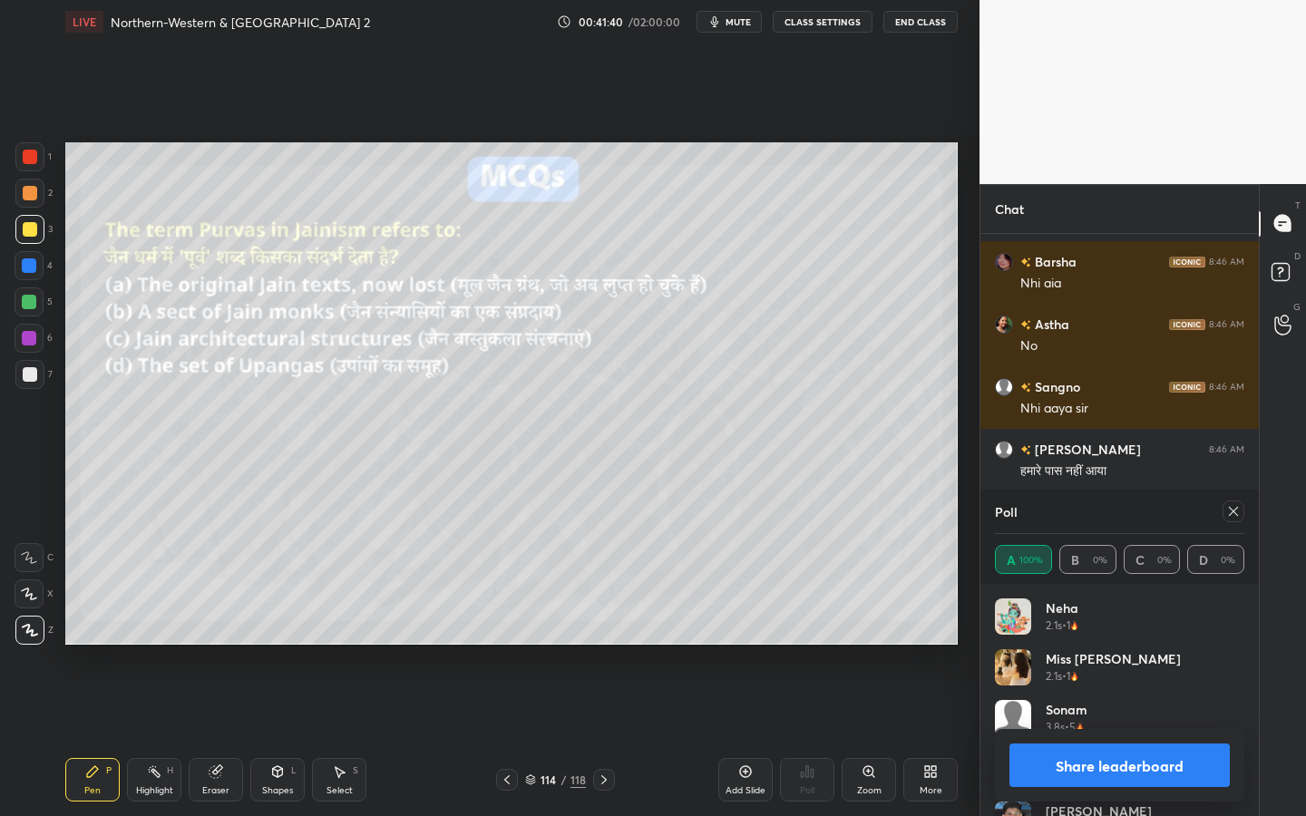
click at [936, 736] on div "More" at bounding box center [931, 791] width 23 height 9
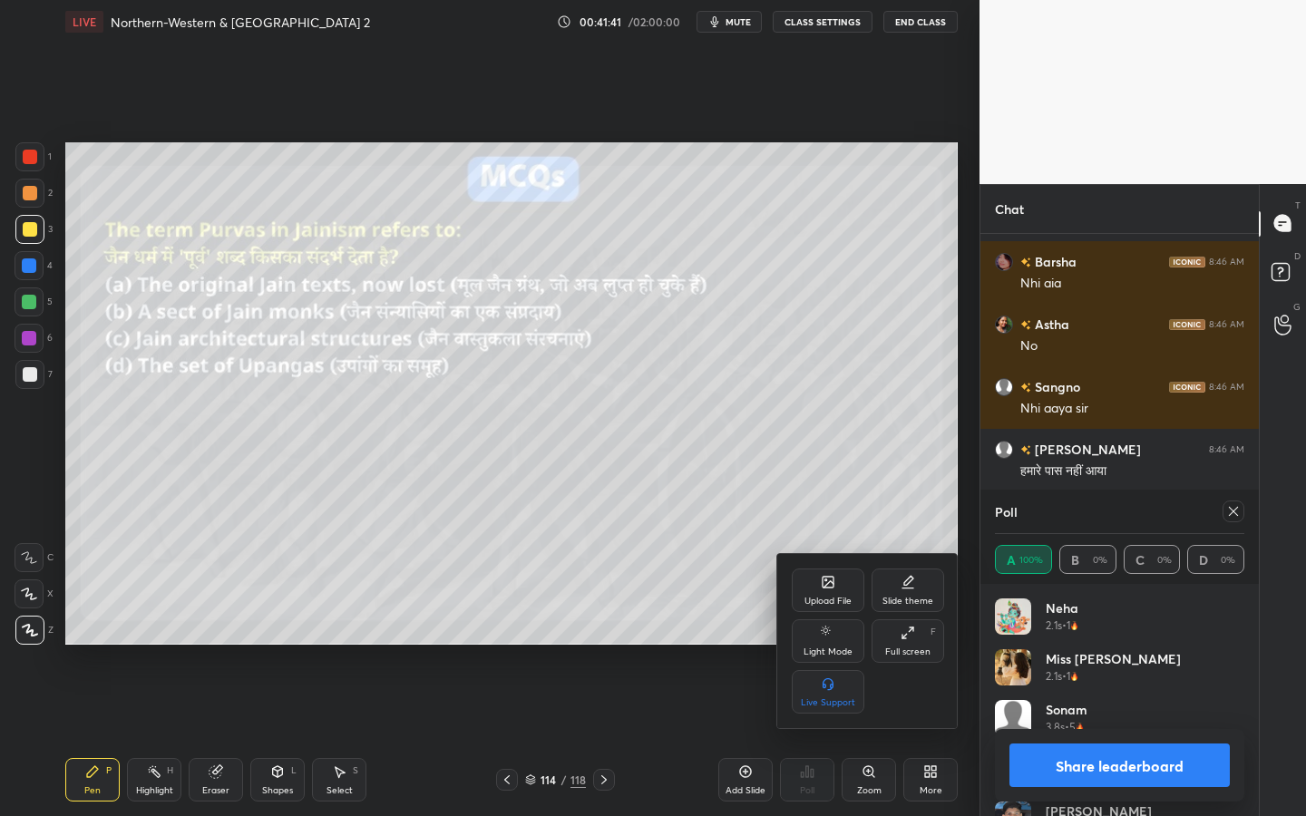
click at [829, 594] on div "Upload File" at bounding box center [828, 591] width 73 height 44
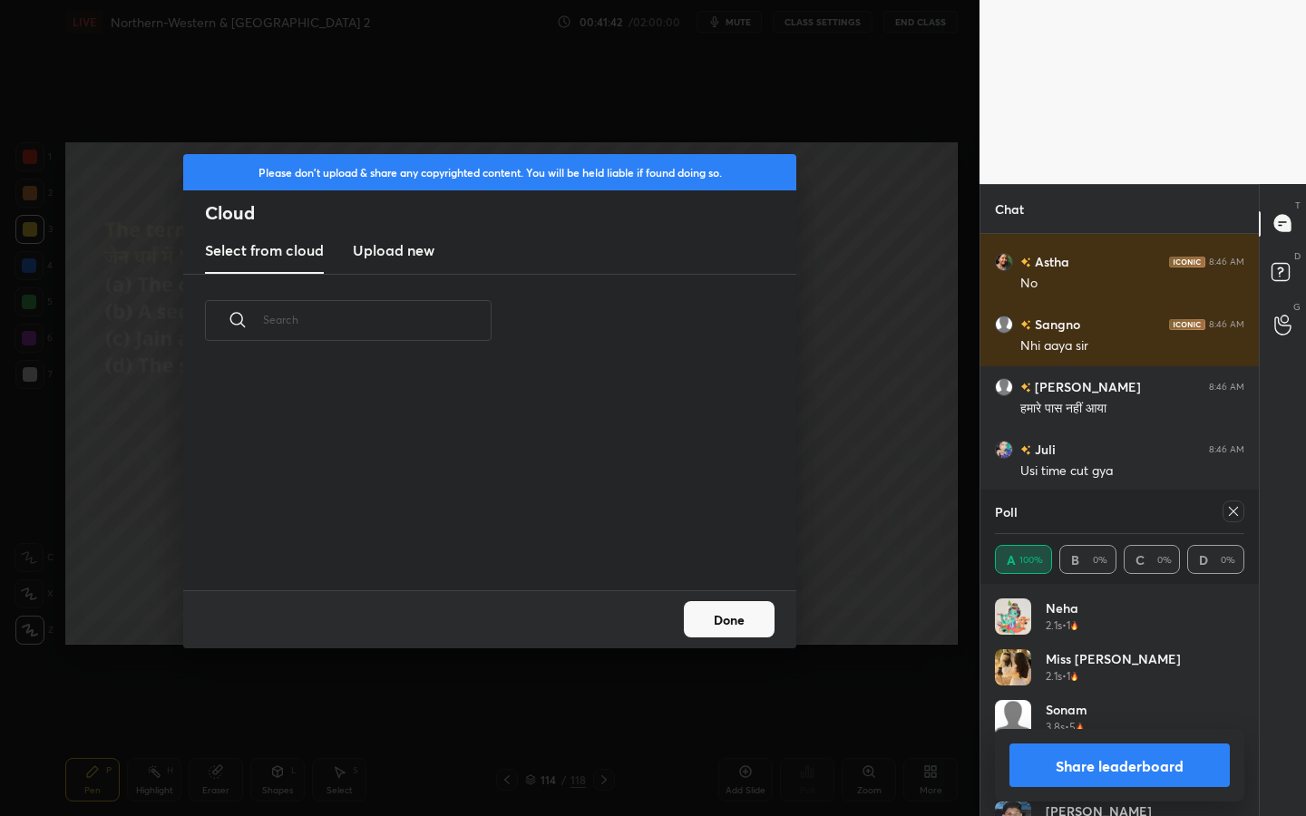
click at [396, 259] on h3 "Upload new" at bounding box center [394, 250] width 82 height 22
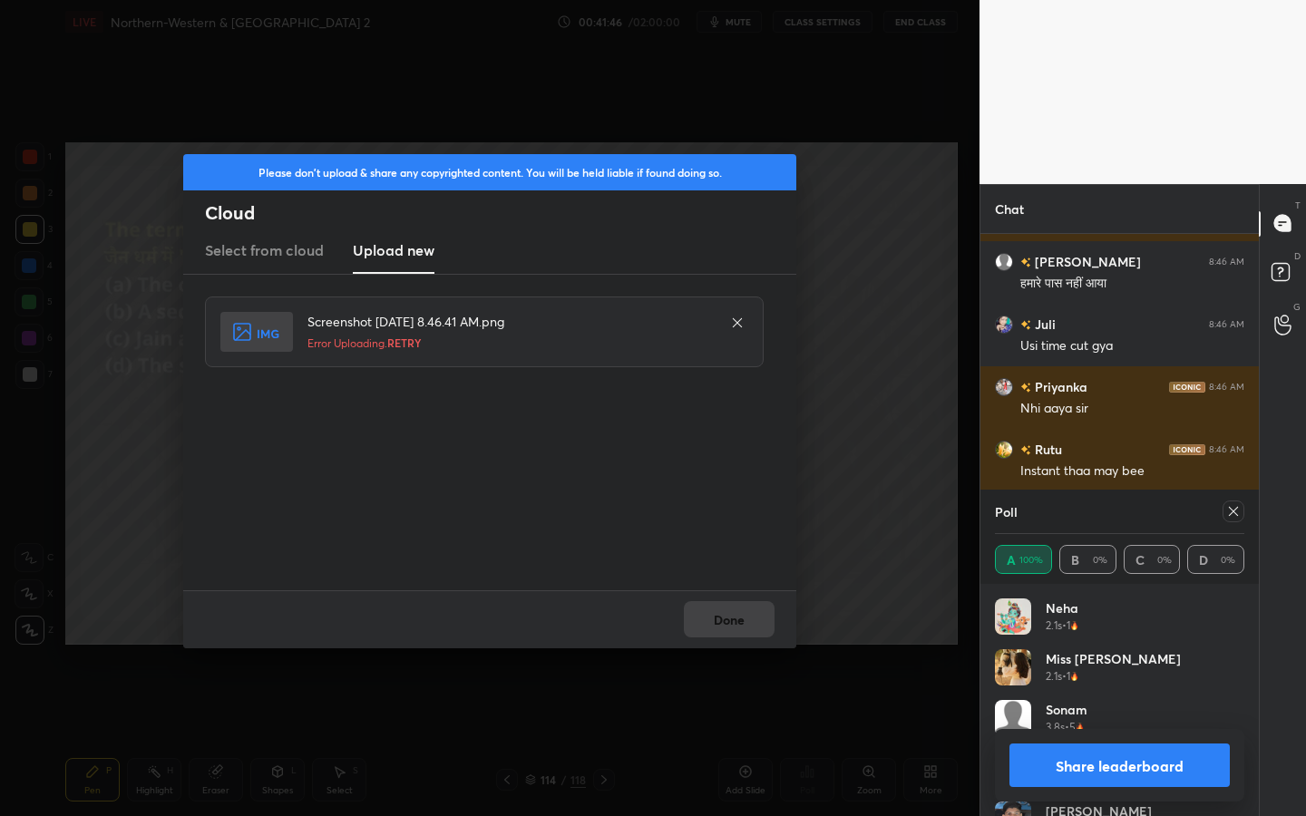
click at [726, 623] on div "Done" at bounding box center [489, 620] width 613 height 58
click at [728, 327] on div at bounding box center [738, 323] width 22 height 22
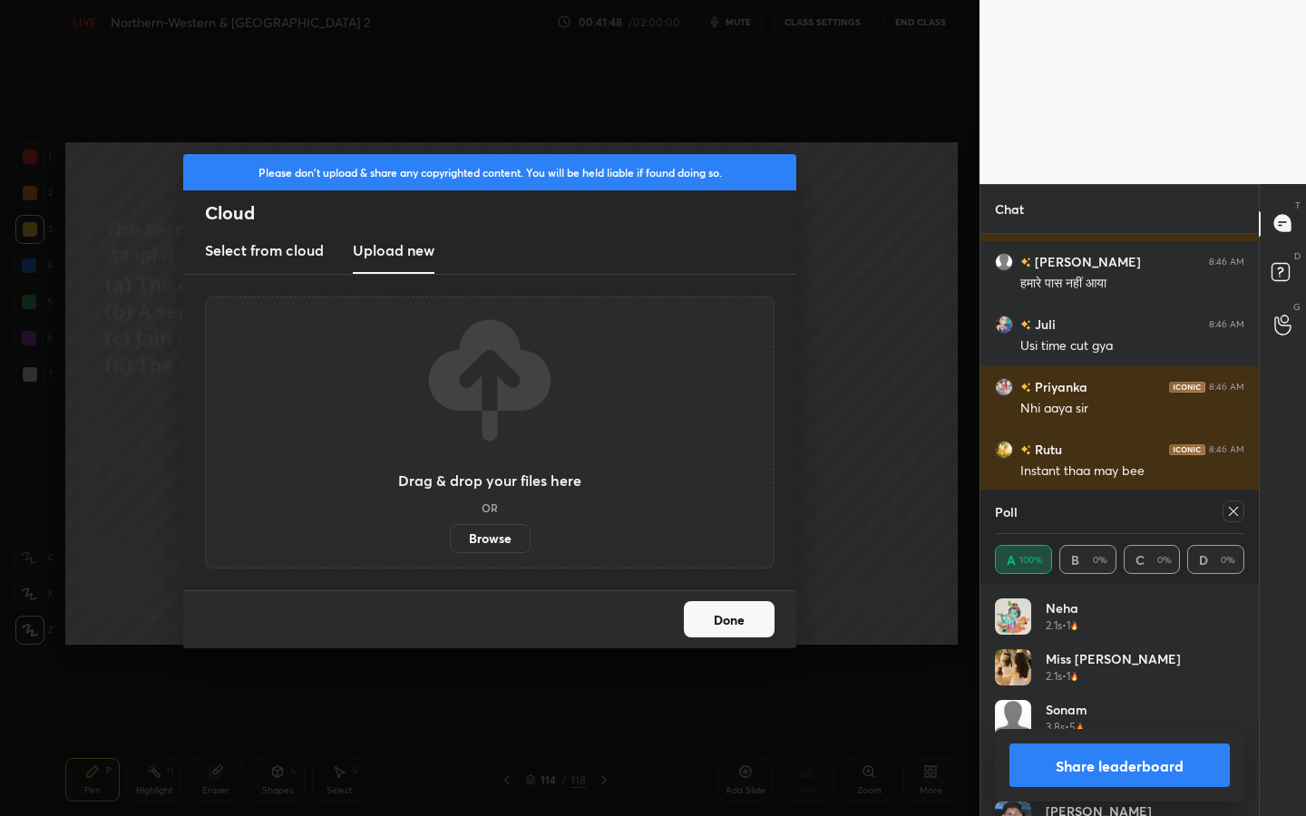
click at [718, 611] on button "Done" at bounding box center [729, 619] width 91 height 36
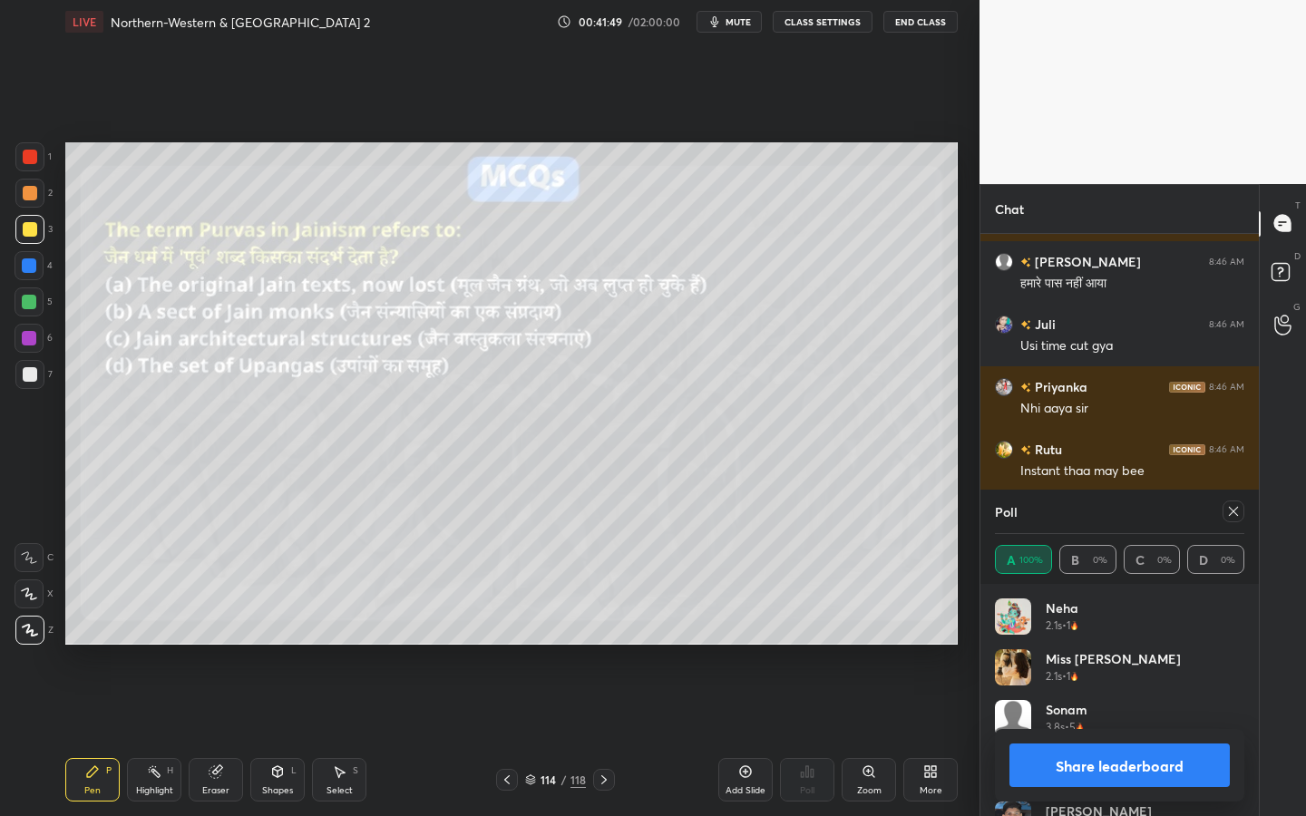
click at [1231, 509] on icon at bounding box center [1233, 511] width 9 height 9
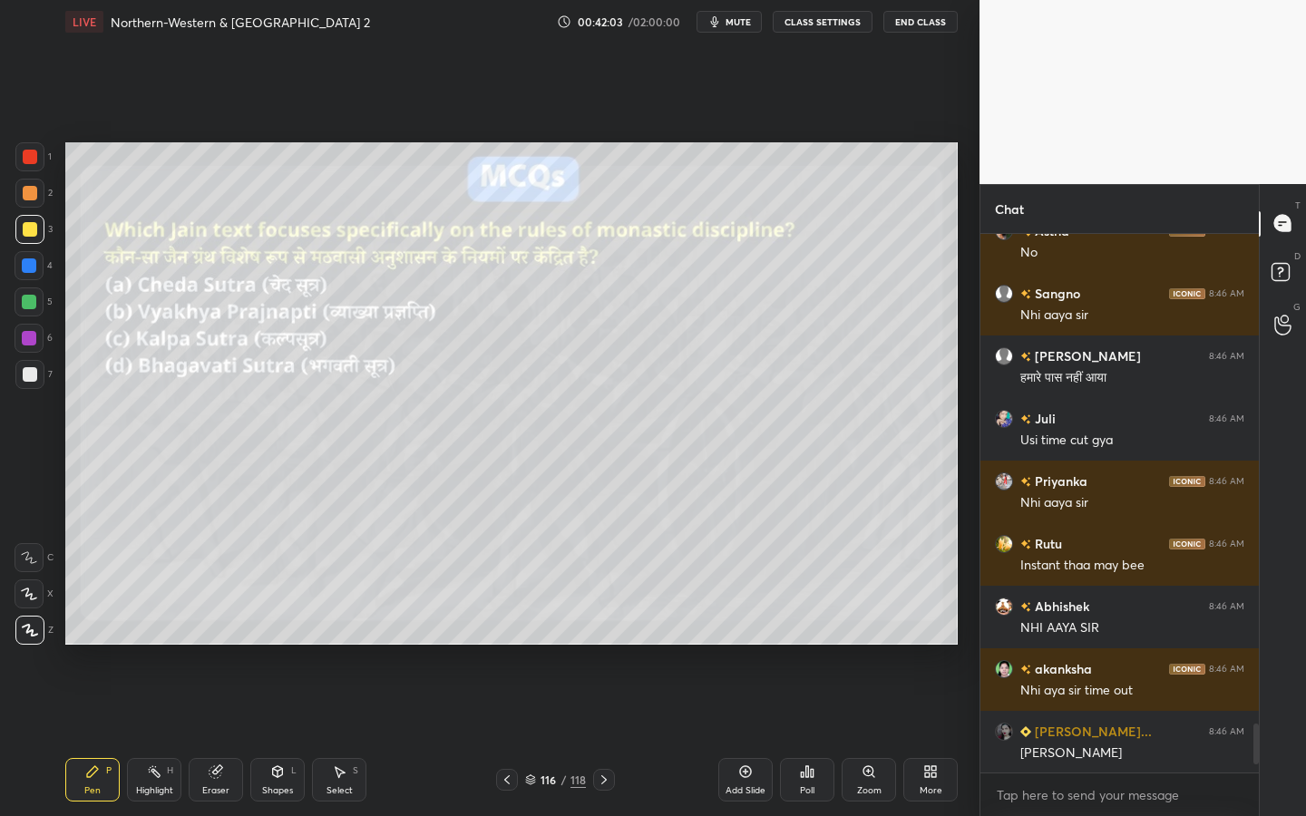
click at [800, 736] on icon at bounding box center [807, 772] width 15 height 15
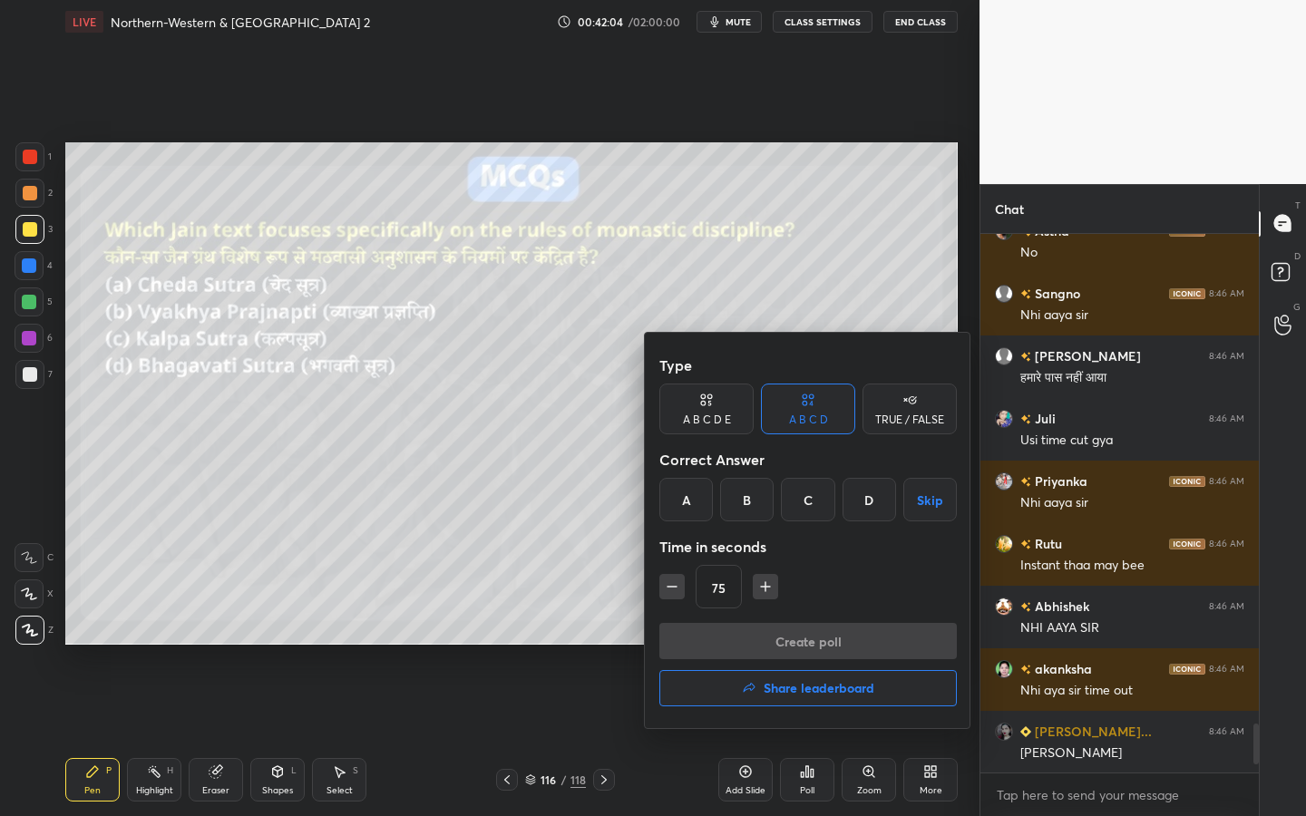
click at [680, 512] on div "A" at bounding box center [687, 500] width 54 height 44
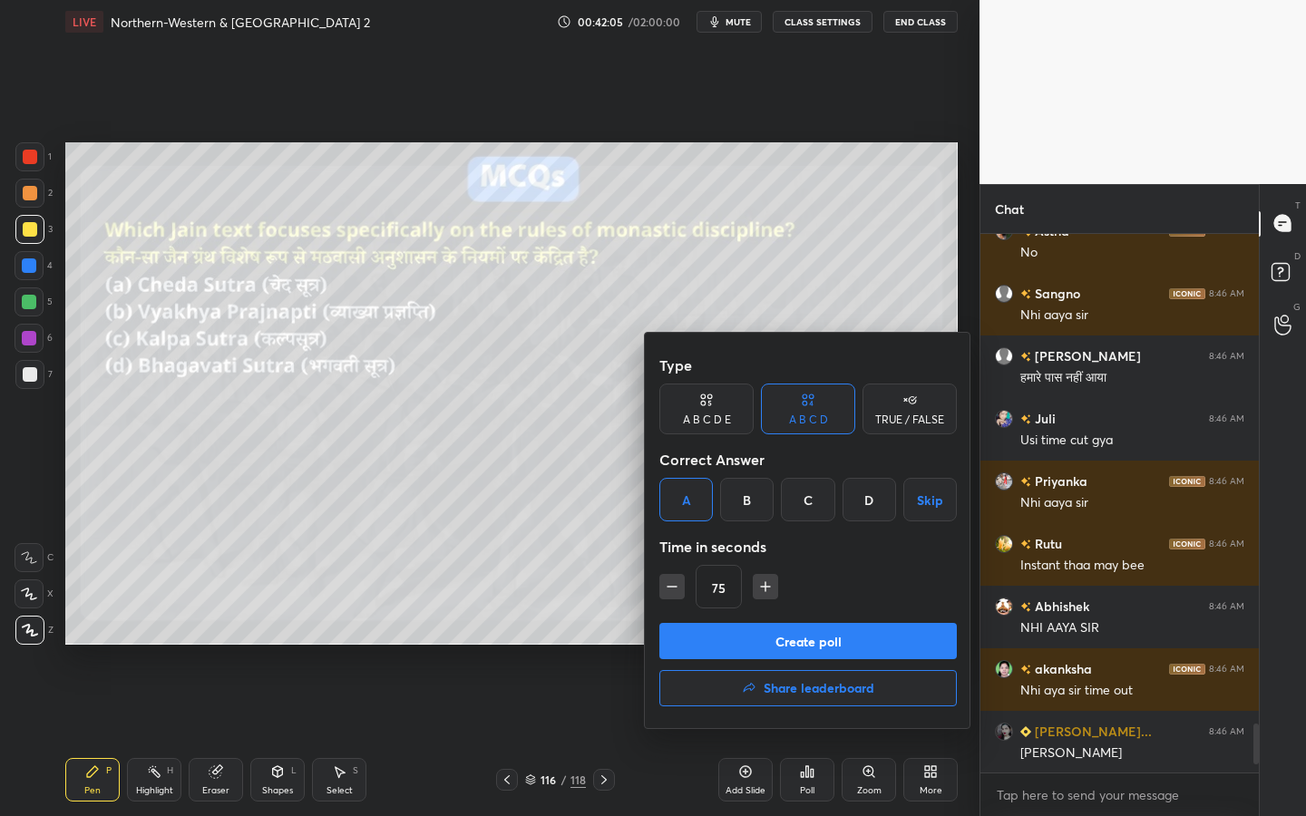
click at [738, 637] on button "Create poll" at bounding box center [809, 641] width 298 height 36
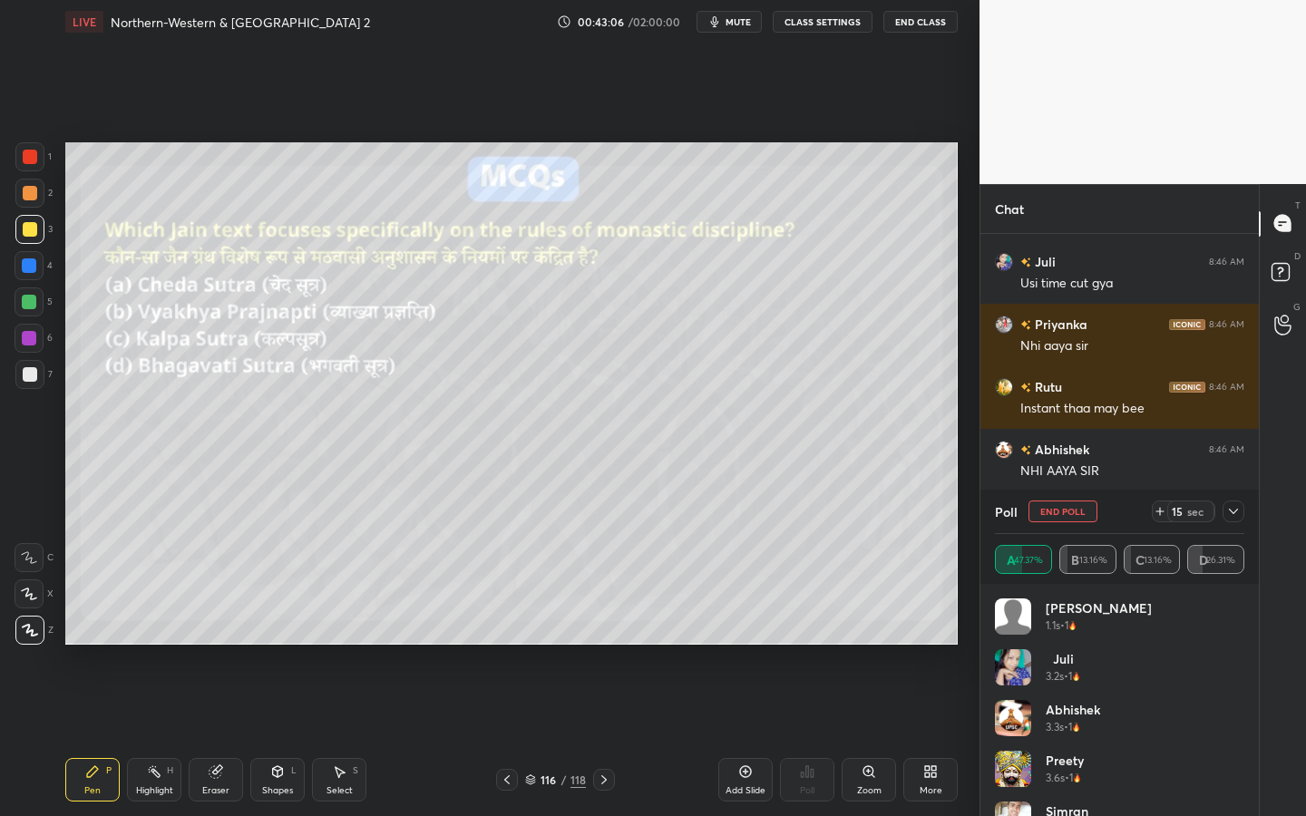
scroll to position [5619, 0]
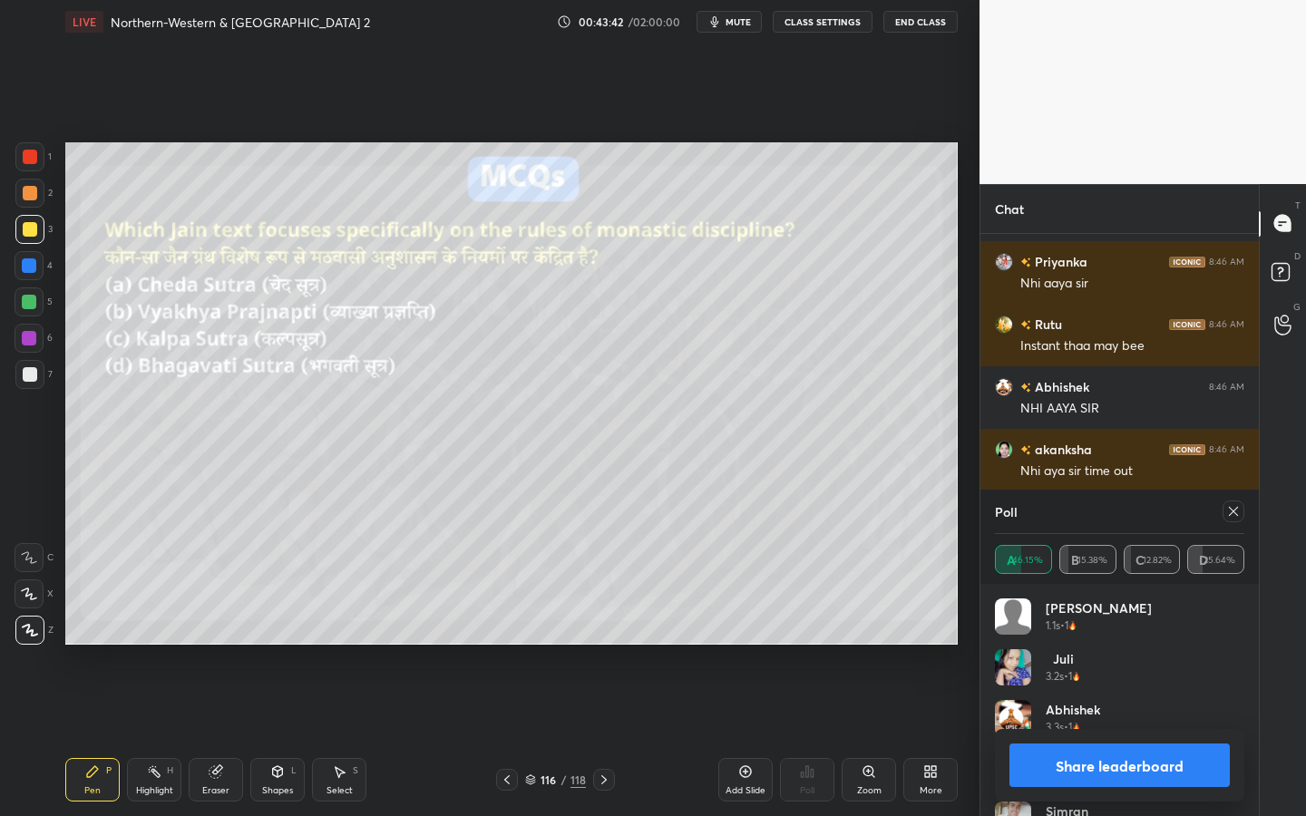
click at [1232, 513] on icon at bounding box center [1233, 511] width 15 height 15
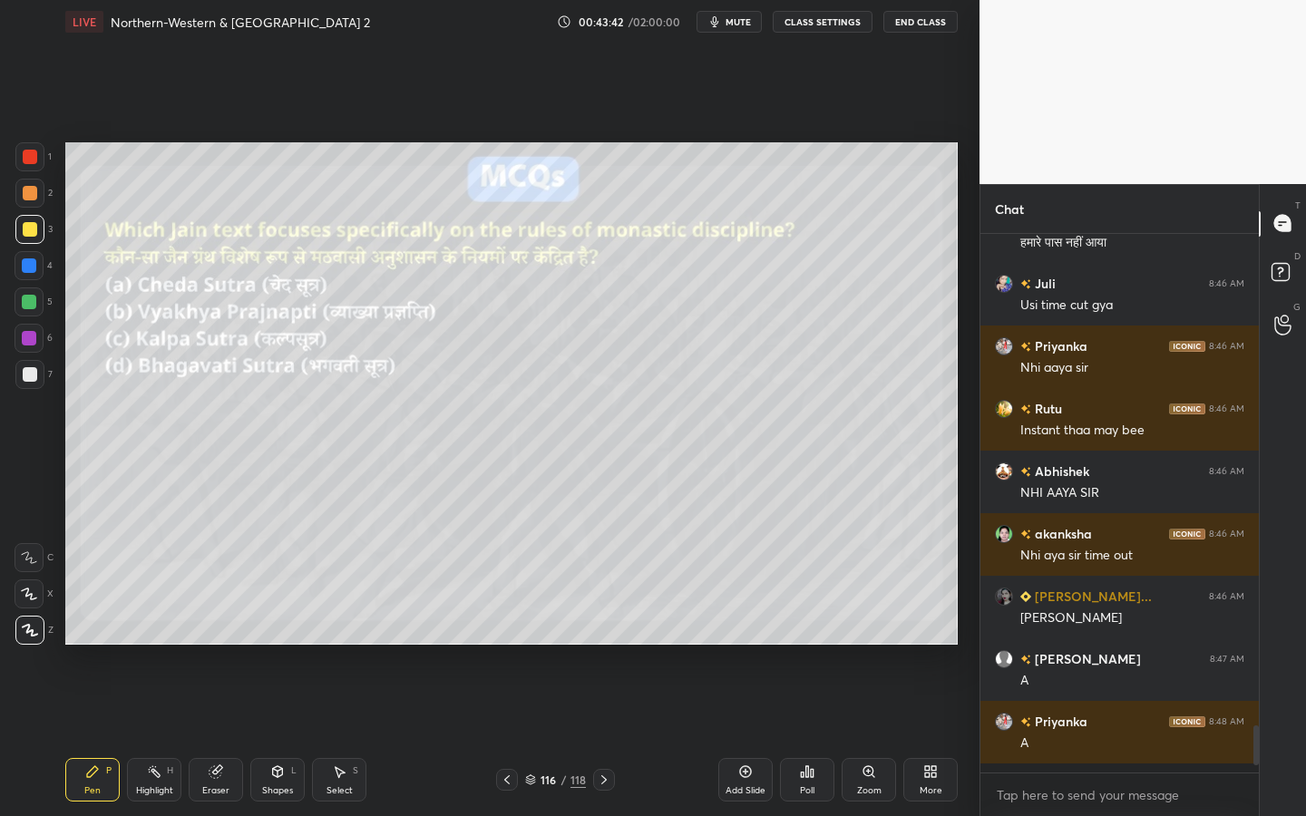
scroll to position [529, 273]
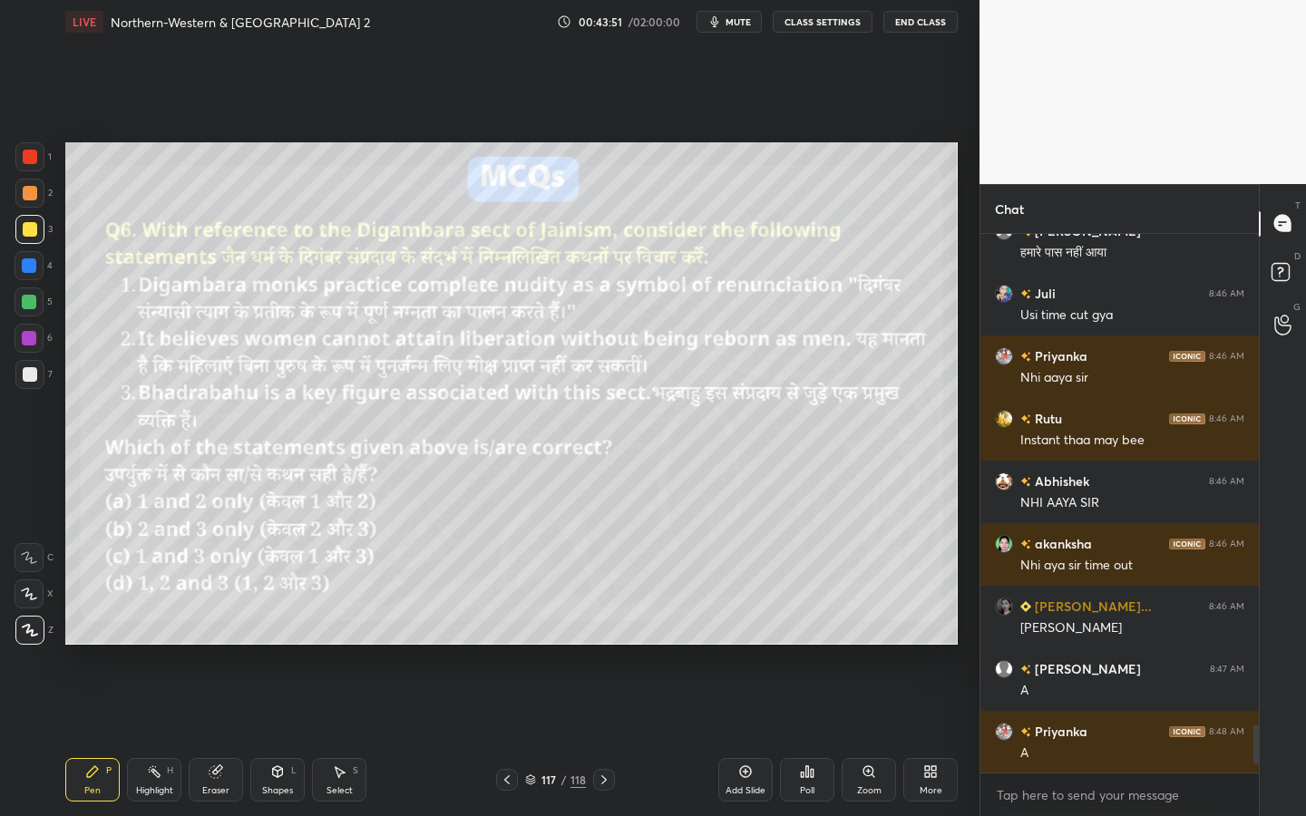
click at [281, 736] on icon at bounding box center [278, 772] width 10 height 11
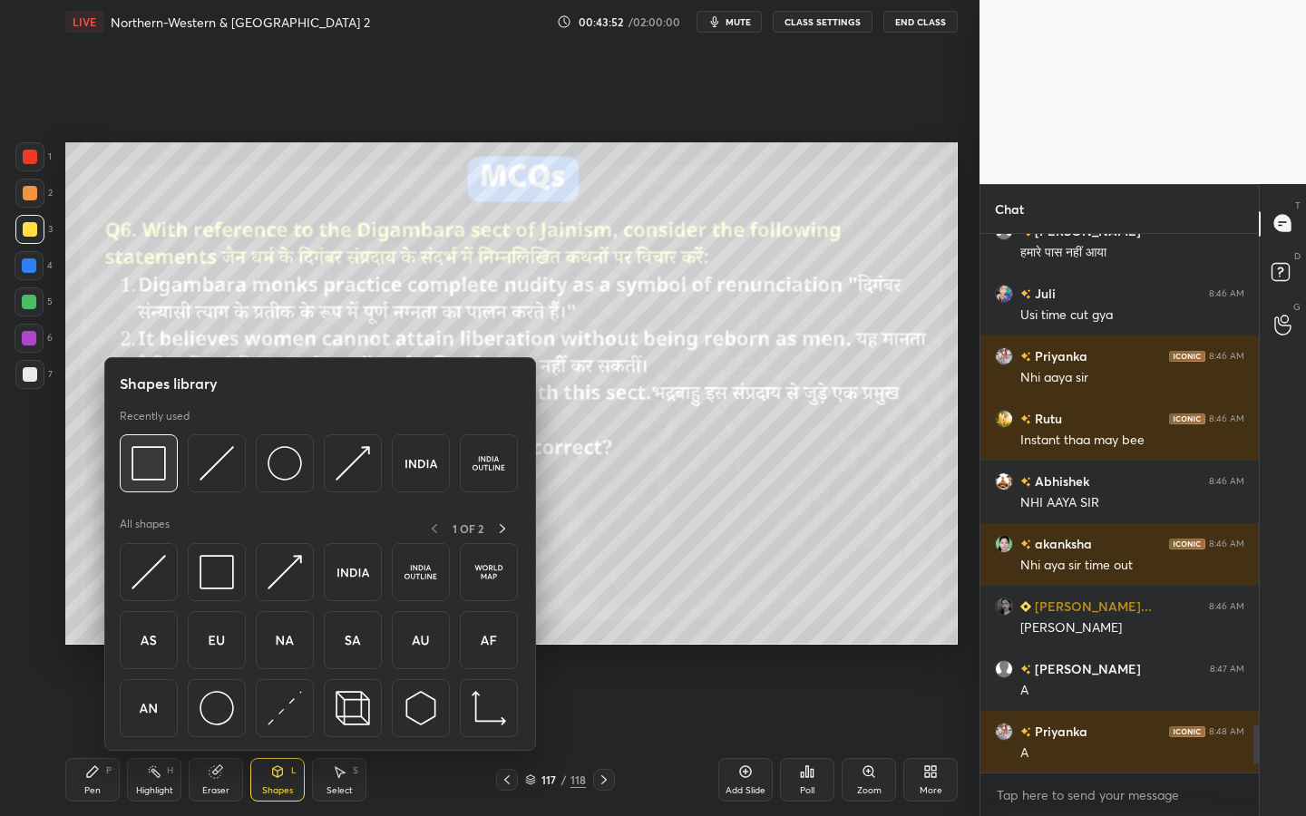
click at [168, 464] on div at bounding box center [149, 464] width 58 height 58
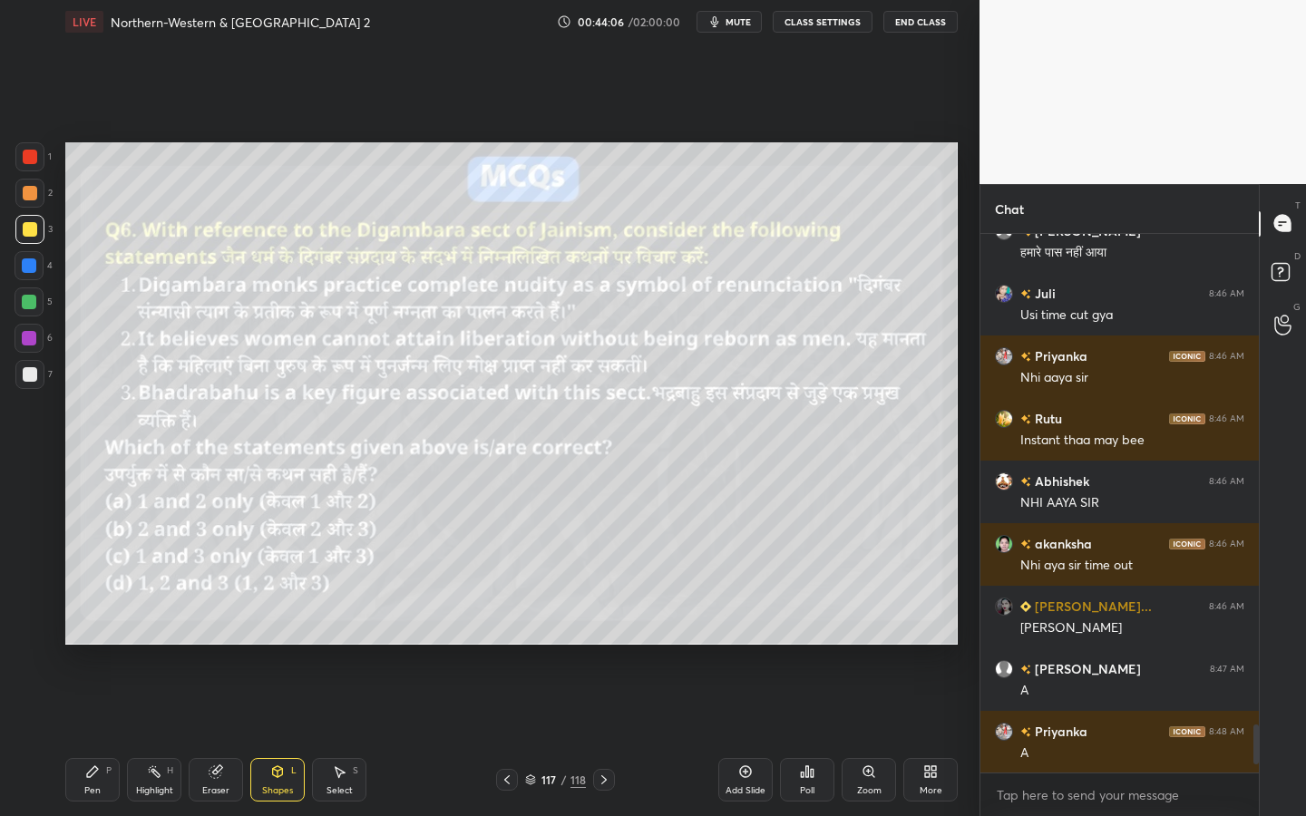
click at [817, 736] on div "Poll" at bounding box center [807, 780] width 54 height 44
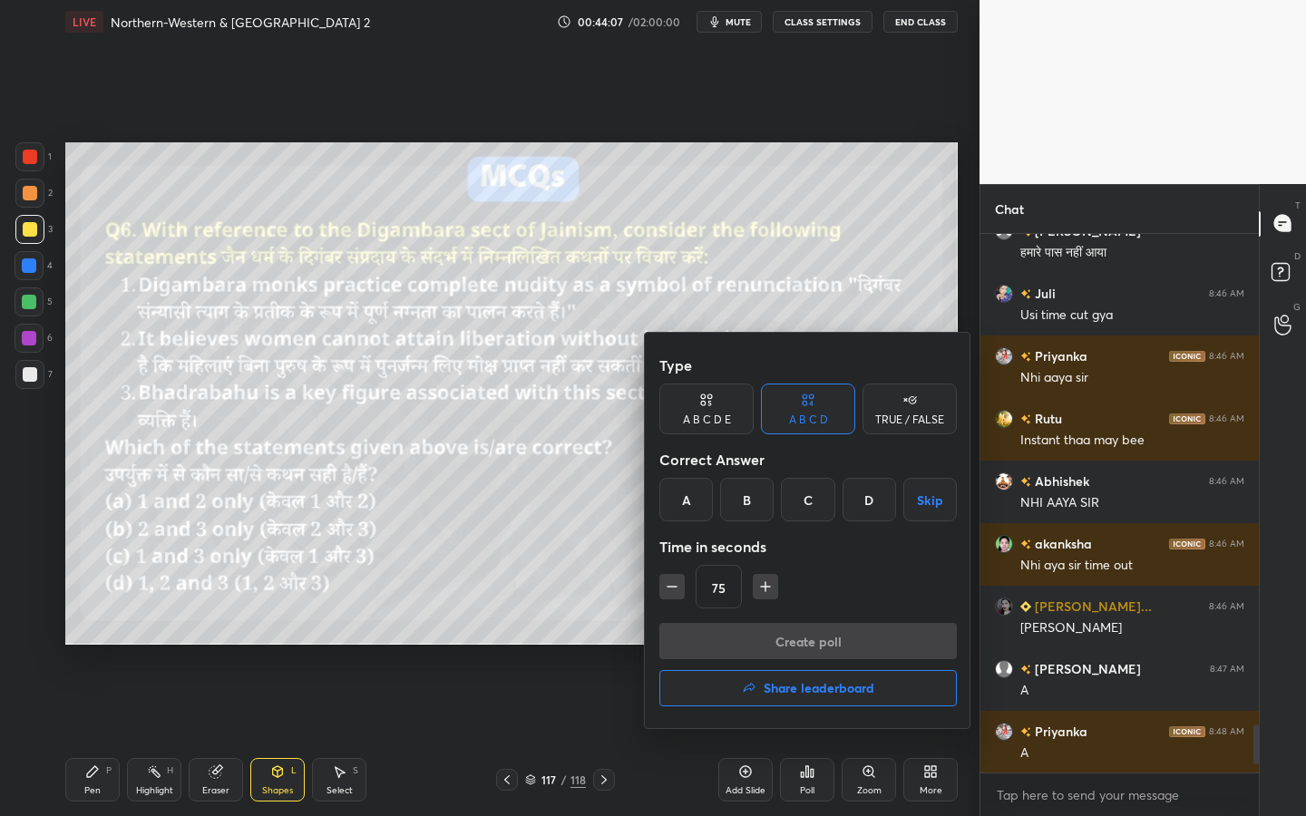
click at [862, 499] on div "D" at bounding box center [870, 500] width 54 height 44
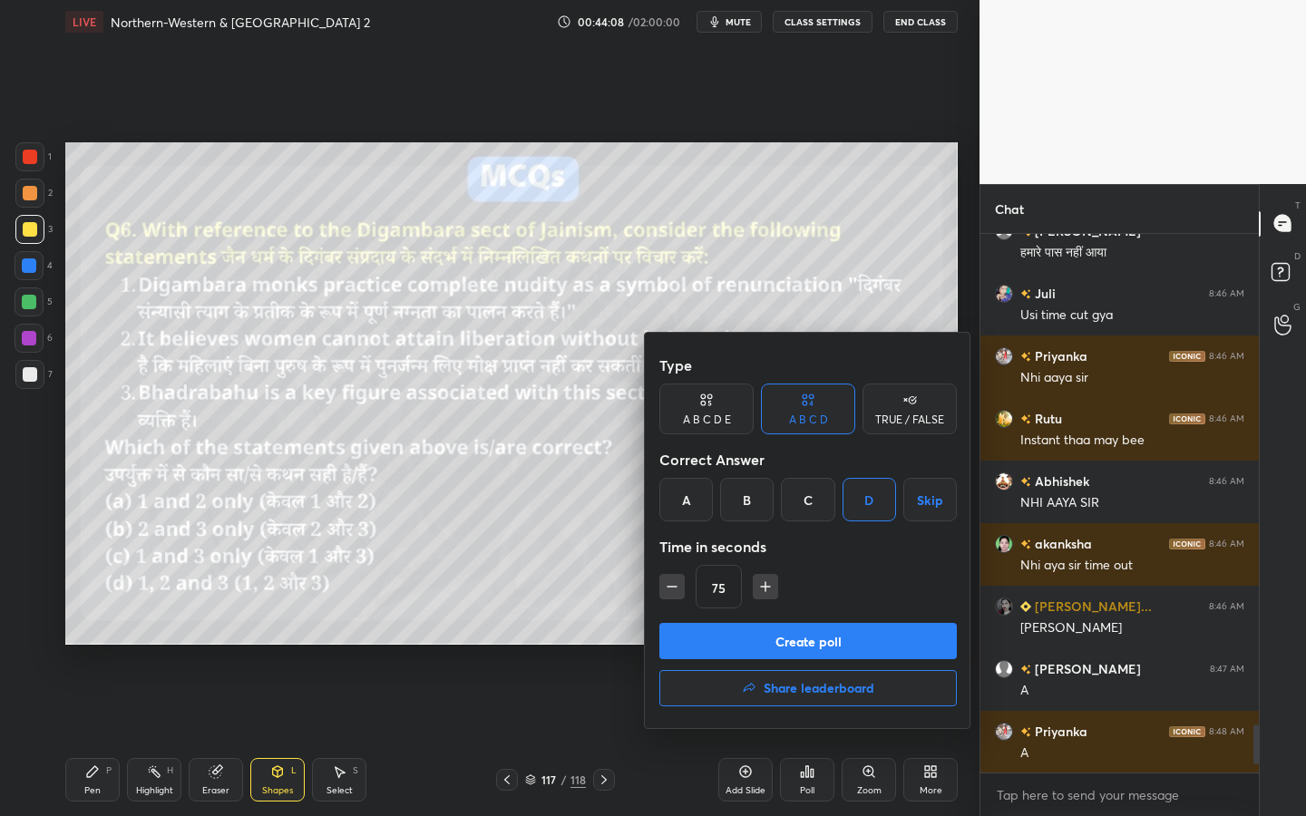
click at [795, 637] on button "Create poll" at bounding box center [809, 641] width 298 height 36
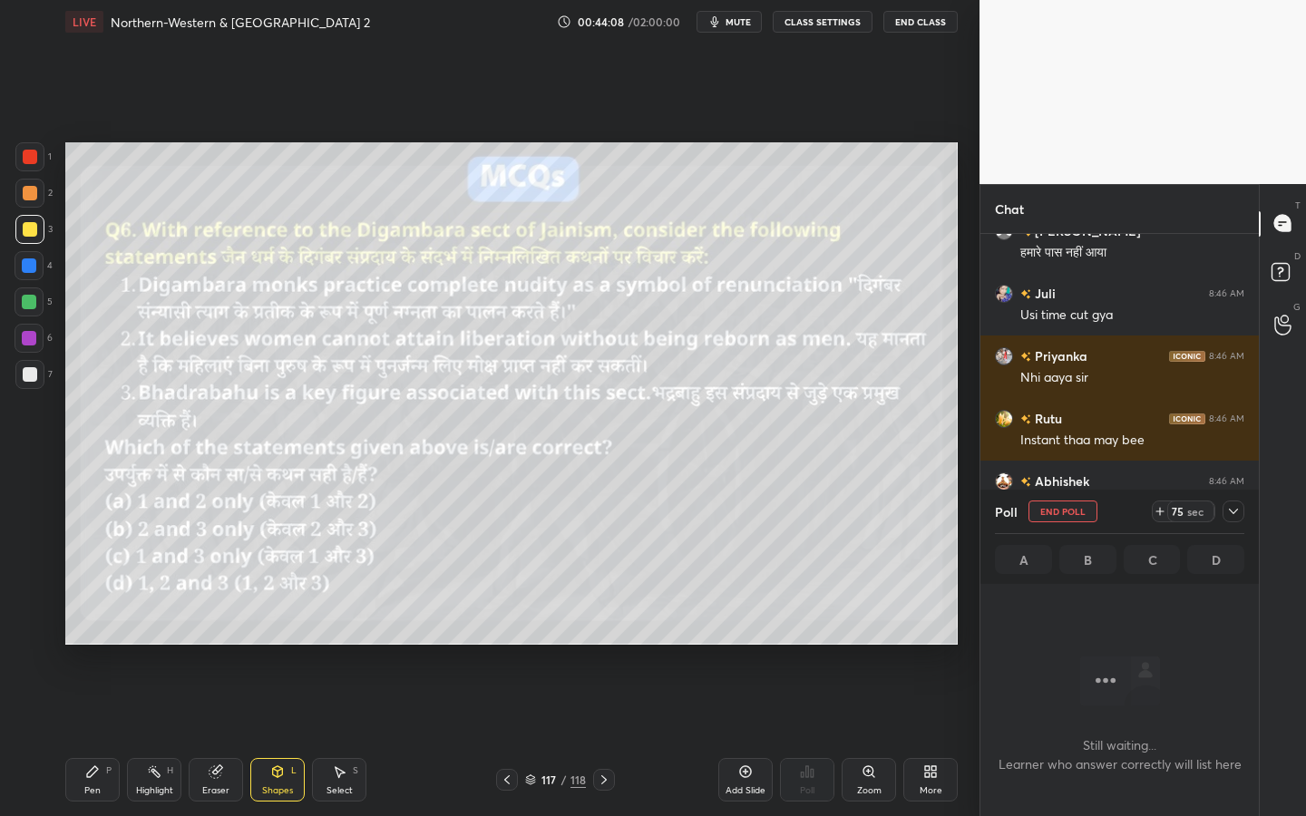
scroll to position [288, 273]
click at [720, 25] on icon "button" at bounding box center [715, 22] width 15 height 15
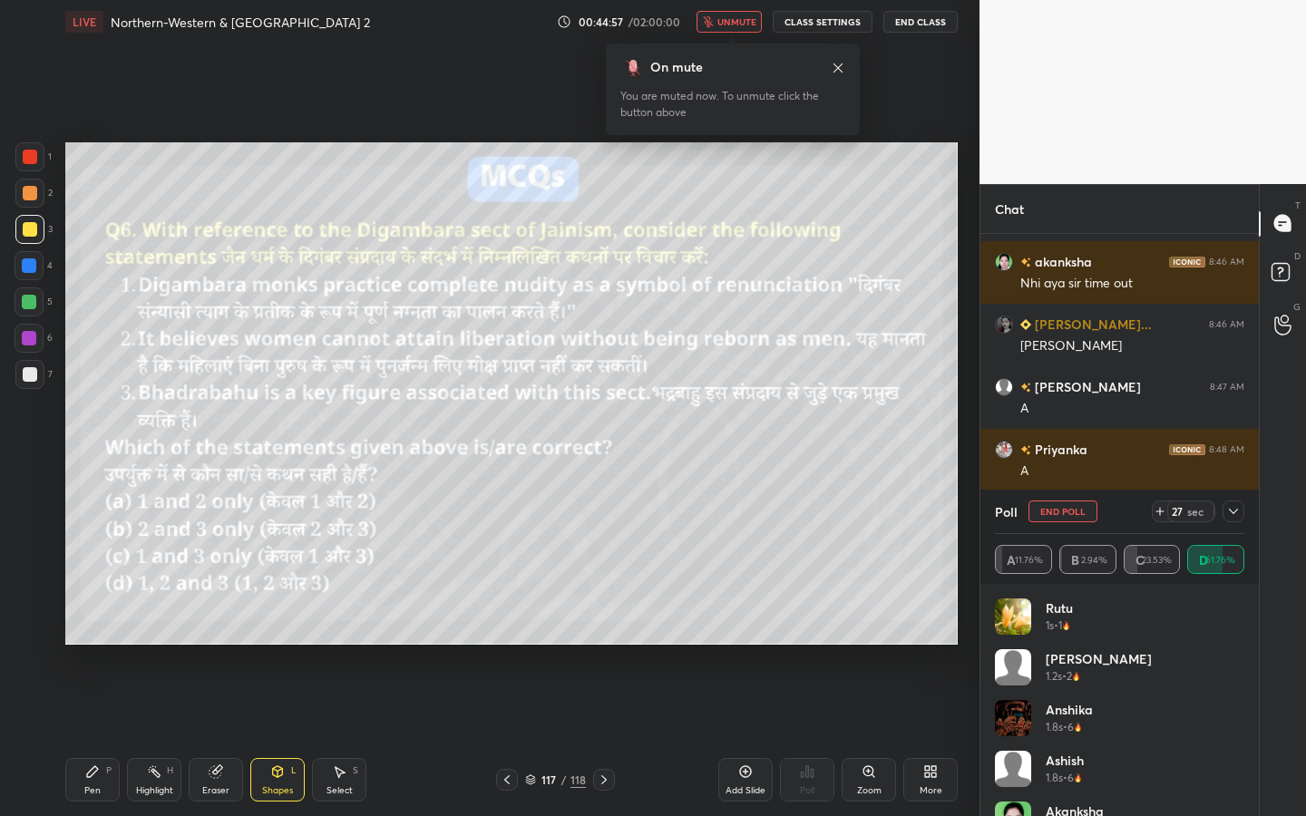
click at [725, 24] on span "unmute" at bounding box center [737, 21] width 39 height 13
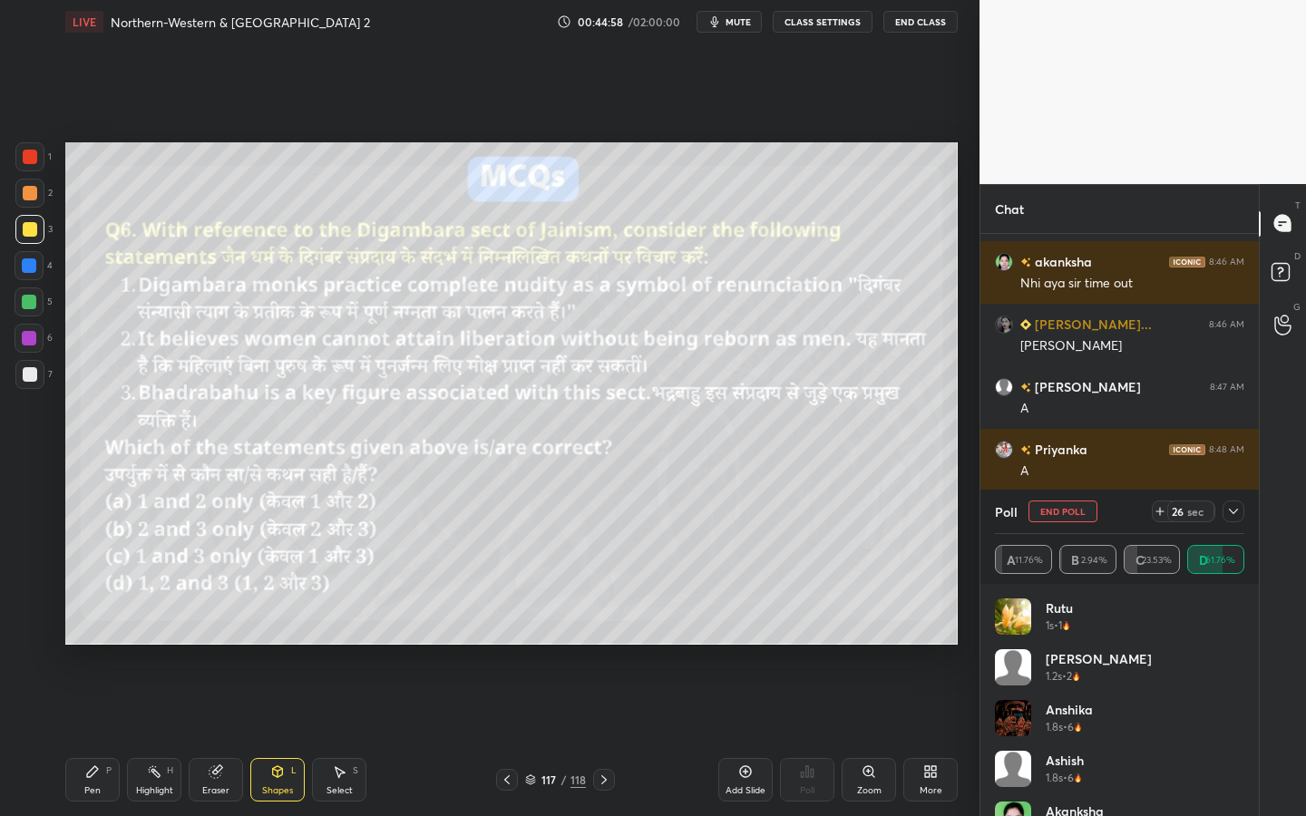
click at [1228, 513] on icon at bounding box center [1233, 511] width 15 height 15
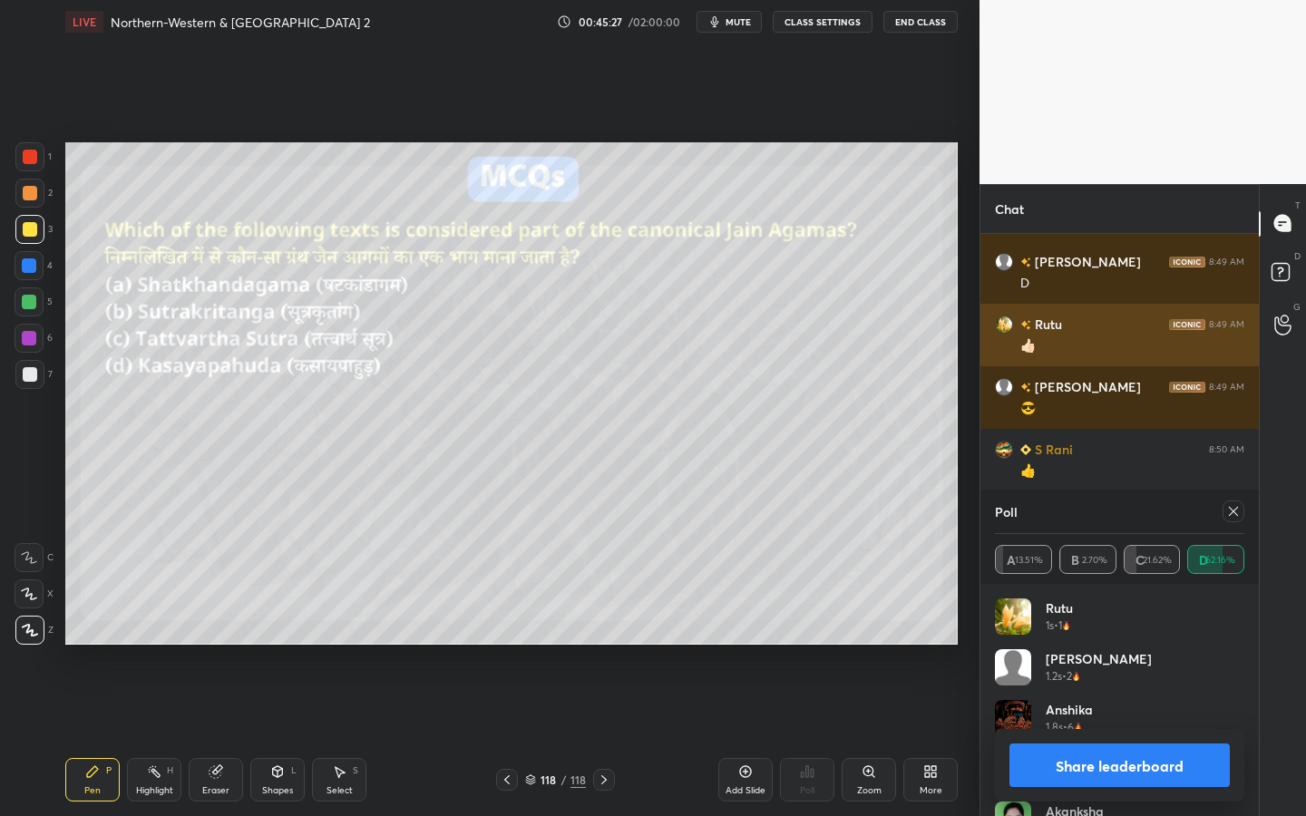
scroll to position [6101, 0]
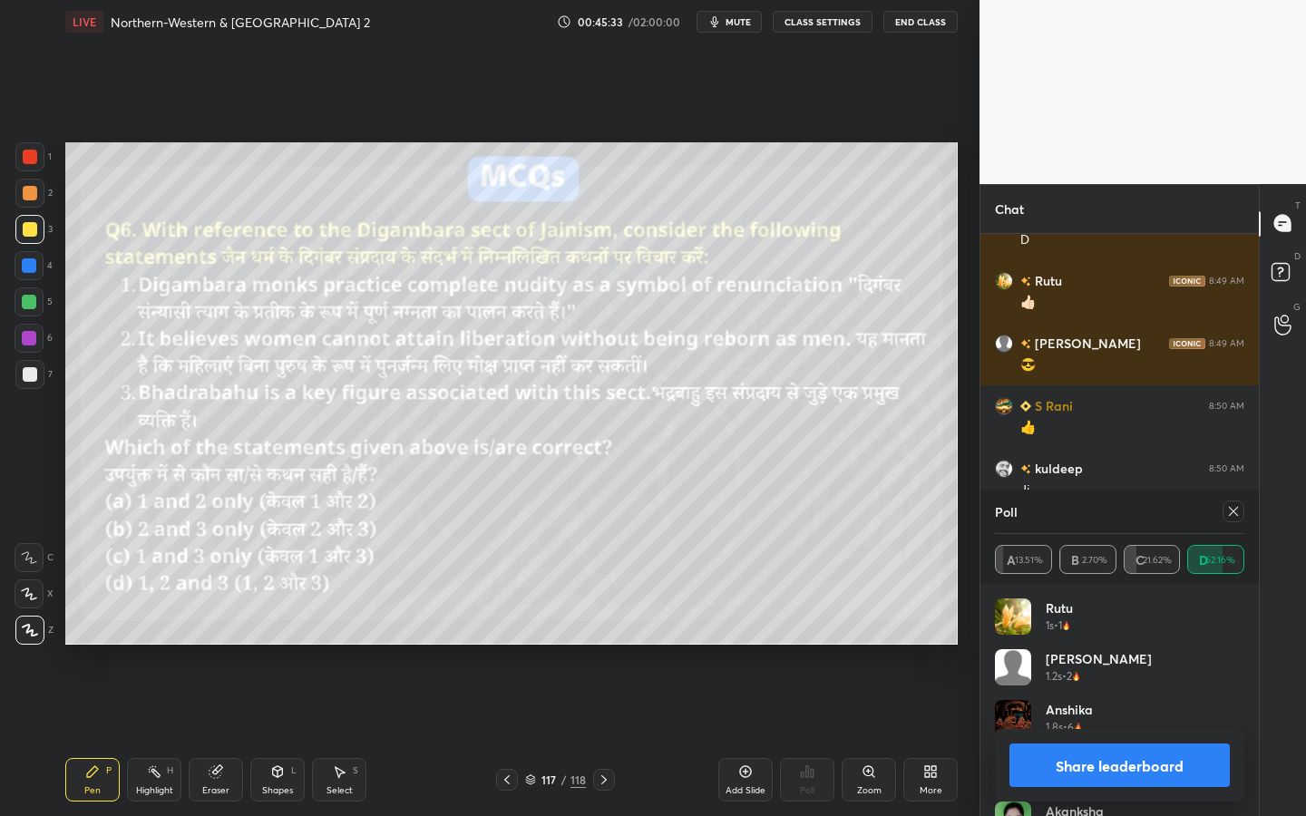
click at [571, 736] on div "118" at bounding box center [578, 780] width 15 height 16
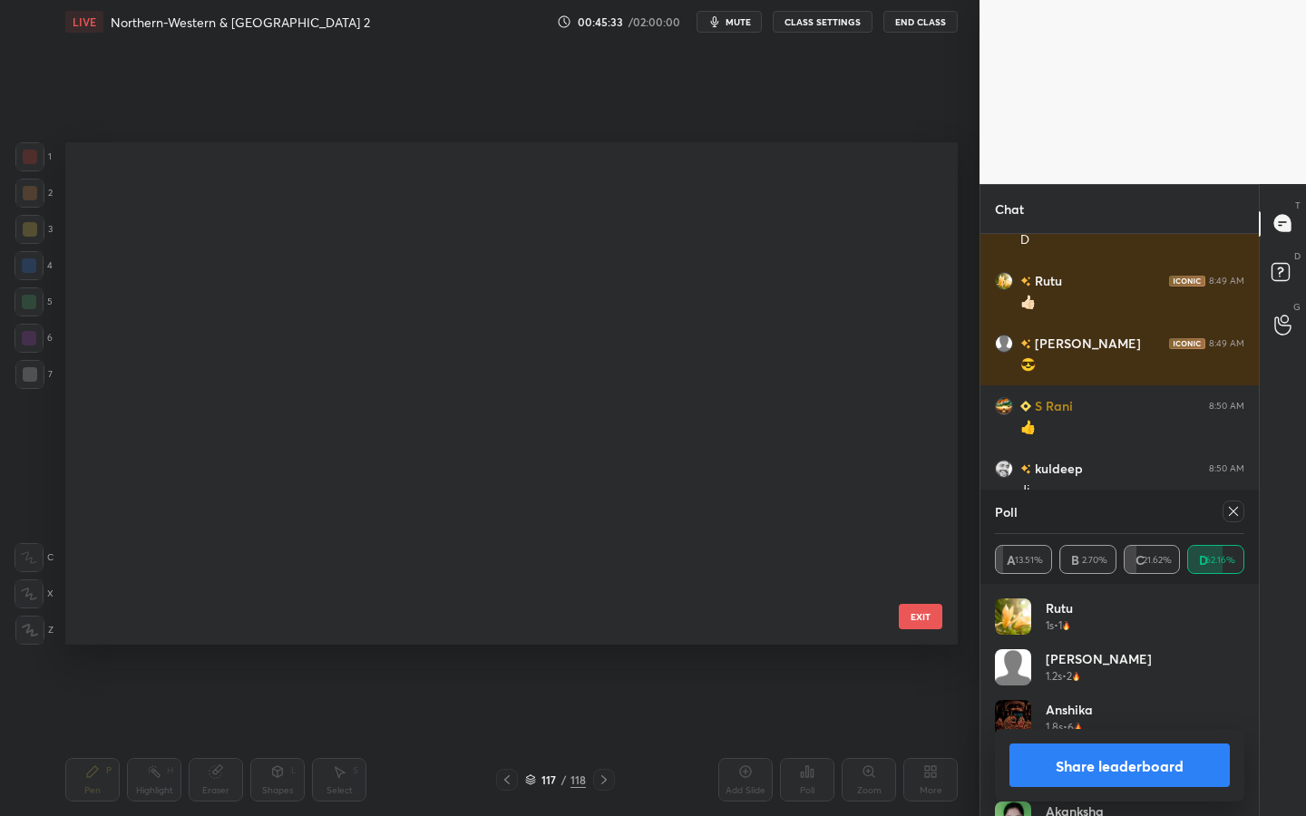
scroll to position [496, 884]
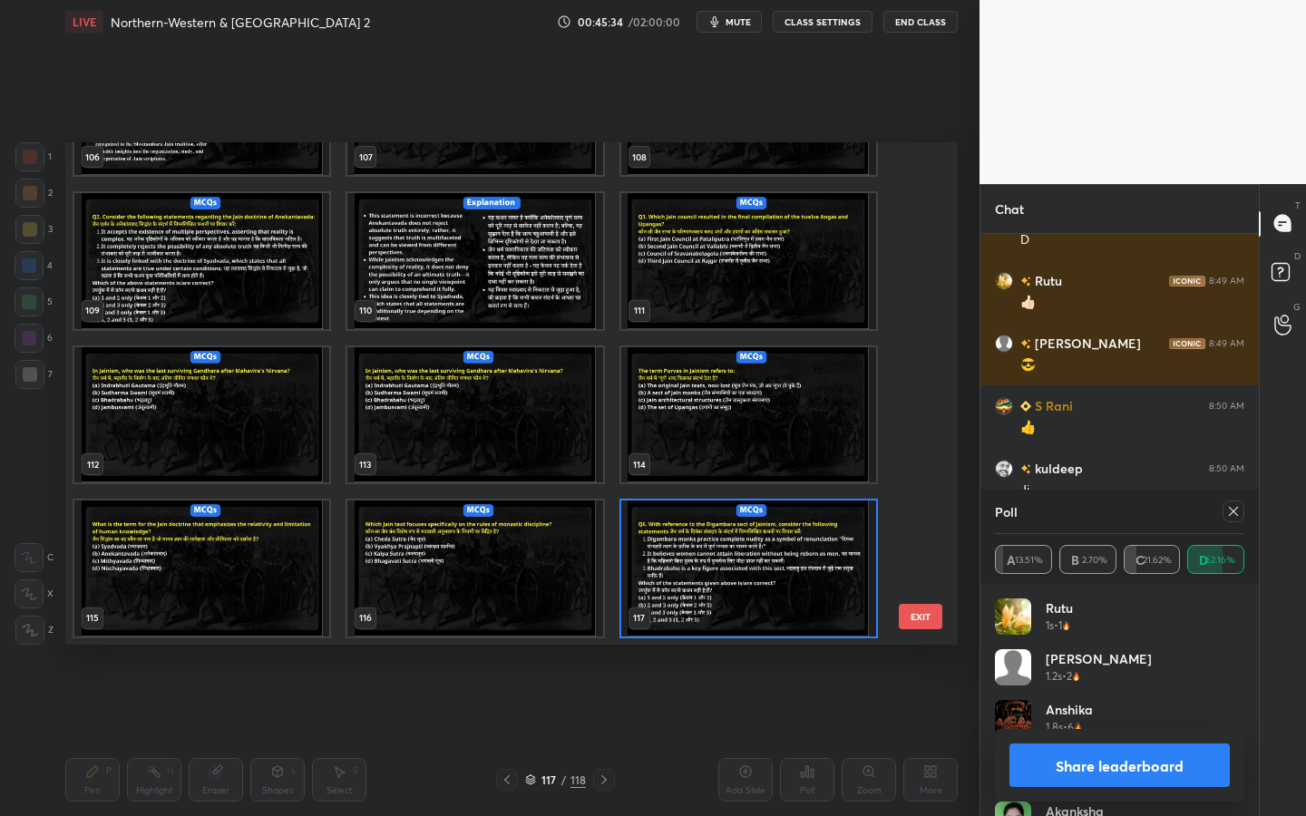
click at [1246, 515] on div "Poll A 13.51% B 2.70% C 21.62% D 62.16%" at bounding box center [1120, 537] width 278 height 94
click at [1241, 514] on div at bounding box center [1234, 512] width 22 height 22
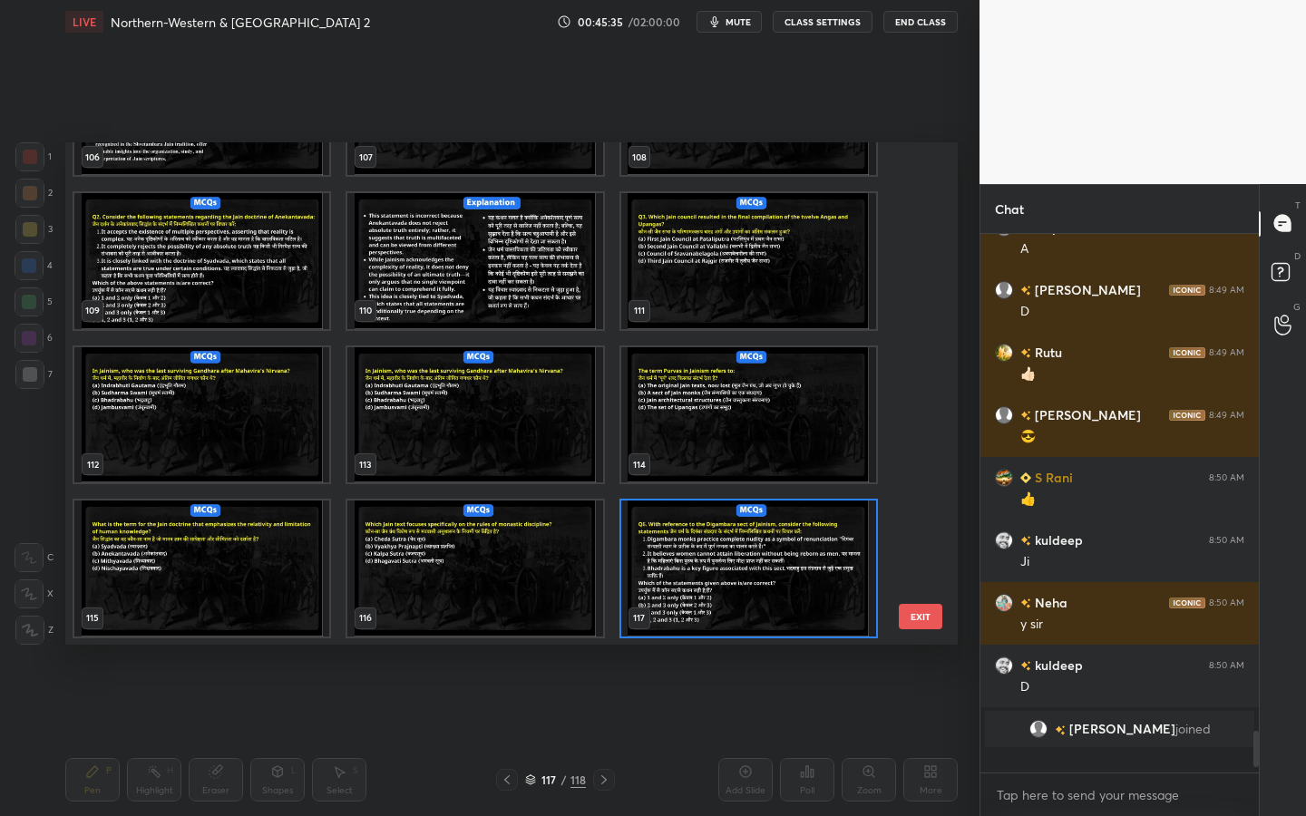
scroll to position [6016, 0]
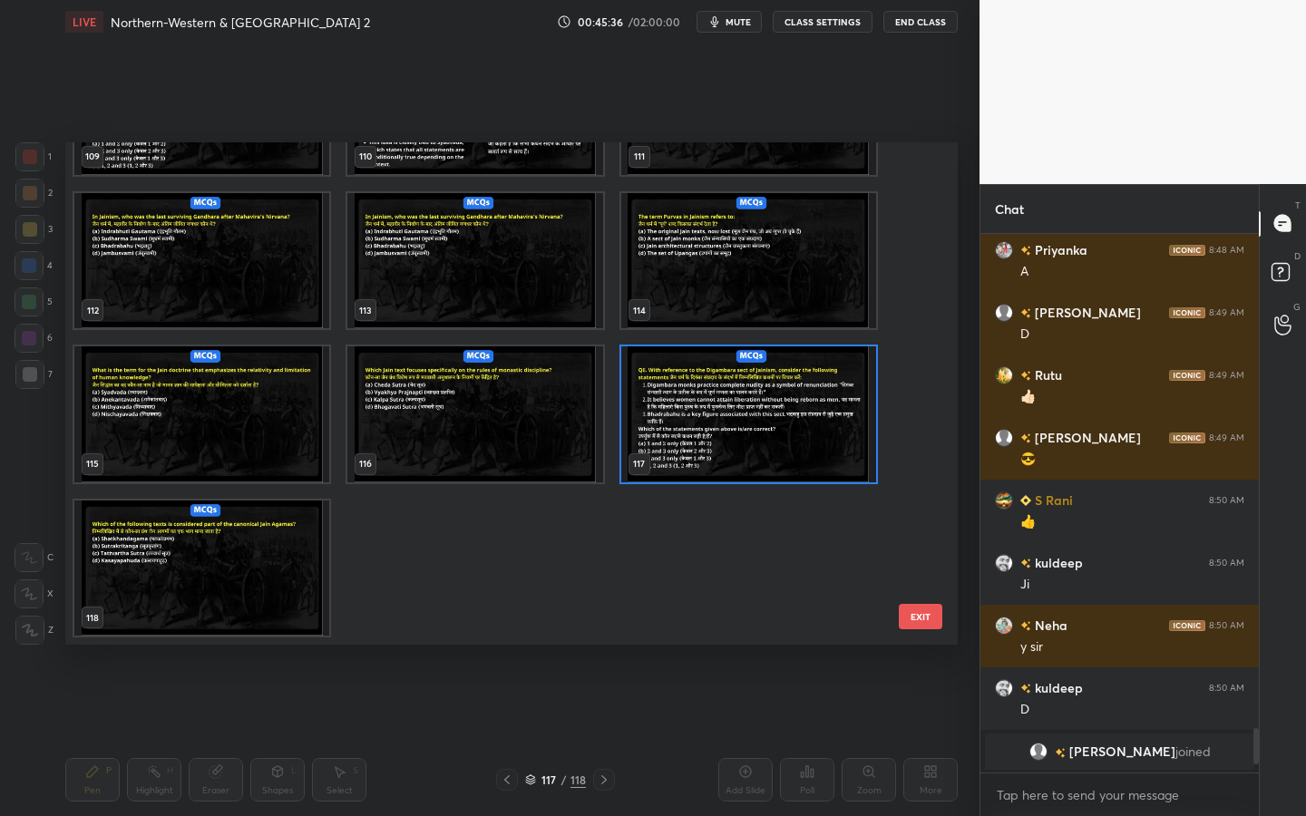
click at [287, 526] on img "grid" at bounding box center [201, 569] width 255 height 136
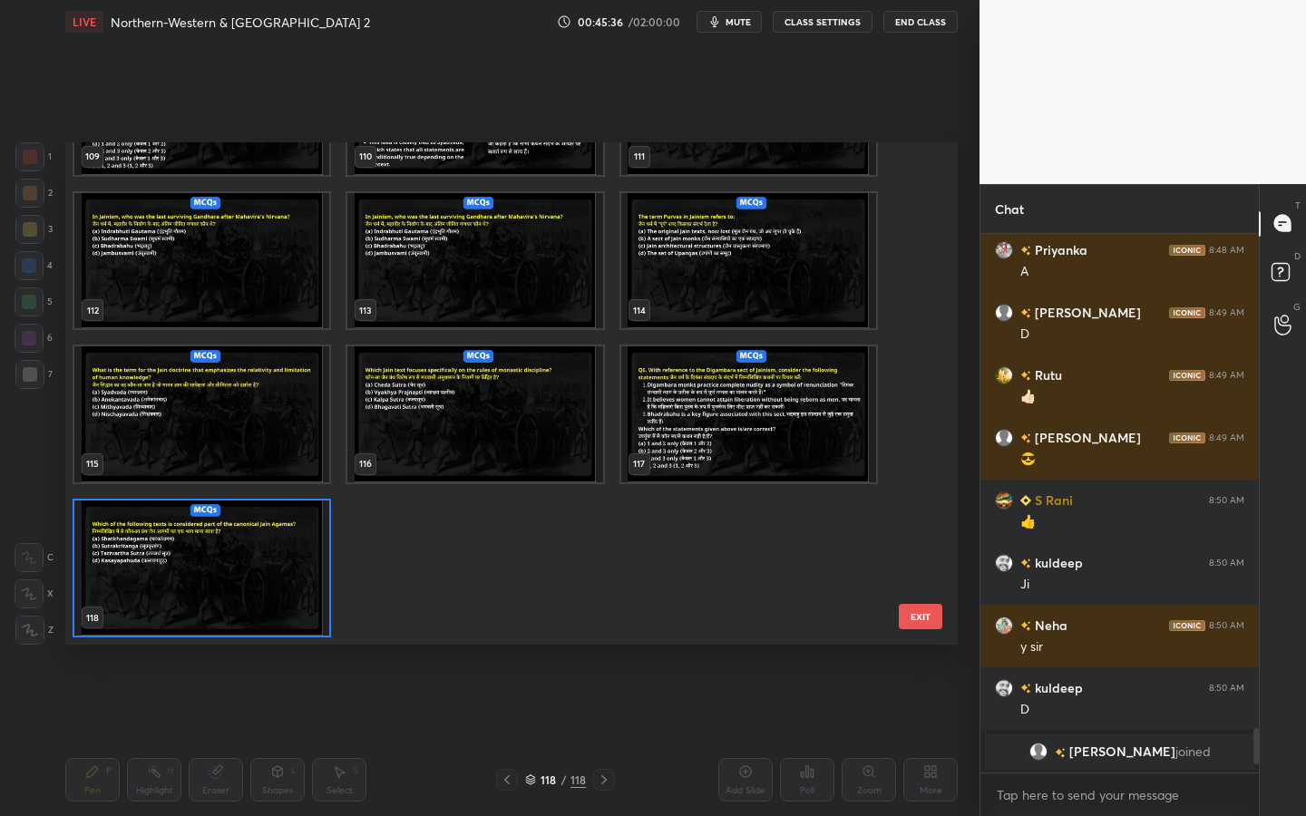
click at [287, 526] on img "grid" at bounding box center [201, 569] width 255 height 136
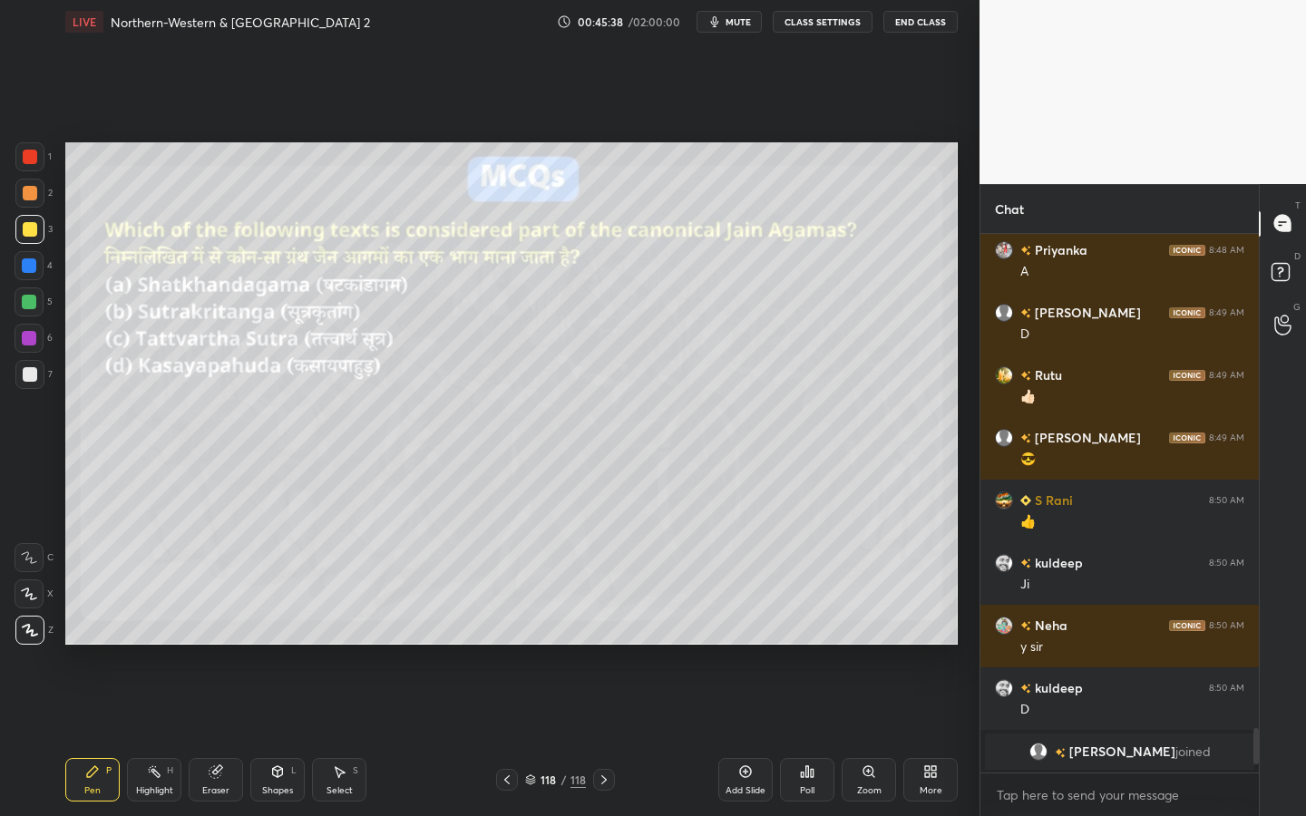
click at [757, 736] on div "Add Slide" at bounding box center [745, 780] width 54 height 44
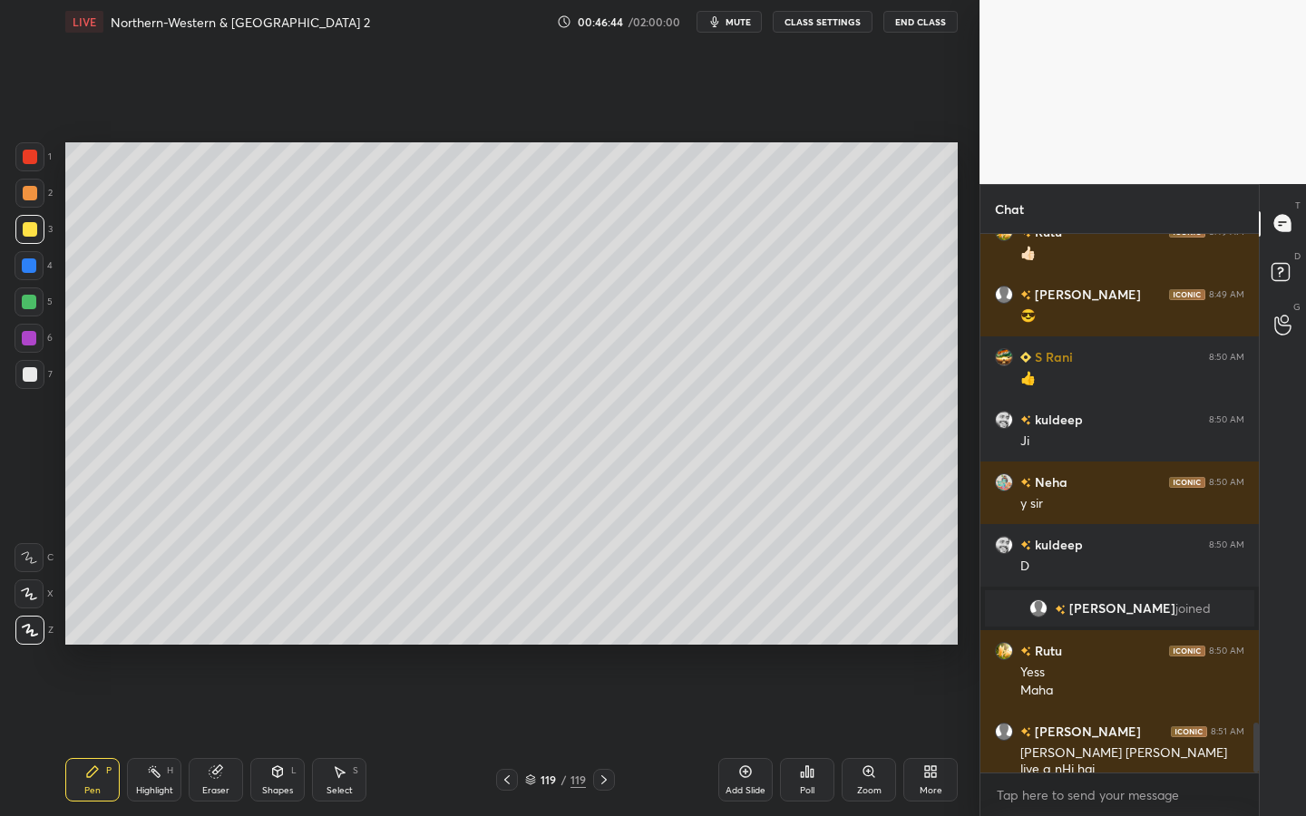
scroll to position [5372, 0]
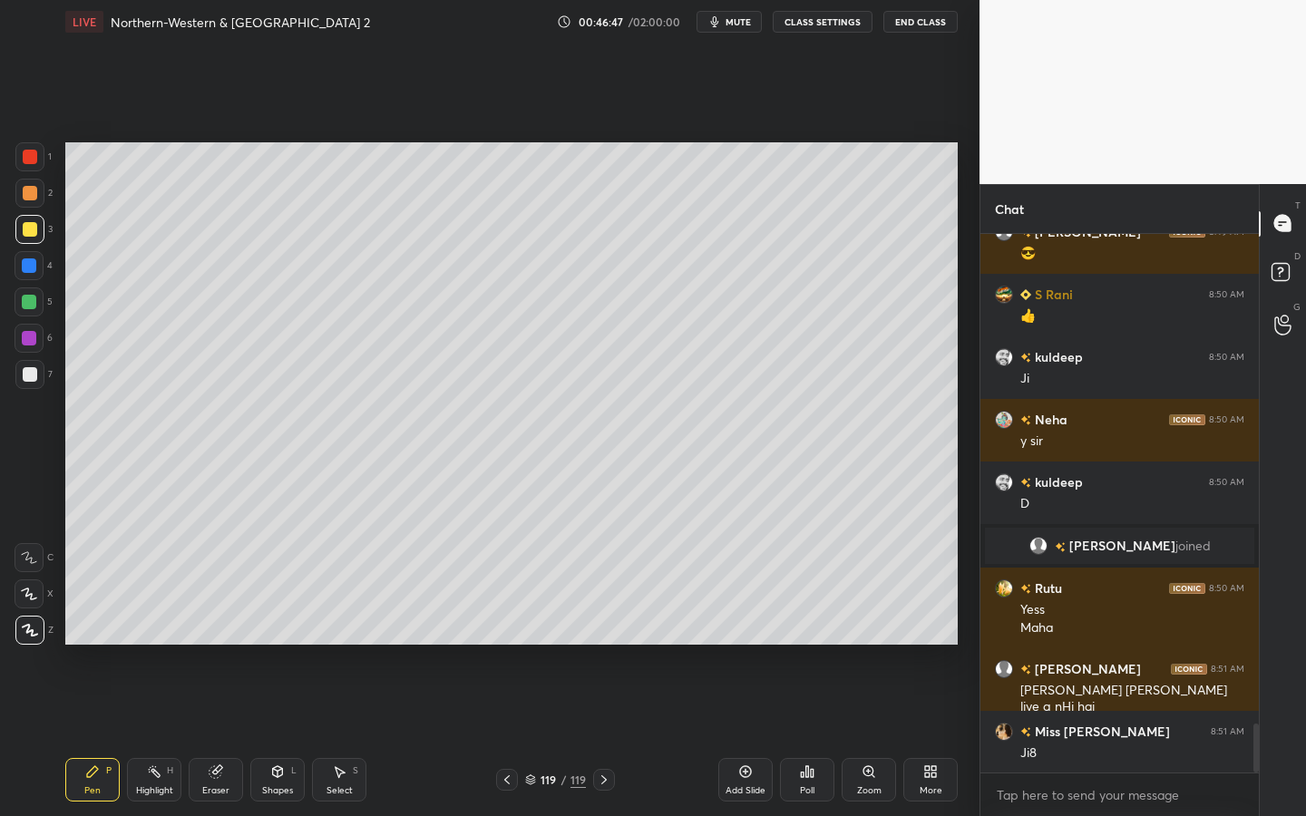
click at [25, 368] on div at bounding box center [30, 374] width 15 height 15
click at [264, 736] on div "Shapes L" at bounding box center [277, 780] width 54 height 44
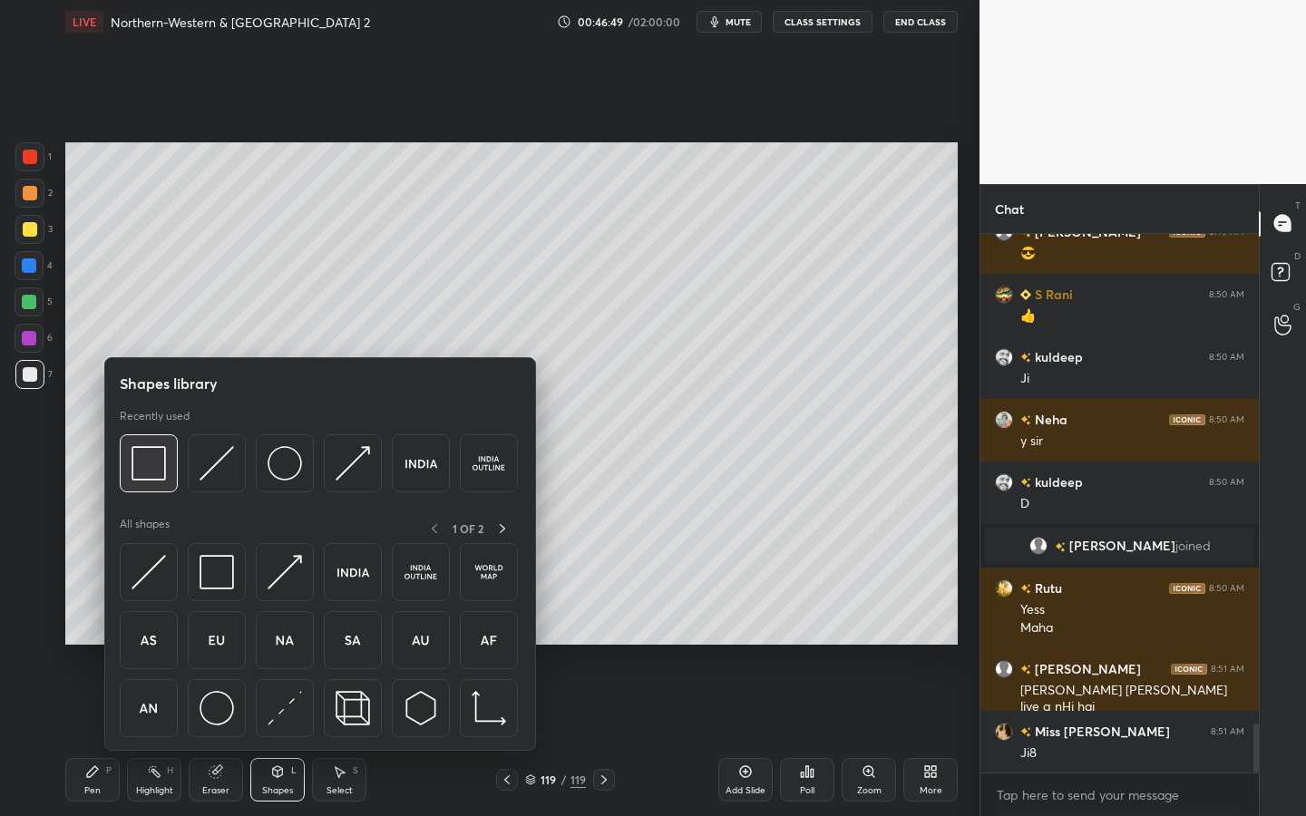
click at [140, 464] on img at bounding box center [149, 463] width 34 height 34
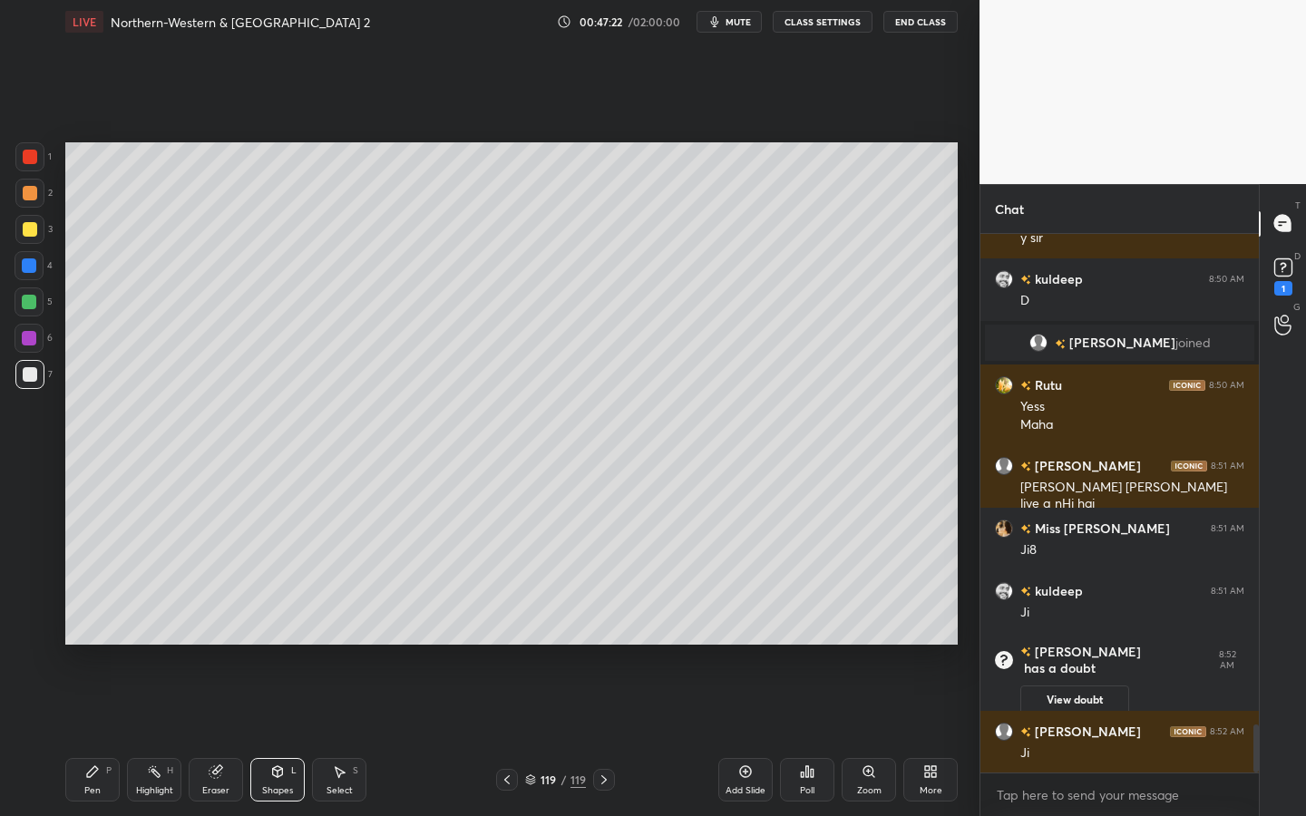
scroll to position [5506, 0]
click at [742, 736] on div "Add Slide" at bounding box center [745, 780] width 54 height 44
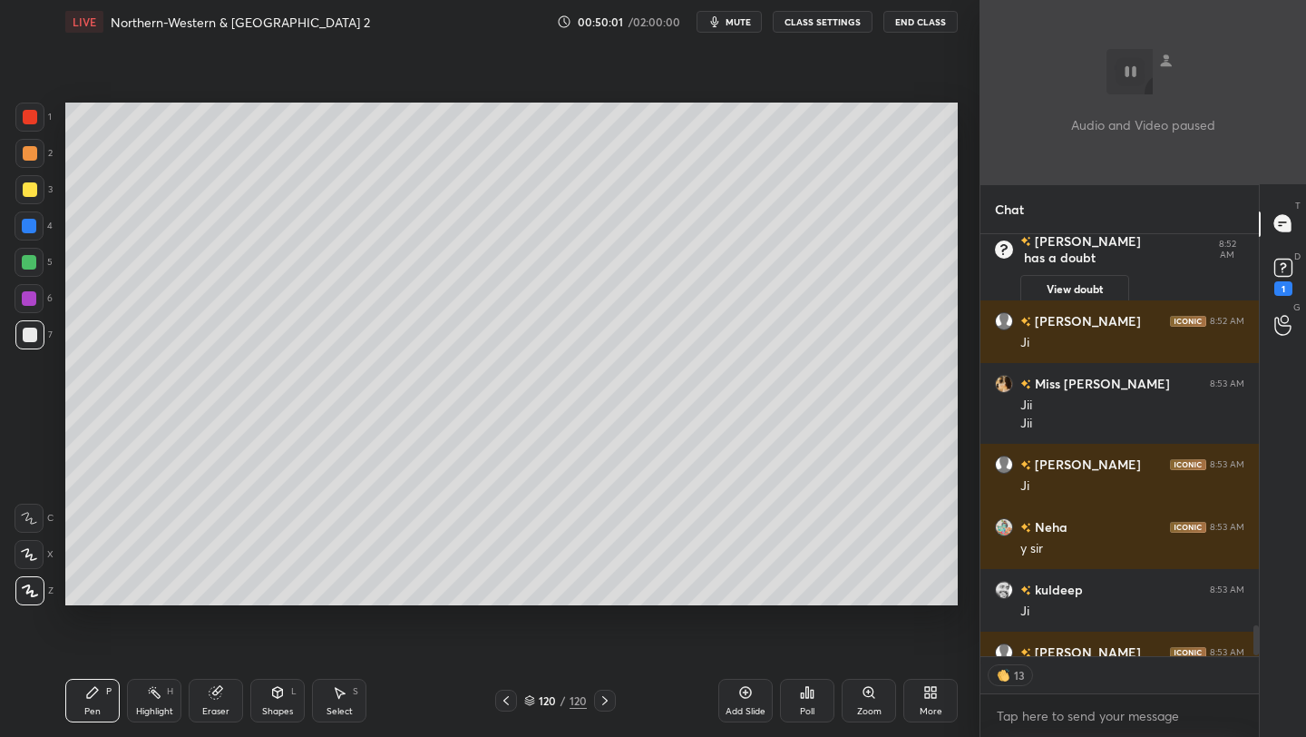
scroll to position [6096, 0]
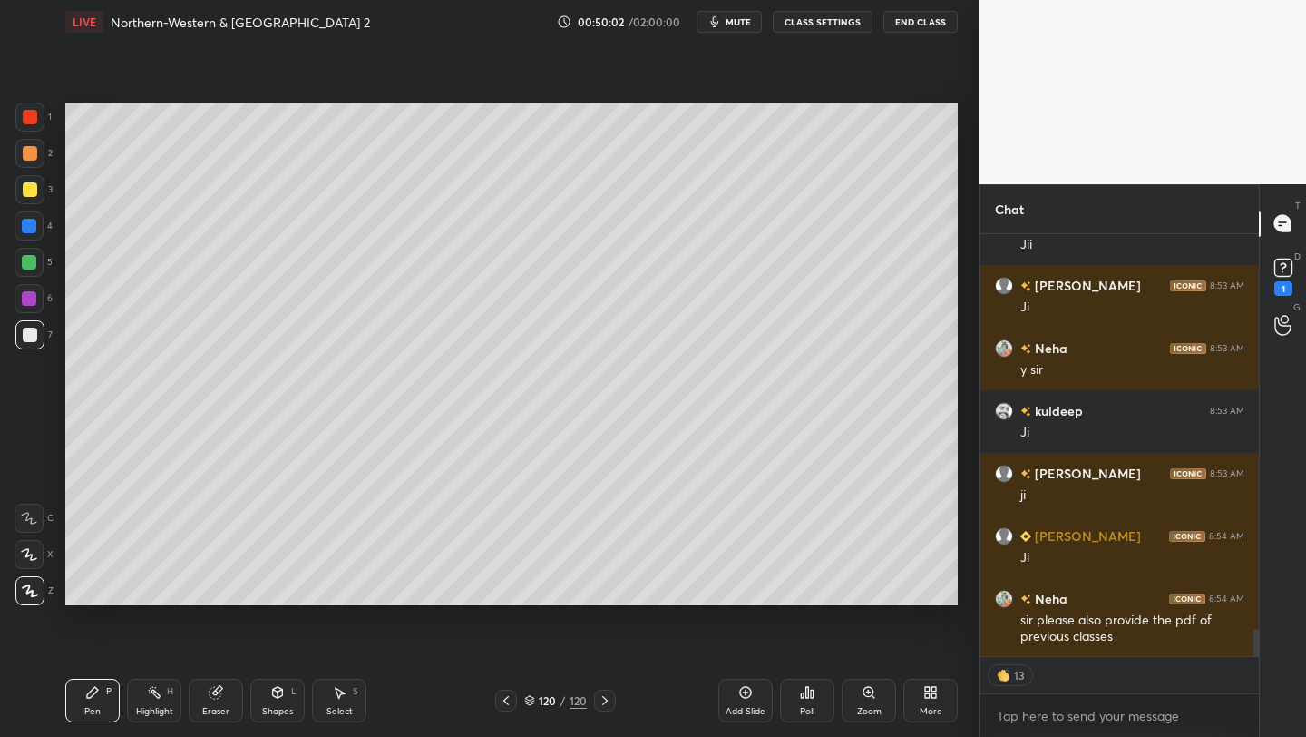
click at [918, 716] on div "More" at bounding box center [931, 701] width 54 height 44
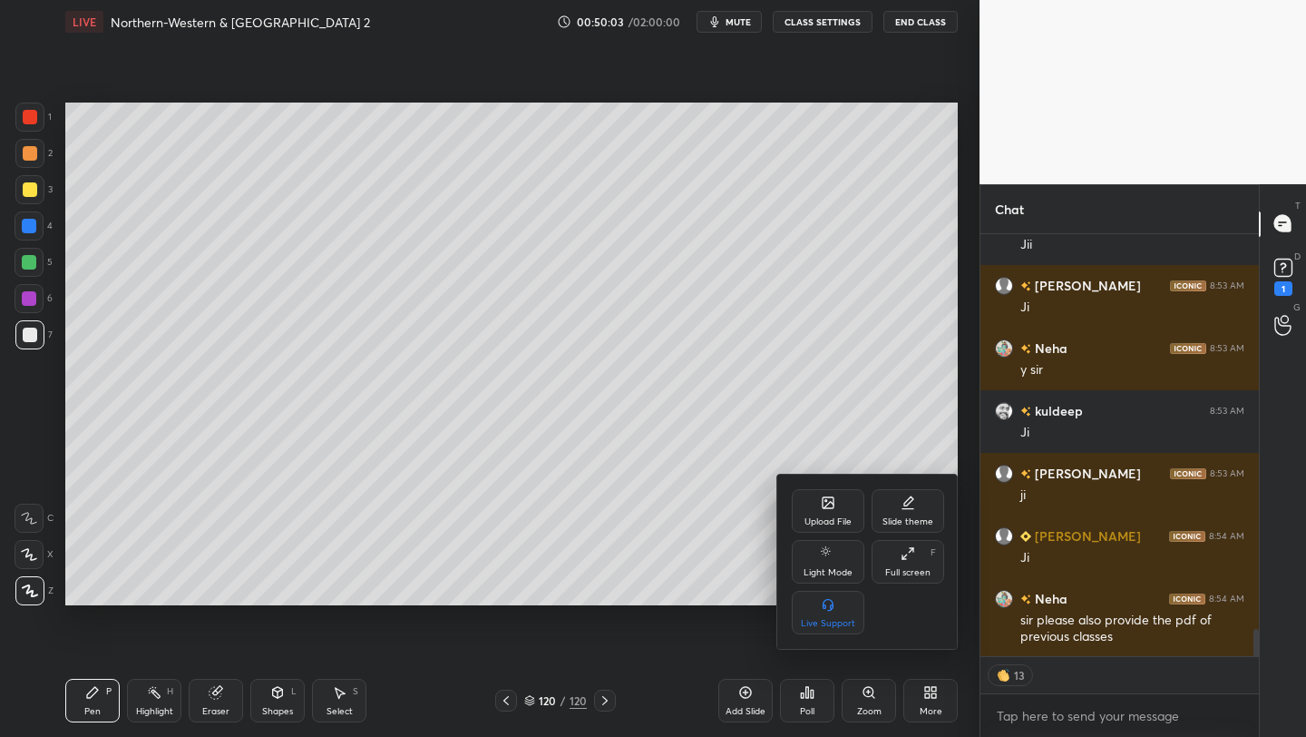
click at [813, 517] on div "Upload File" at bounding box center [828, 521] width 47 height 9
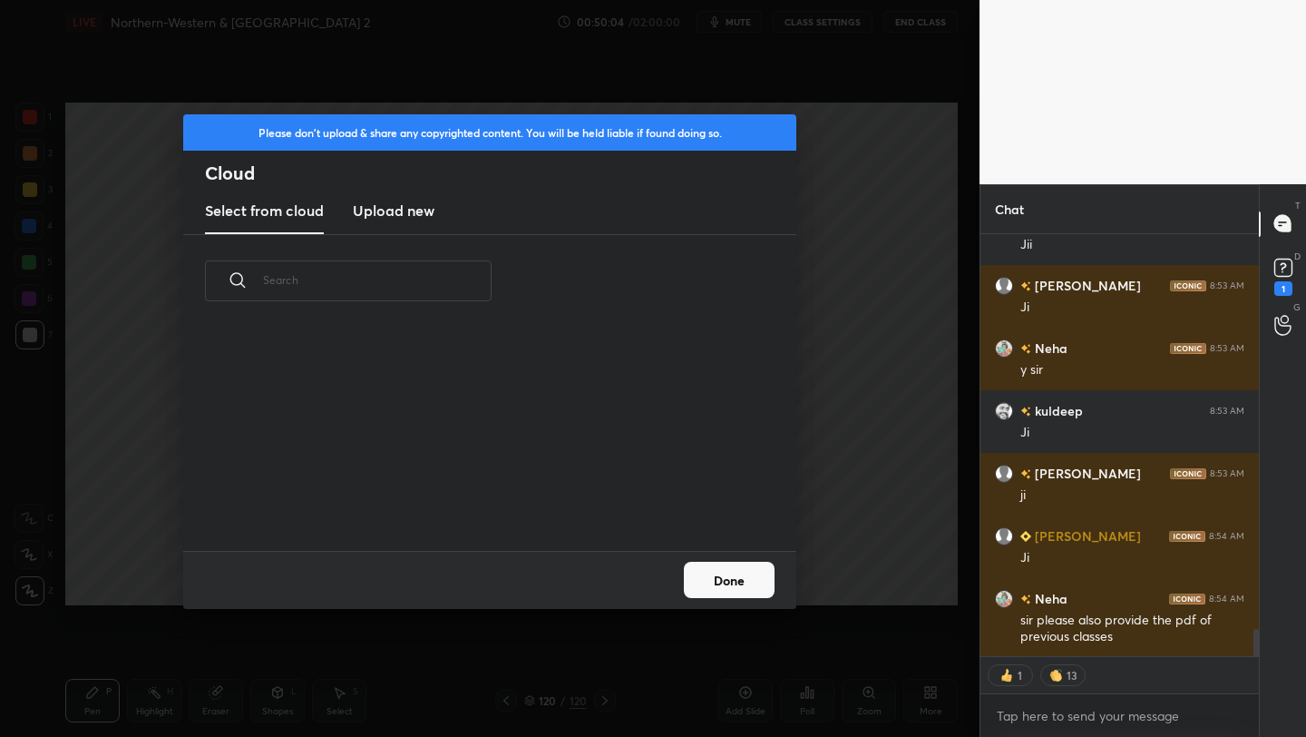
scroll to position [223, 582]
click at [402, 210] on h3 "Upload new" at bounding box center [394, 211] width 82 height 22
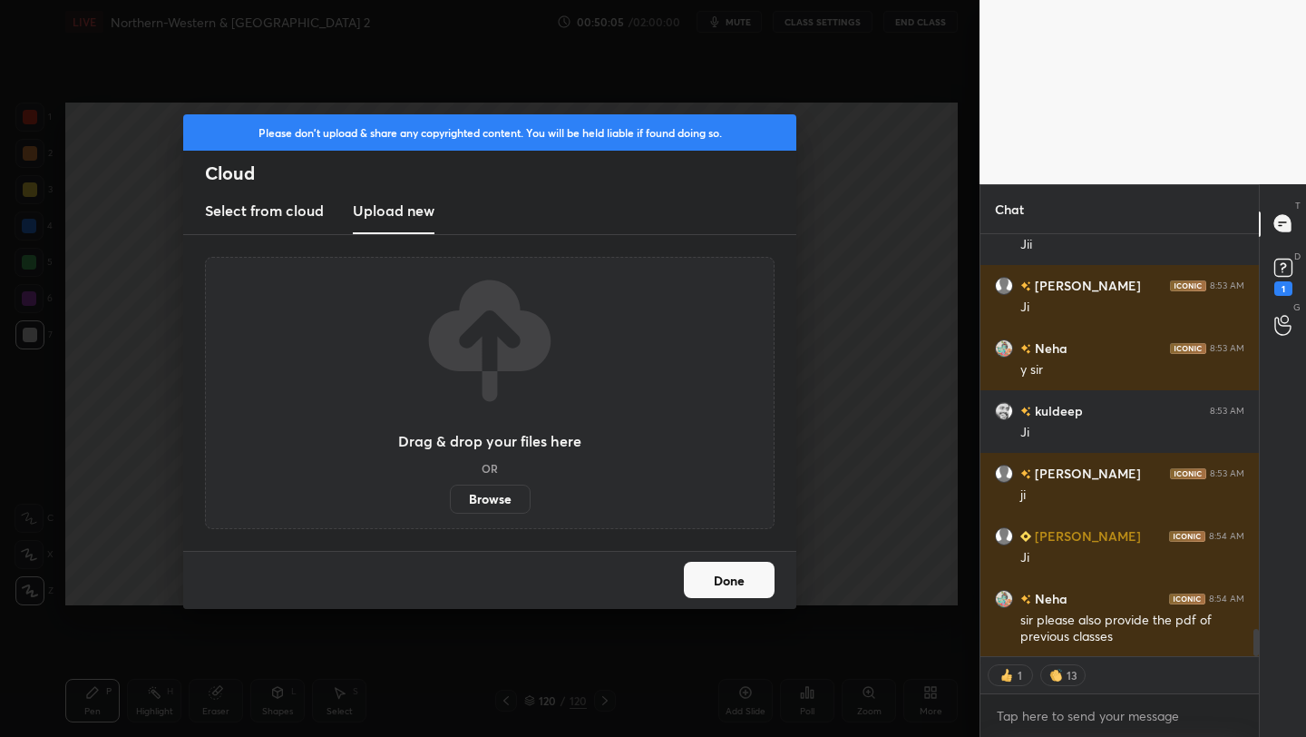
scroll to position [6159, 0]
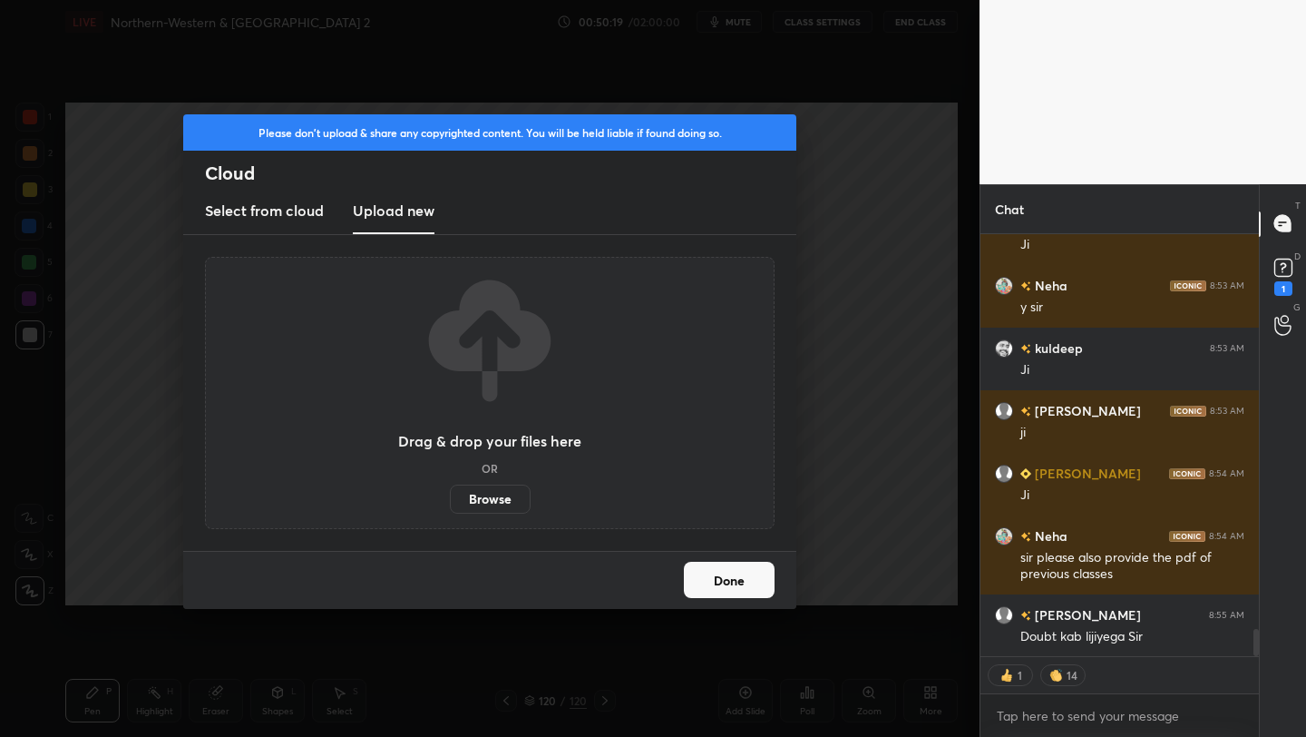
type textarea "x"
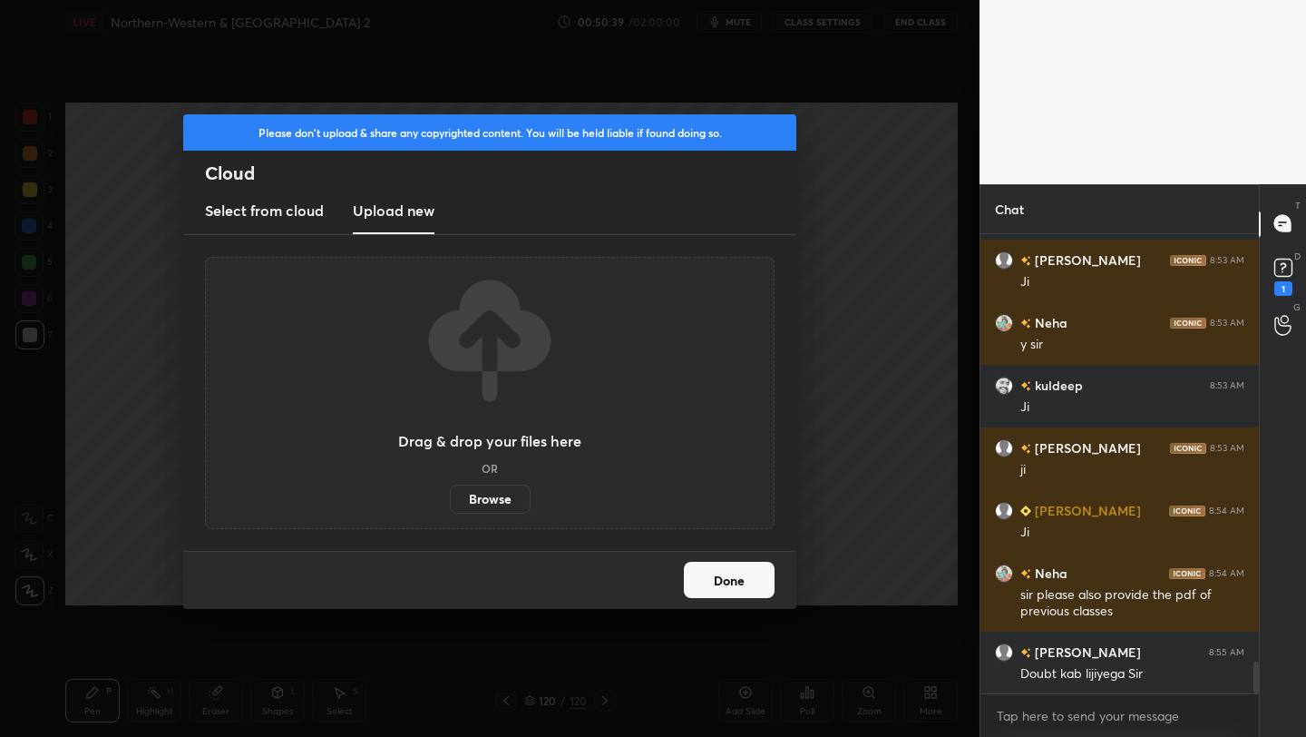
scroll to position [6165, 0]
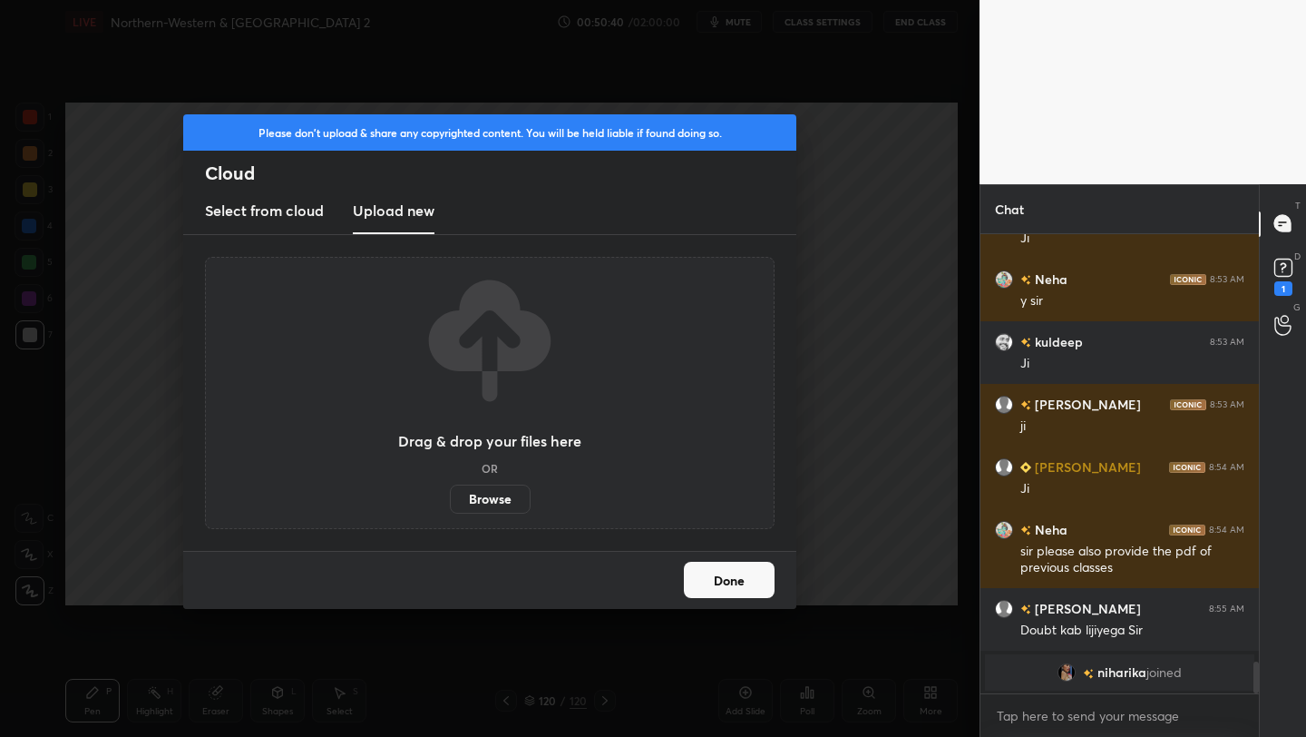
click at [725, 563] on button "Done" at bounding box center [729, 580] width 91 height 36
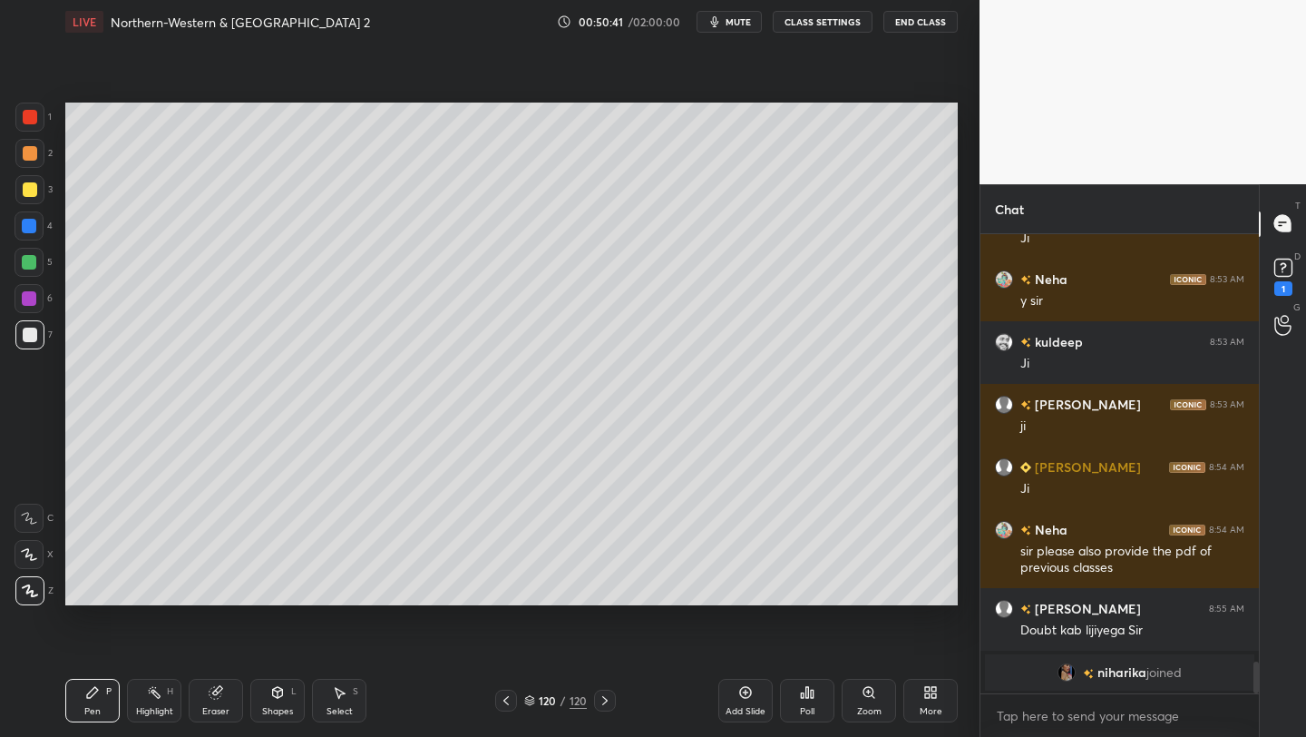
click at [729, 20] on span "mute" at bounding box center [738, 21] width 25 height 13
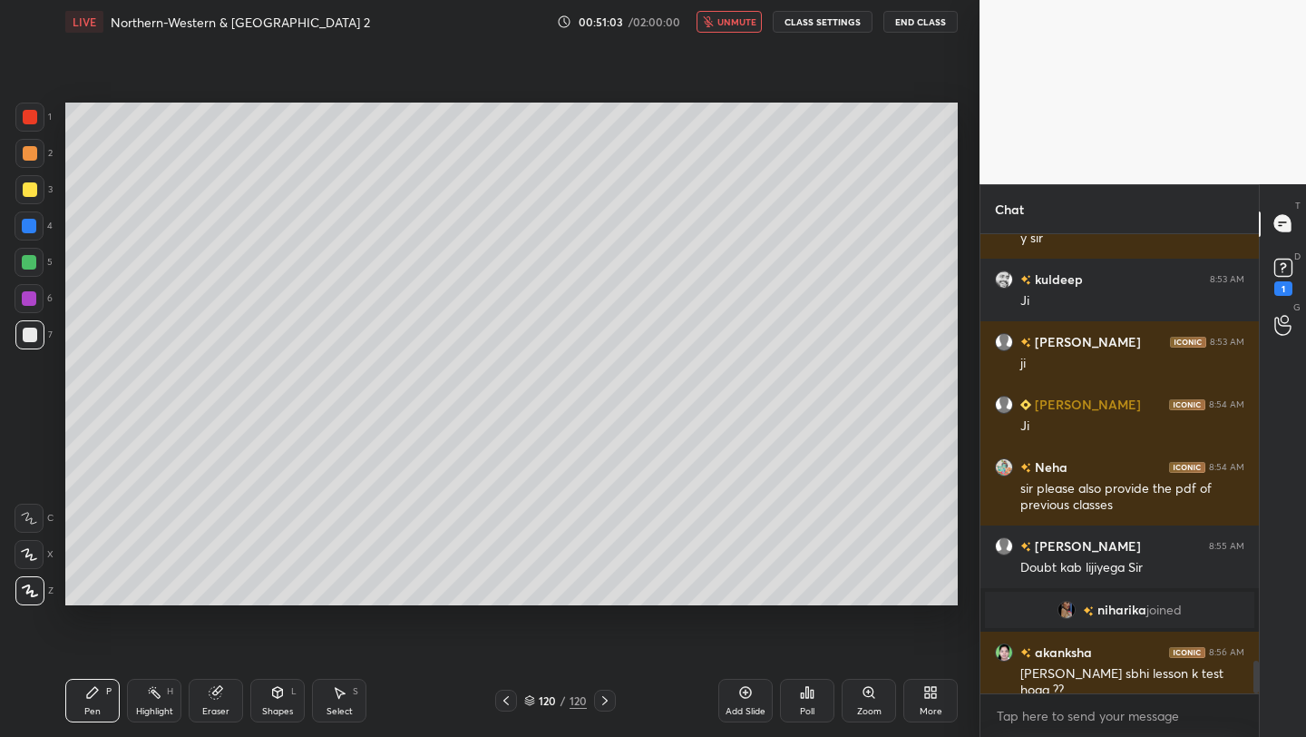
scroll to position [6038, 0]
click at [728, 29] on button "unmute" at bounding box center [729, 22] width 65 height 22
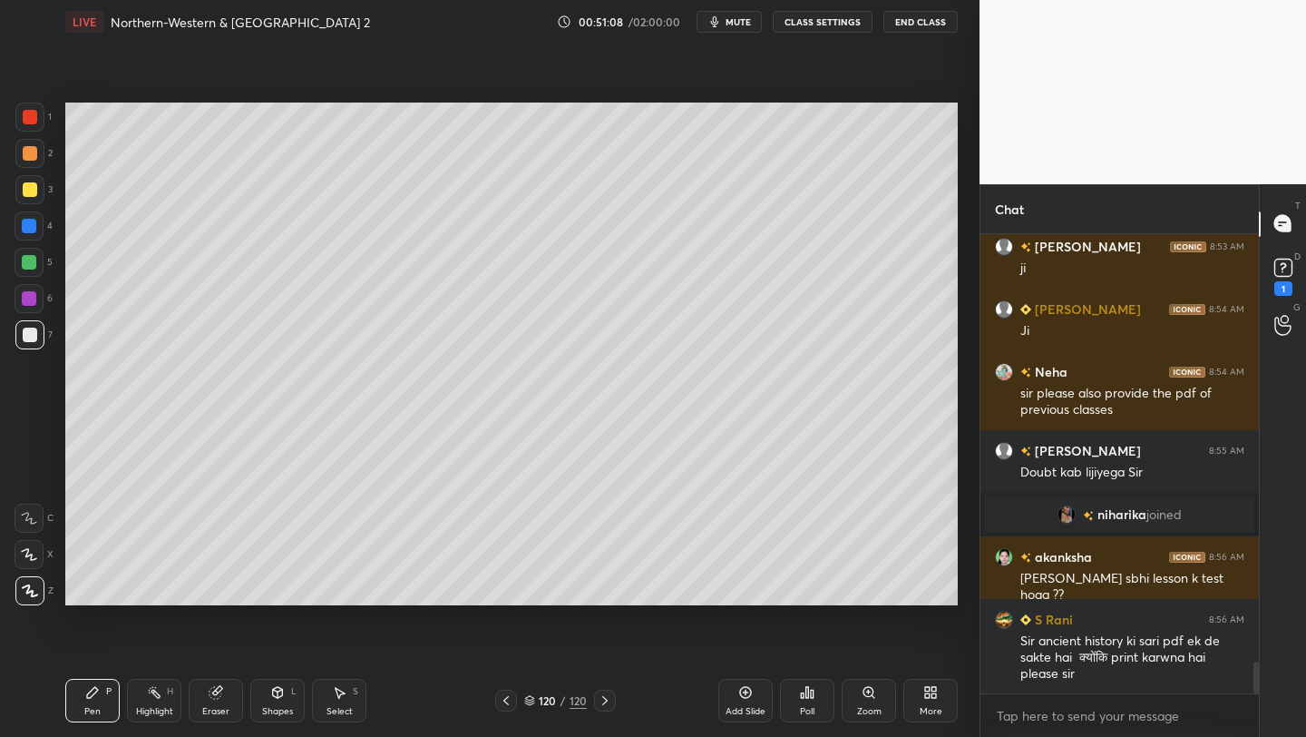
click at [816, 27] on button "CLASS SETTINGS" at bounding box center [823, 22] width 100 height 22
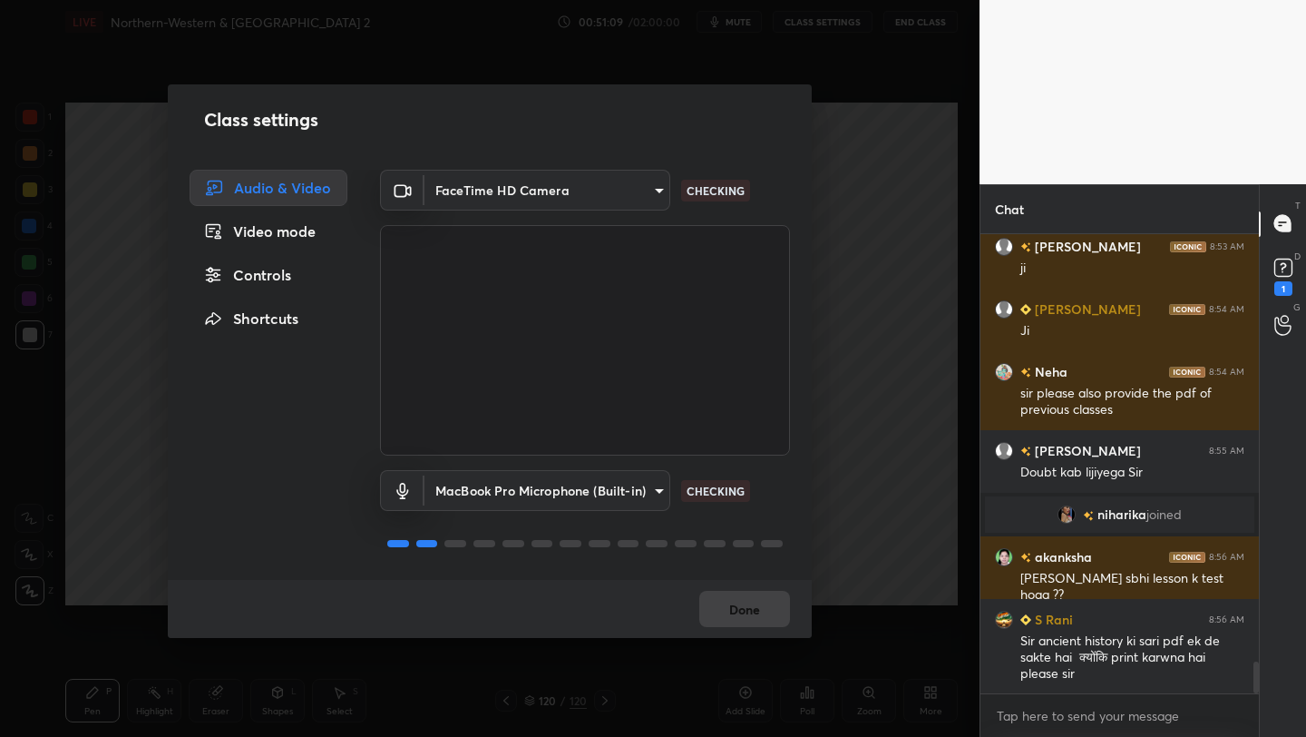
click at [532, 484] on body "1 2 3 4 5 6 7 C X Z C X Z E E Erase all H H LIVE Northern-Western & Northern In…" at bounding box center [653, 368] width 1306 height 737
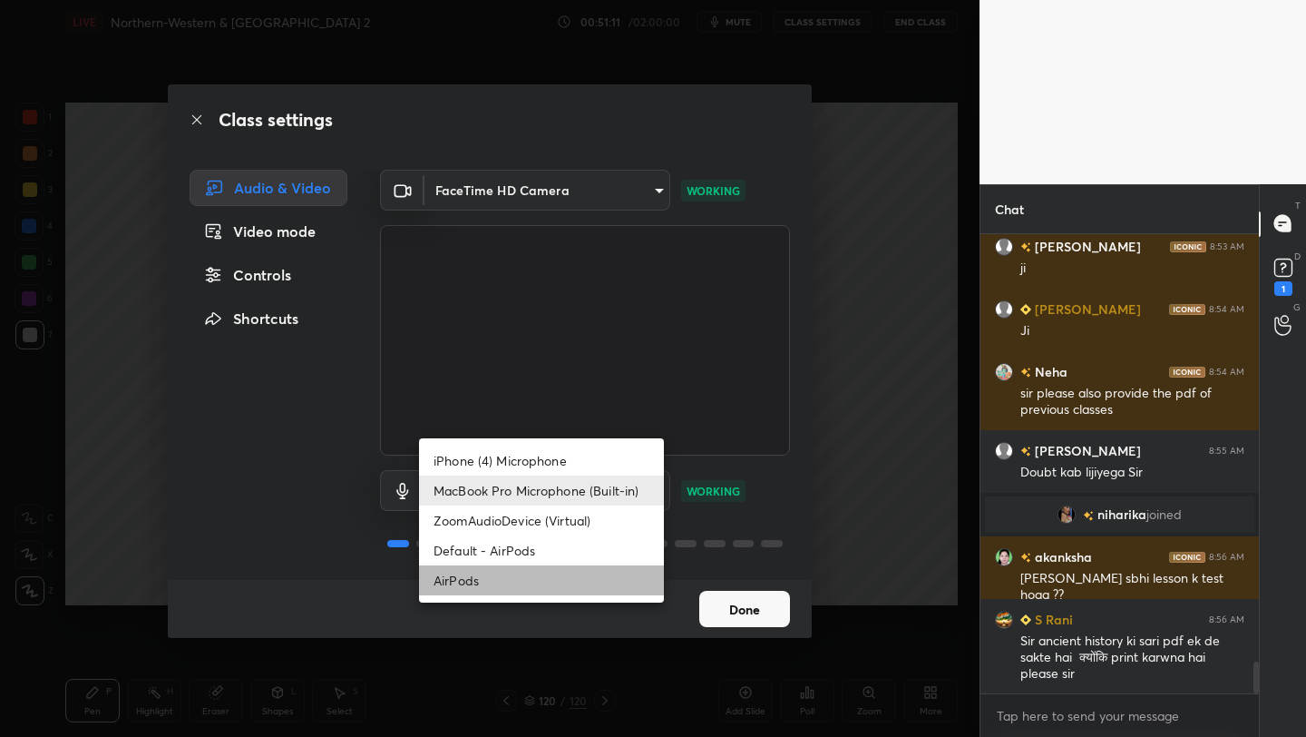
click at [516, 571] on li "AirPods" at bounding box center [541, 580] width 245 height 30
type input "483fa830f433fd6c98a3d3f75d5d899d99d5436cae465fd05eb628fd494c1e0b"
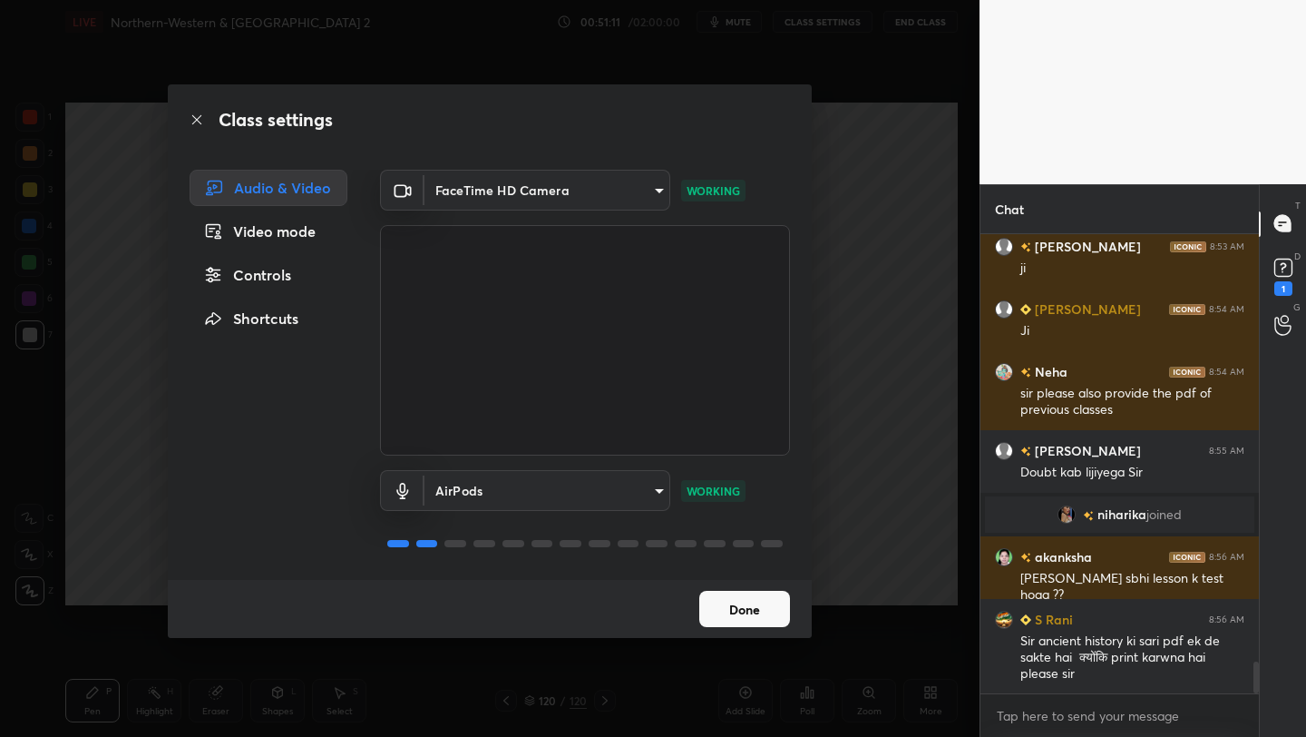
click at [763, 601] on button "Done" at bounding box center [744, 609] width 91 height 36
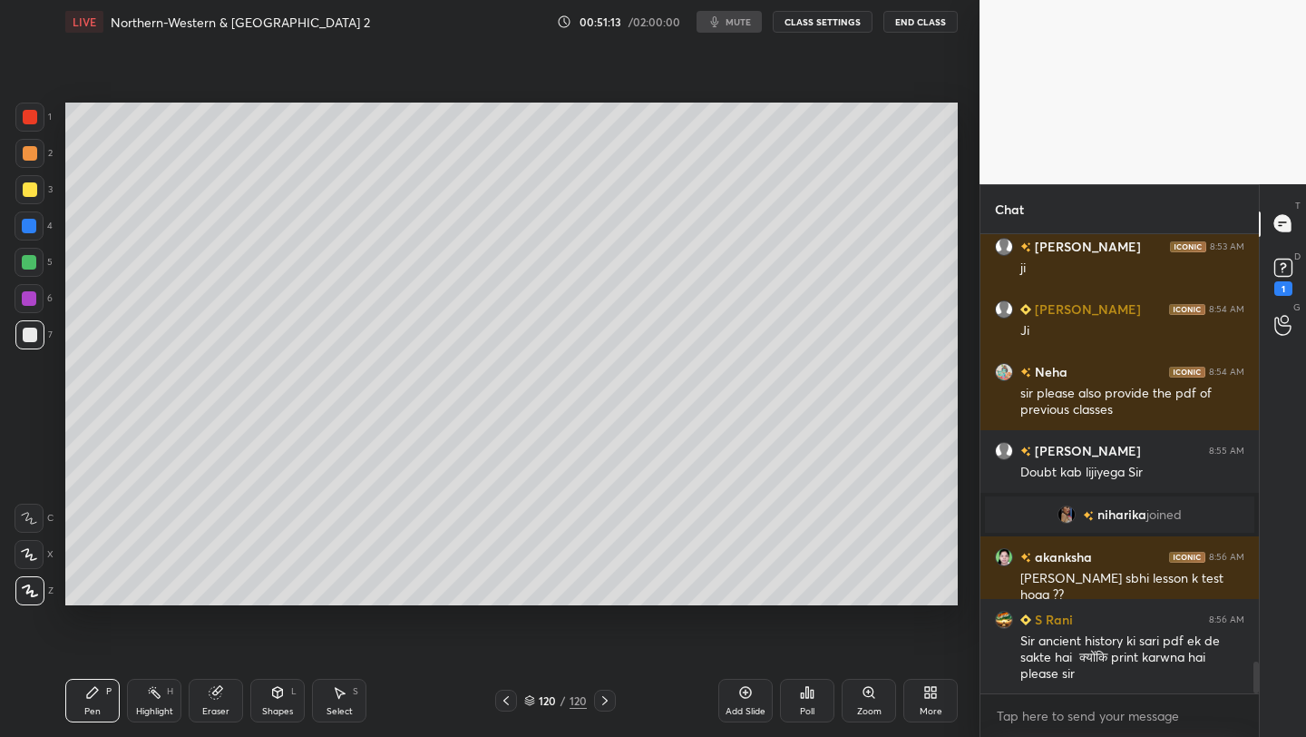
click at [925, 696] on icon at bounding box center [927, 695] width 5 height 5
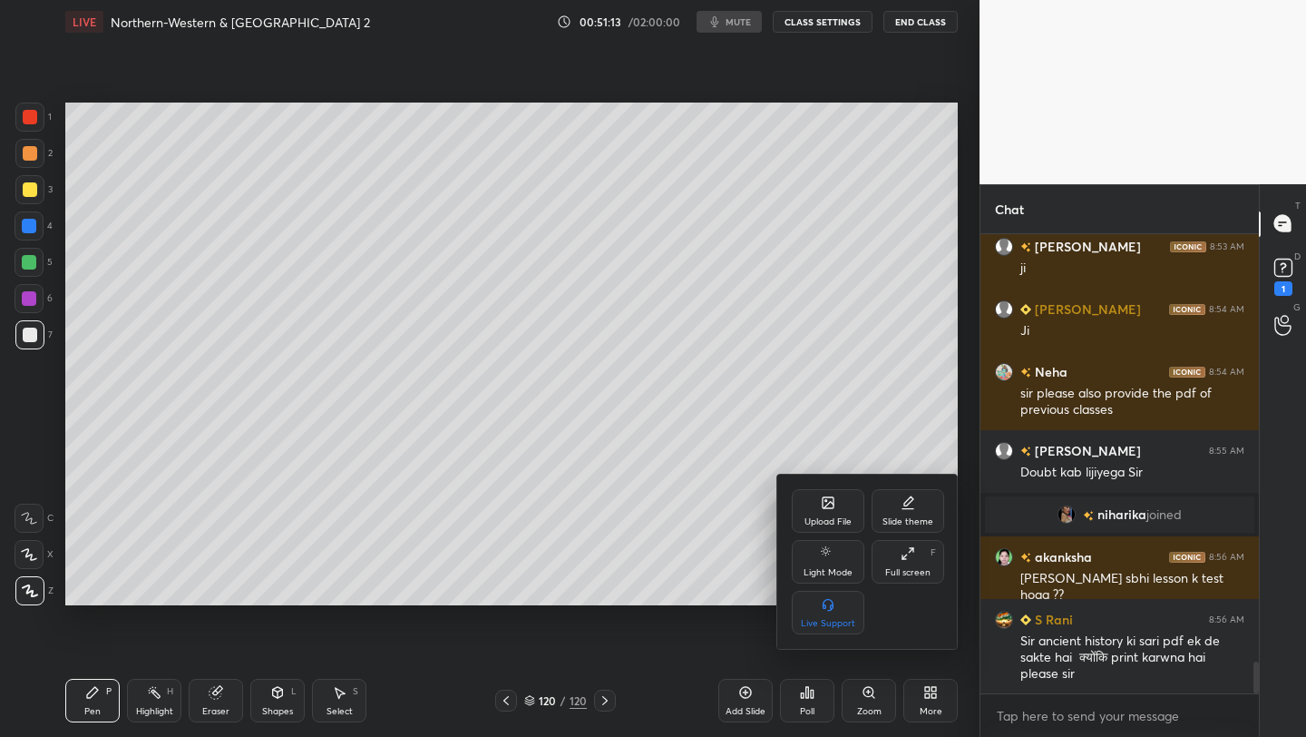
click at [821, 504] on icon at bounding box center [828, 502] width 15 height 15
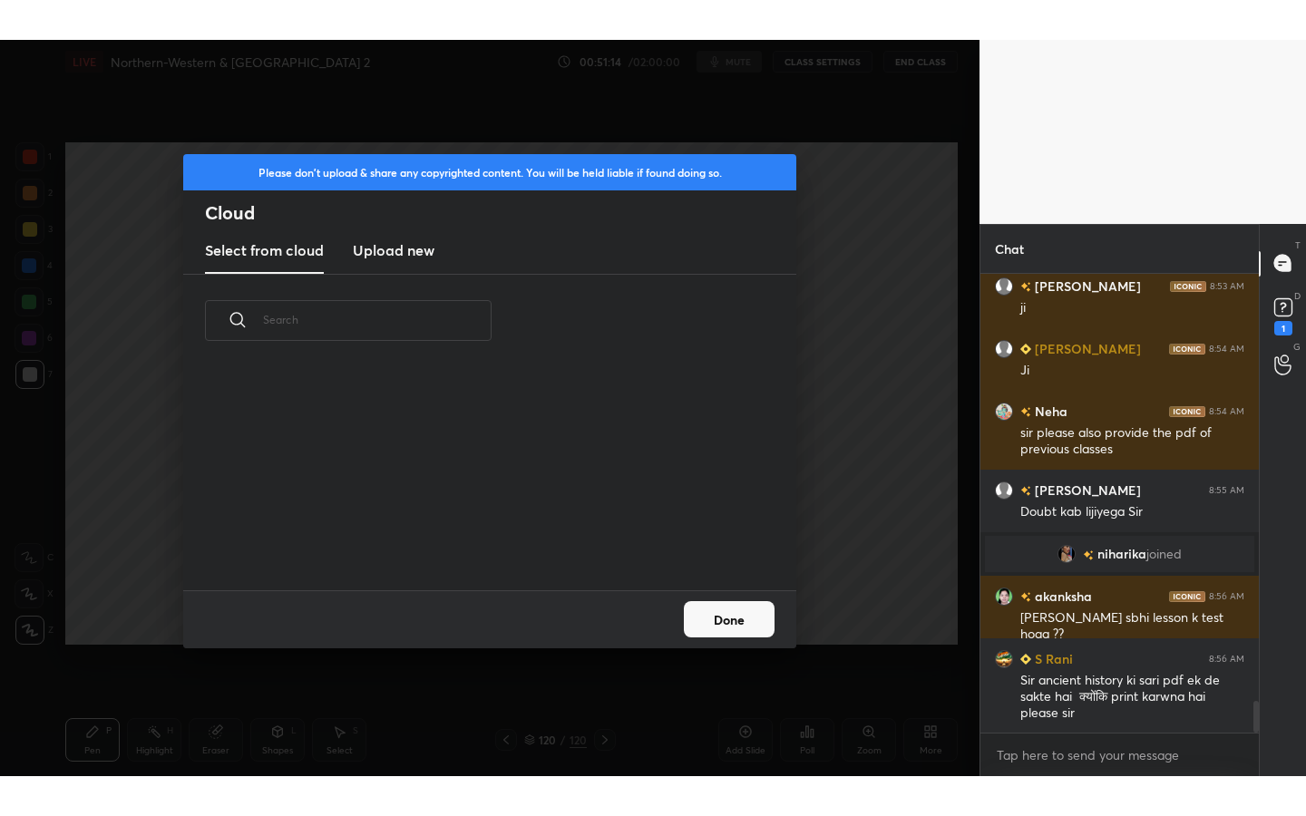
scroll to position [223, 582]
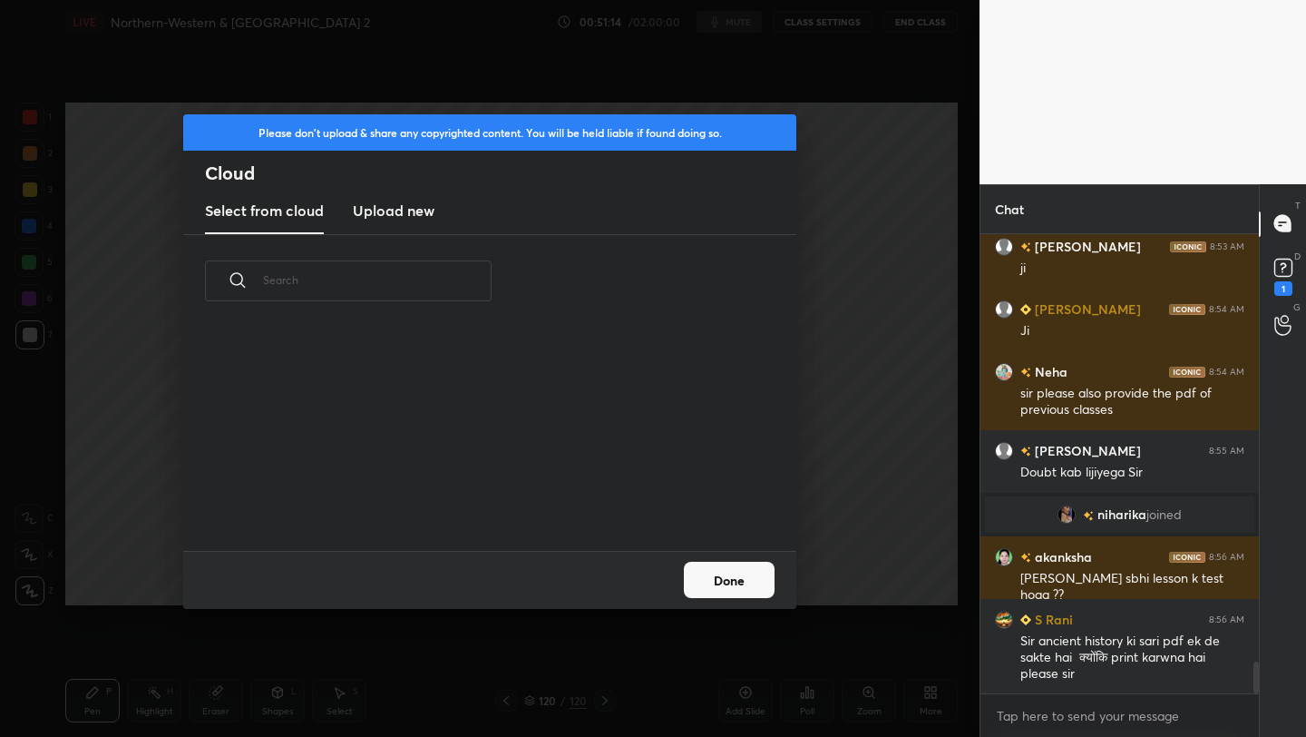
click at [390, 210] on h3 "Upload new" at bounding box center [394, 211] width 82 height 22
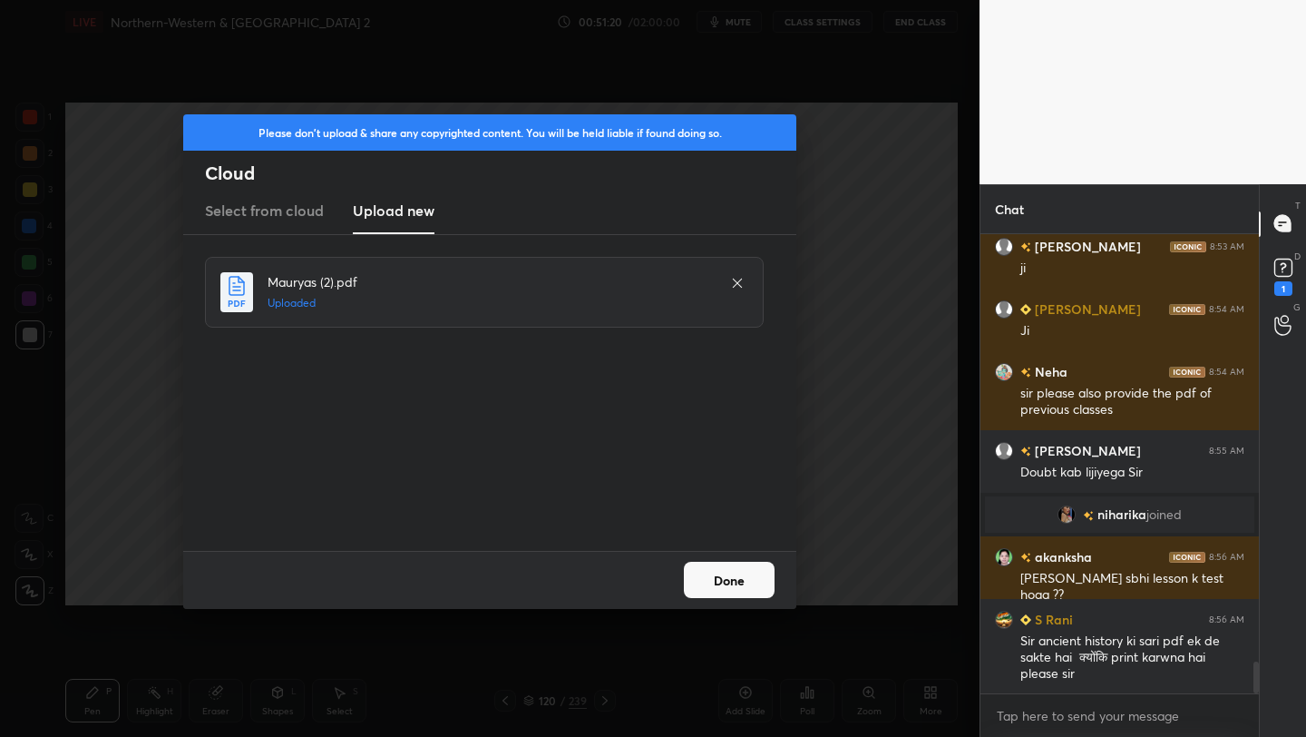
click at [728, 576] on button "Done" at bounding box center [729, 580] width 91 height 36
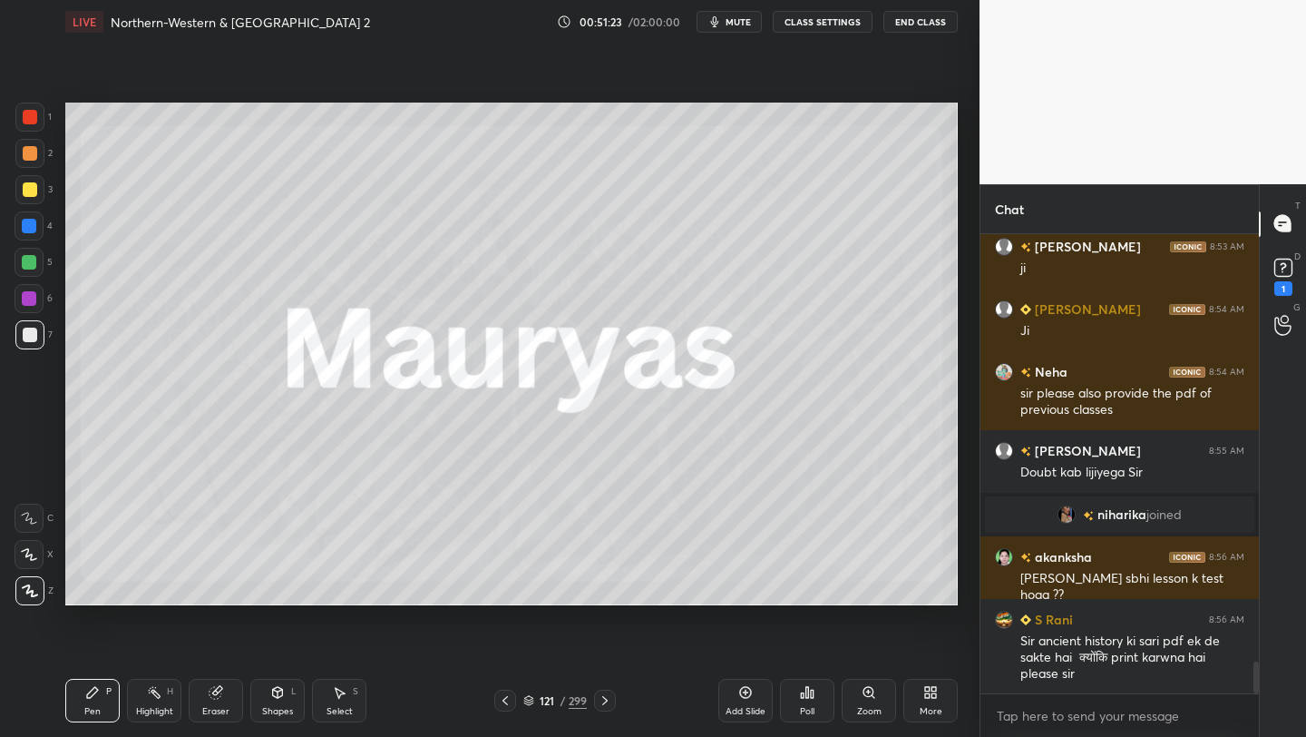
click at [923, 702] on div "More" at bounding box center [931, 701] width 54 height 44
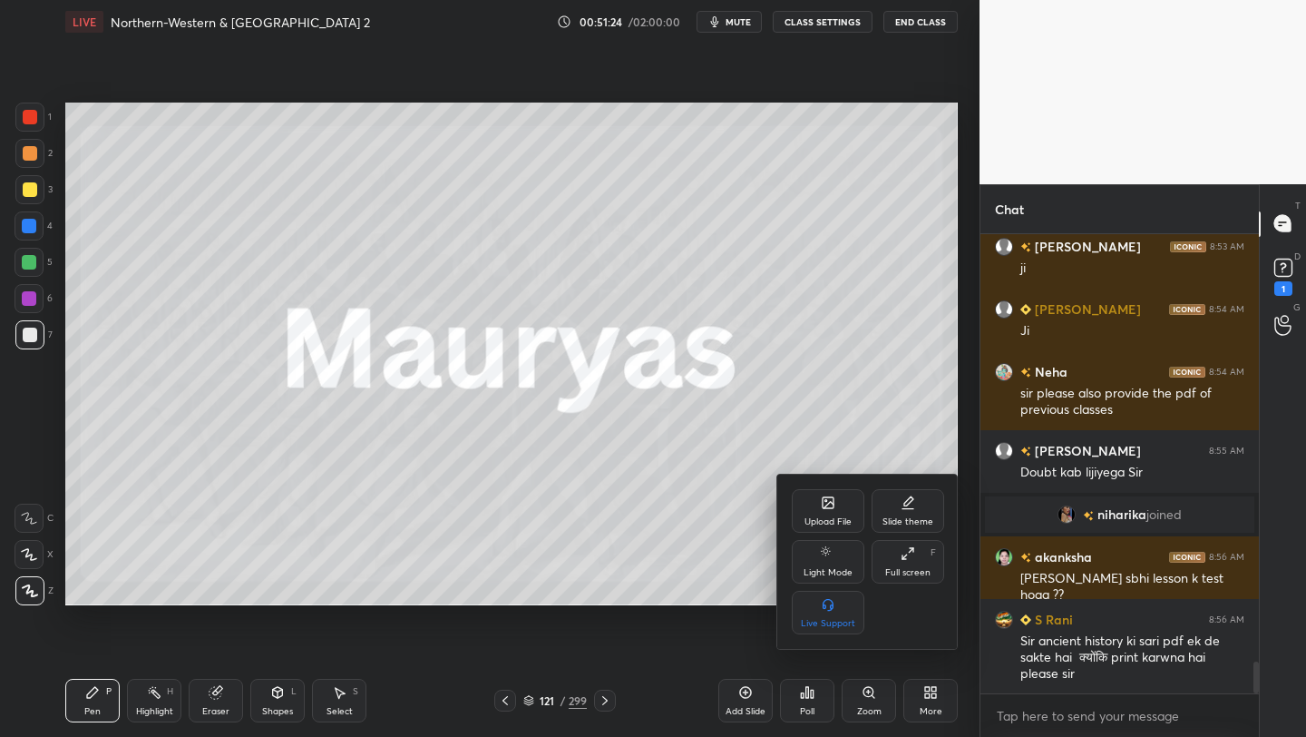
click at [911, 555] on icon at bounding box center [908, 553] width 15 height 15
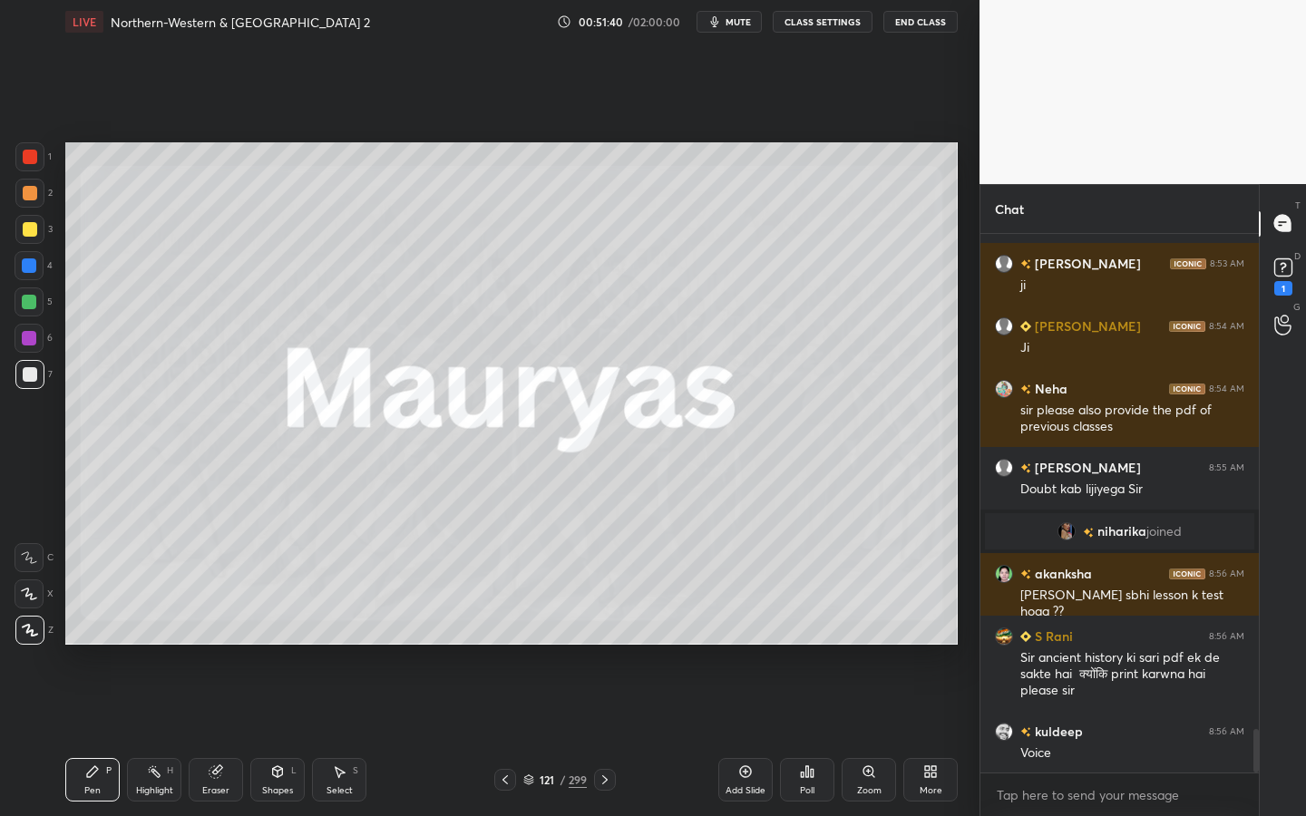
scroll to position [6179, 0]
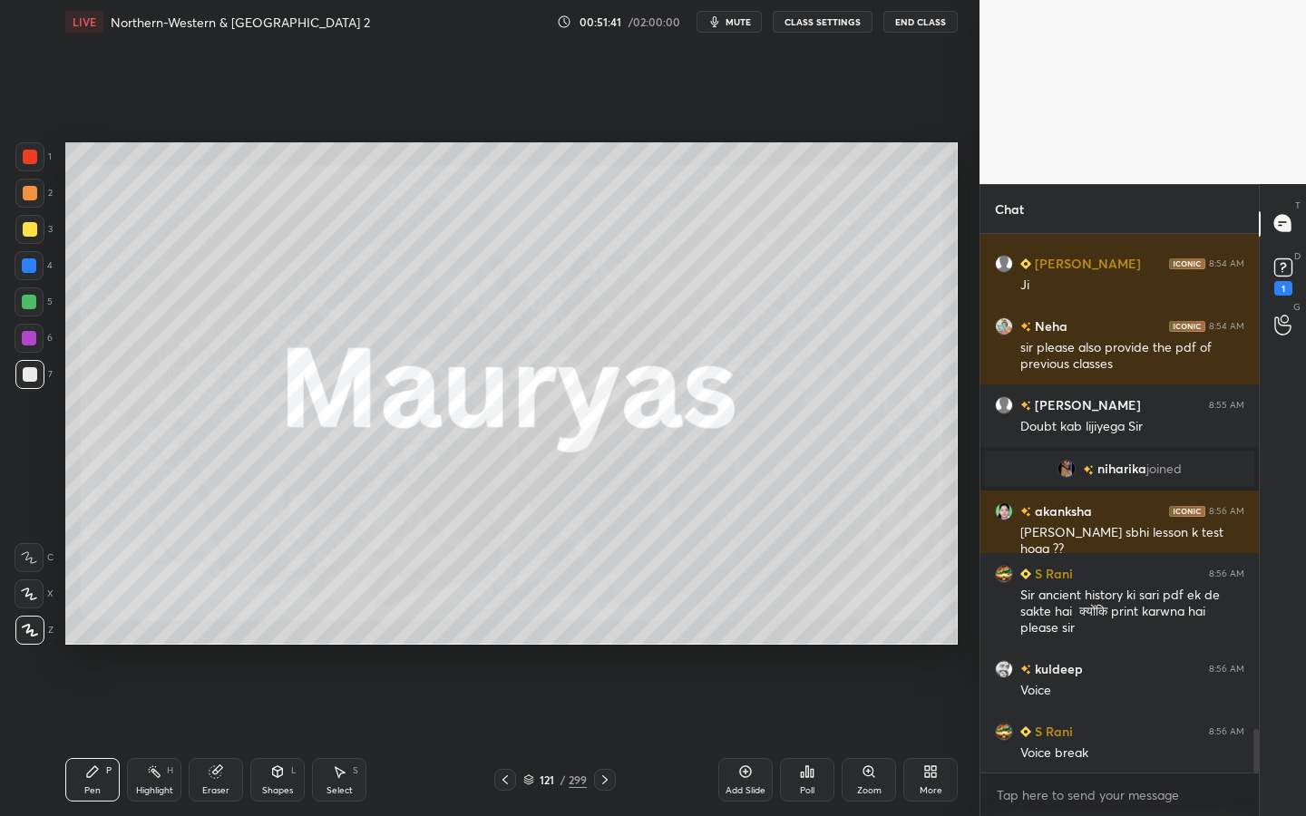
click at [838, 32] on button "CLASS SETTINGS" at bounding box center [823, 22] width 100 height 22
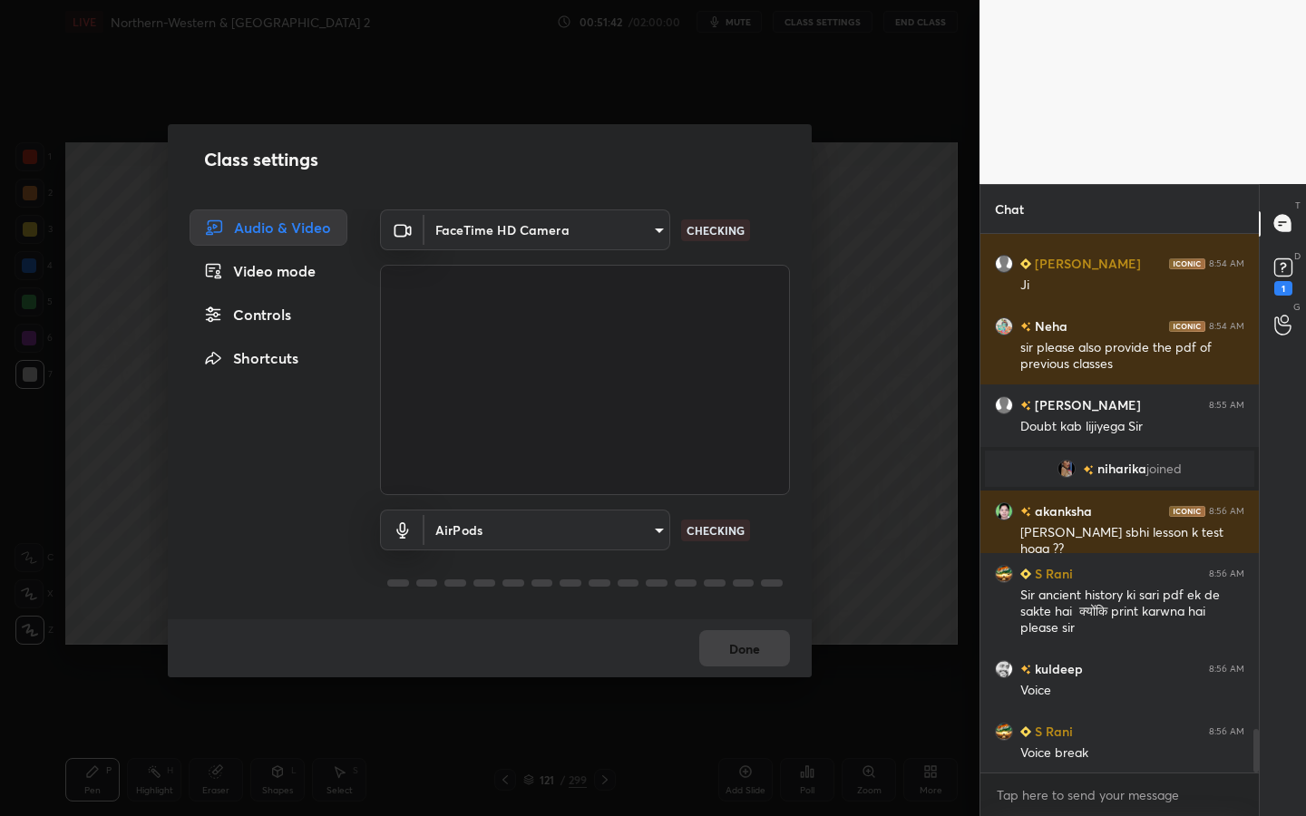
scroll to position [6241, 0]
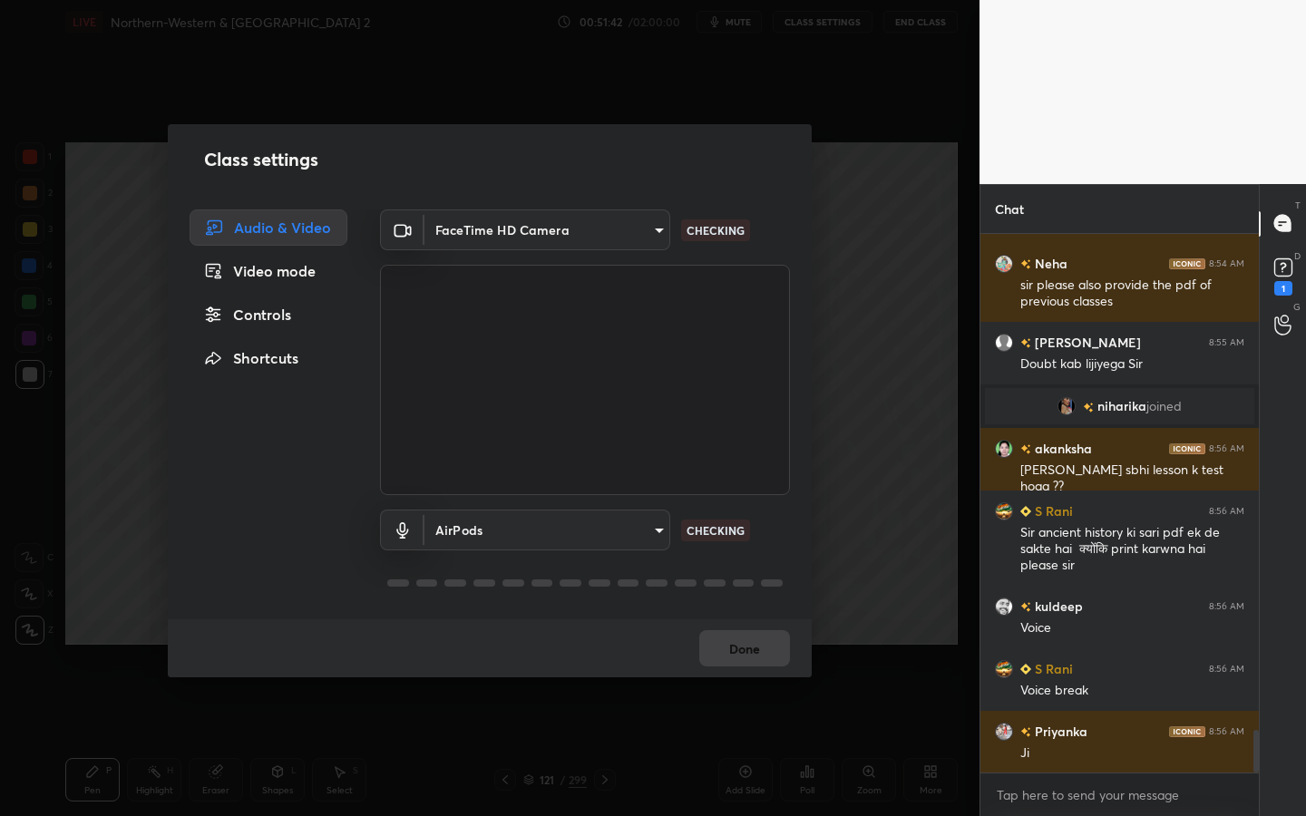
click at [517, 539] on body "1 2 3 4 5 6 7 C X Z C X Z E E Erase all H H LIVE Northern-Western & Northern In…" at bounding box center [653, 408] width 1306 height 816
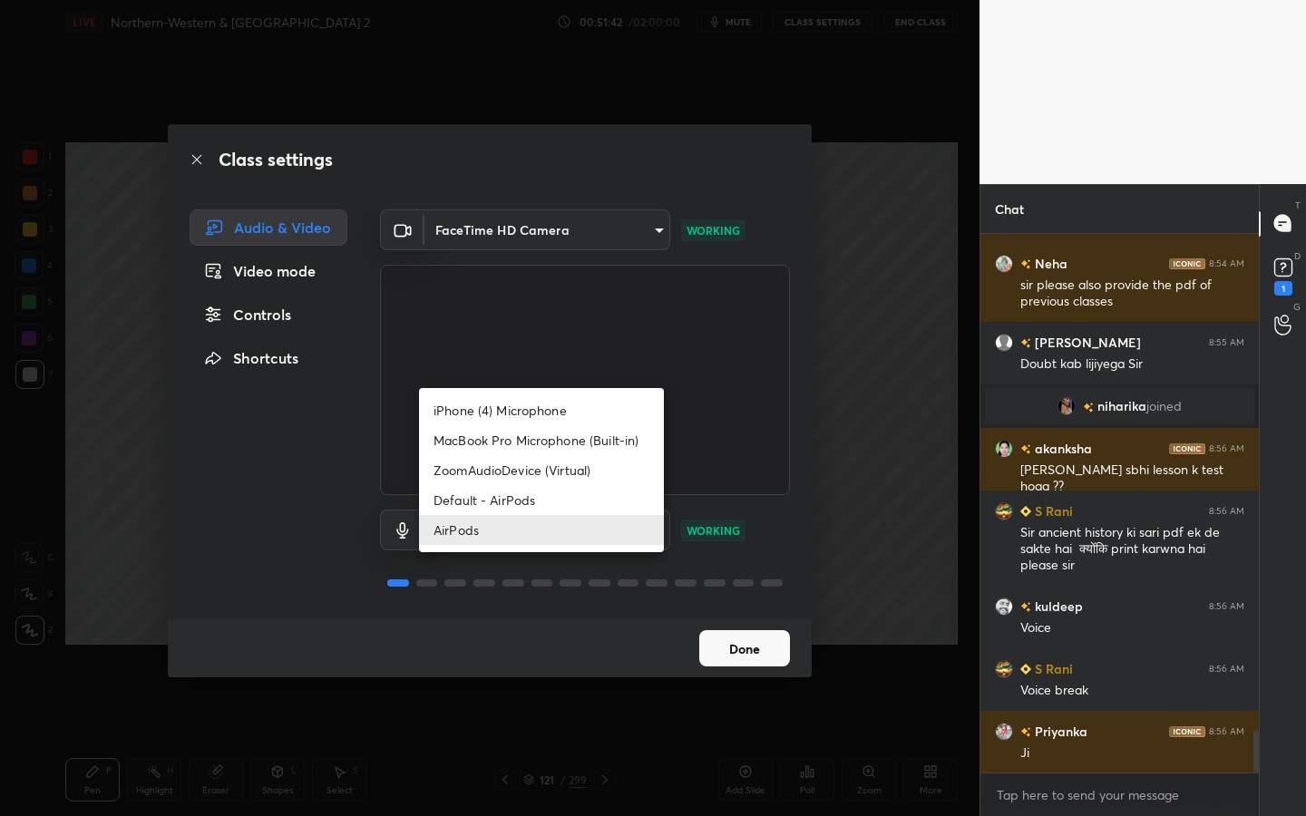
click at [517, 539] on li "AirPods" at bounding box center [541, 530] width 245 height 30
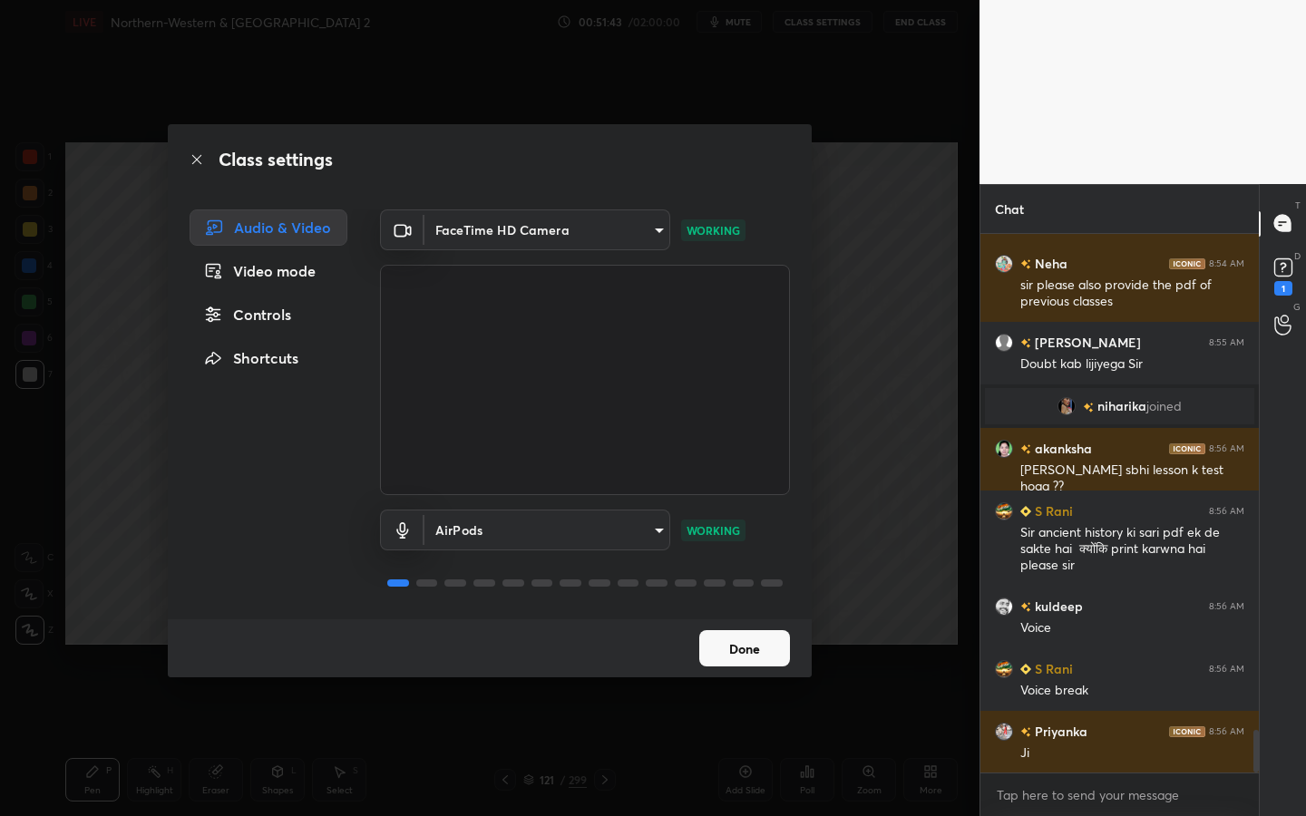
scroll to position [6304, 0]
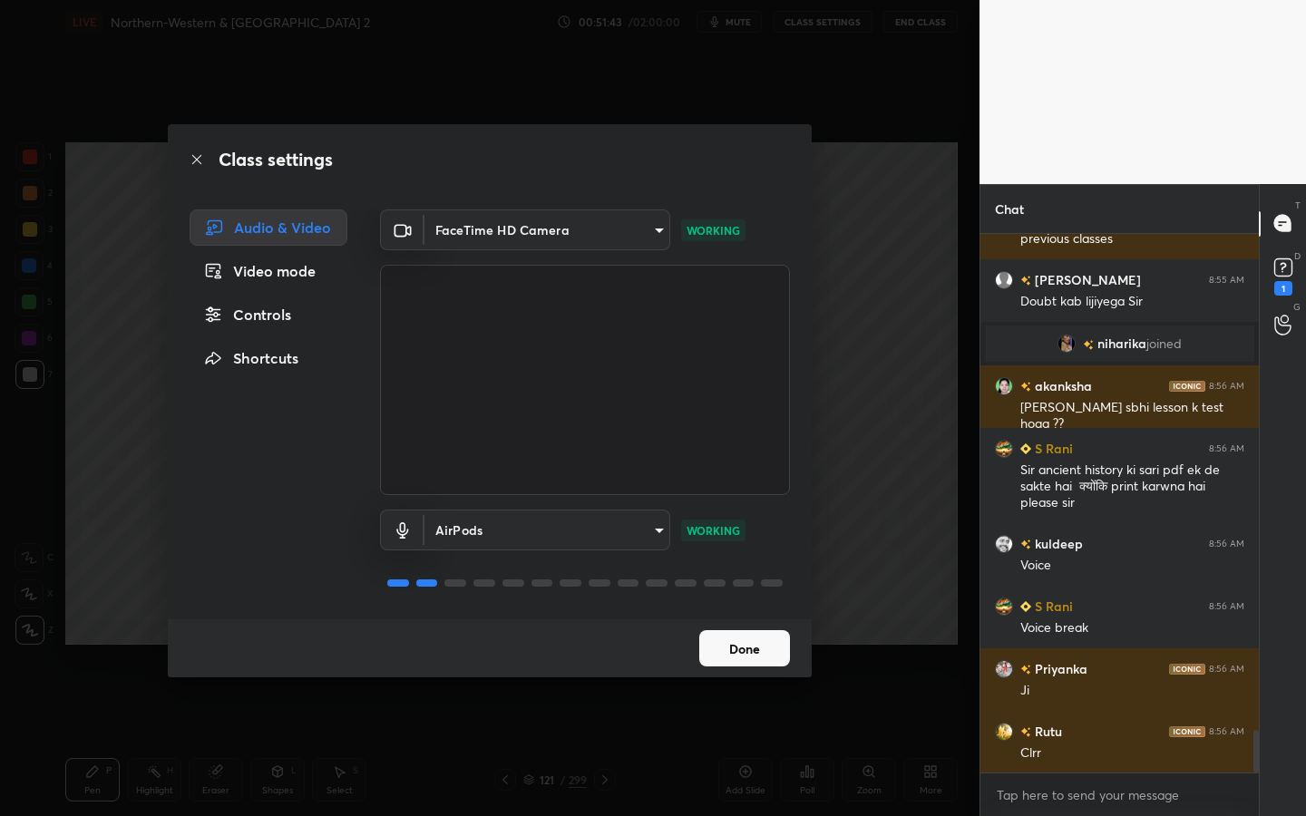
click at [746, 651] on button "Done" at bounding box center [744, 648] width 91 height 36
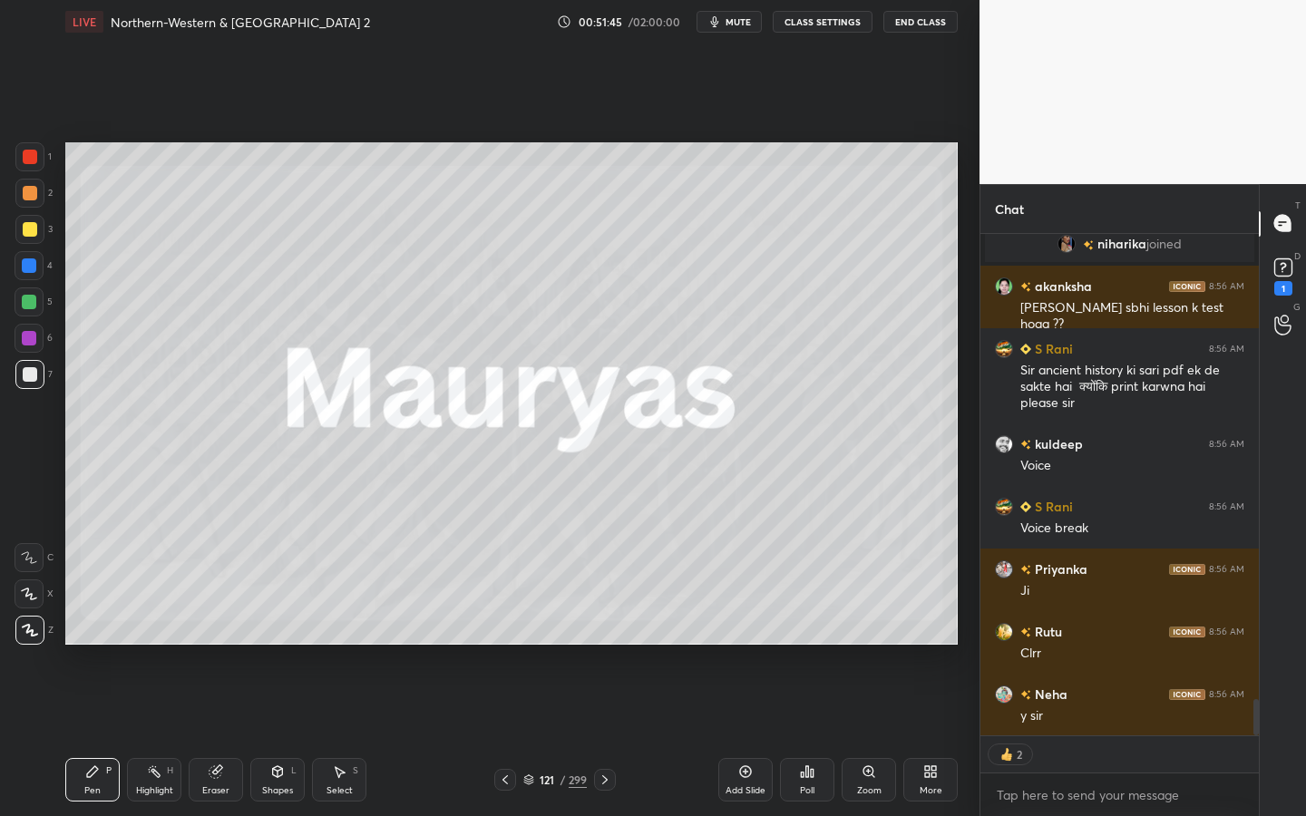
scroll to position [6466, 0]
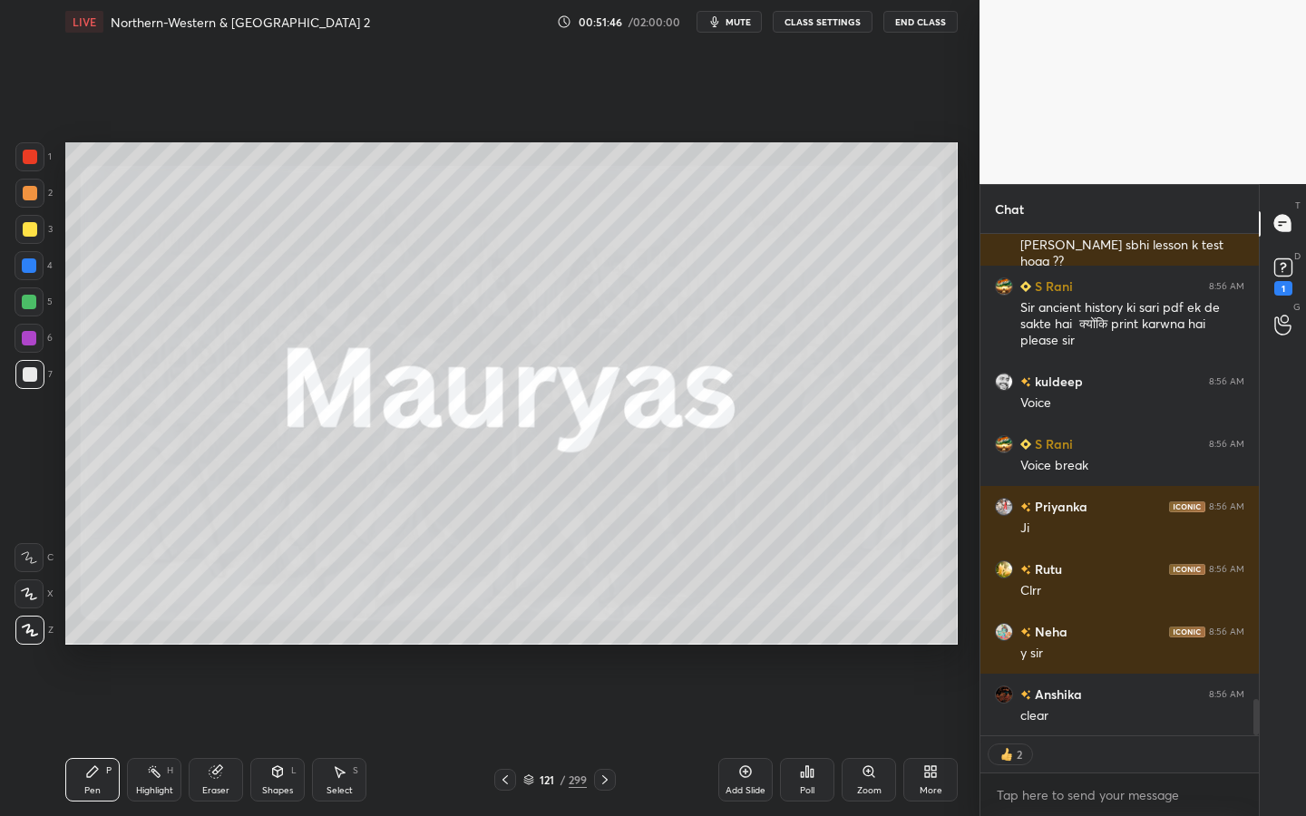
click at [924, 736] on div "More" at bounding box center [931, 780] width 54 height 44
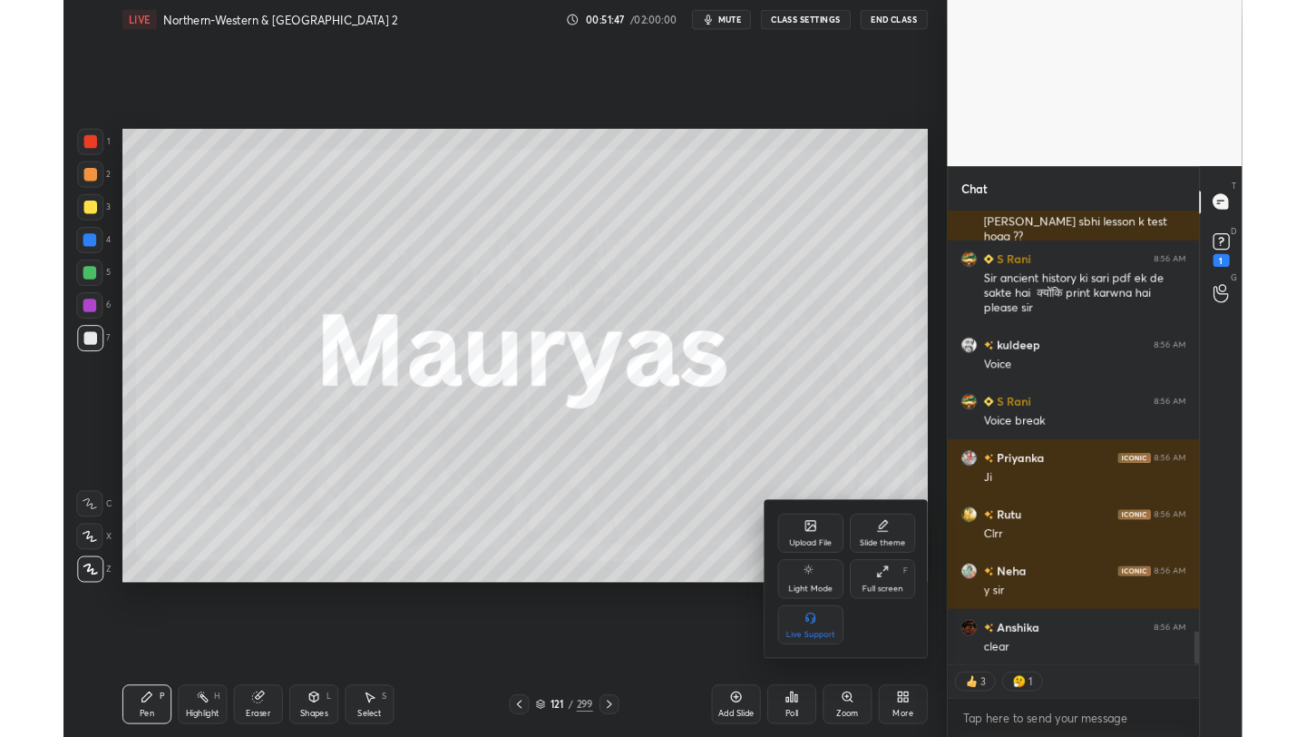
scroll to position [6529, 0]
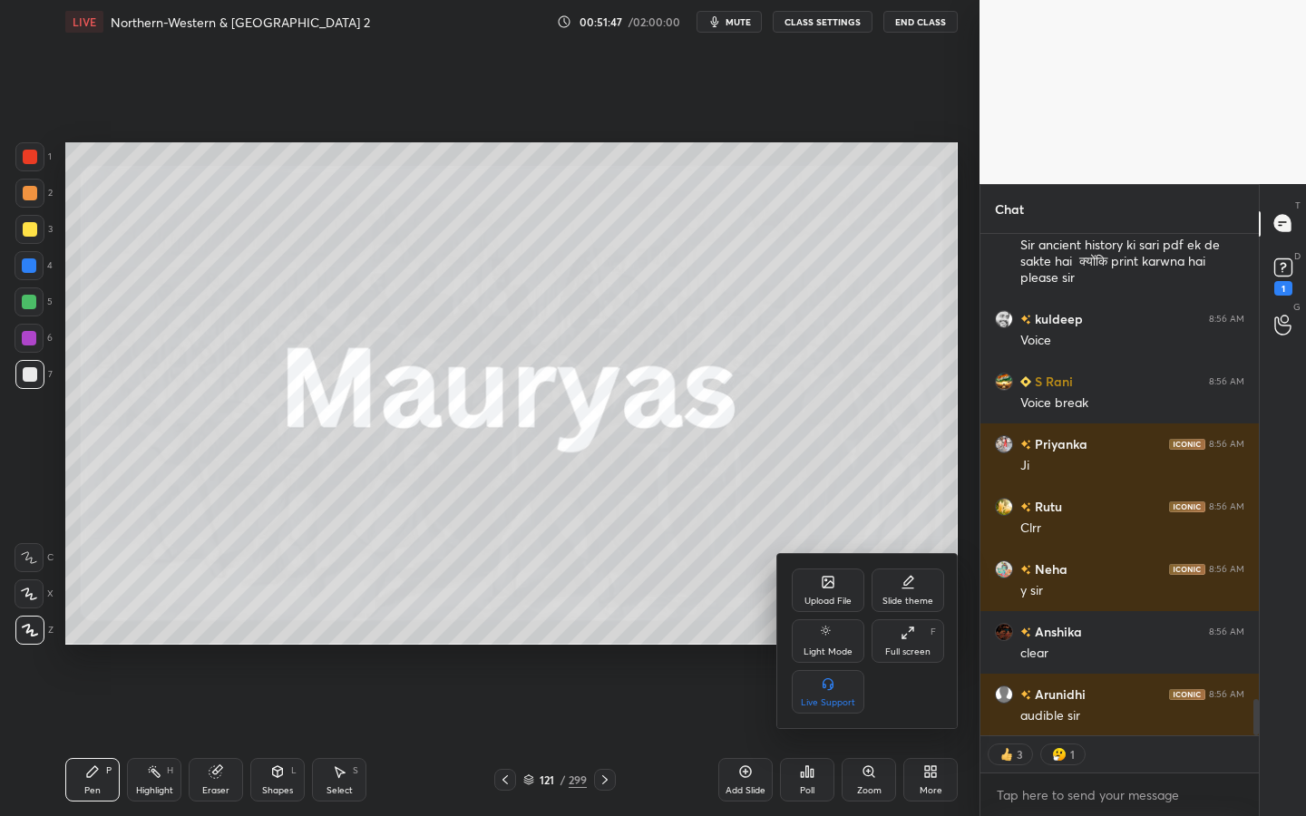
click at [911, 626] on icon at bounding box center [908, 633] width 15 height 15
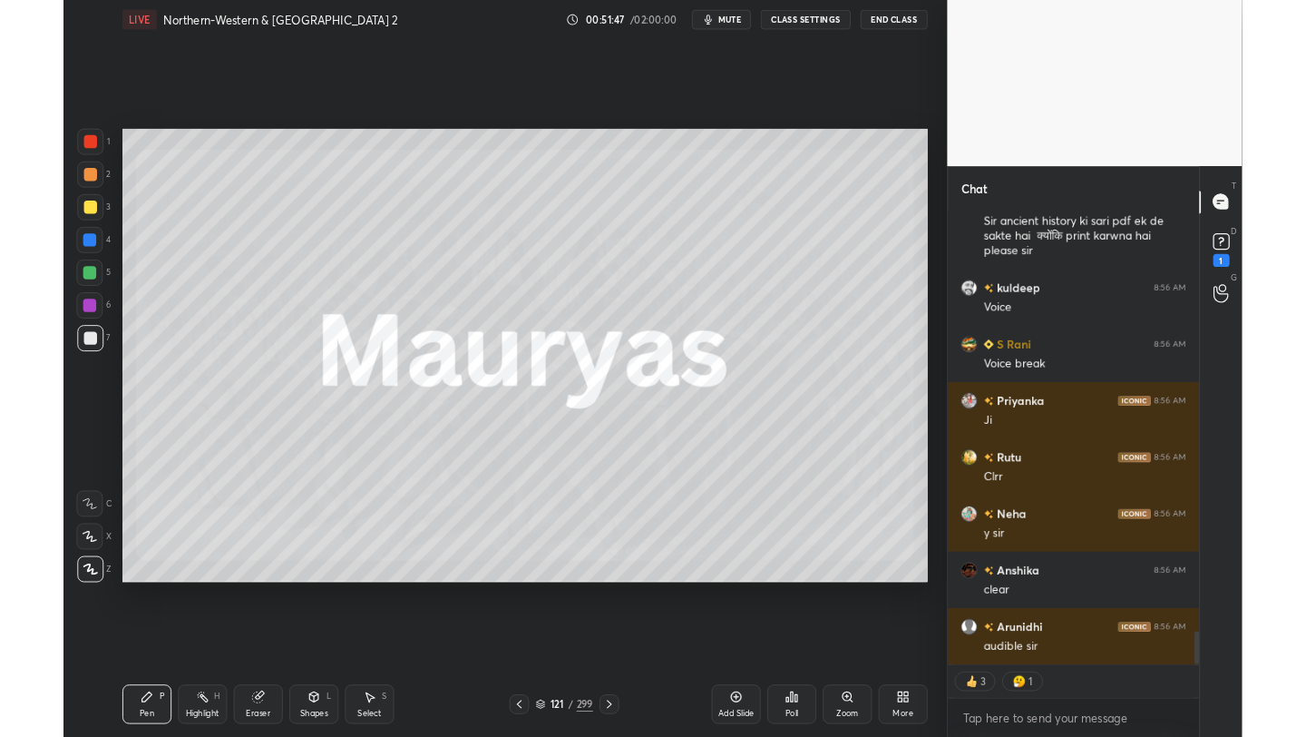
scroll to position [90096, 89809]
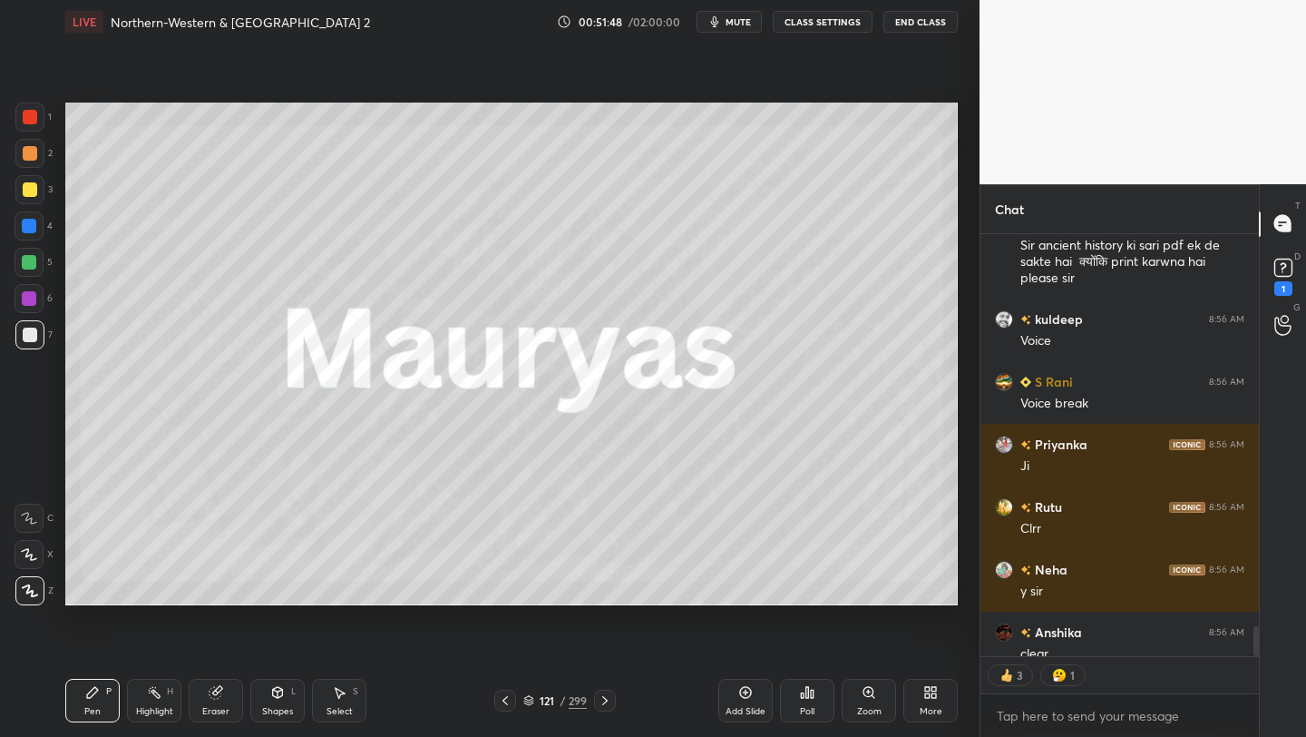
click at [923, 697] on icon at bounding box center [930, 692] width 15 height 15
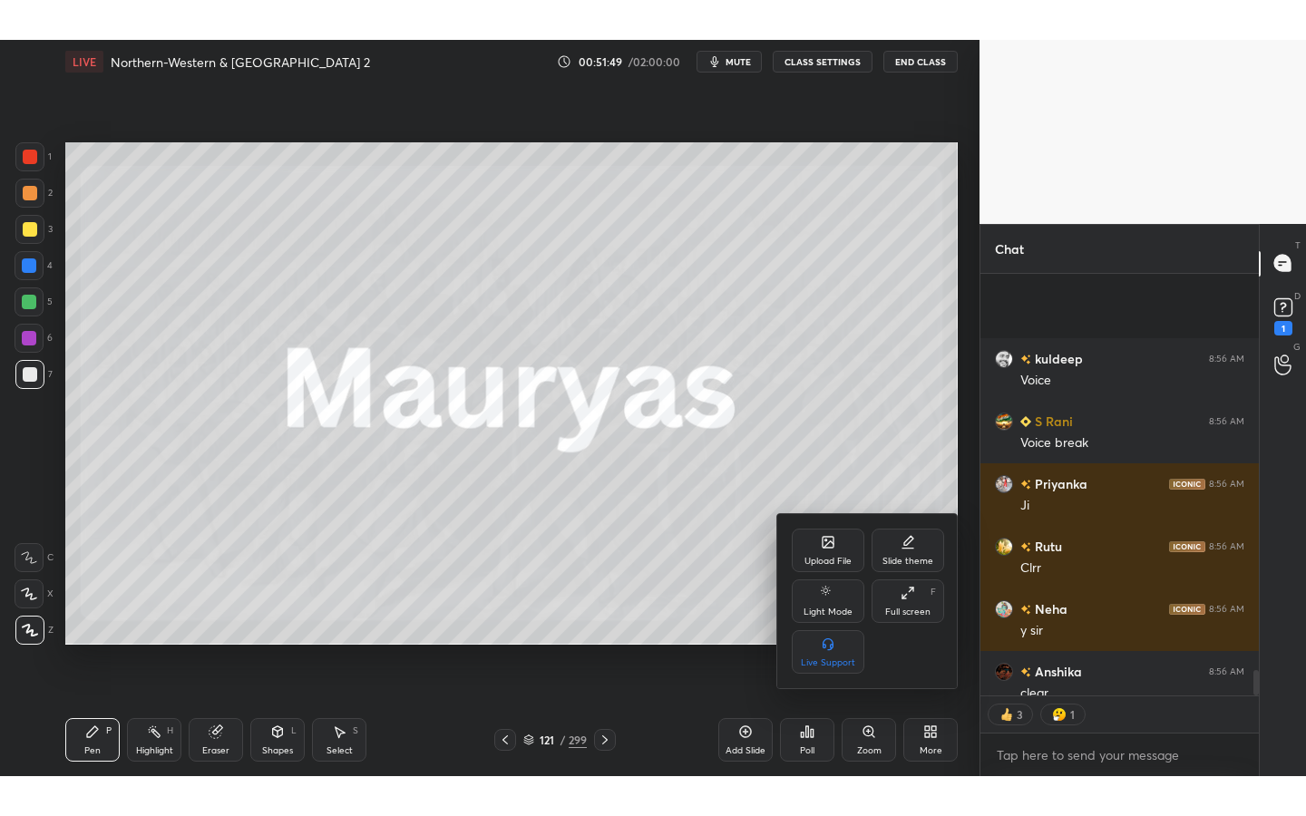
scroll to position [6671, 0]
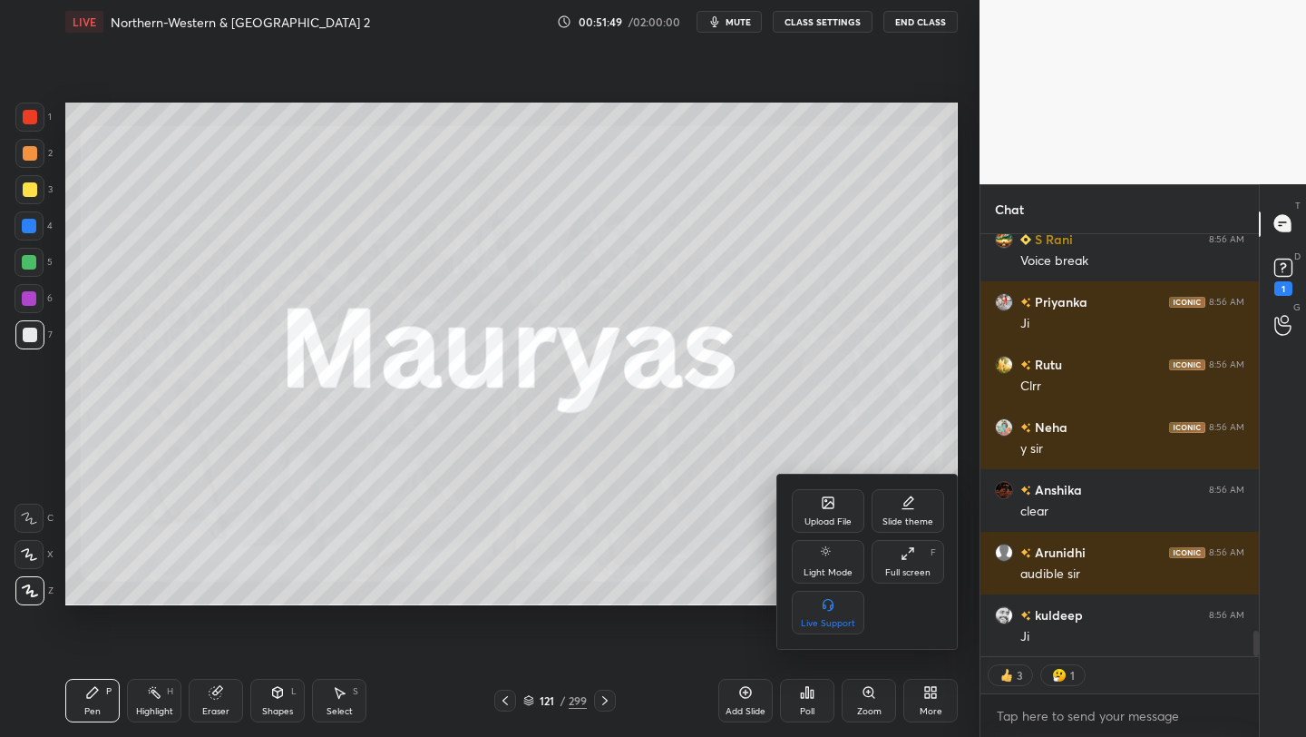
click at [927, 555] on div "Full screen F" at bounding box center [908, 562] width 73 height 44
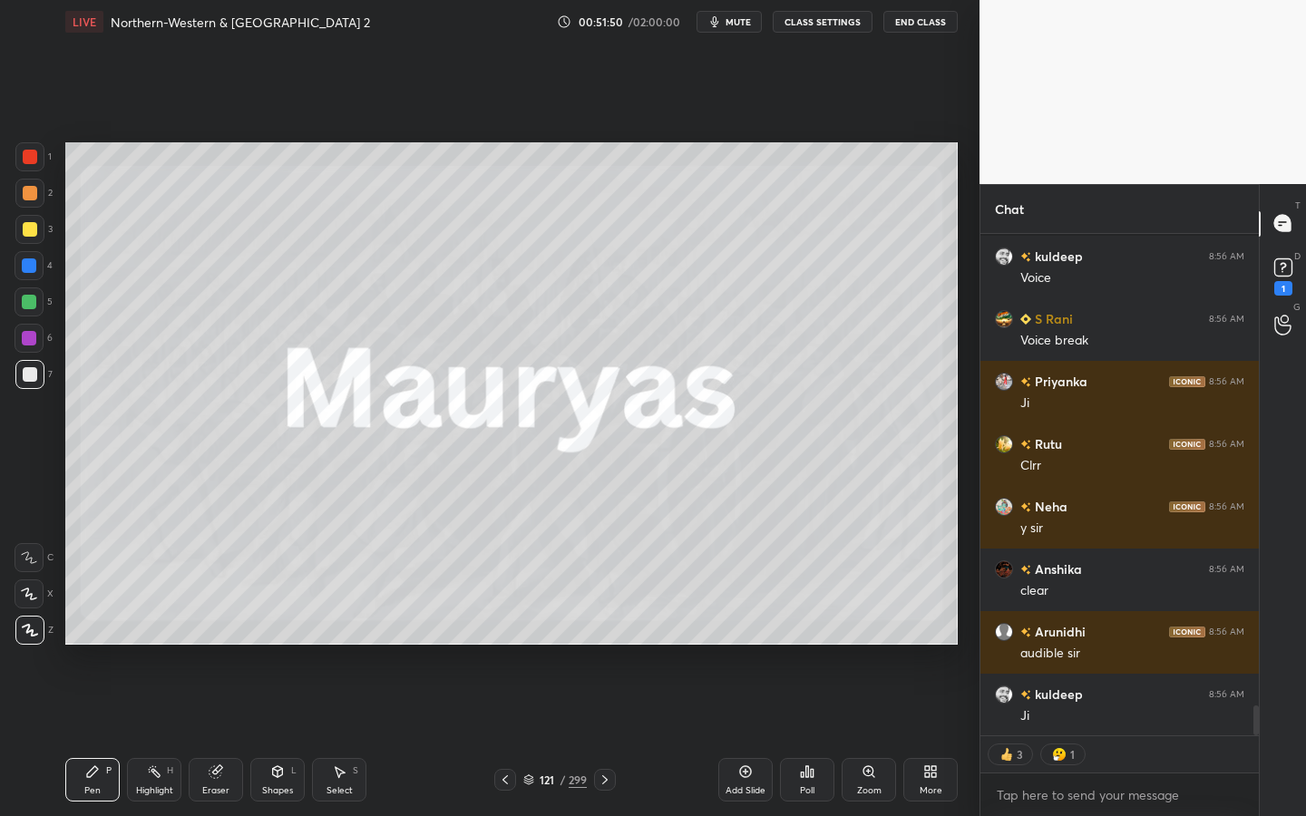
scroll to position [700, 907]
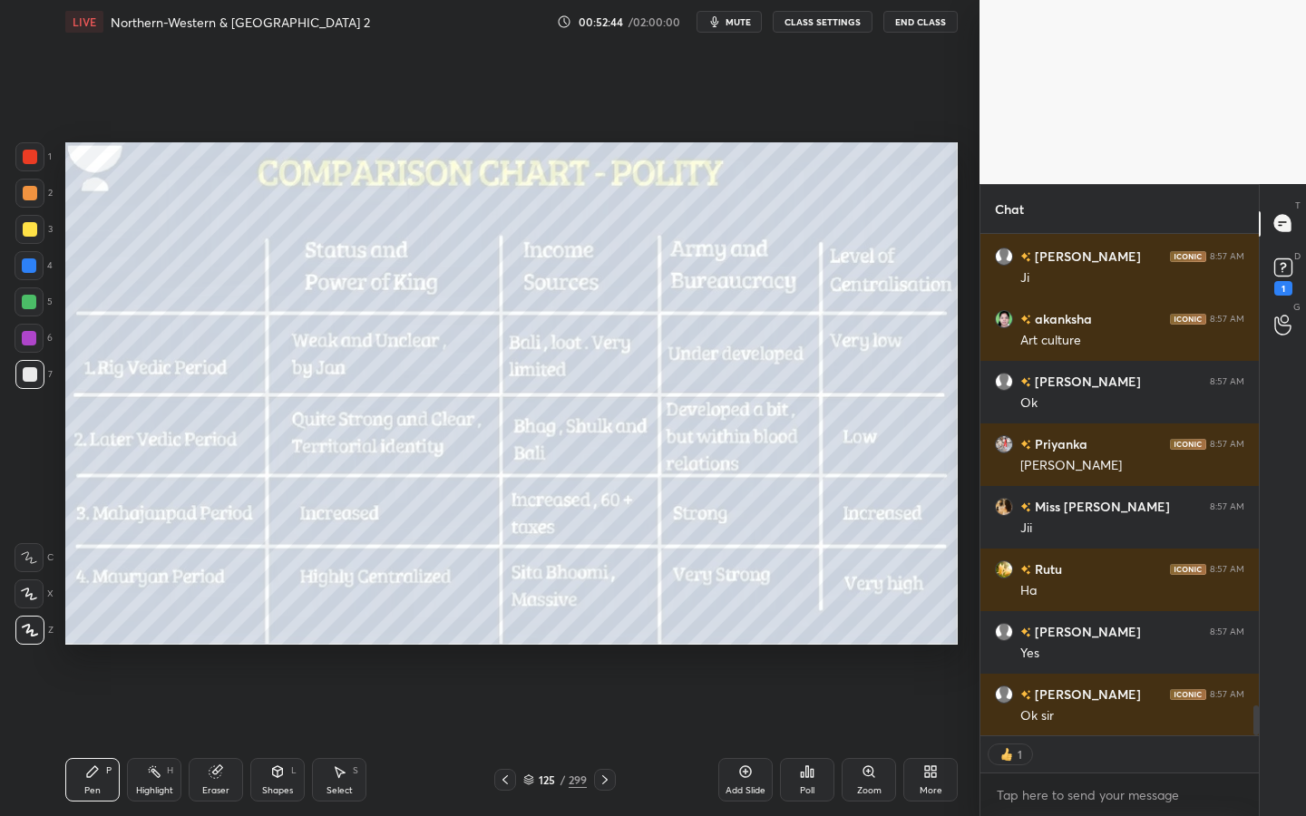
click at [583, 736] on div "125 / 299" at bounding box center [555, 780] width 122 height 22
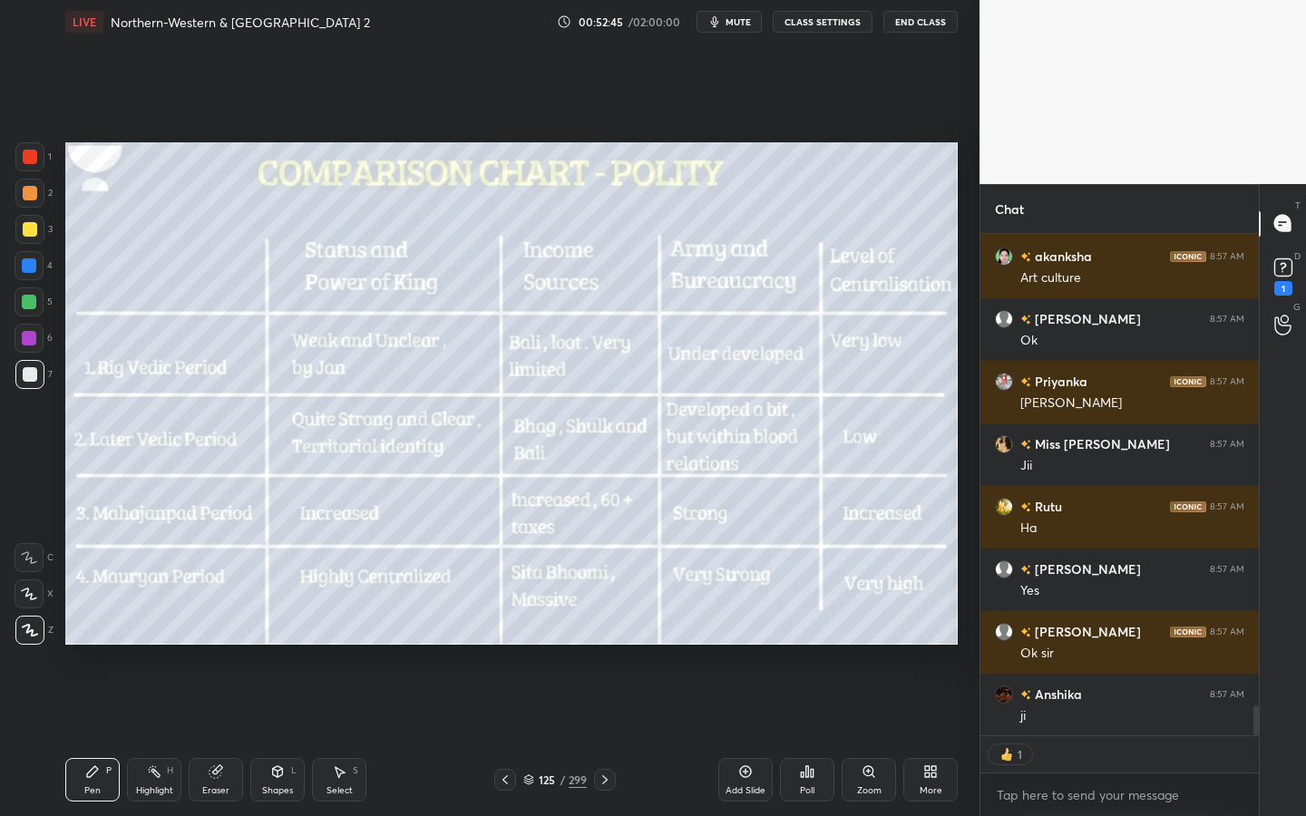
click at [544, 736] on div "125" at bounding box center [547, 780] width 18 height 11
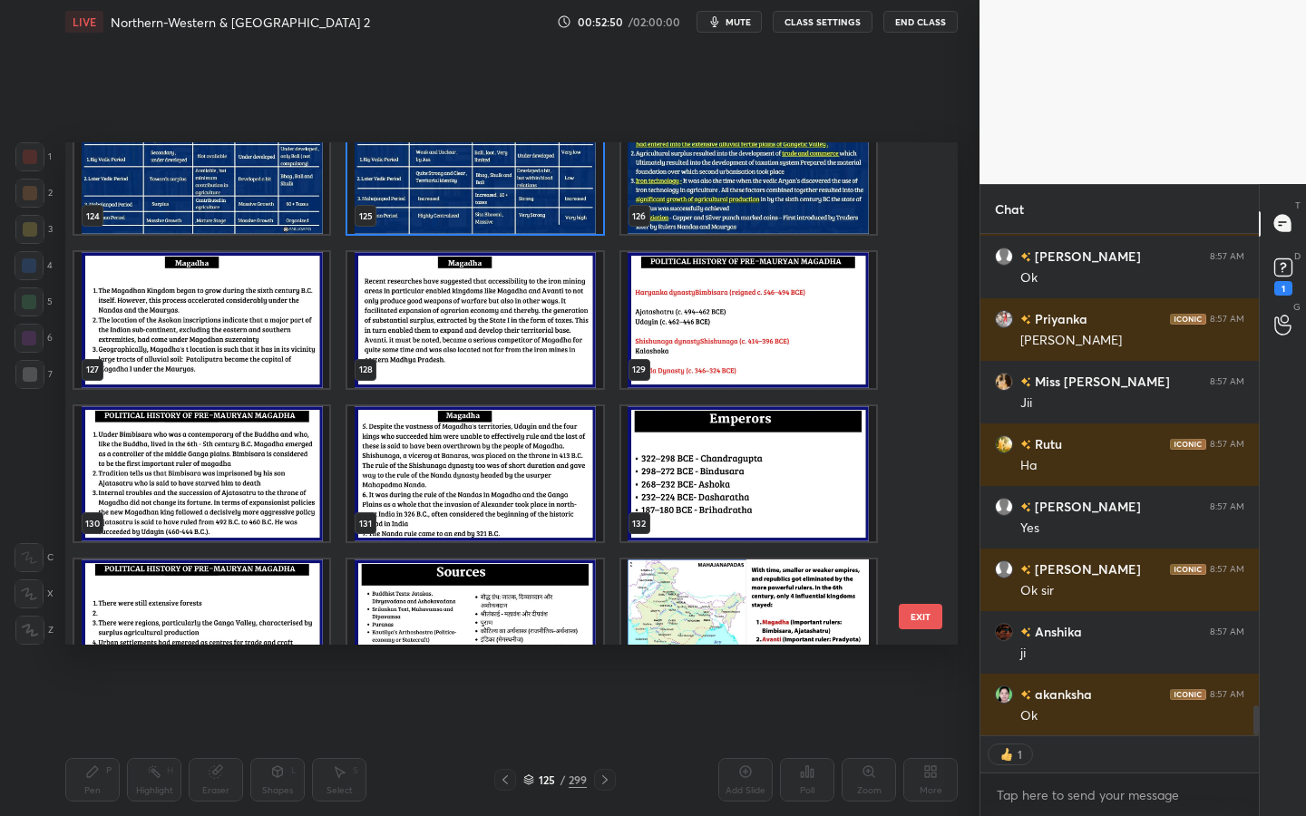
click at [720, 353] on img "grid" at bounding box center [748, 320] width 255 height 136
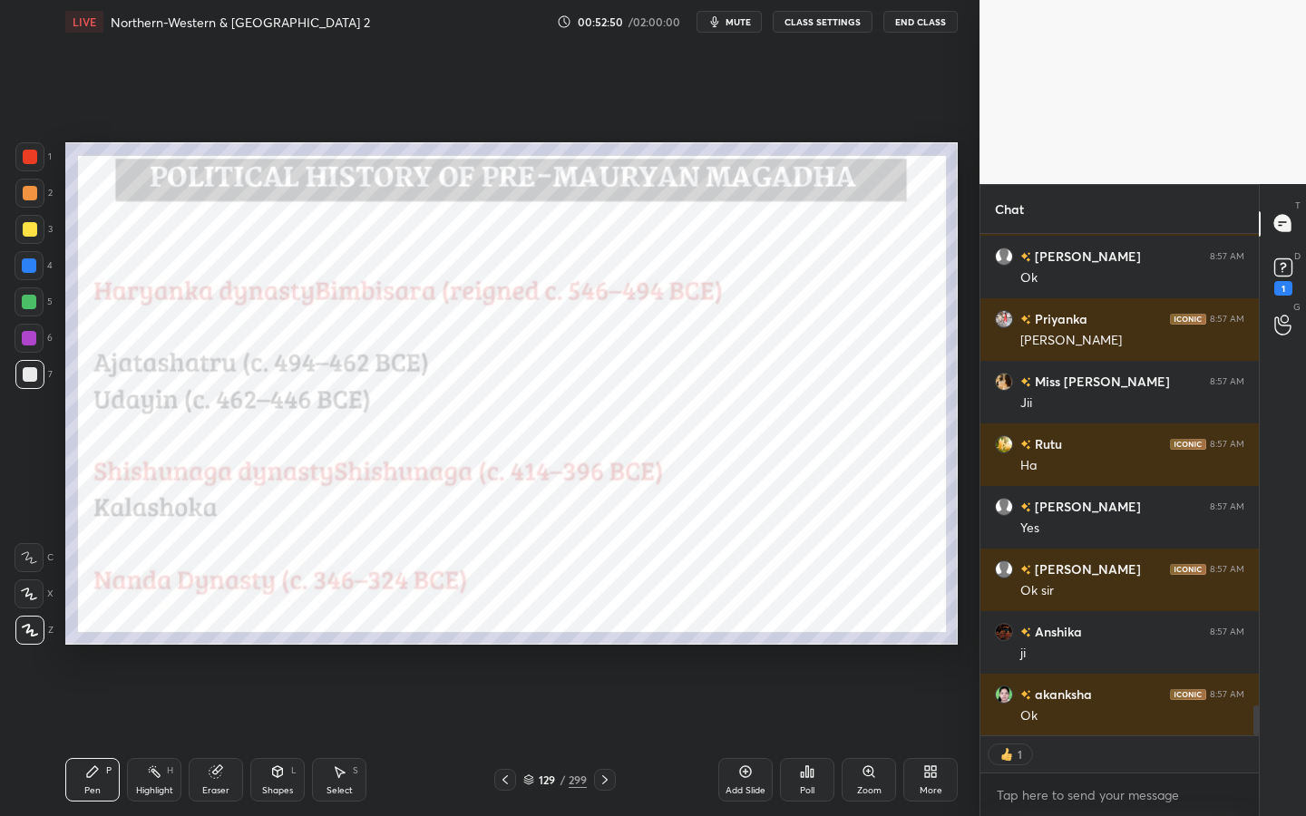
scroll to position [533, 273]
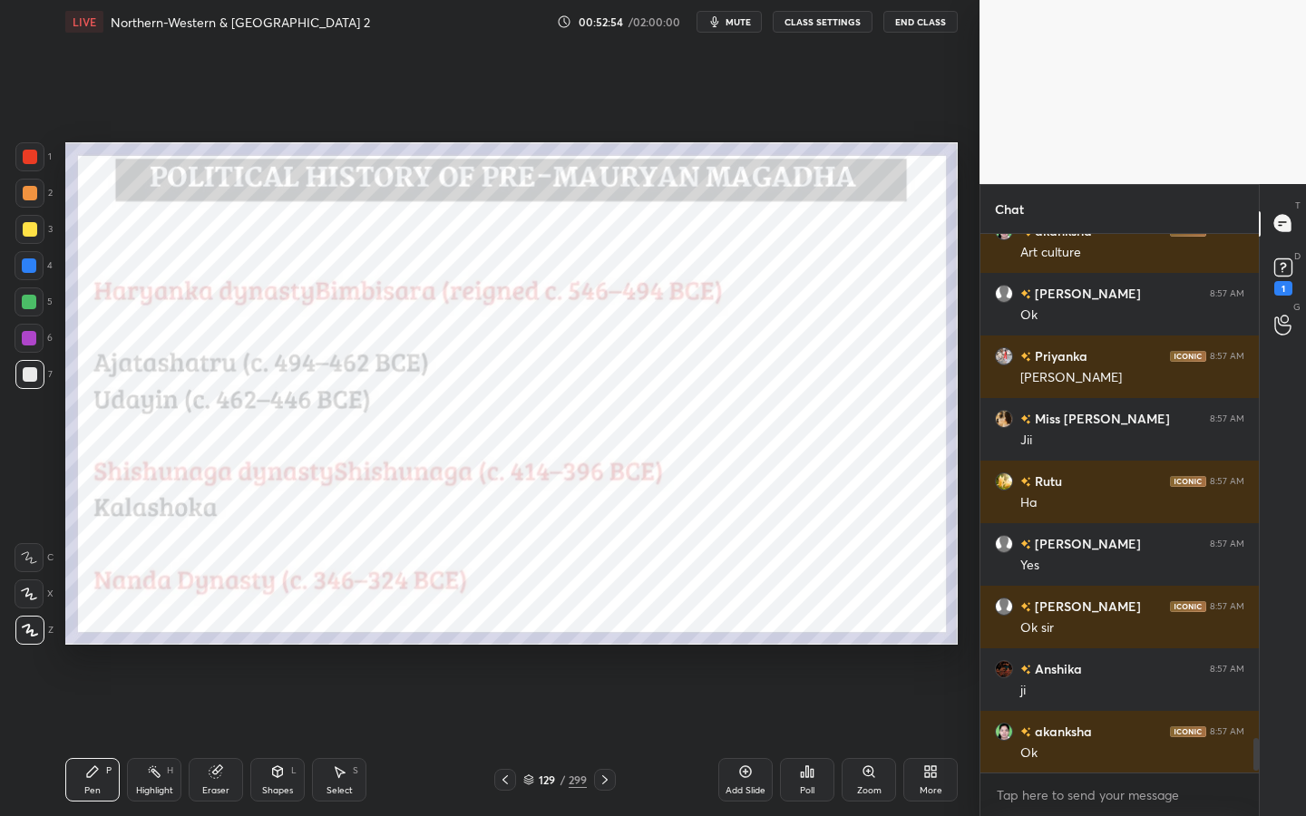
click at [276, 736] on icon at bounding box center [278, 772] width 10 height 11
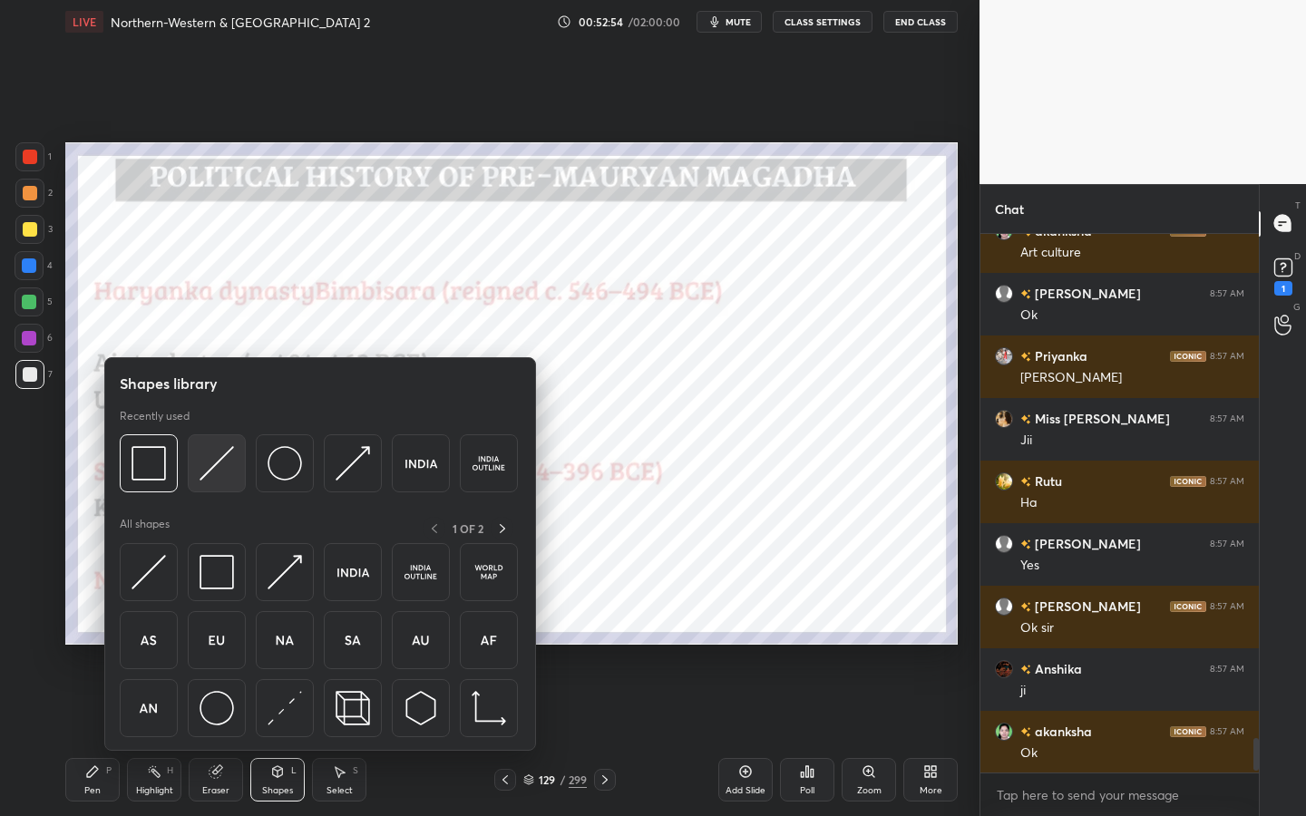
click at [206, 477] on img at bounding box center [217, 463] width 34 height 34
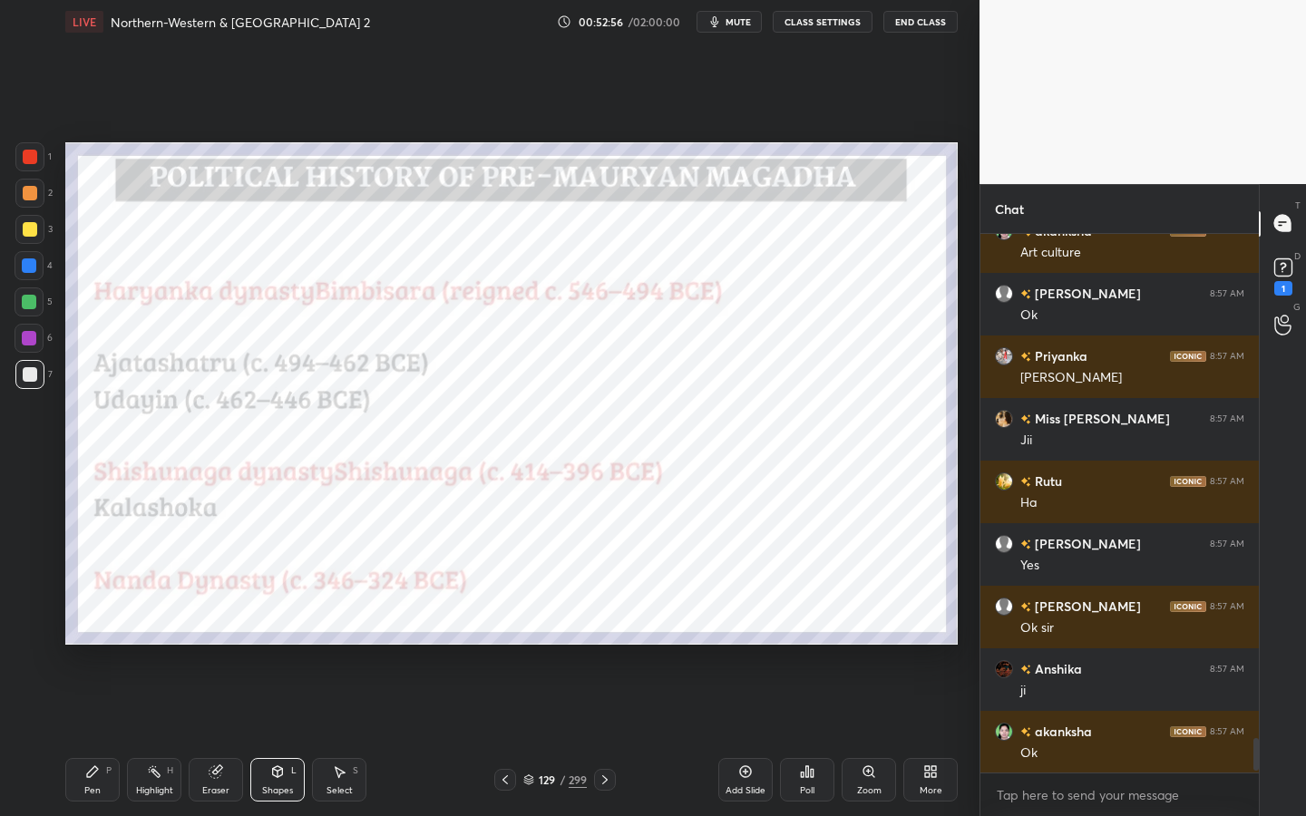
drag, startPoint x: 30, startPoint y: 157, endPoint x: 44, endPoint y: 164, distance: 15.4
click at [30, 157] on div at bounding box center [30, 157] width 15 height 15
click at [31, 251] on div "1 2 3 4 5 6 7" at bounding box center [34, 269] width 38 height 254
click at [39, 263] on div at bounding box center [29, 265] width 29 height 29
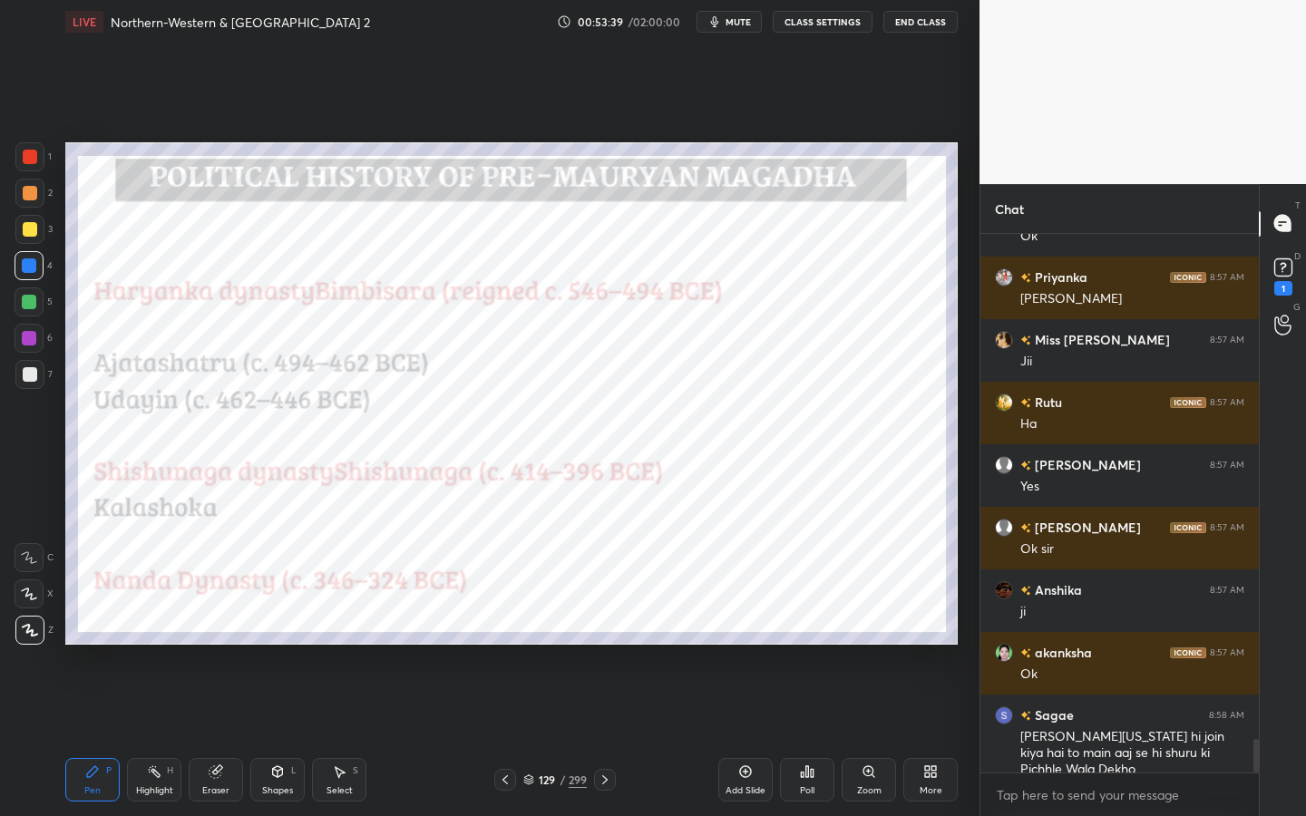
click at [221, 736] on icon at bounding box center [216, 772] width 15 height 15
click at [270, 736] on icon at bounding box center [277, 772] width 15 height 15
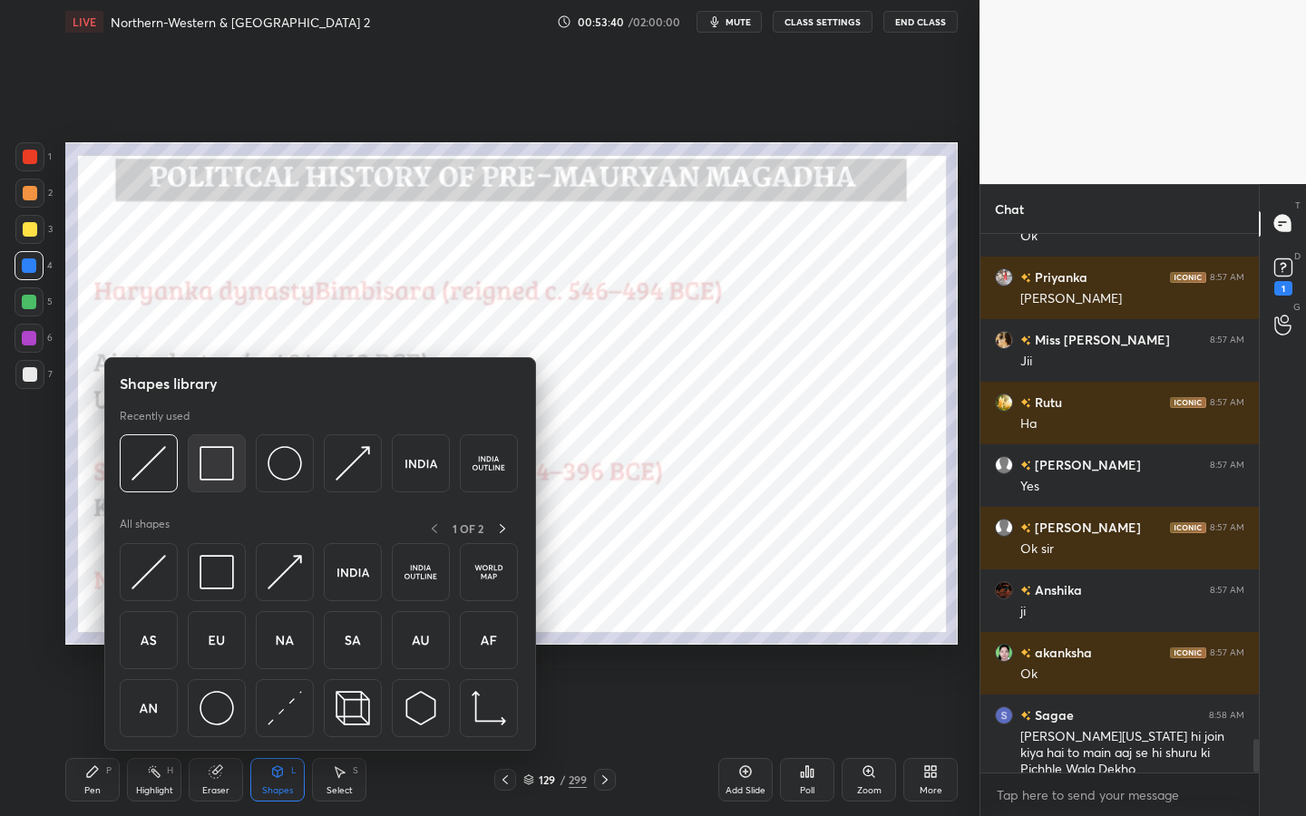
click at [213, 470] on img at bounding box center [217, 463] width 34 height 34
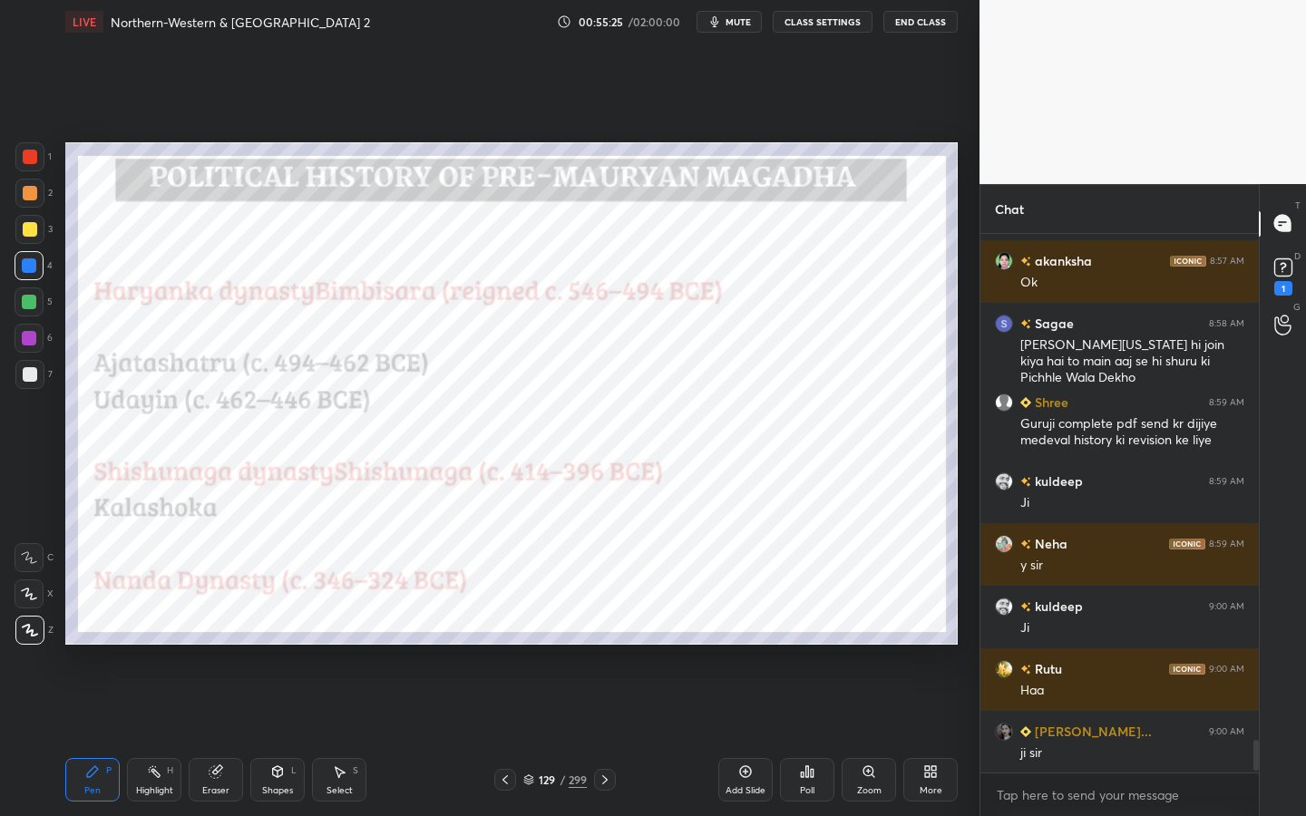
scroll to position [8418, 0]
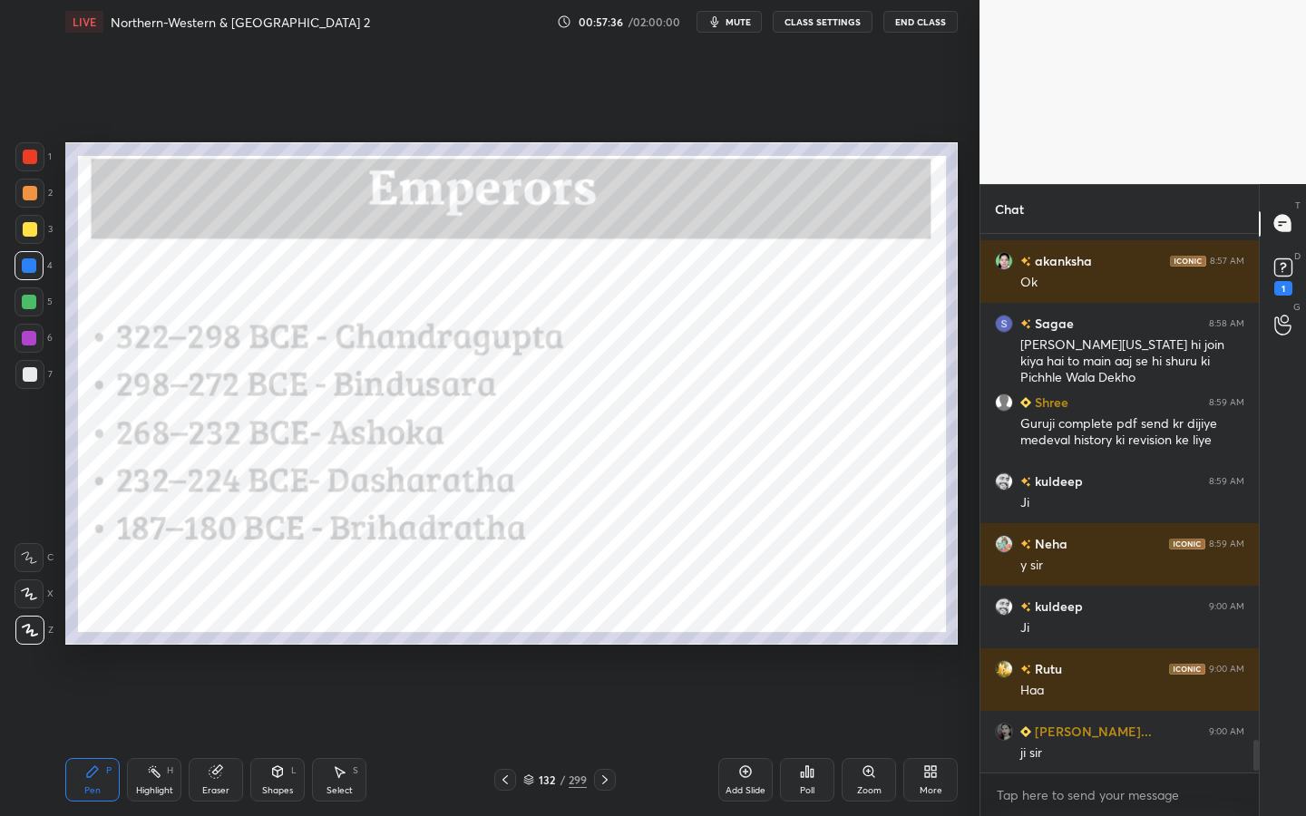
click at [292, 736] on div "Shapes L" at bounding box center [277, 780] width 54 height 44
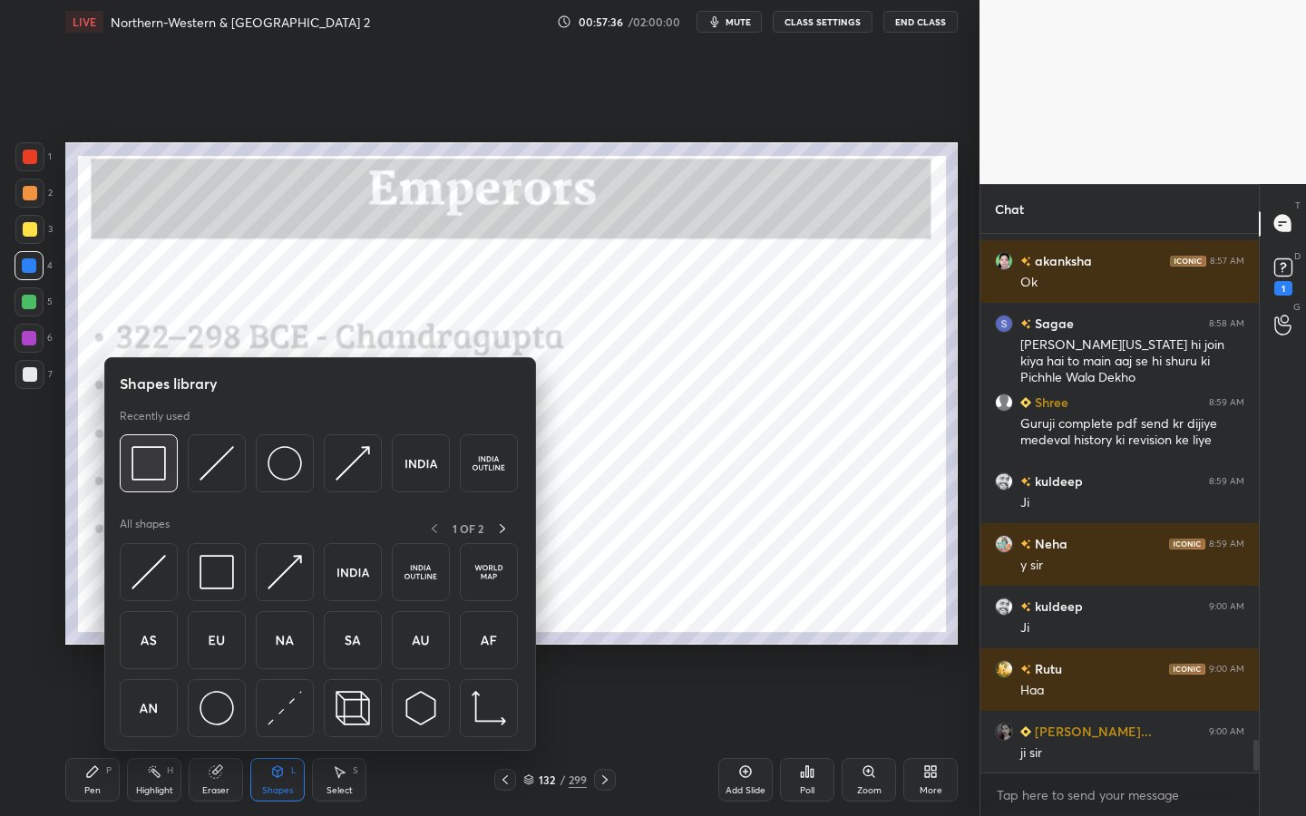
click at [132, 453] on img at bounding box center [149, 463] width 34 height 34
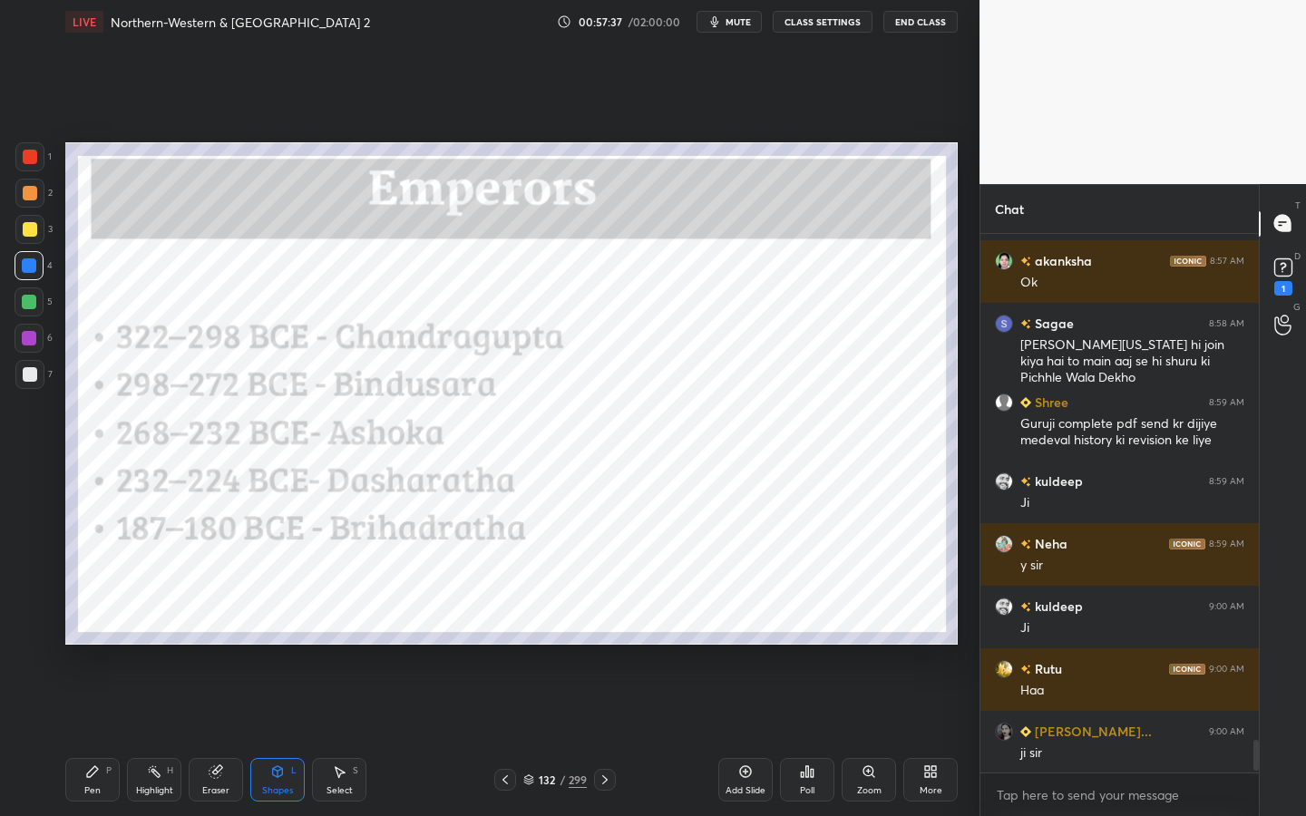
click at [37, 160] on div at bounding box center [29, 156] width 29 height 29
drag, startPoint x: 203, startPoint y: 783, endPoint x: 178, endPoint y: 720, distance: 67.6
click at [204, 736] on div "Eraser" at bounding box center [216, 780] width 54 height 44
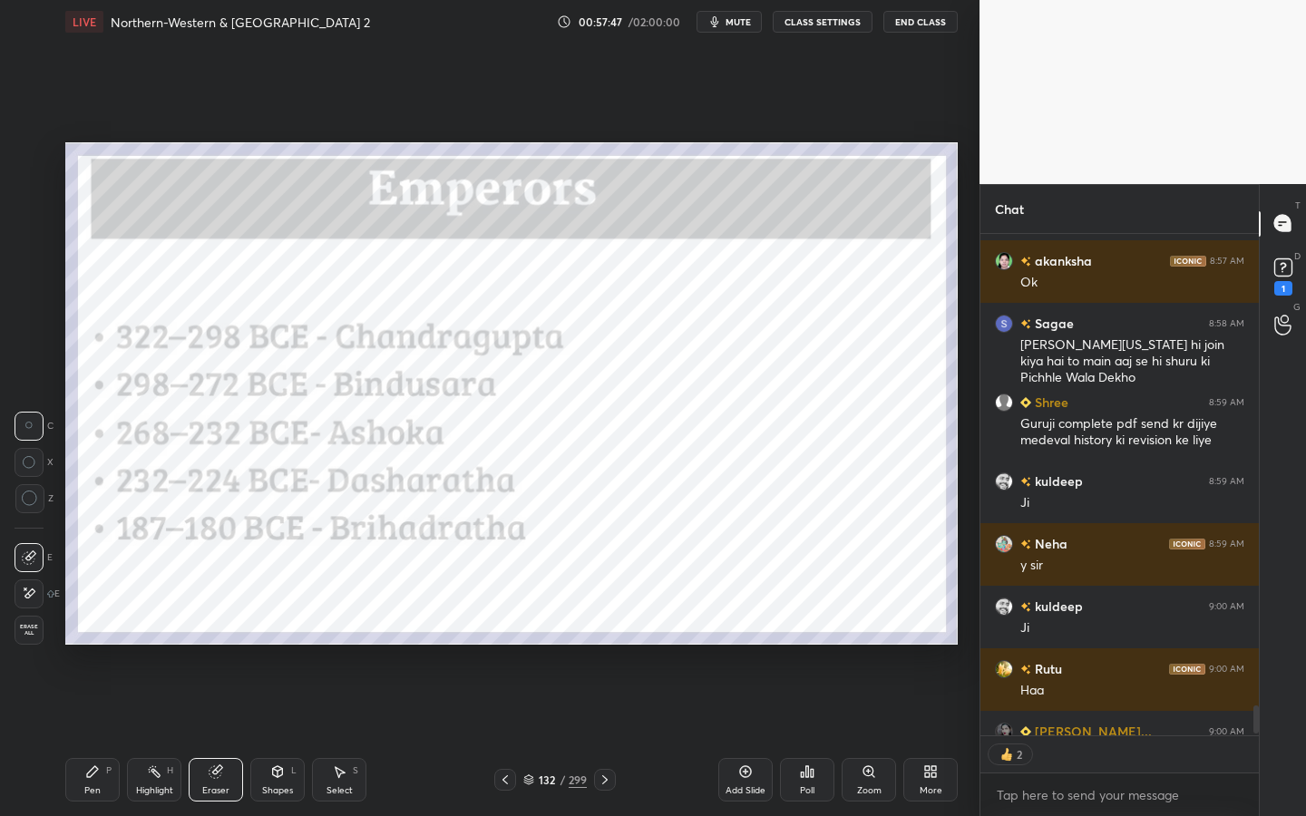
click at [30, 626] on span "Erase all" at bounding box center [28, 630] width 27 height 13
click at [267, 736] on div "Shapes" at bounding box center [277, 791] width 31 height 9
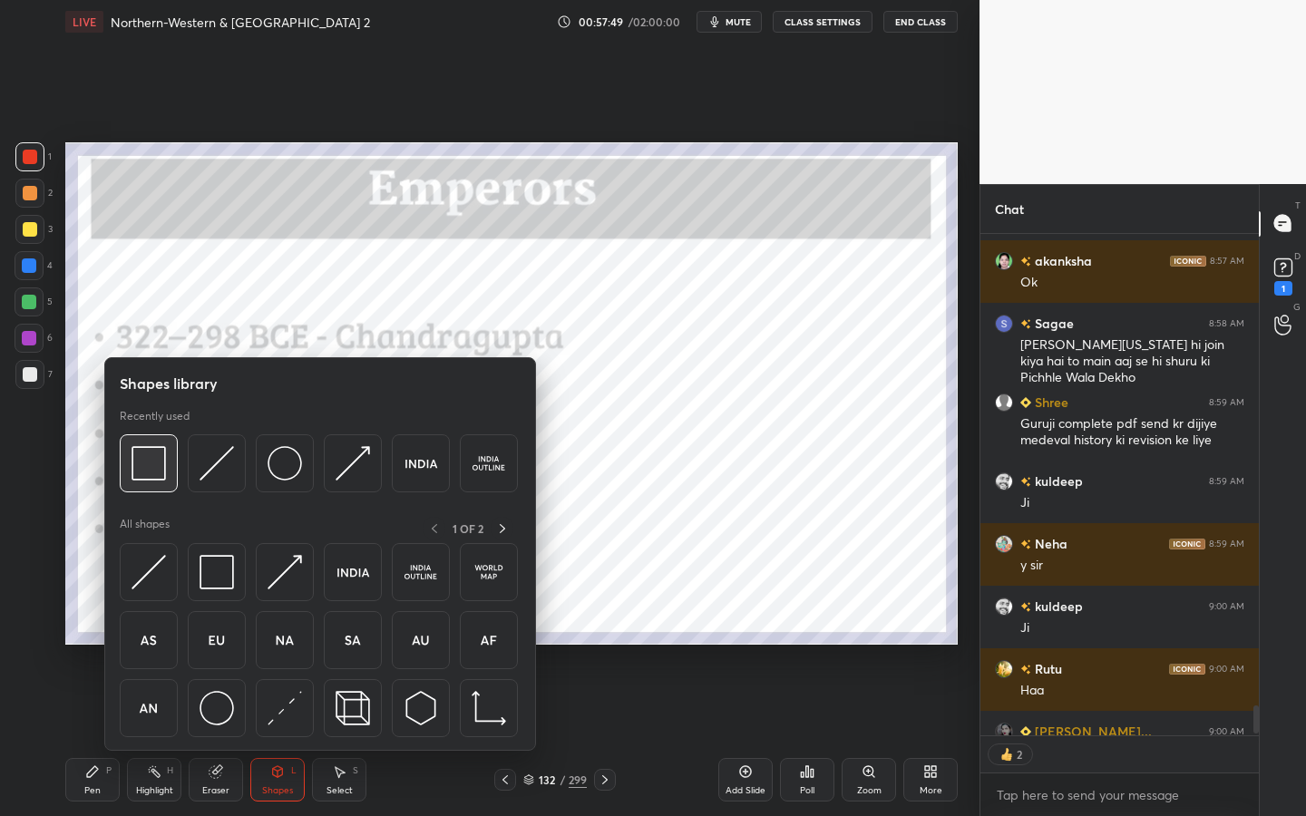
click at [151, 438] on div at bounding box center [149, 464] width 58 height 58
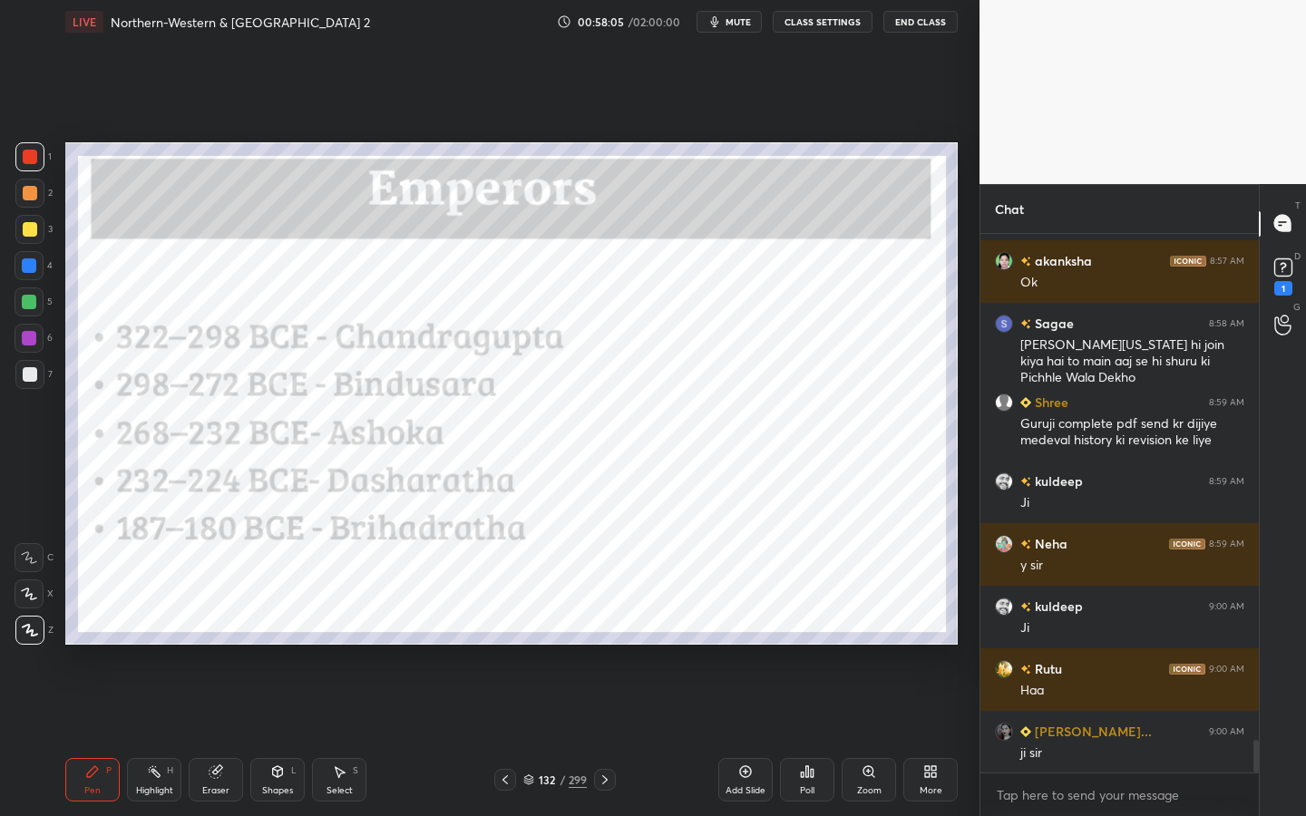
scroll to position [8481, 0]
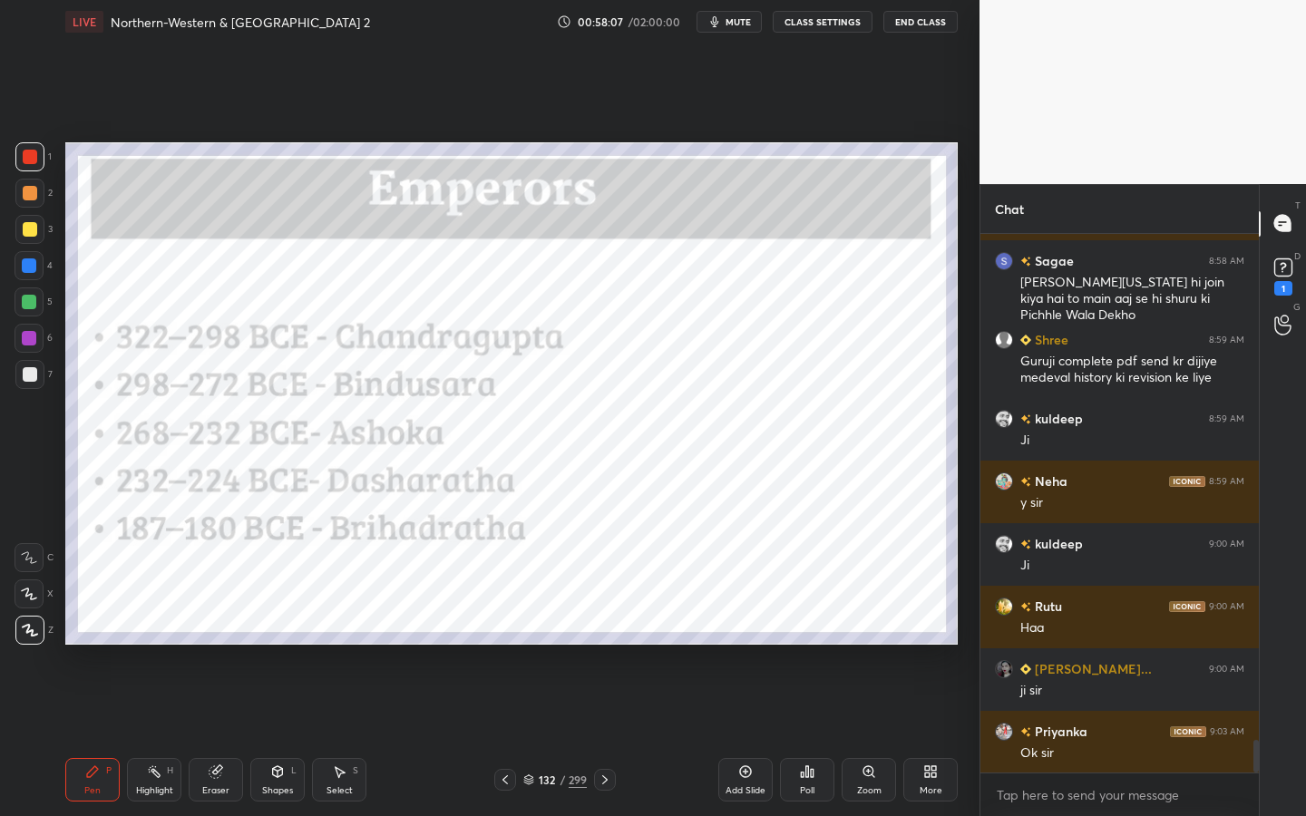
click at [735, 24] on span "mute" at bounding box center [738, 21] width 25 height 13
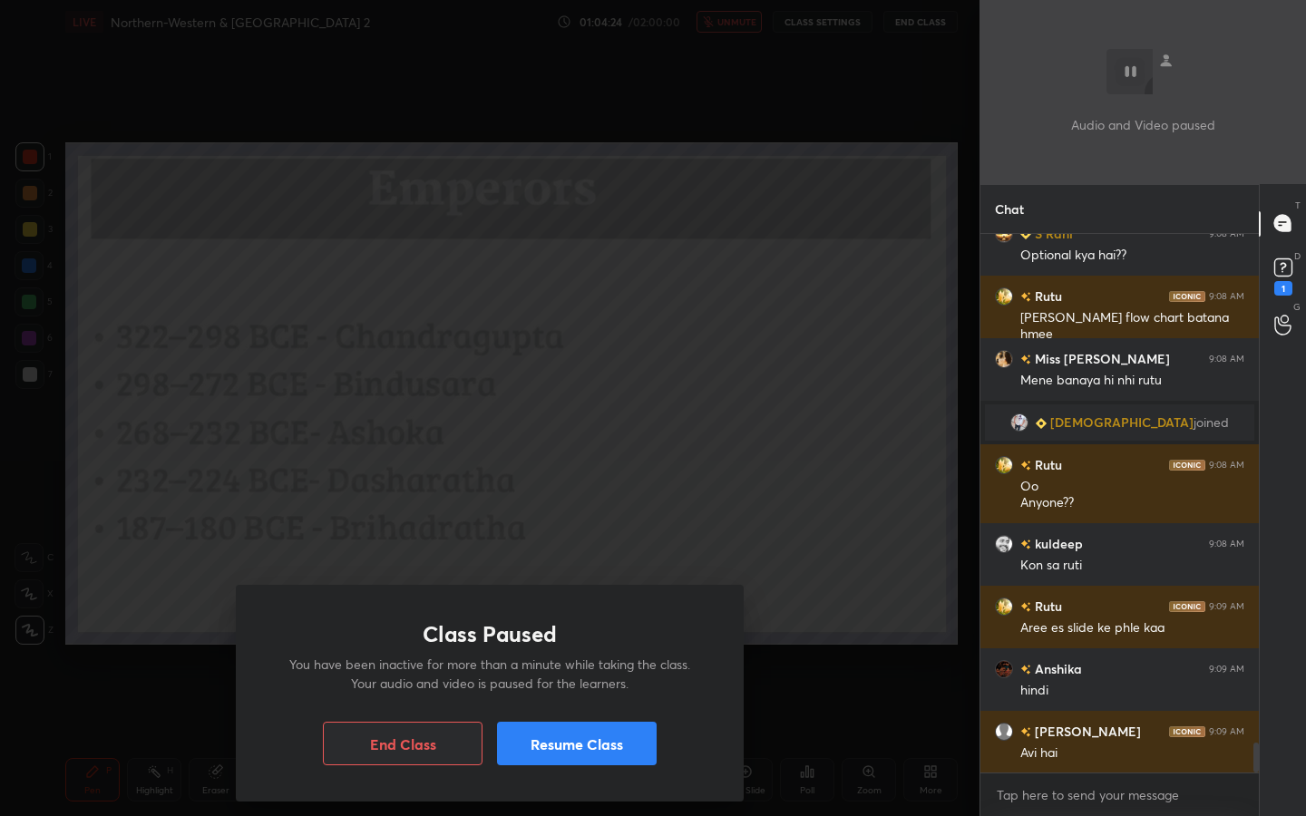
scroll to position [9222, 0]
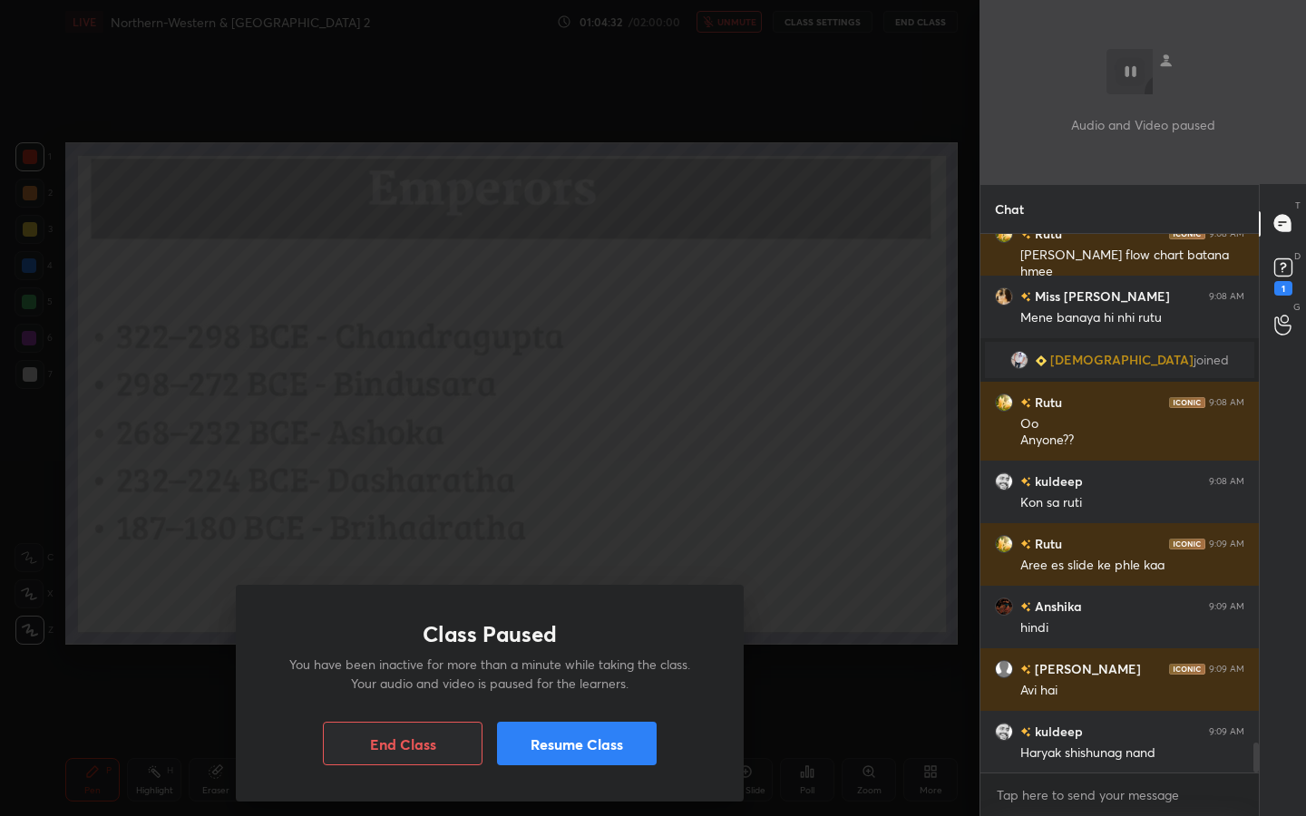
click at [627, 736] on button "Resume Class" at bounding box center [577, 744] width 160 height 44
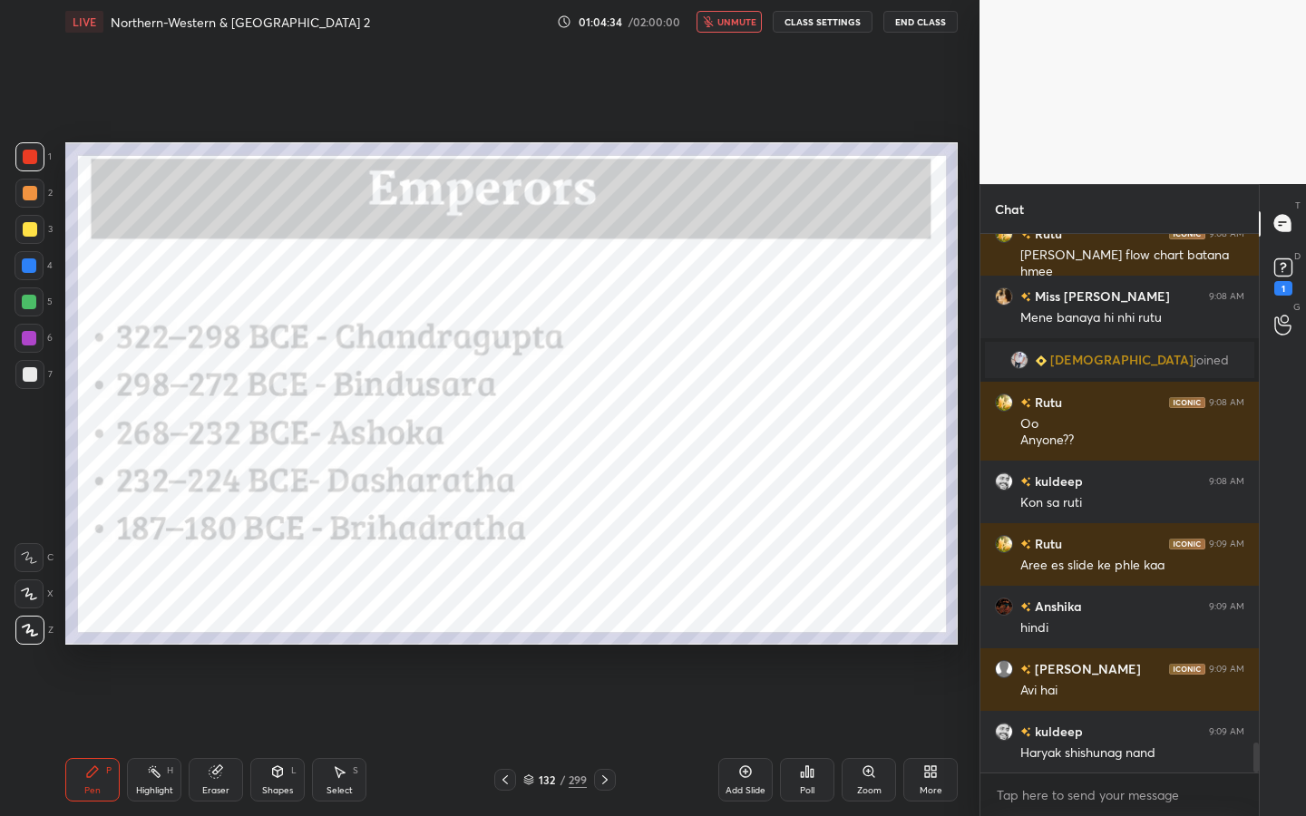
scroll to position [9285, 0]
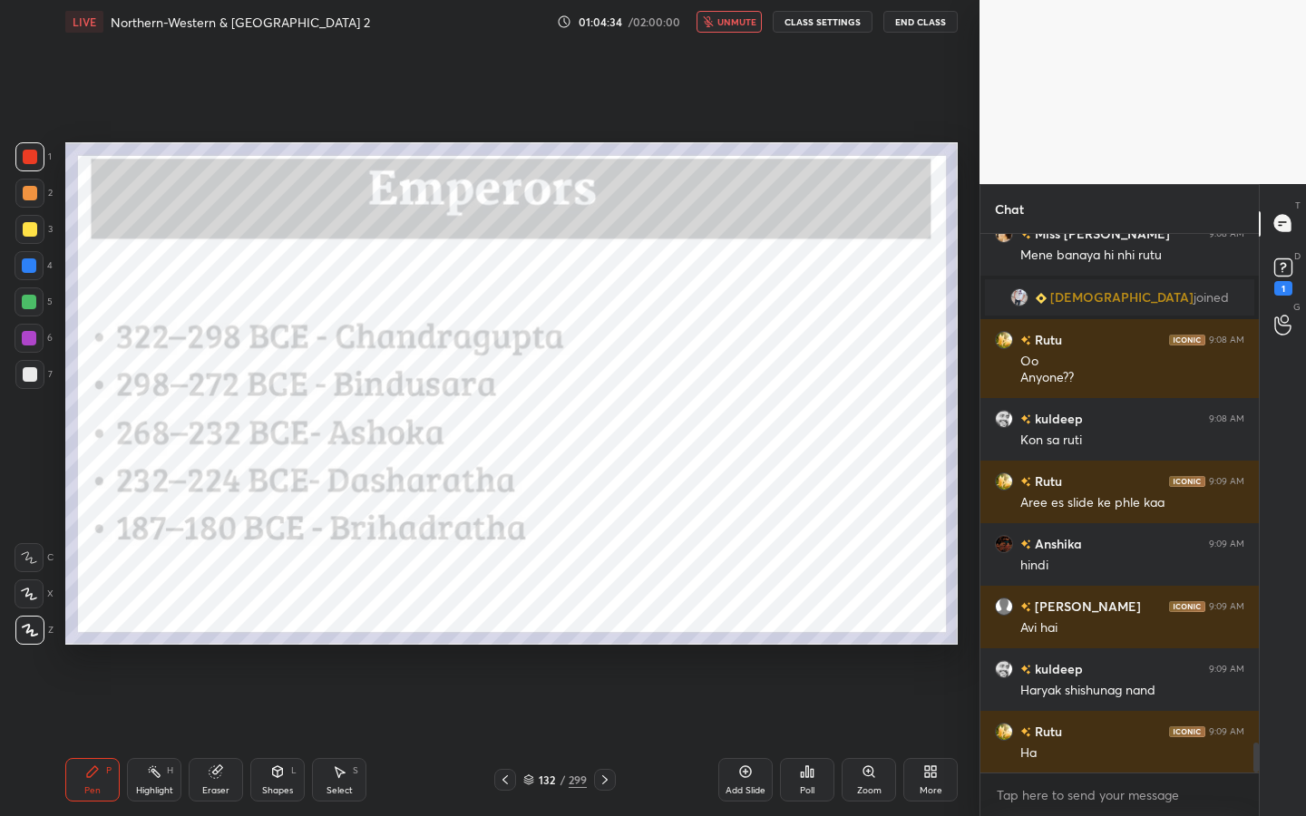
click at [730, 18] on span "unmute" at bounding box center [737, 21] width 39 height 13
click at [933, 736] on div "More" at bounding box center [931, 791] width 23 height 9
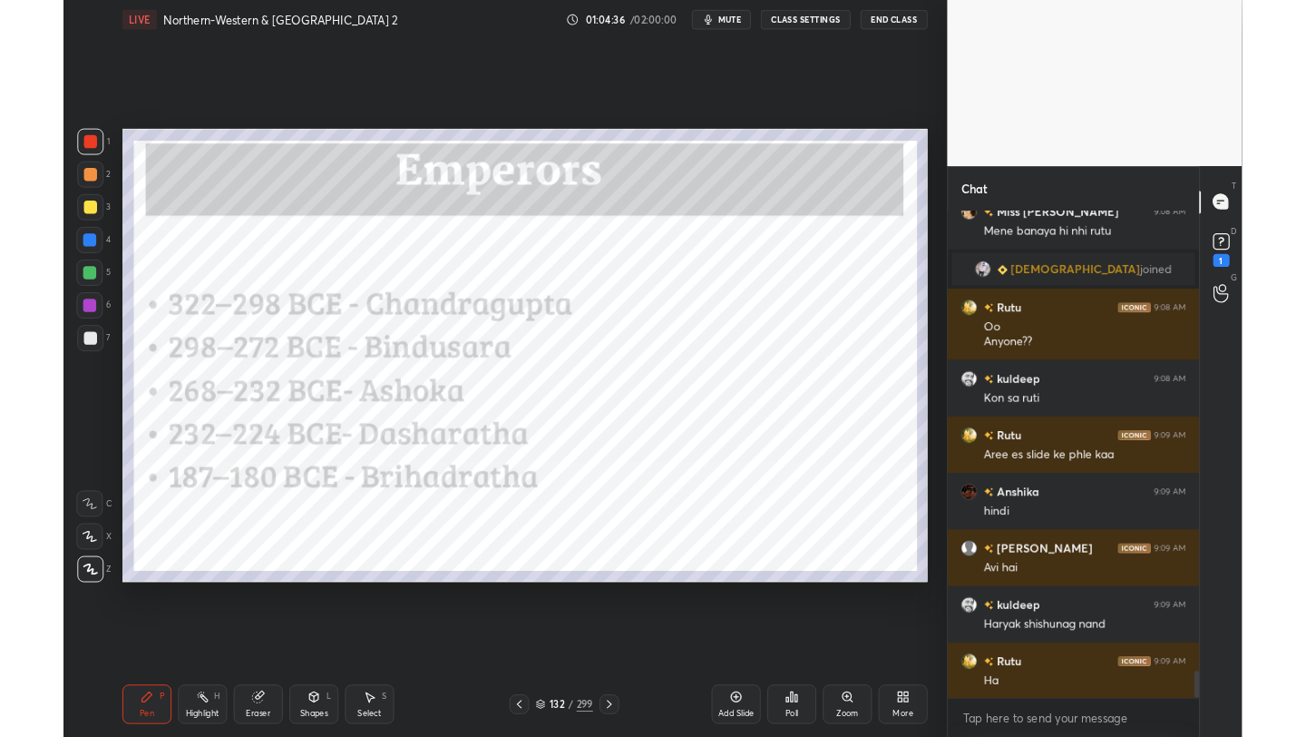
scroll to position [9347, 0]
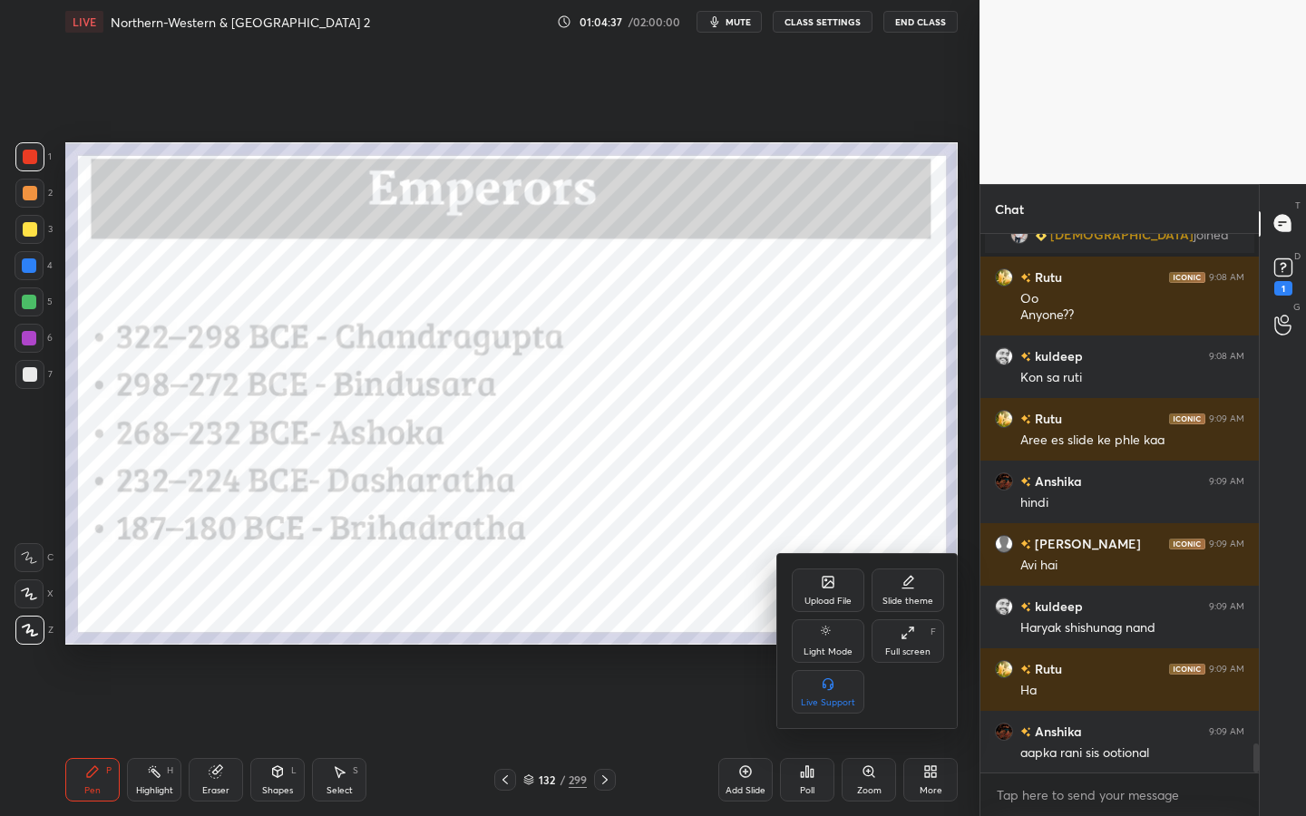
click at [908, 657] on div "Full screen" at bounding box center [907, 652] width 45 height 9
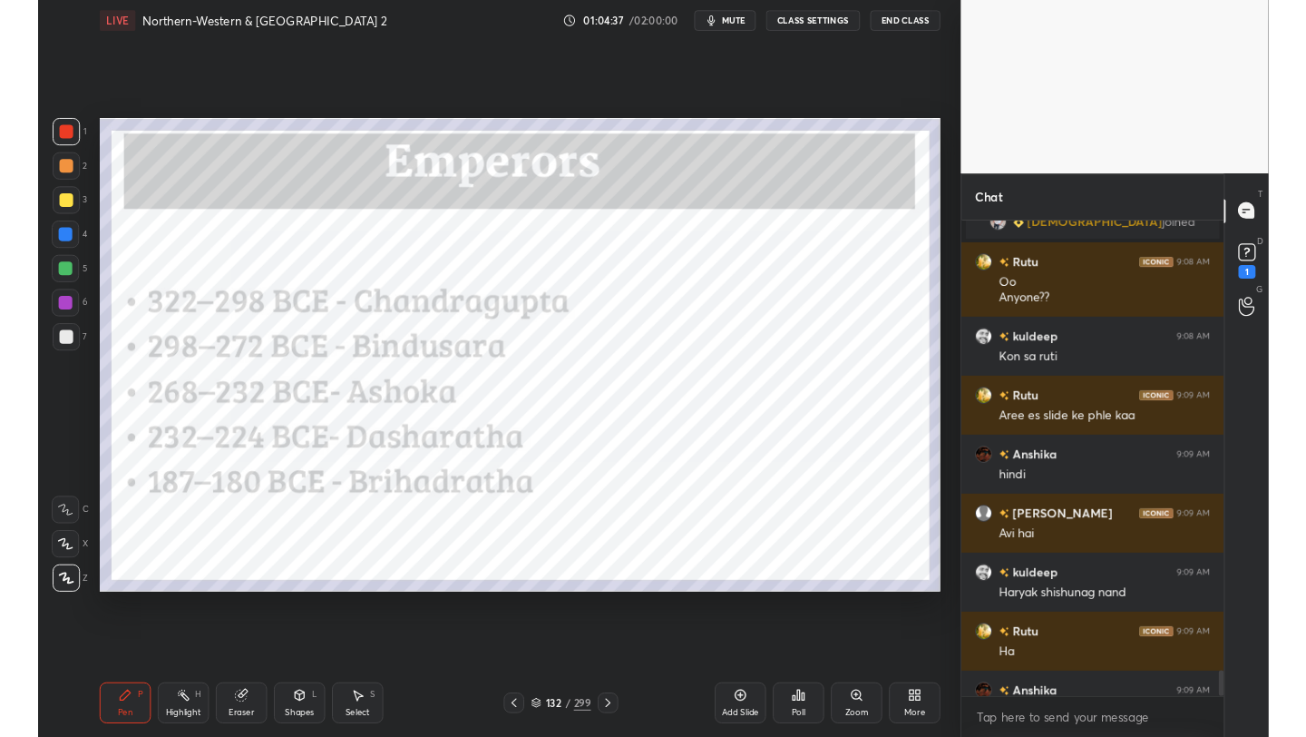
scroll to position [90096, 89809]
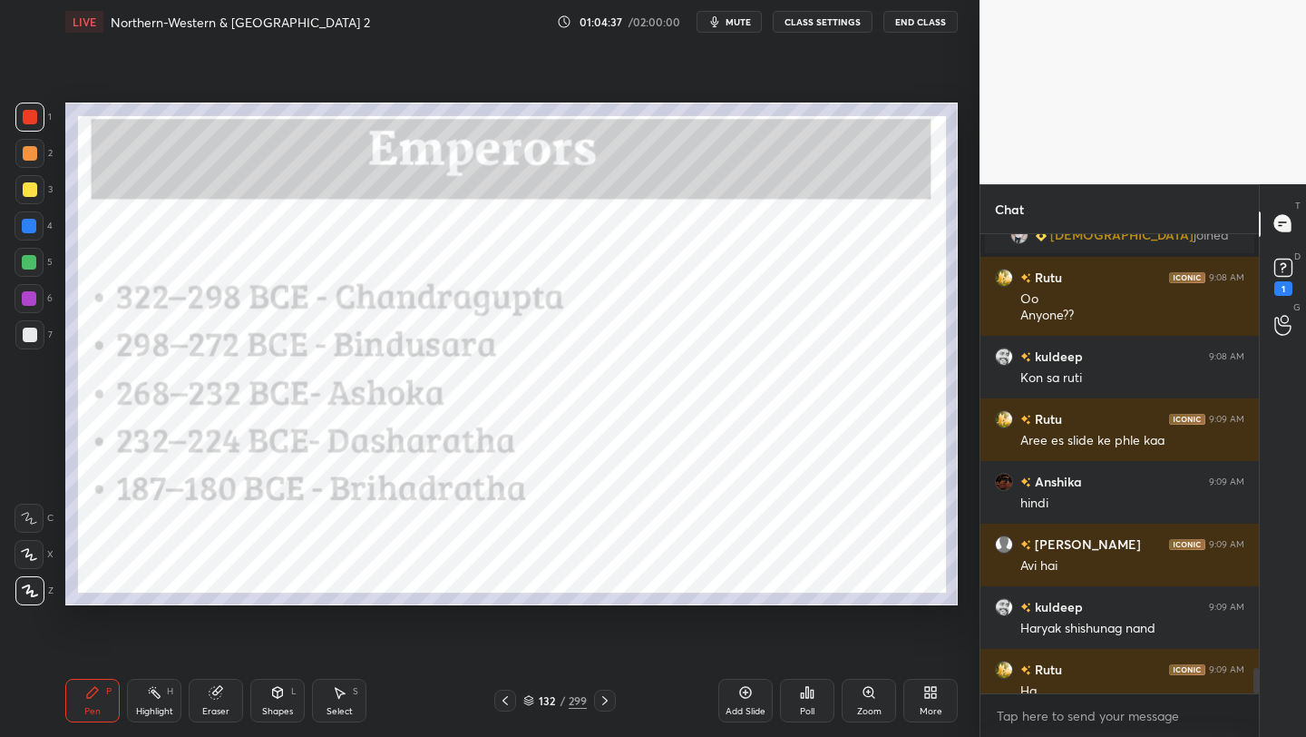
type textarea "x"
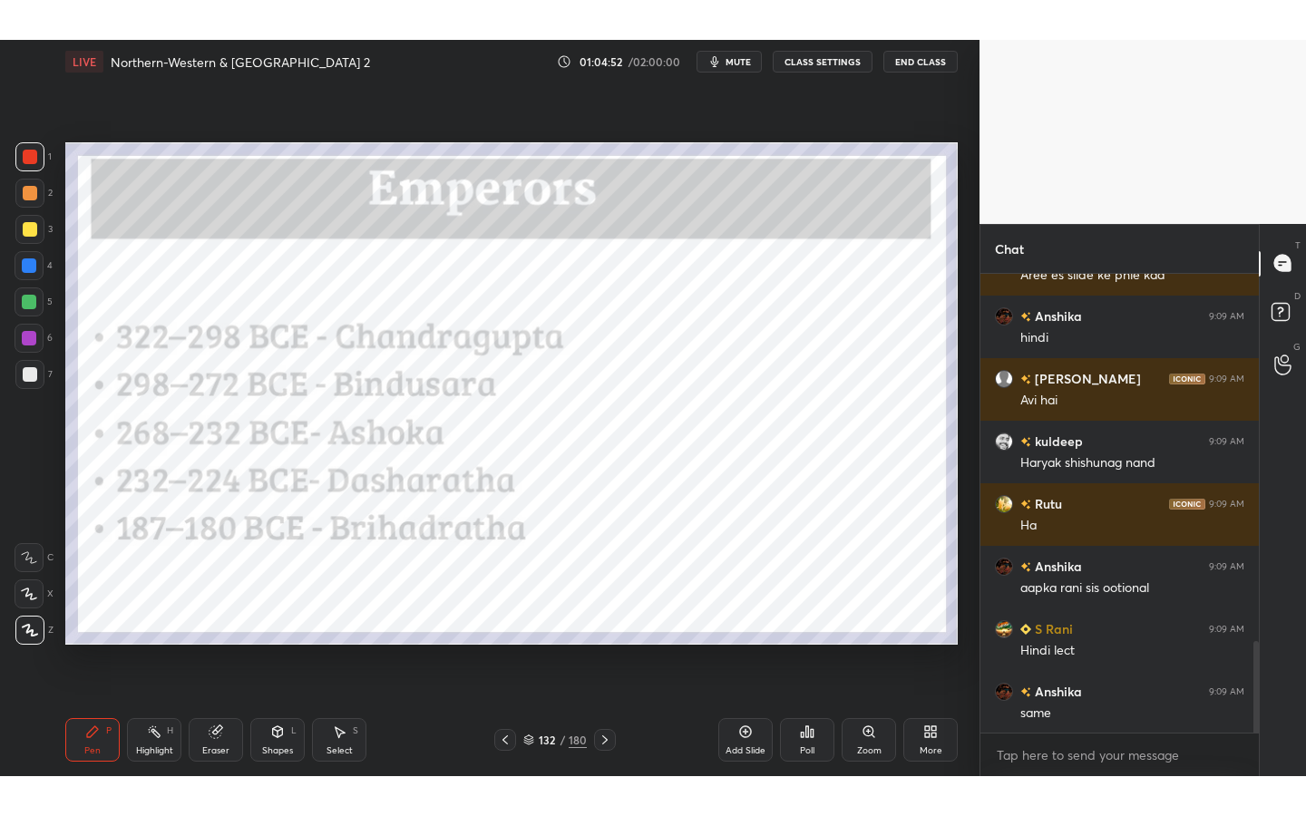
scroll to position [1840, 0]
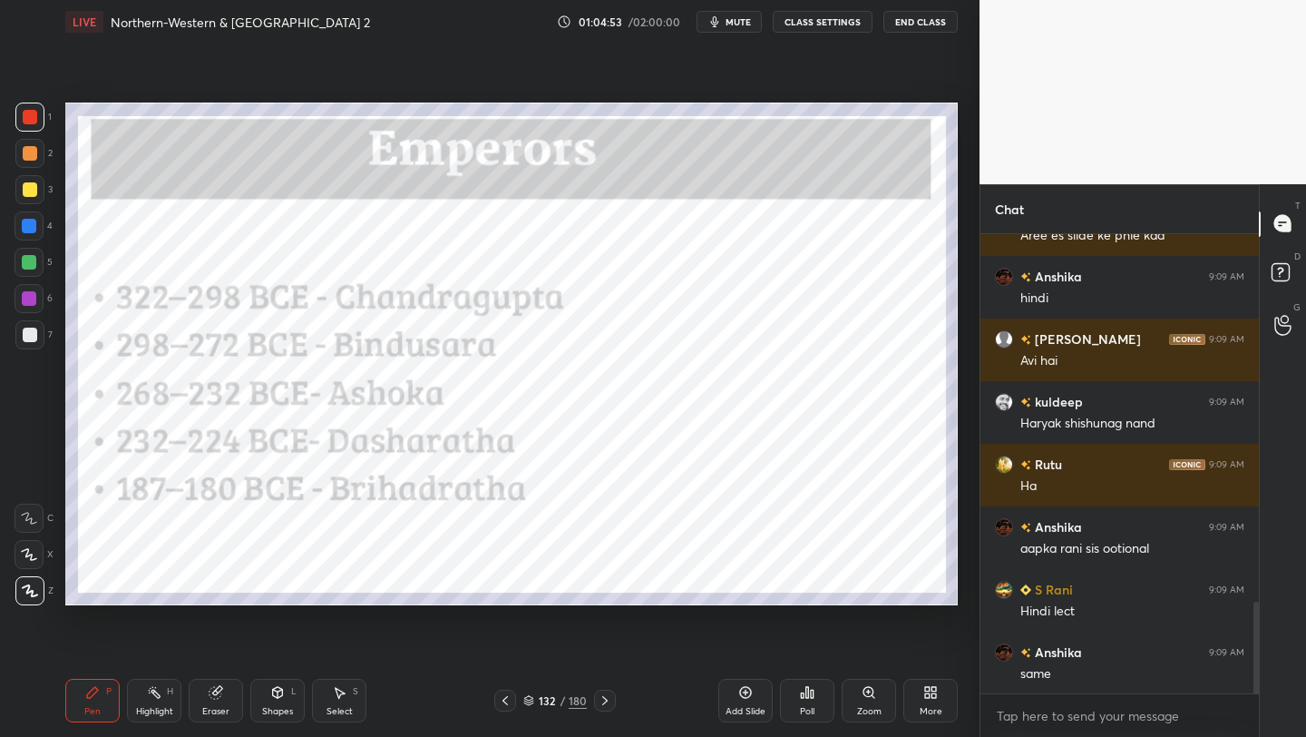
click at [939, 690] on div "More" at bounding box center [931, 701] width 54 height 44
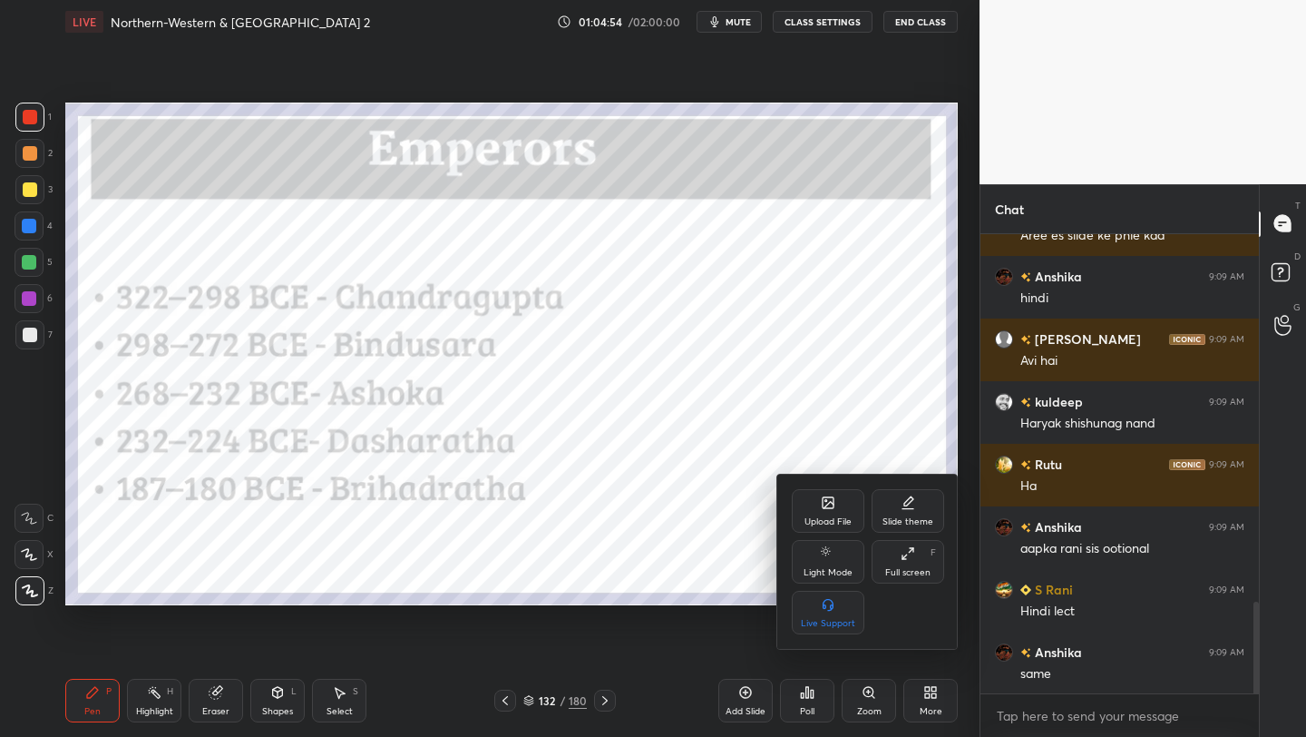
click at [932, 563] on div "Full screen F" at bounding box center [908, 562] width 73 height 44
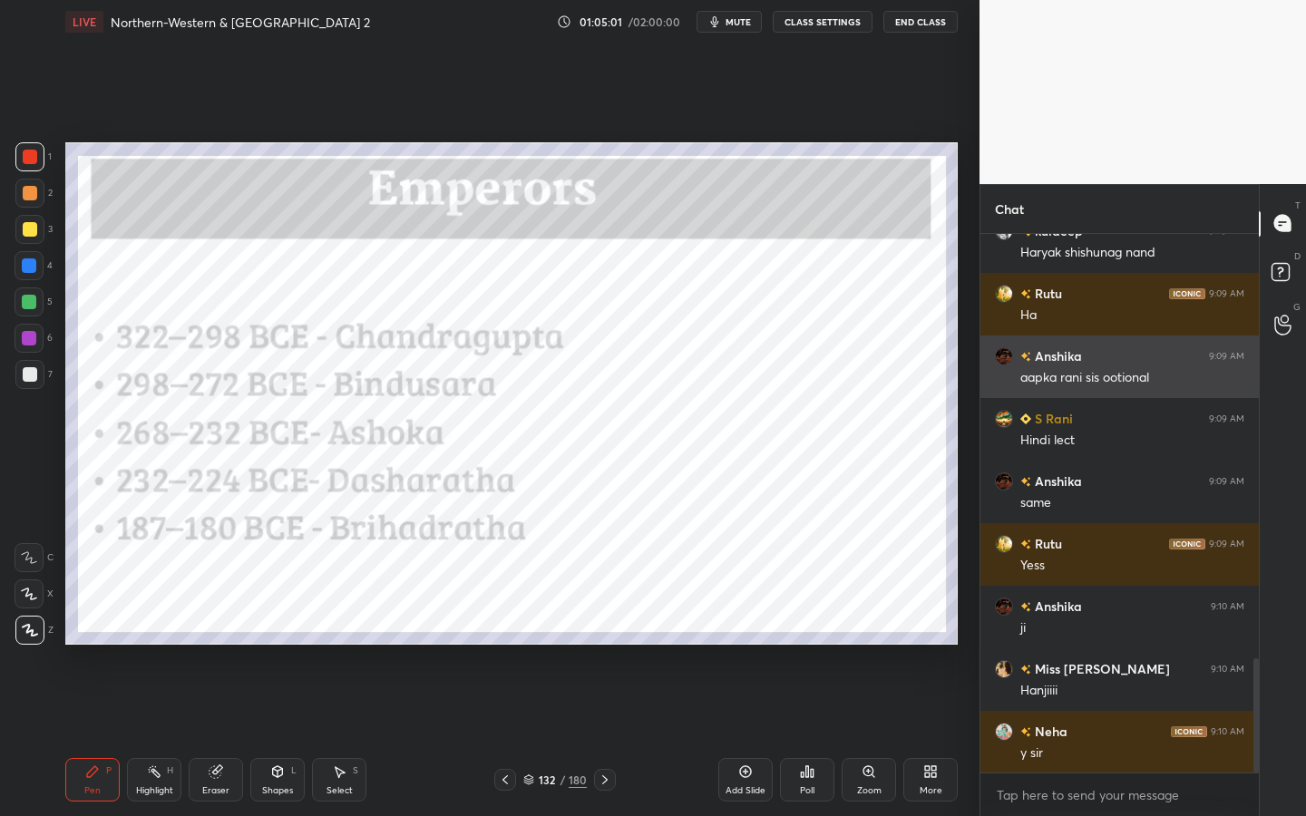
scroll to position [2198, 0]
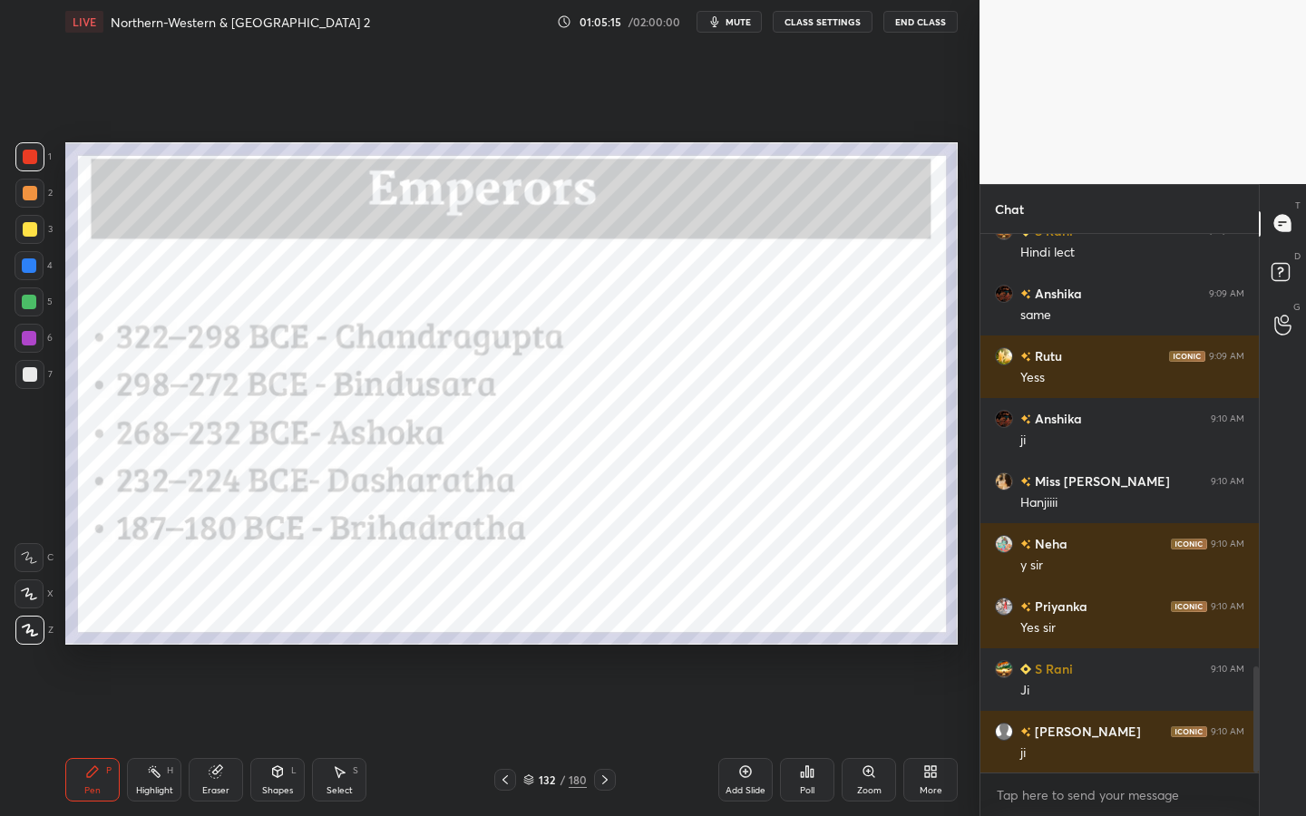
click at [260, 736] on div "Shapes L" at bounding box center [277, 780] width 54 height 44
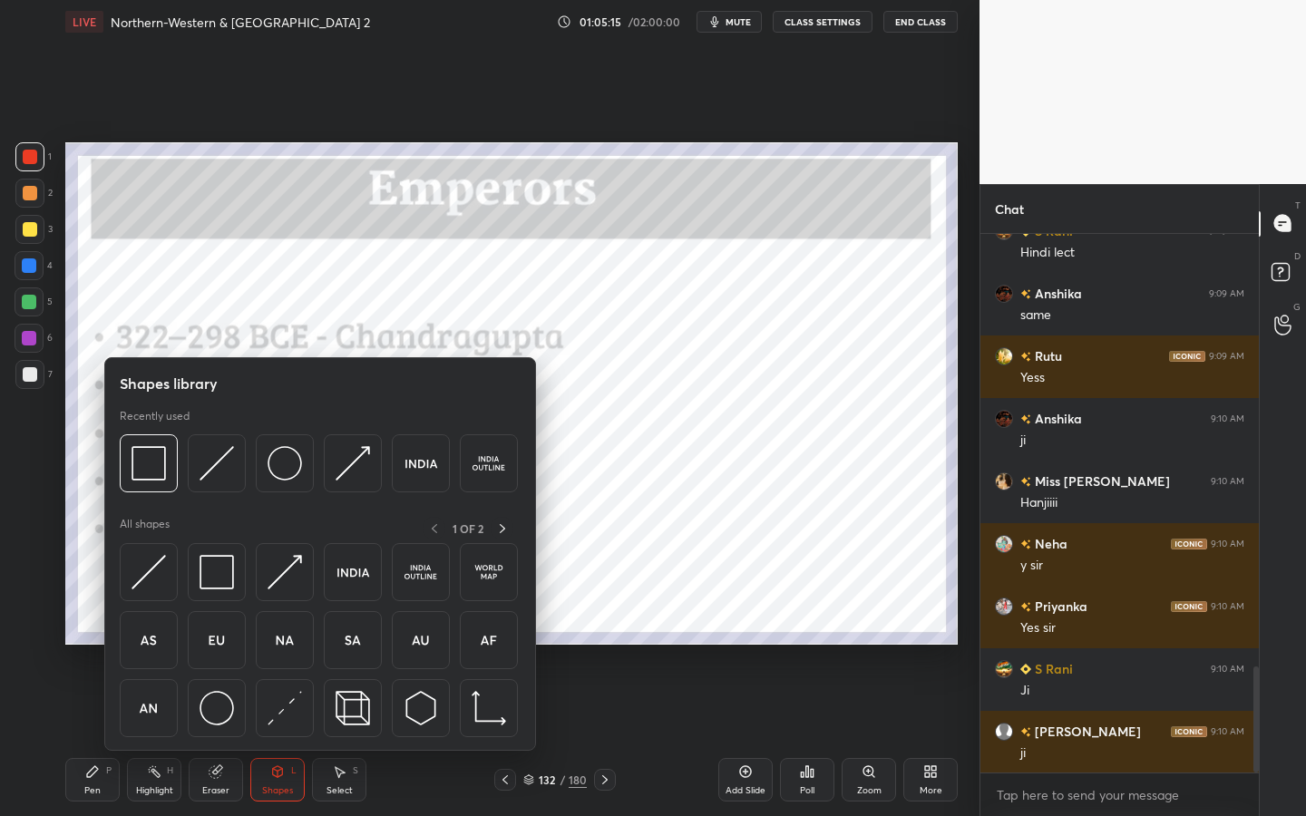
click at [187, 736] on div "Pen P Highlight H Eraser Shapes L Select S" at bounding box center [228, 780] width 327 height 44
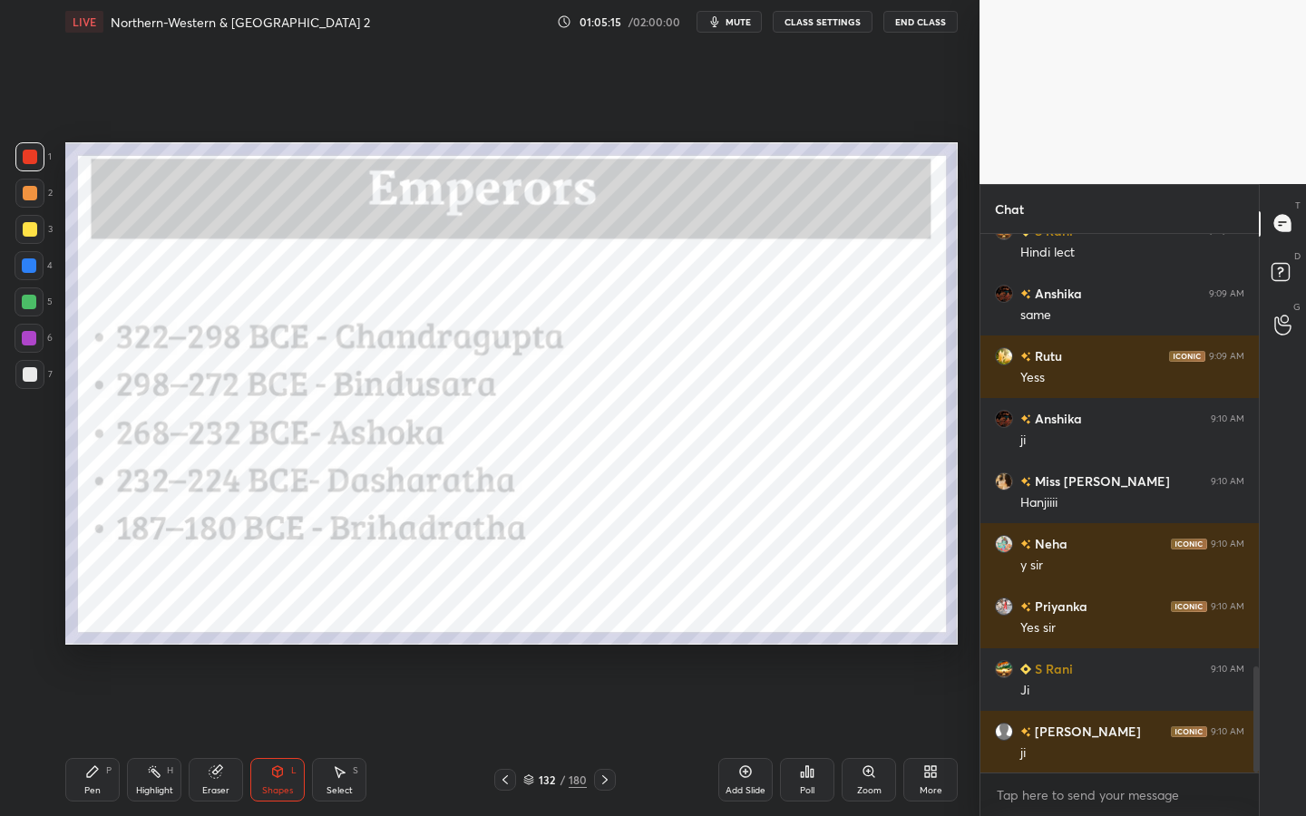
click at [195, 736] on div "Eraser" at bounding box center [216, 780] width 54 height 44
drag, startPoint x: 26, startPoint y: 620, endPoint x: 51, endPoint y: 623, distance: 24.8
click at [26, 620] on div "Erase all" at bounding box center [29, 630] width 29 height 29
click at [774, 736] on div "Add Slide Poll Zoom More" at bounding box center [837, 780] width 239 height 102
click at [731, 736] on div "Add Slide" at bounding box center [745, 780] width 54 height 44
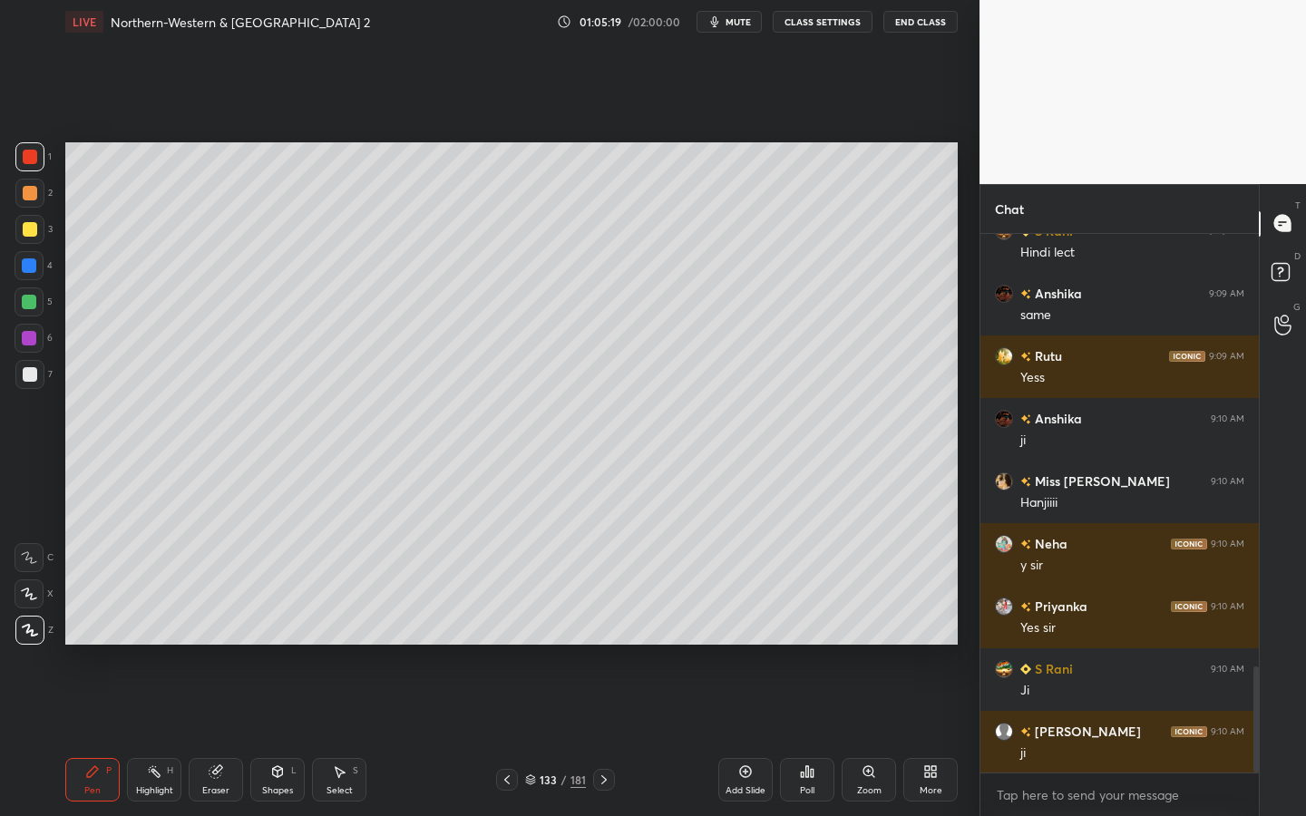
click at [282, 736] on icon at bounding box center [278, 772] width 10 height 11
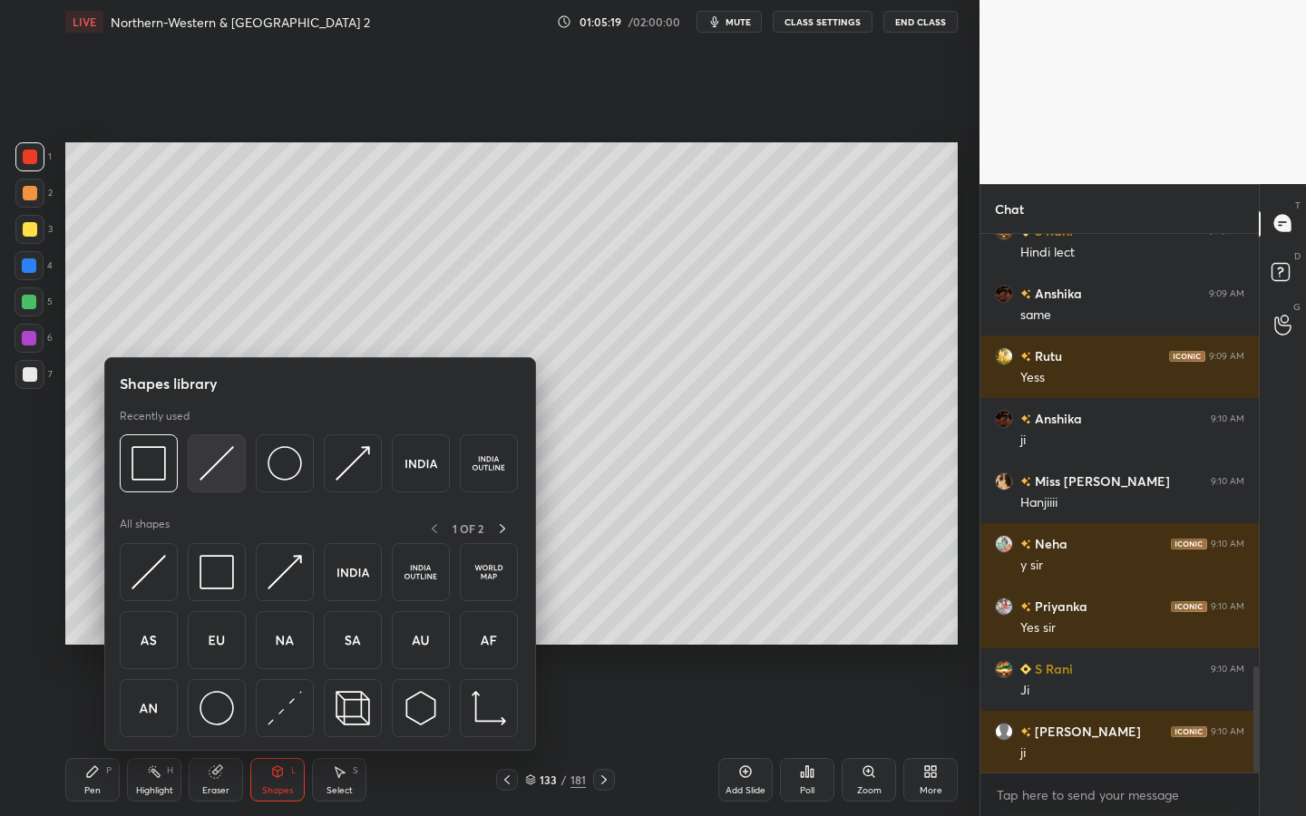
click at [245, 456] on div at bounding box center [217, 464] width 58 height 58
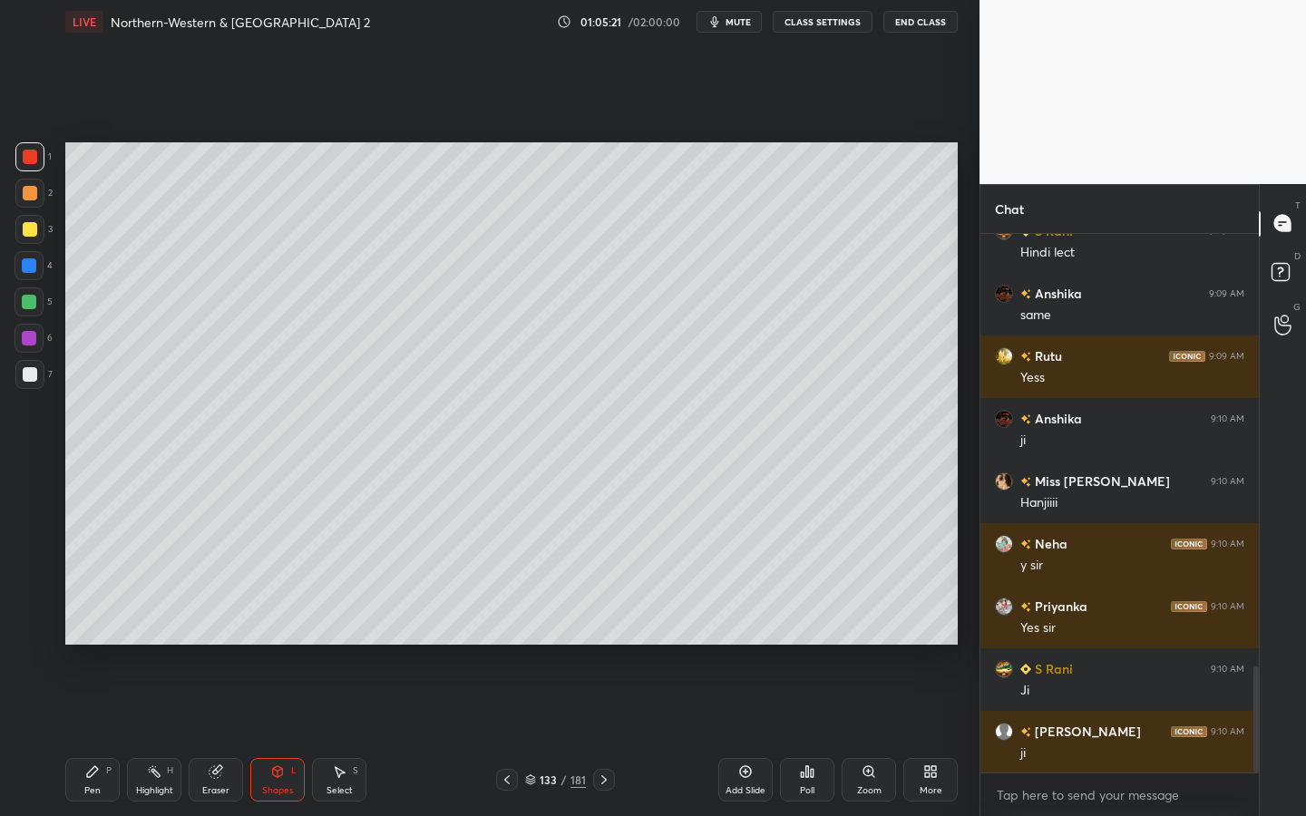
click at [28, 230] on div at bounding box center [30, 229] width 15 height 15
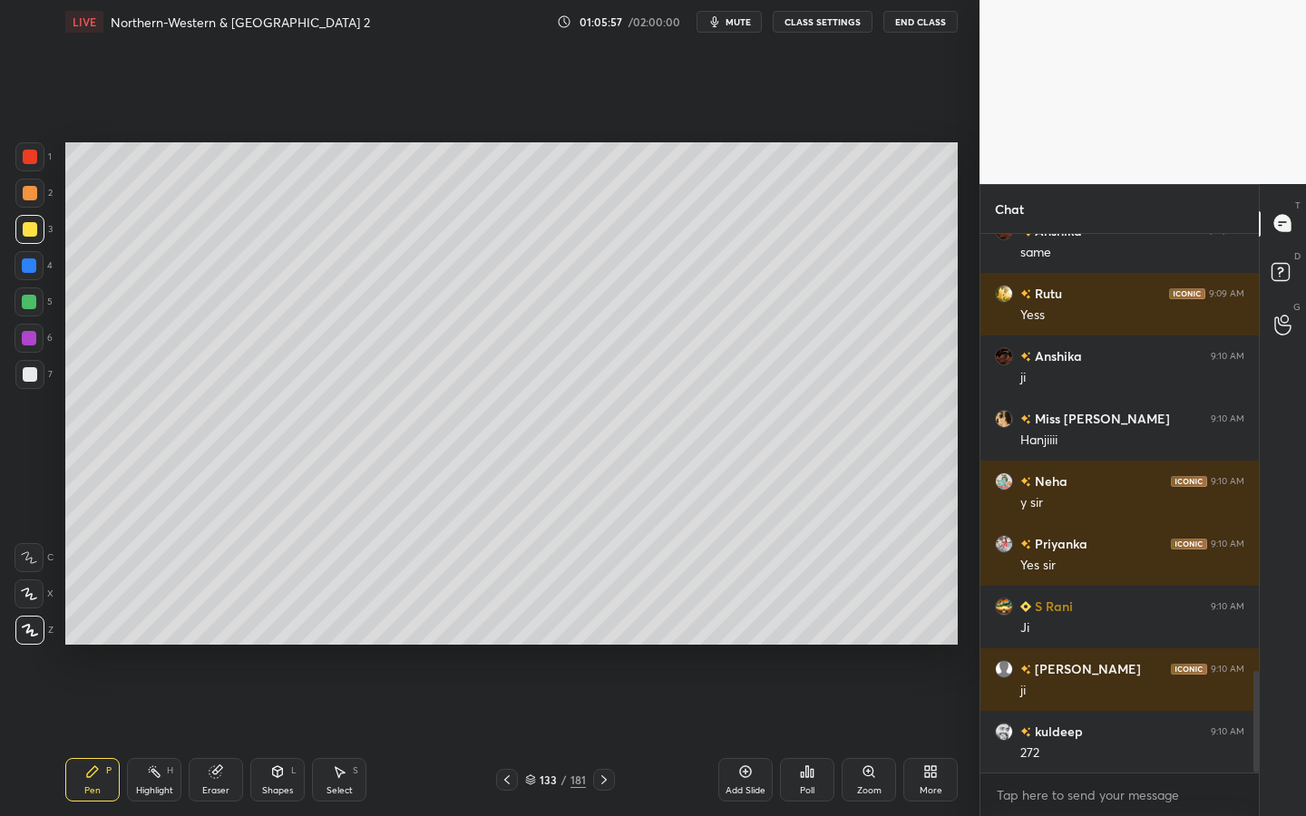
scroll to position [2323, 0]
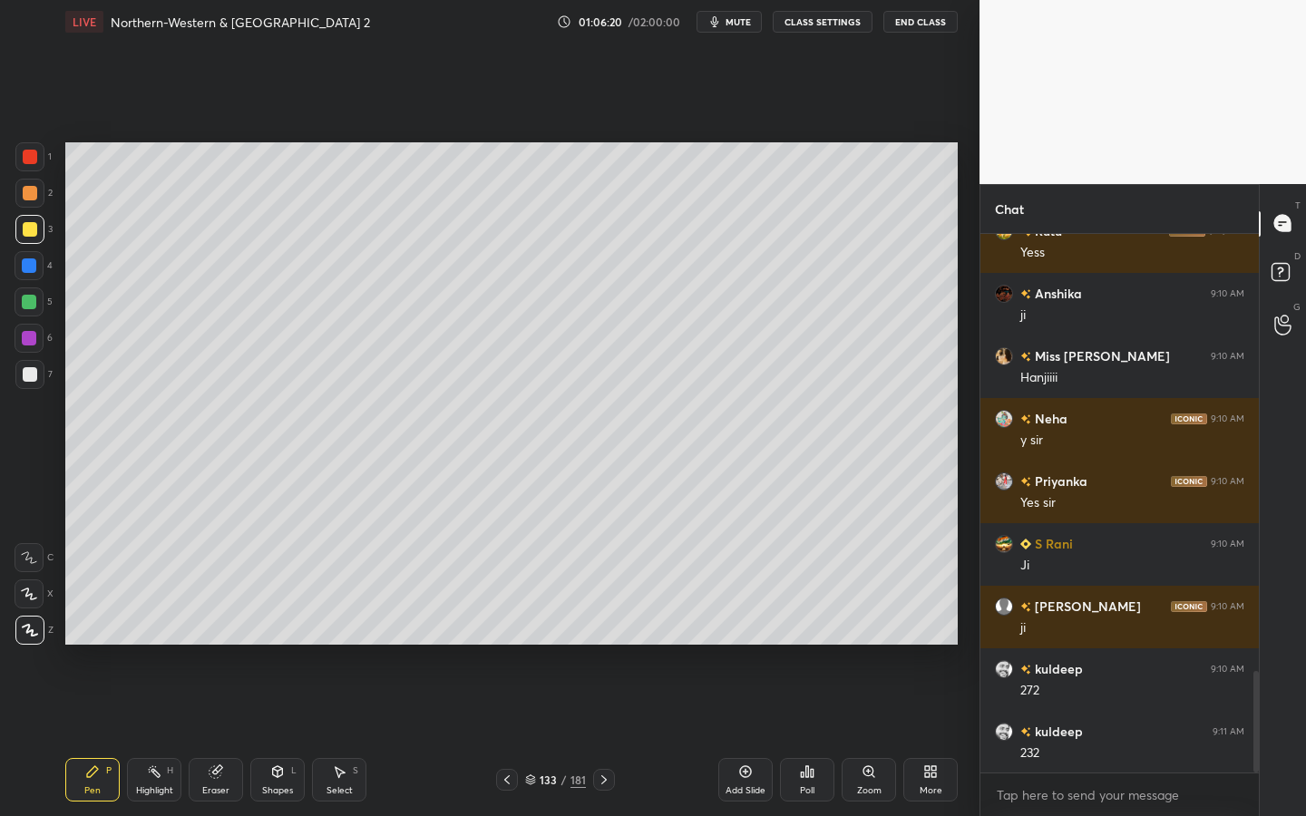
click at [16, 369] on div at bounding box center [29, 374] width 29 height 29
drag, startPoint x: 269, startPoint y: 782, endPoint x: 269, endPoint y: 771, distance: 10.9
click at [269, 736] on div "Shapes L" at bounding box center [277, 780] width 54 height 44
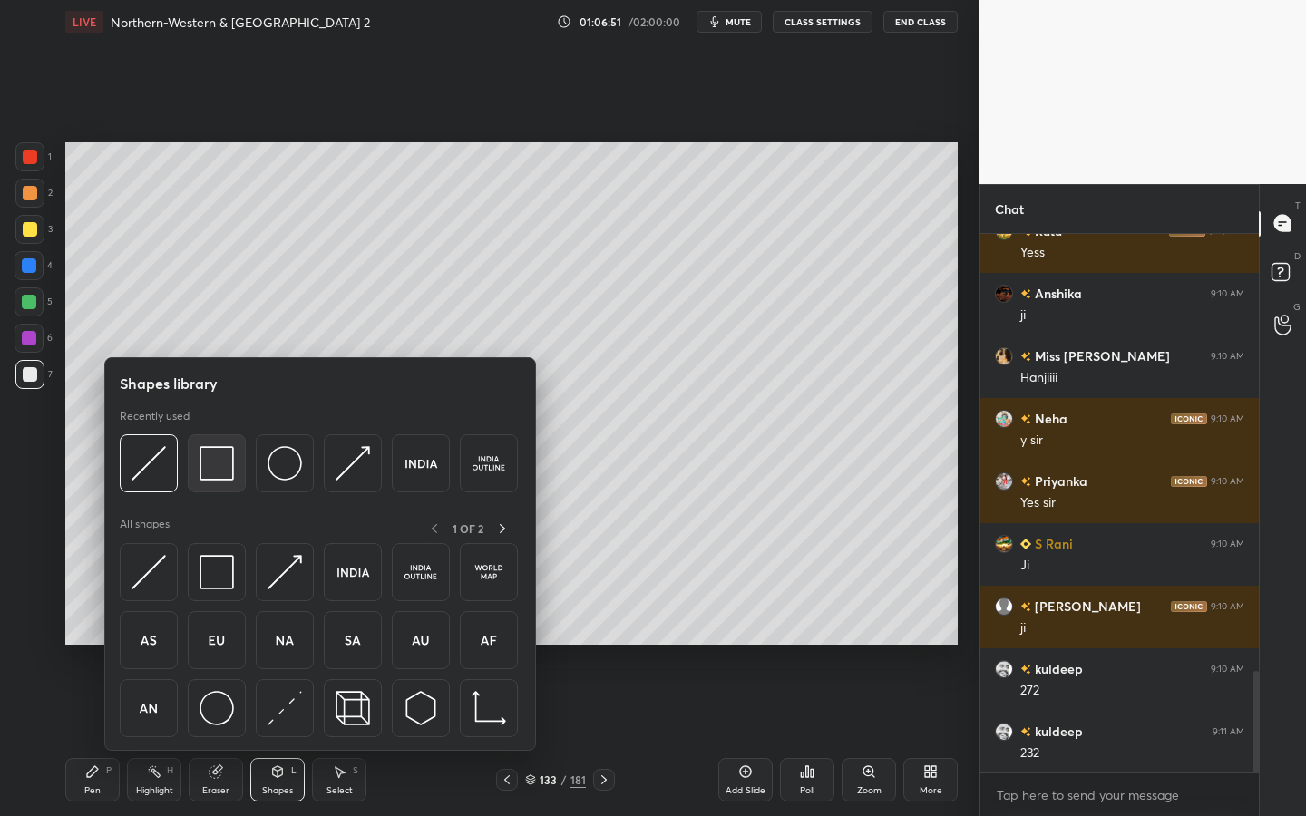
click at [204, 454] on img at bounding box center [217, 463] width 34 height 34
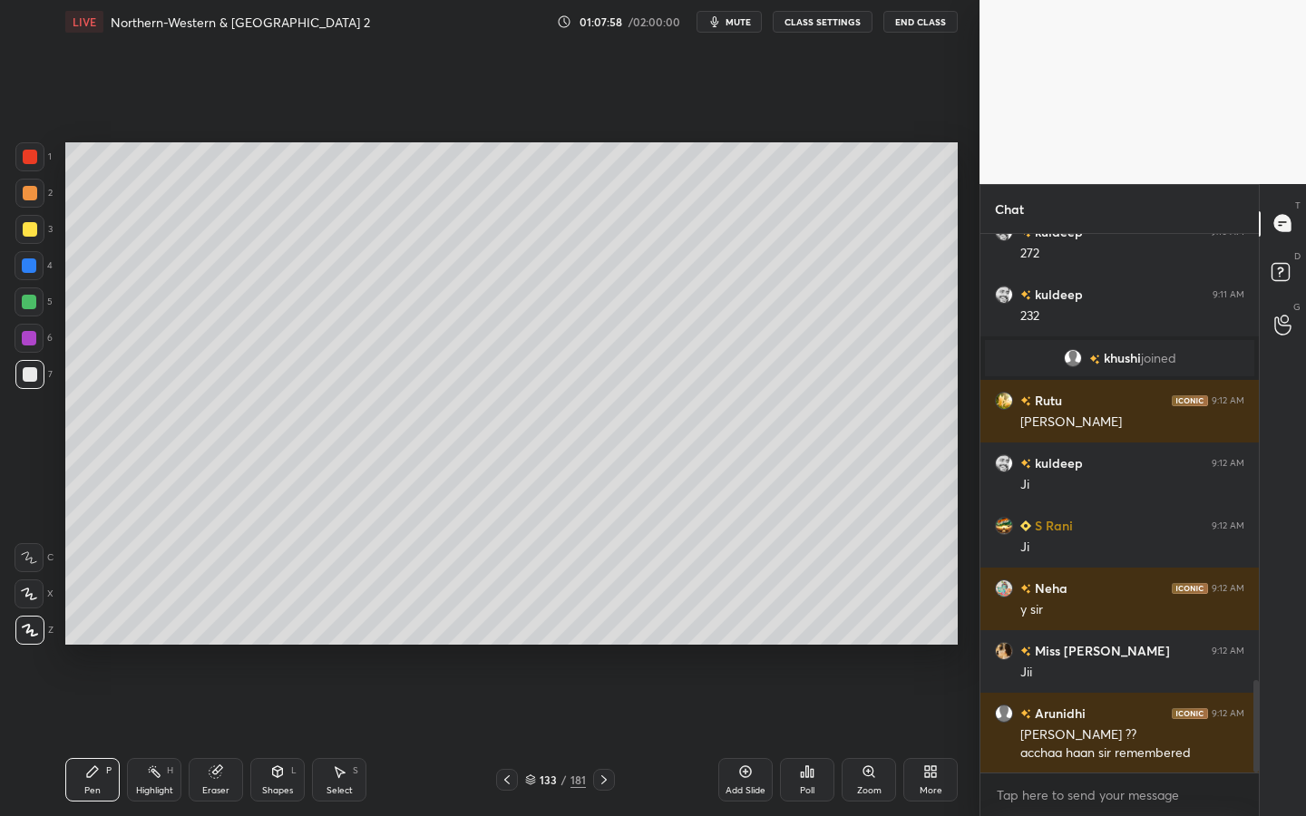
scroll to position [2615, 0]
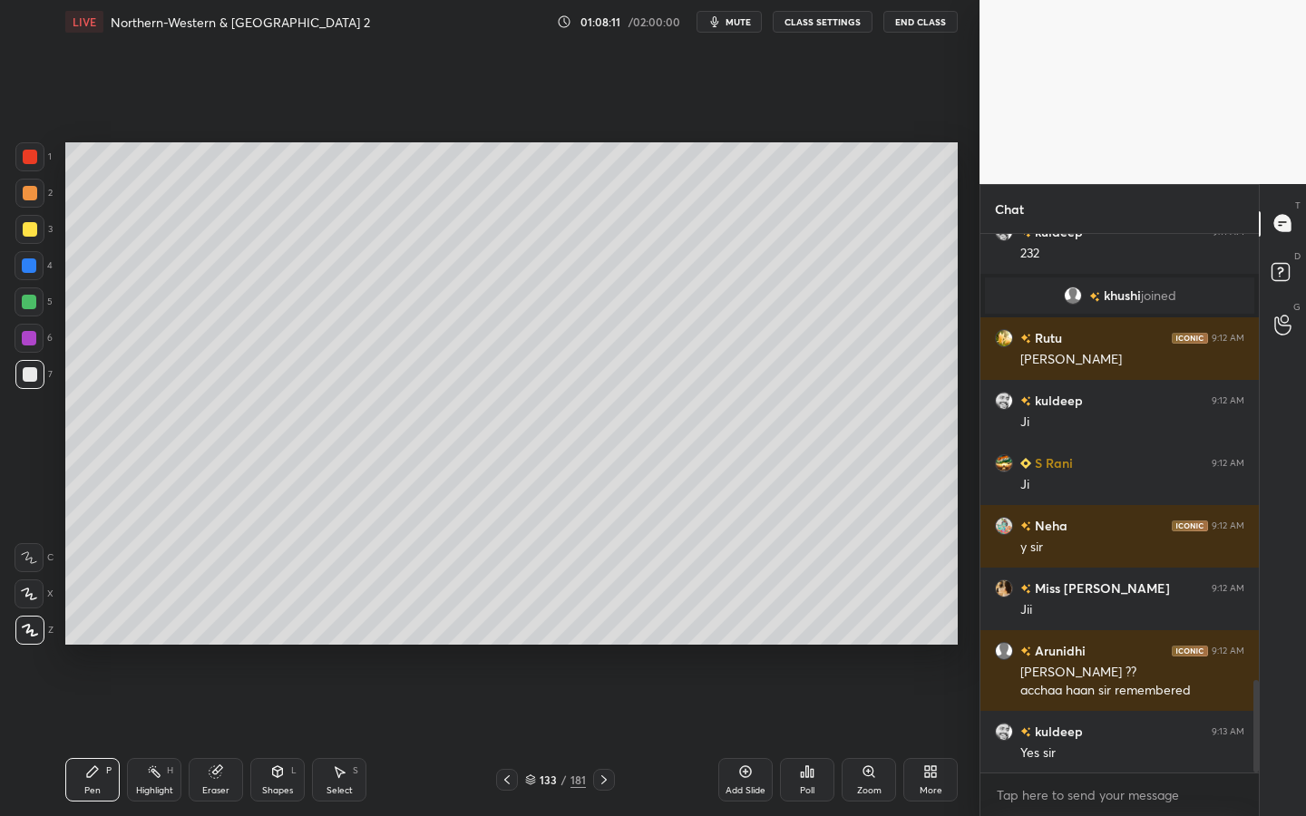
click at [726, 736] on div "Add Slide" at bounding box center [745, 780] width 54 height 44
click at [275, 736] on icon at bounding box center [277, 772] width 15 height 15
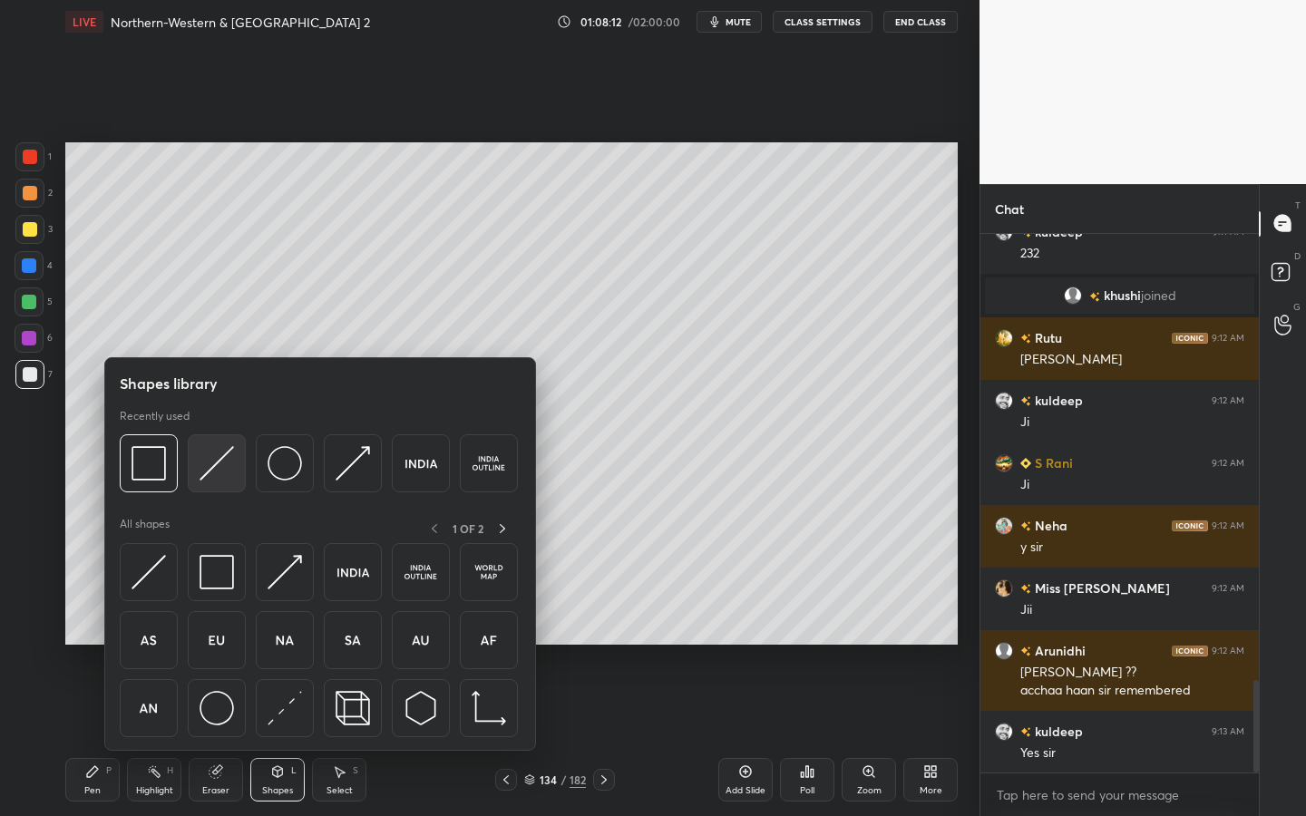
click at [220, 473] on img at bounding box center [217, 463] width 34 height 34
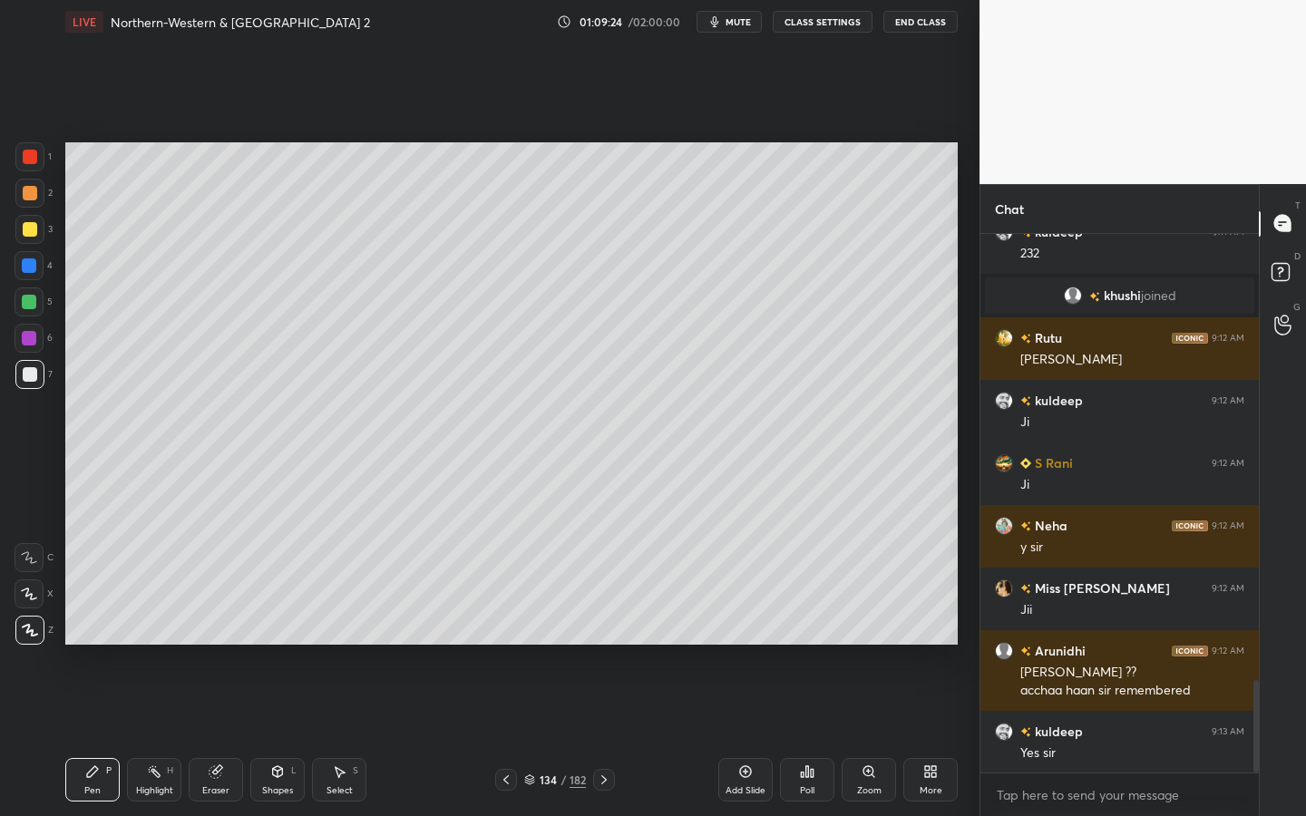
scroll to position [2678, 0]
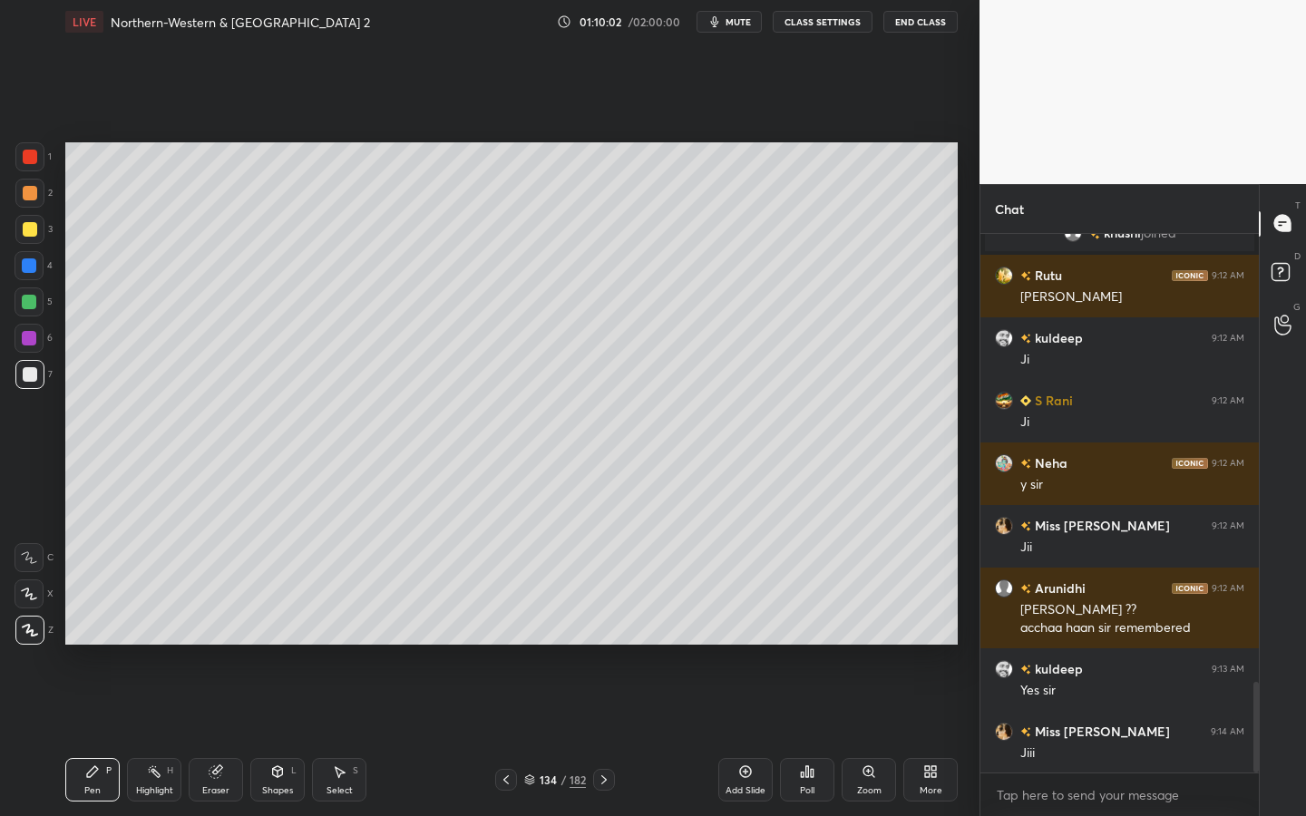
drag, startPoint x: 757, startPoint y: 781, endPoint x: 720, endPoint y: 780, distance: 37.2
click at [755, 736] on div "Add Slide" at bounding box center [745, 780] width 54 height 44
click at [306, 736] on div "Pen P Highlight H Eraser Shapes L Select S" at bounding box center [228, 780] width 327 height 44
click at [294, 736] on div "Shapes L" at bounding box center [277, 780] width 54 height 44
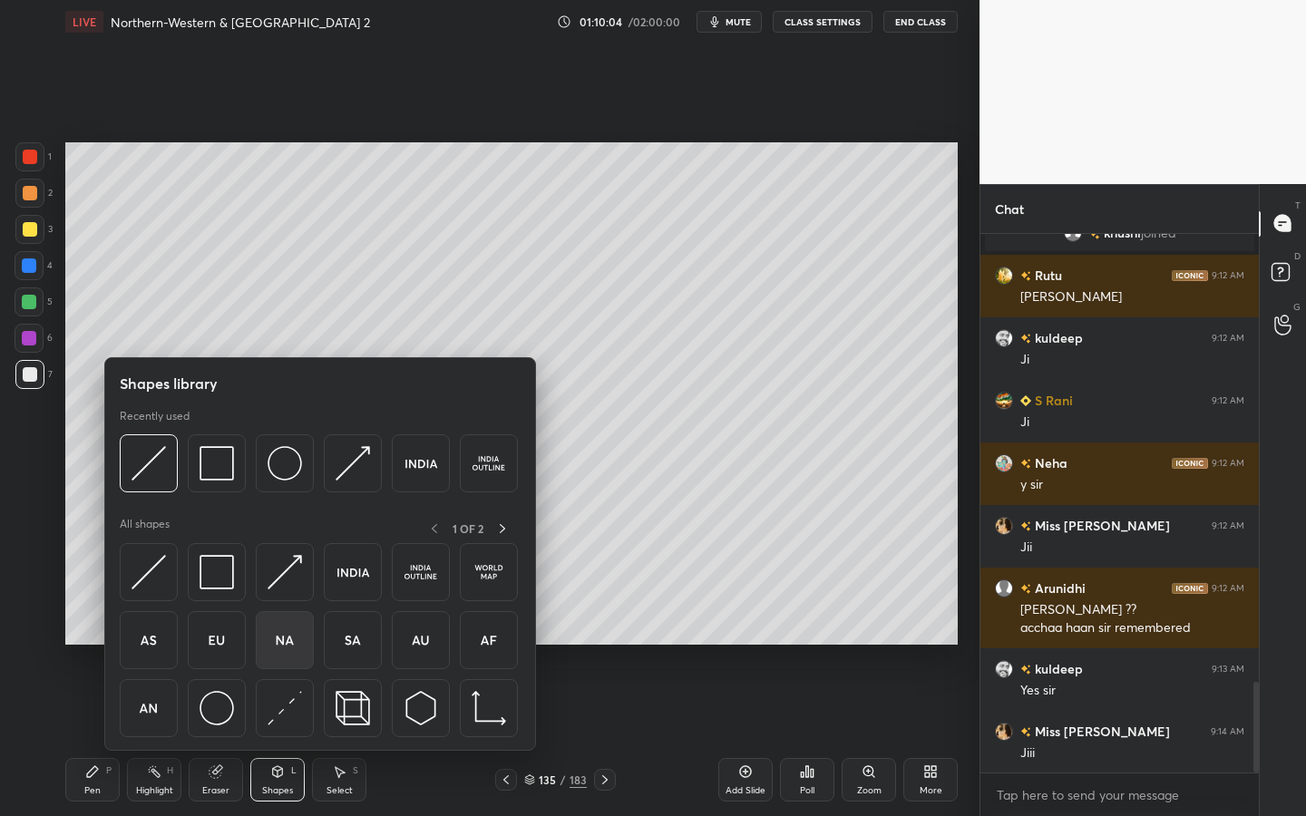
click at [296, 653] on div at bounding box center [285, 640] width 58 height 58
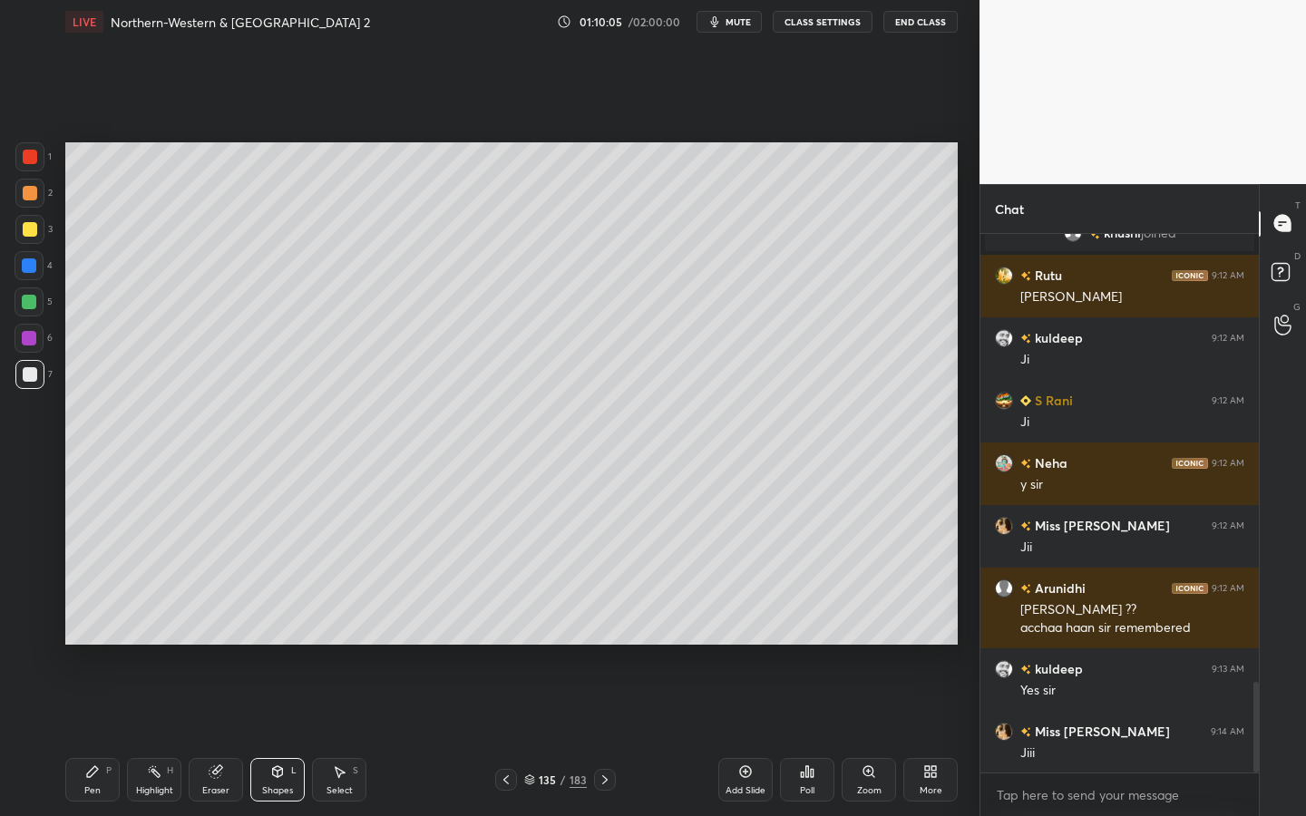
click at [241, 736] on div "Eraser" at bounding box center [216, 780] width 54 height 44
click at [262, 736] on div "Shapes L" at bounding box center [277, 780] width 54 height 44
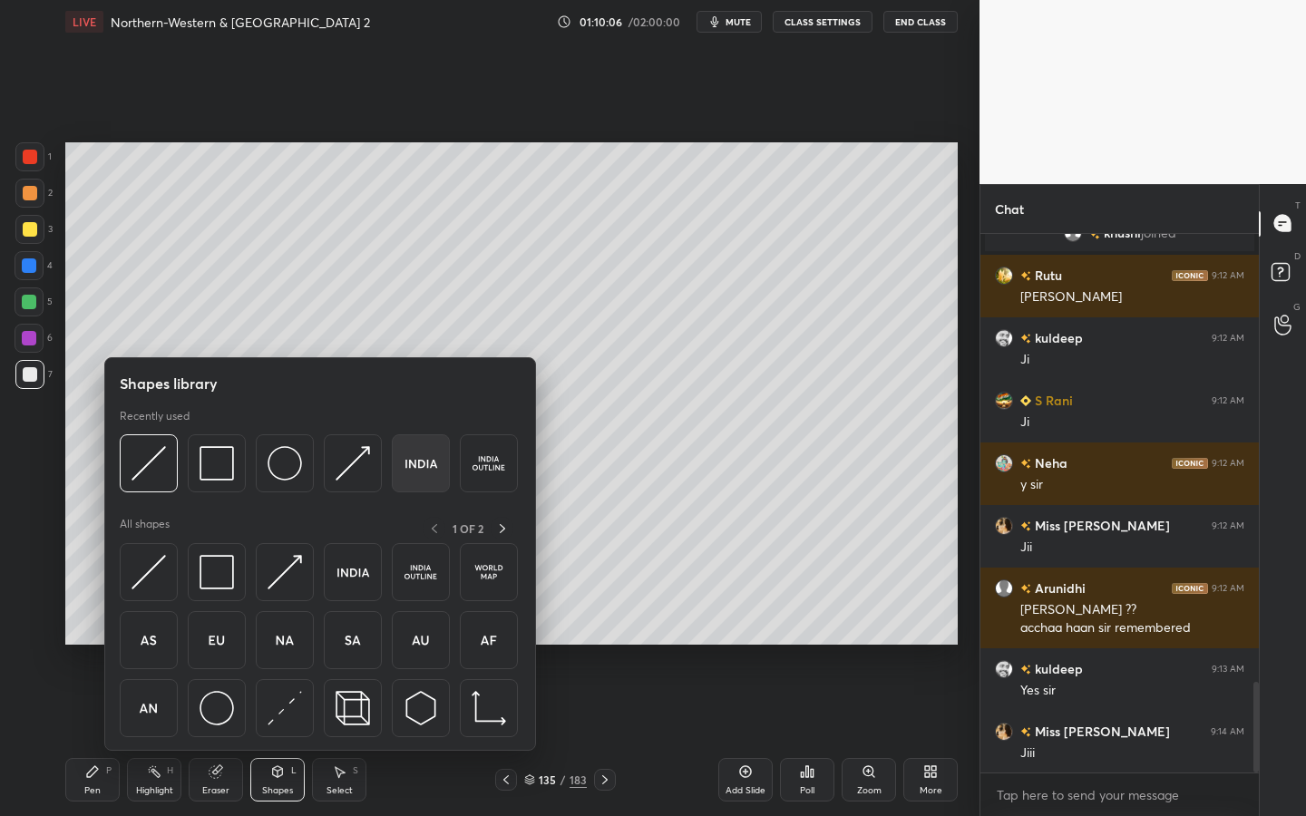
click at [412, 474] on img at bounding box center [421, 463] width 34 height 34
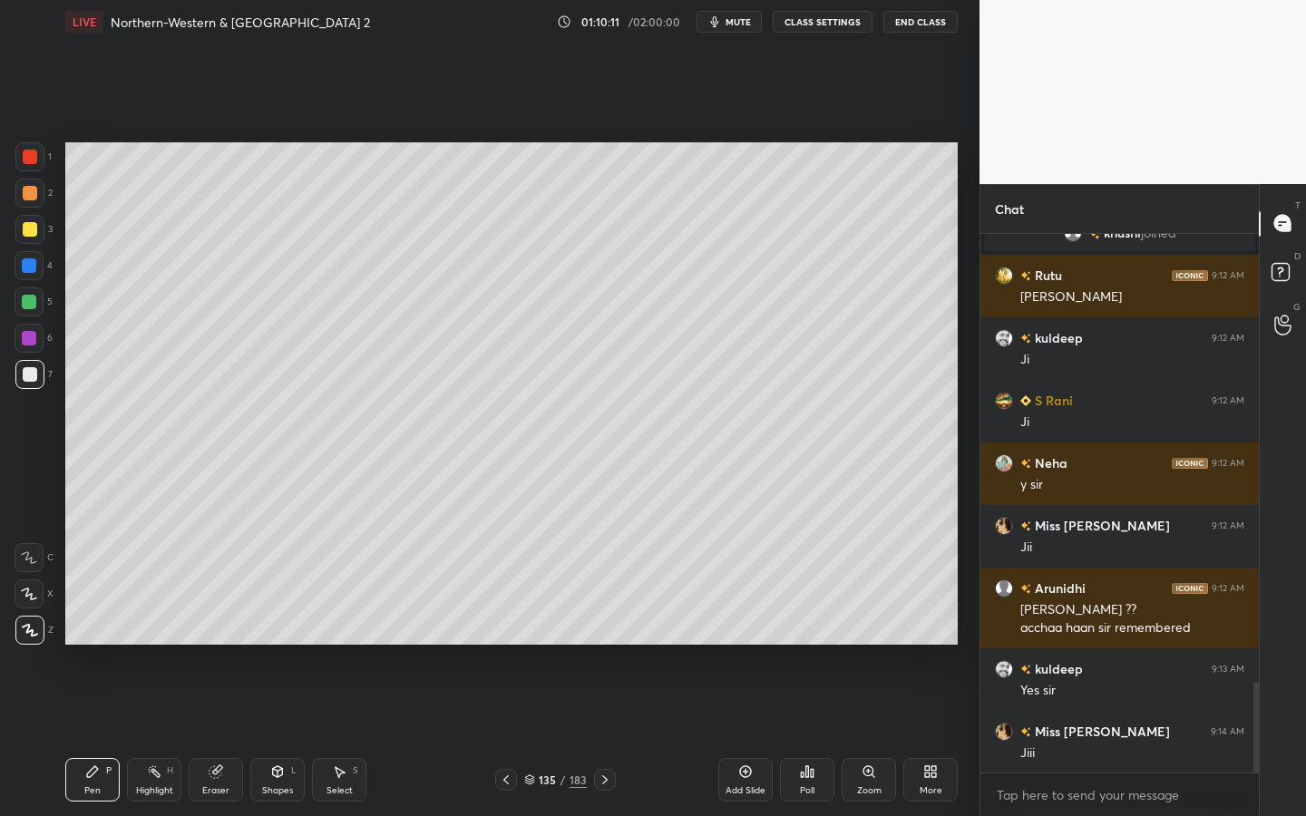
click at [24, 231] on div at bounding box center [30, 229] width 15 height 15
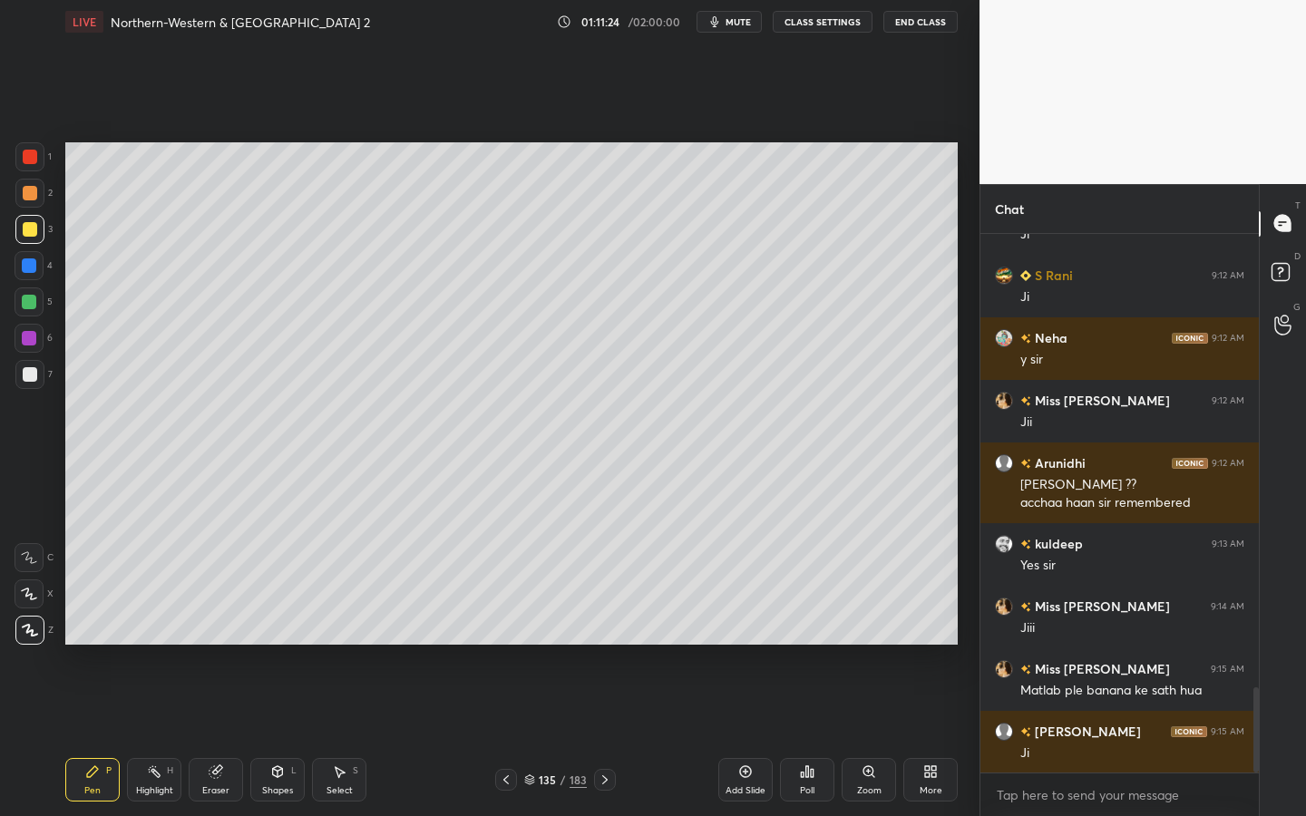
scroll to position [2866, 0]
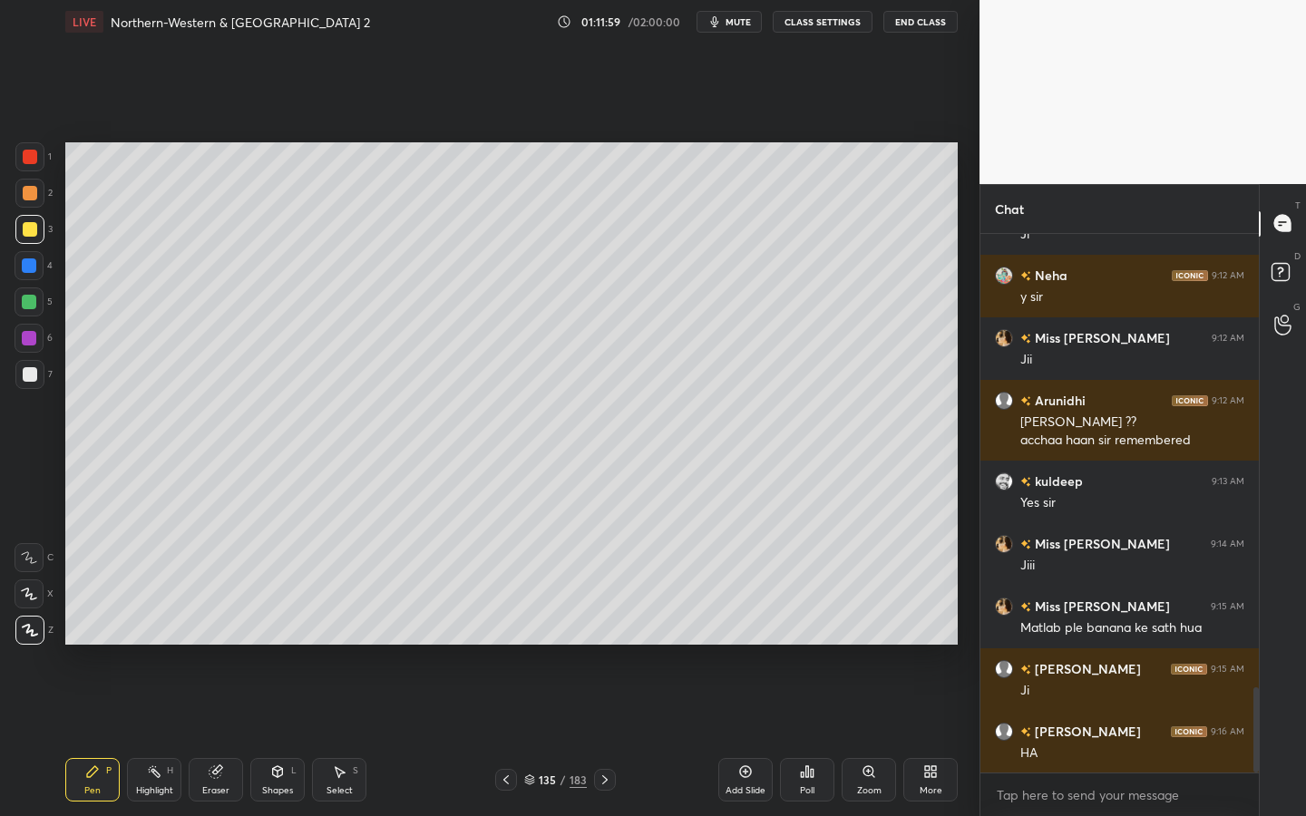
click at [29, 372] on div at bounding box center [30, 374] width 15 height 15
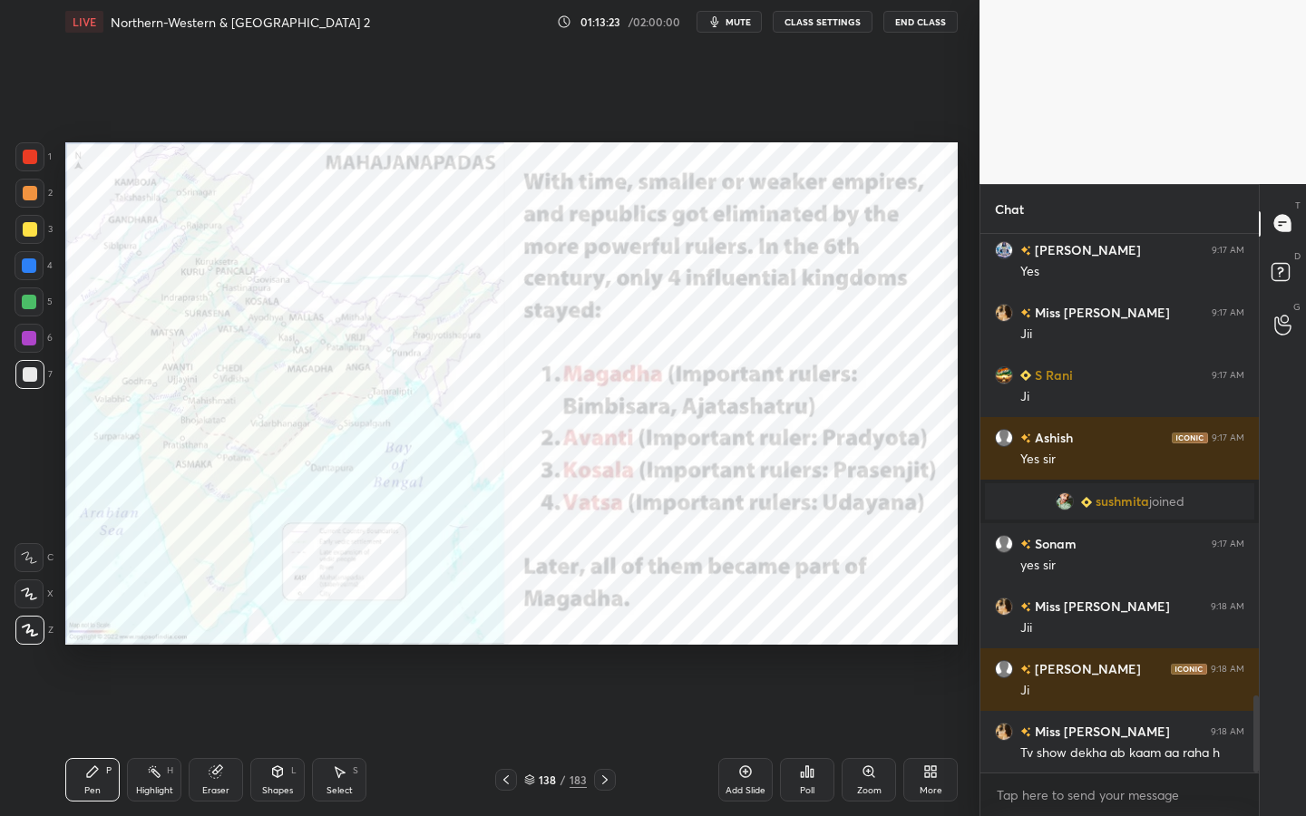
scroll to position [3245, 0]
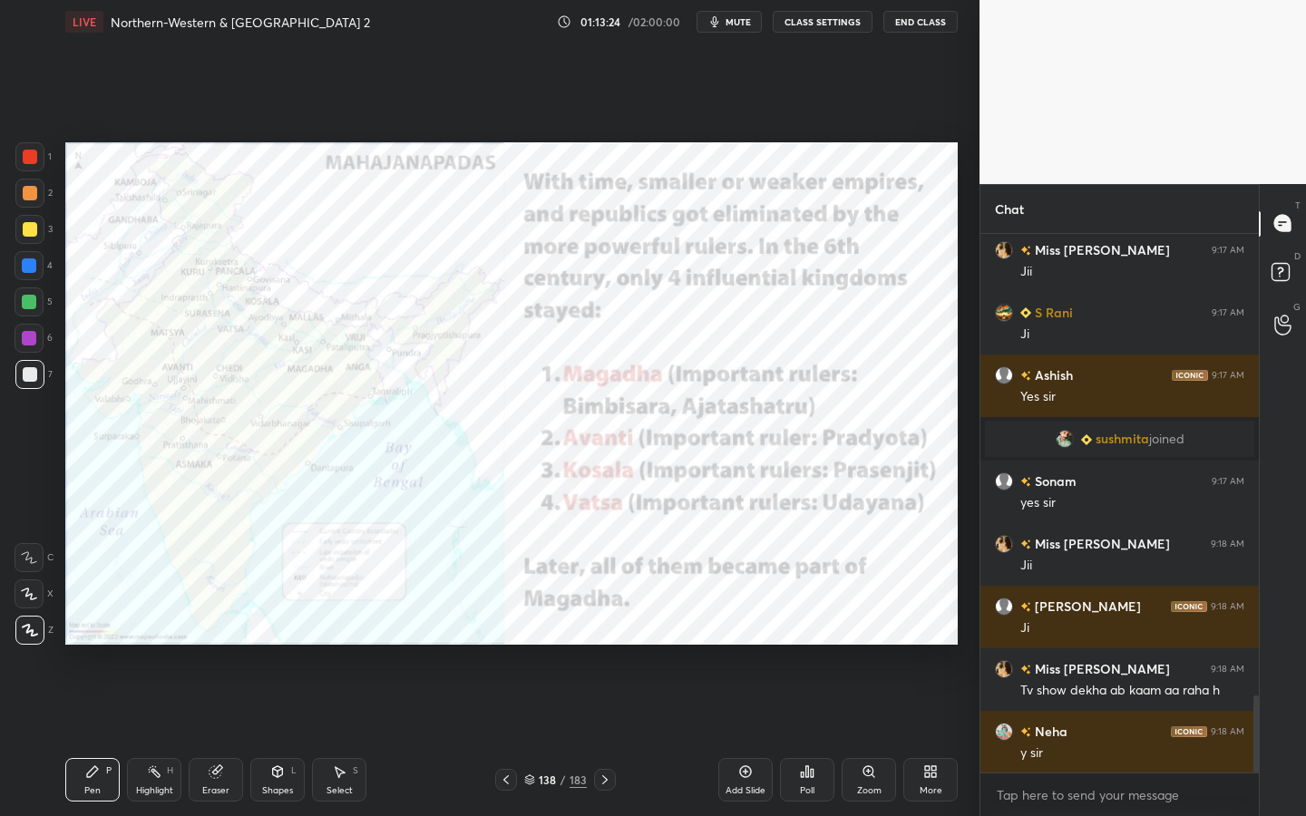
click at [28, 159] on div at bounding box center [30, 157] width 15 height 15
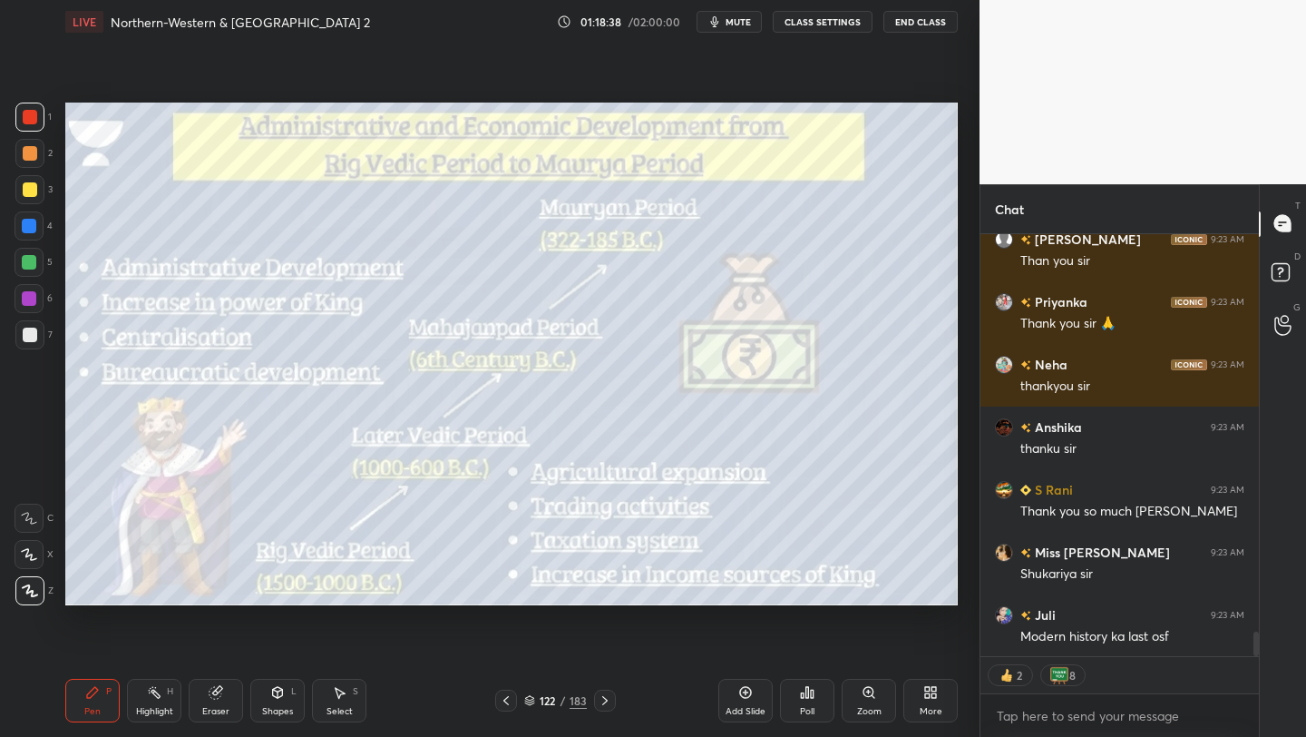
scroll to position [6995, 0]
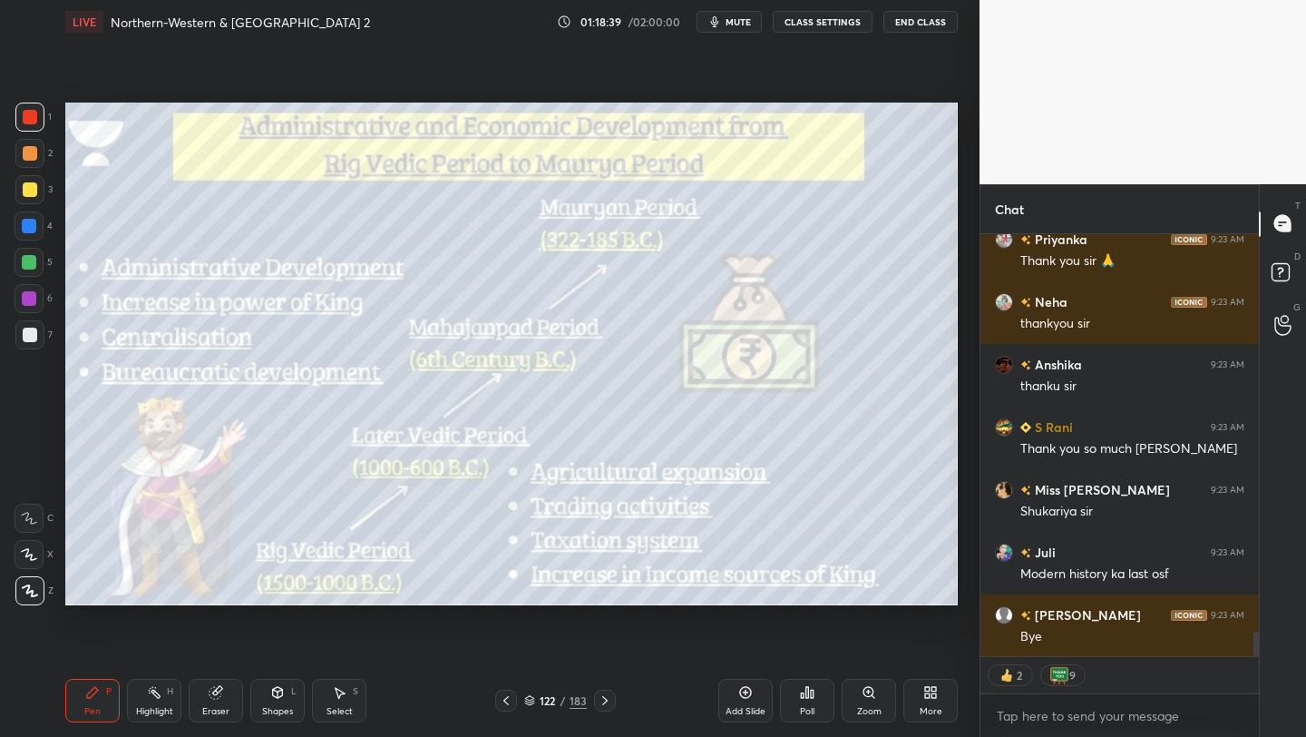
click at [921, 19] on button "End Class" at bounding box center [921, 22] width 74 height 22
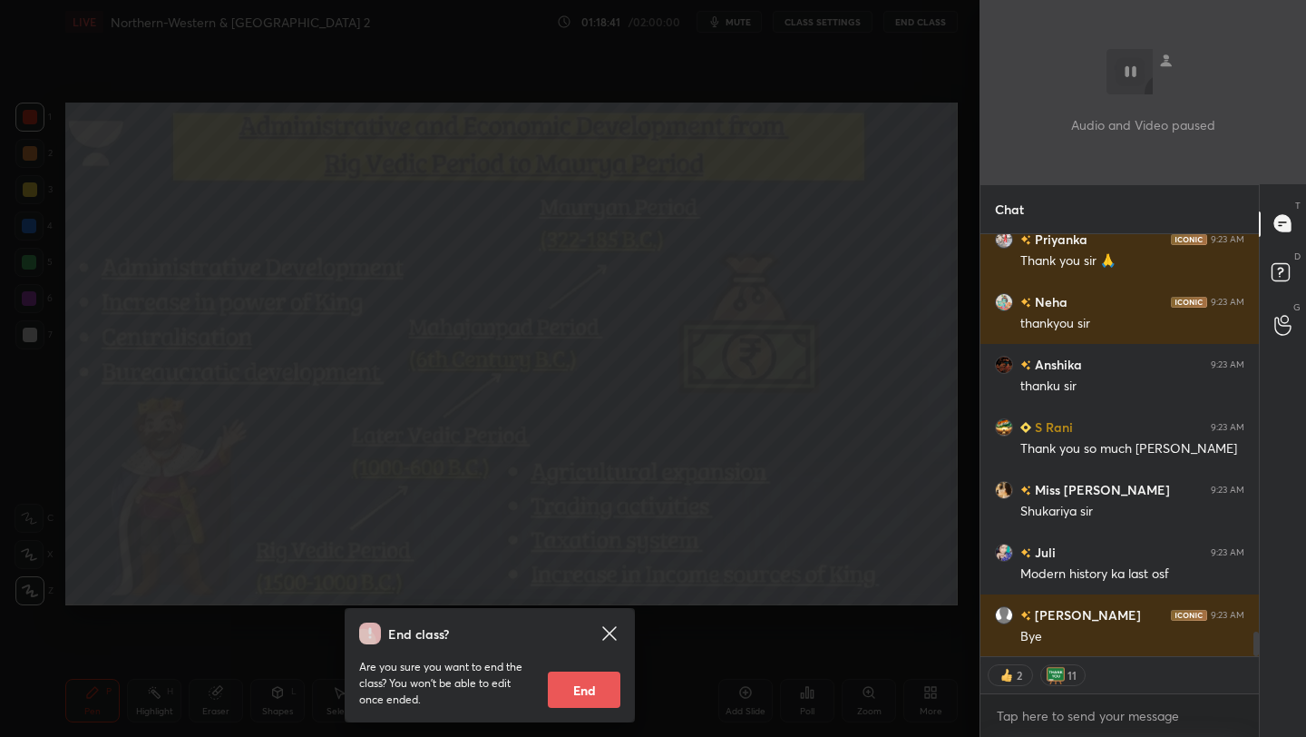
click at [590, 682] on button "End" at bounding box center [584, 689] width 73 height 36
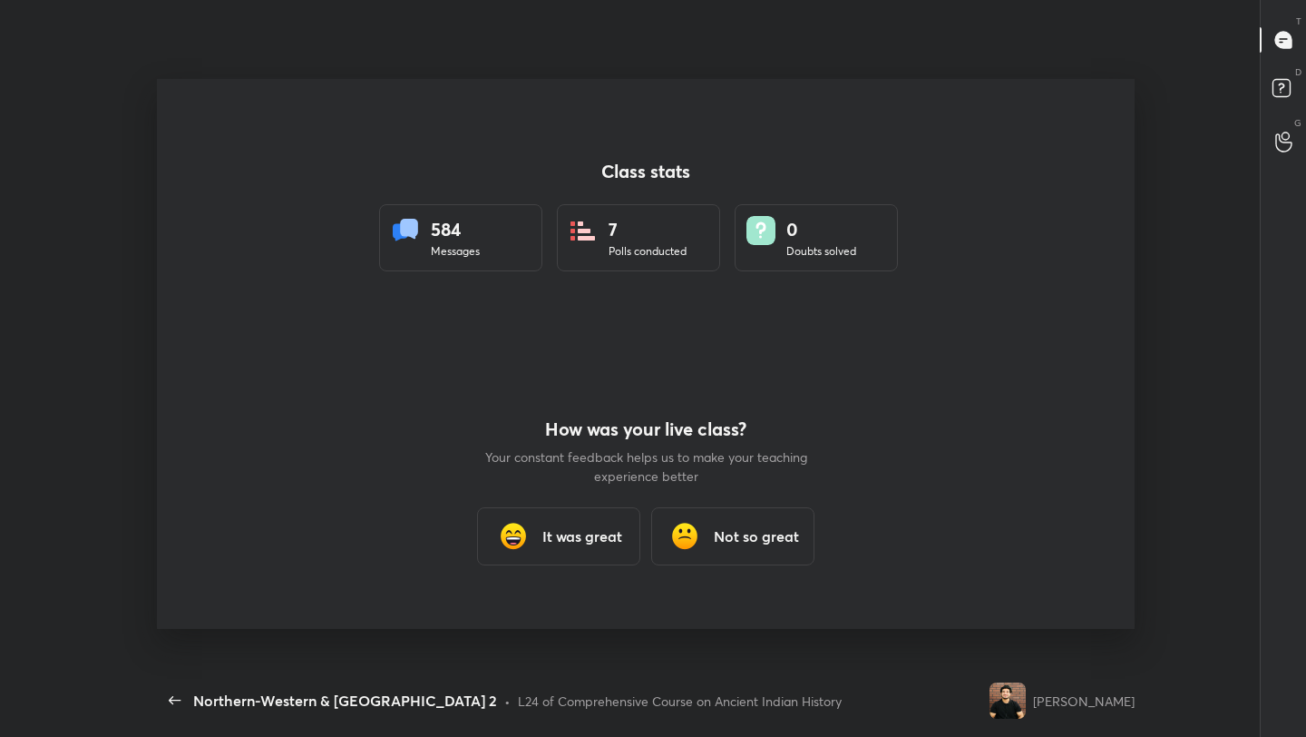
scroll to position [0, 0]
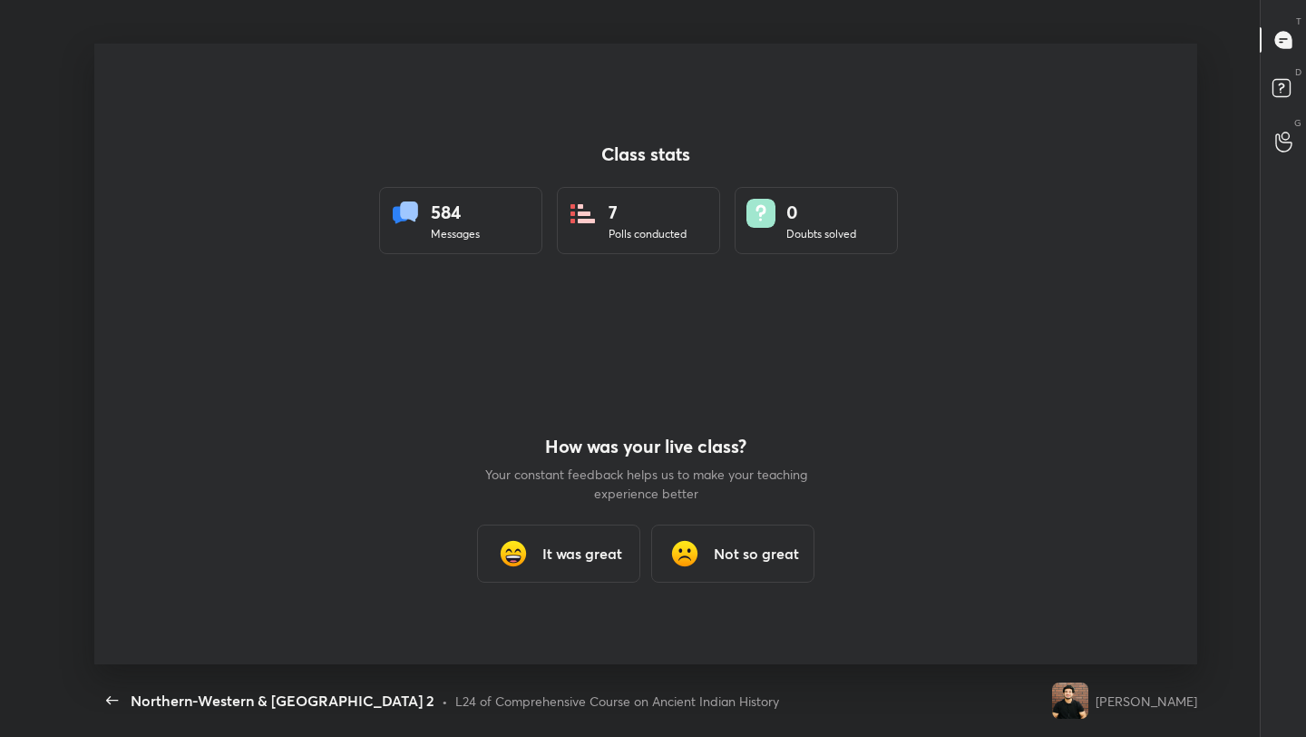
type textarea "x"
